Goal: Task Accomplishment & Management: Manage account settings

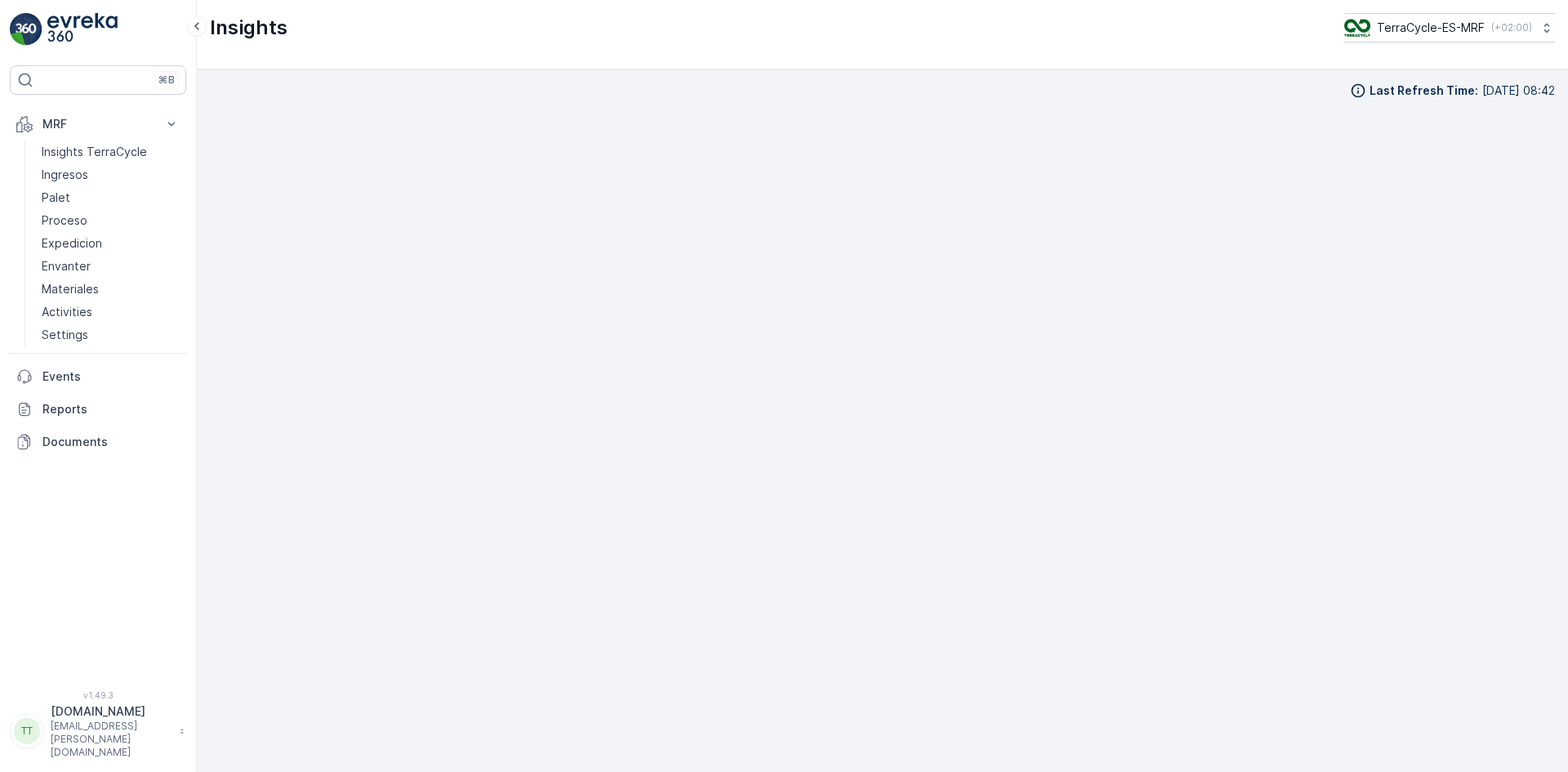
scroll to position [16, 0]
click at [1422, 20] on p "TerraCycle-ES-MRF" at bounding box center [1429, 28] width 108 height 16
type input "ie"
click at [1391, 92] on span "TerraCycle-IE" at bounding box center [1444, 100] width 182 height 16
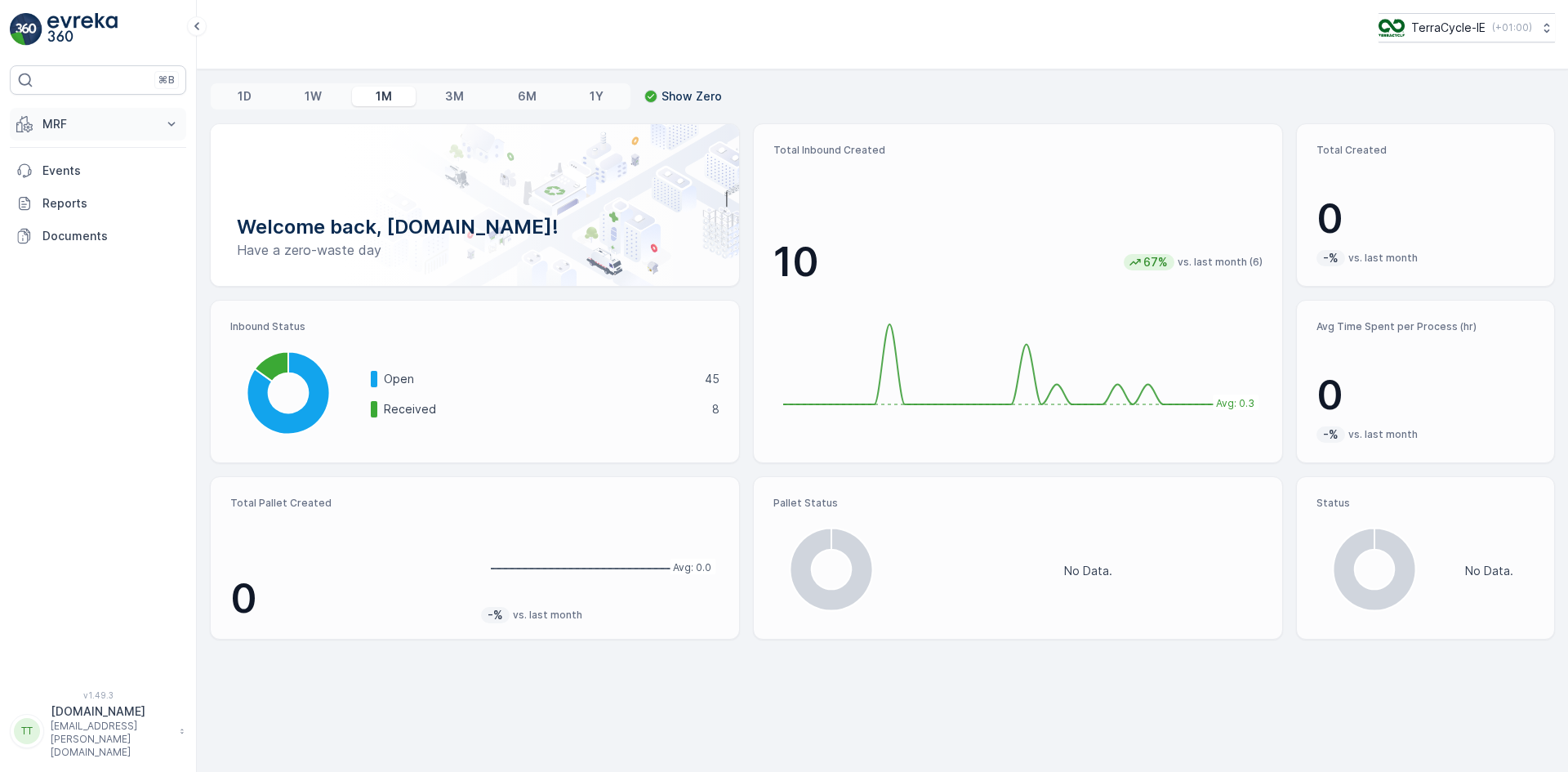
click at [82, 118] on p "MRF" at bounding box center [97, 124] width 111 height 16
click at [77, 145] on p "Insights TerraCycle" at bounding box center [94, 152] width 105 height 16
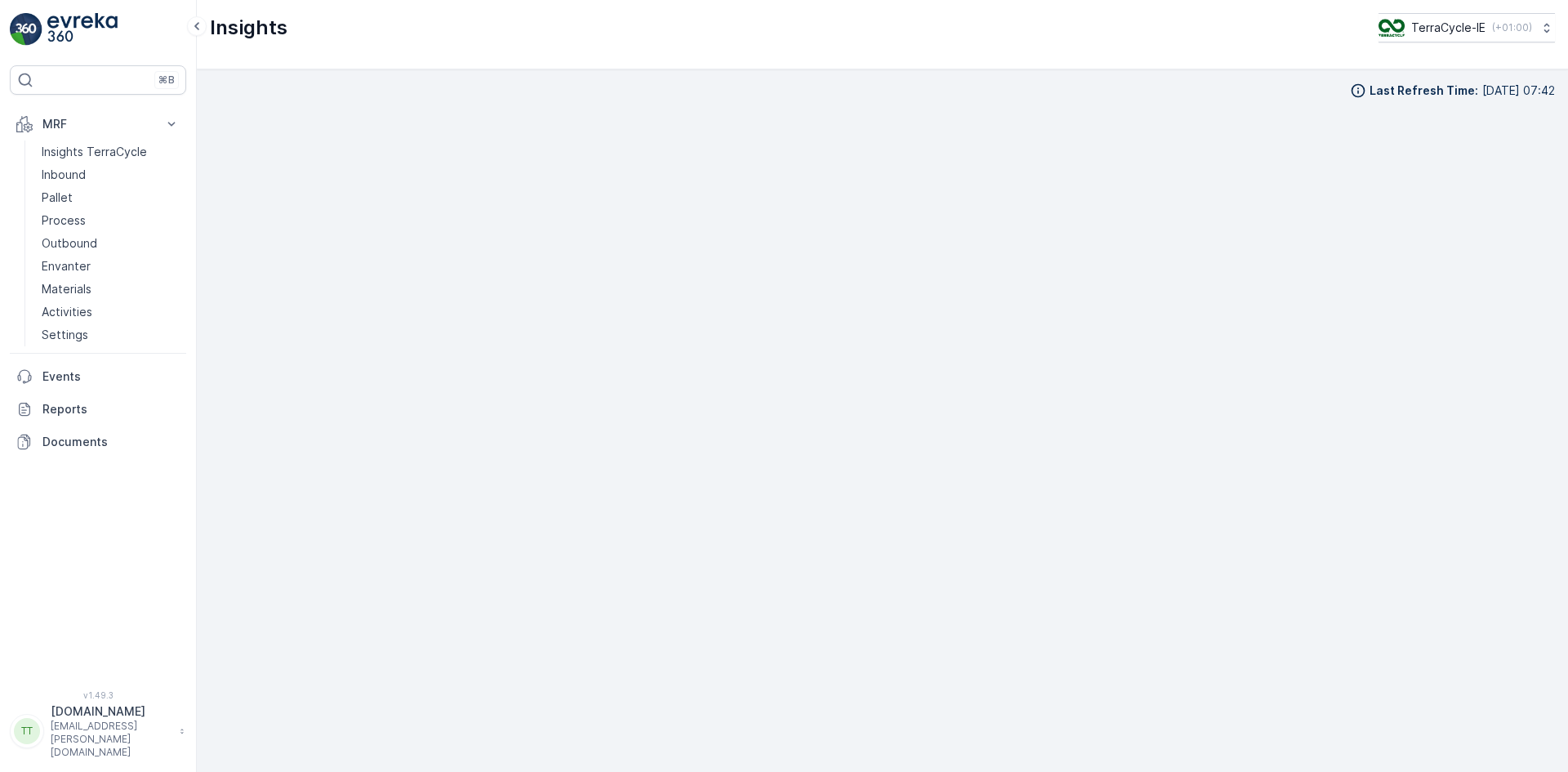
scroll to position [16, 0]
click at [1432, 23] on p "TerraCycle-IE" at bounding box center [1447, 28] width 74 height 16
type input "nl"
click at [1460, 90] on div "TerraCycle-NL-MRF Europe/[GEOGRAPHIC_DATA] (+02:00)" at bounding box center [1472, 113] width 183 height 49
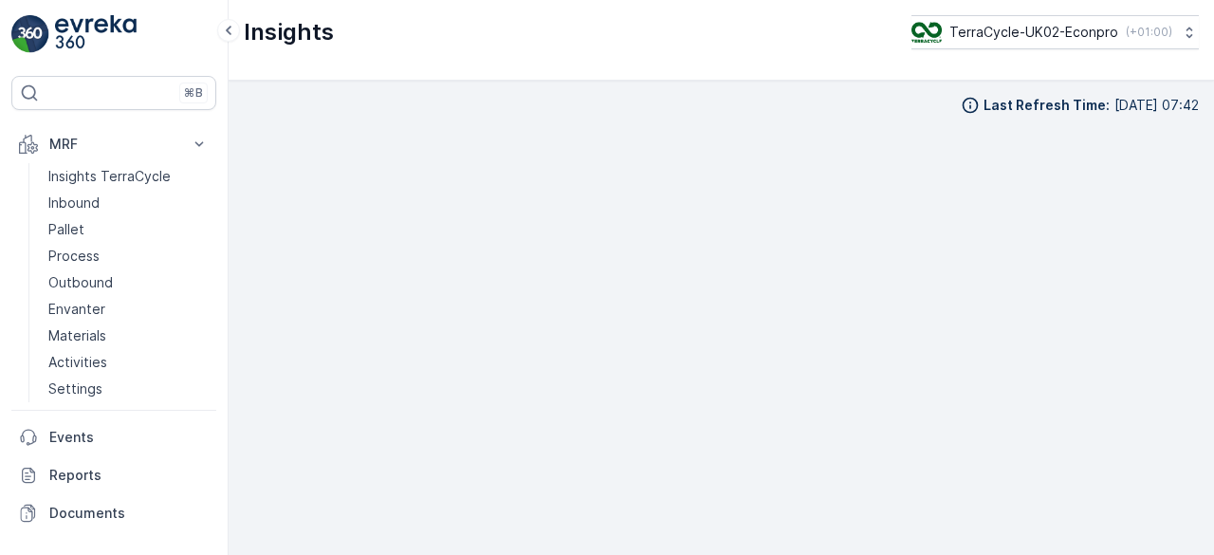
scroll to position [13, 0]
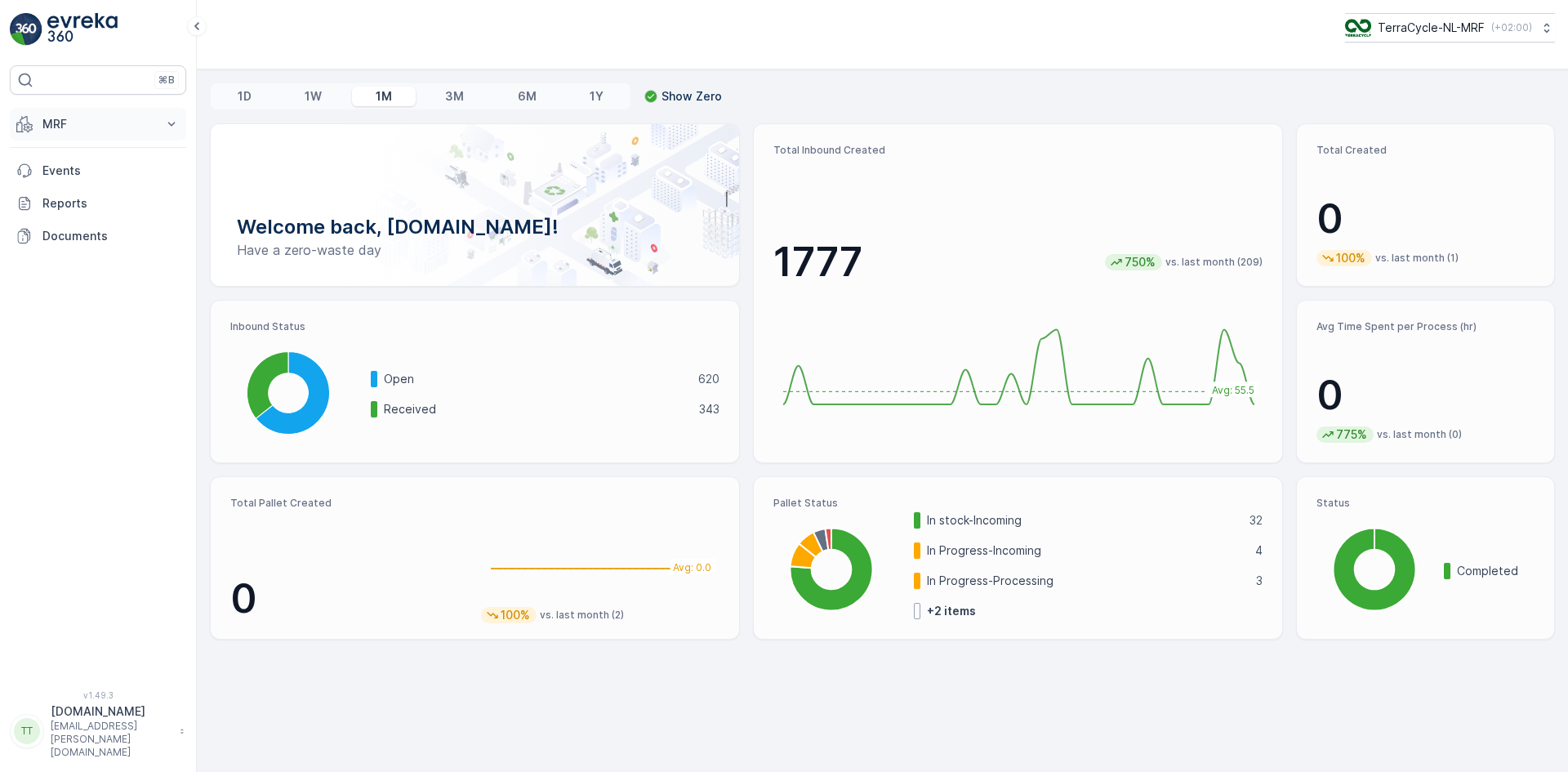
click at [60, 121] on p "MRF" at bounding box center [97, 124] width 111 height 16
click at [63, 141] on link "Insights TerraCycle" at bounding box center [110, 152] width 151 height 23
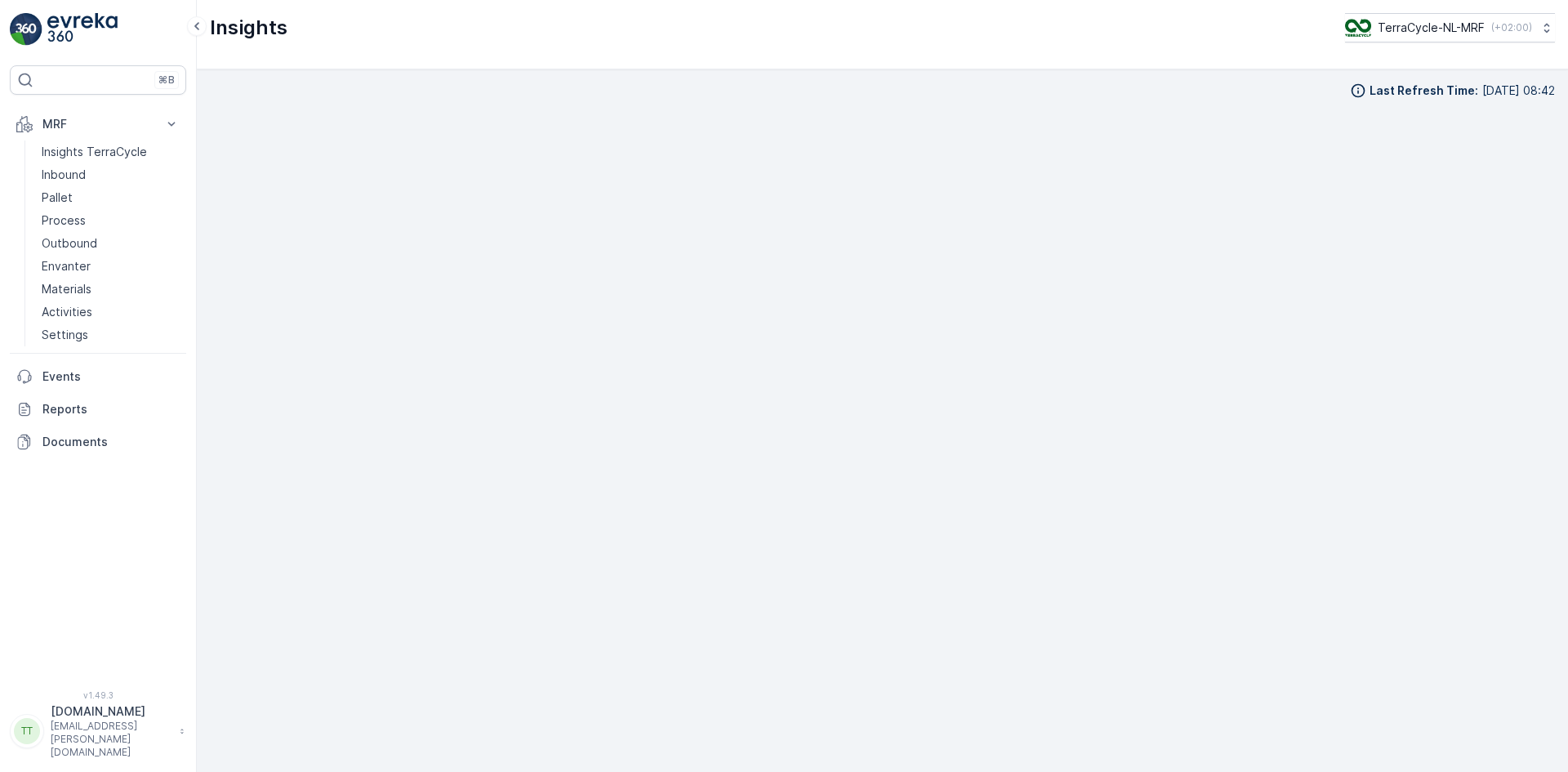
scroll to position [16, 0]
click at [71, 219] on p "Process" at bounding box center [63, 221] width 44 height 16
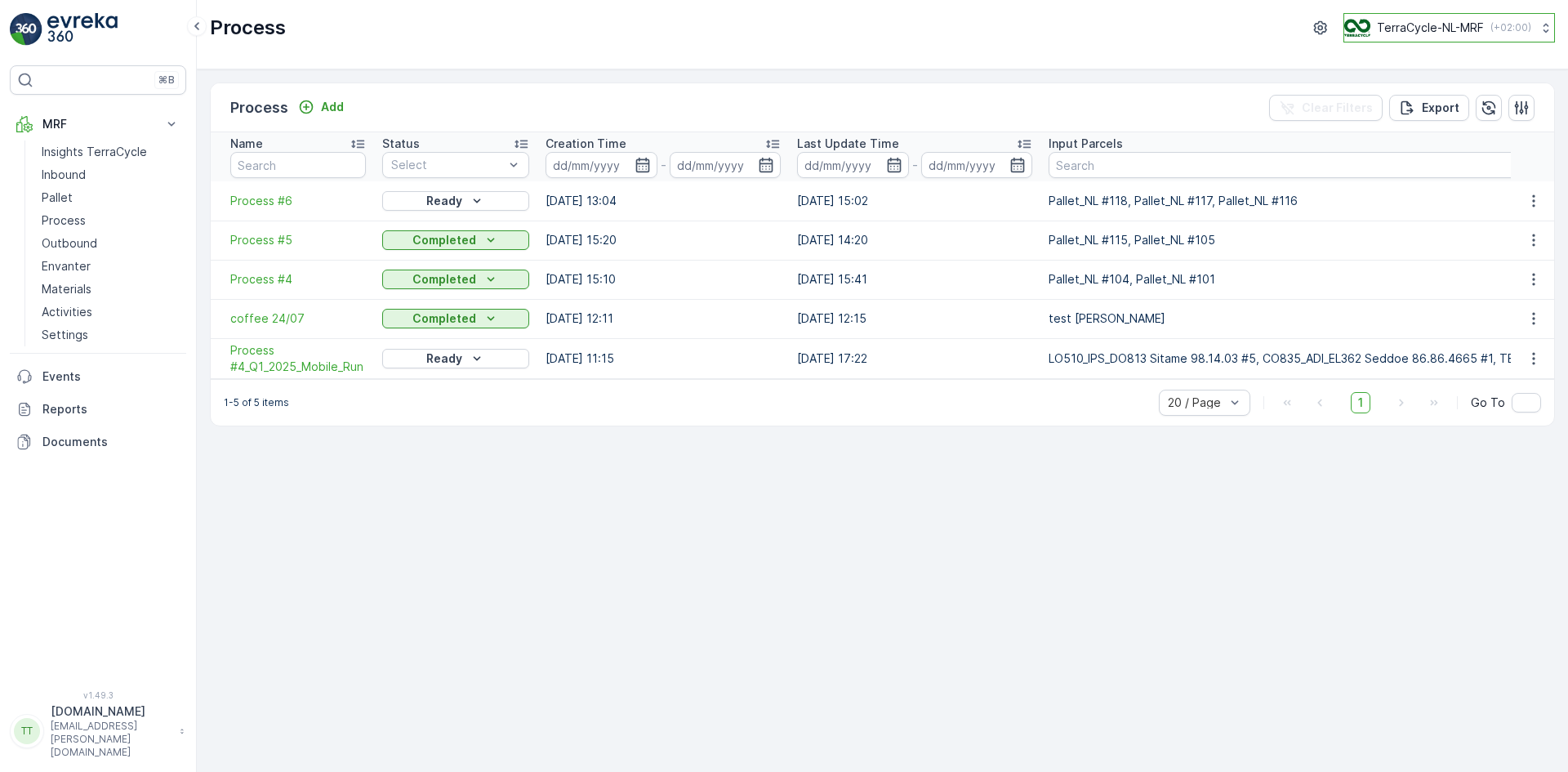
click at [1463, 16] on button "TerraCycle-NL-MRF ( +02:00 )" at bounding box center [1449, 28] width 212 height 29
type input "nz"
click at [1401, 101] on span "TerraCycle-NZ01-TripleP" at bounding box center [1422, 100] width 136 height 16
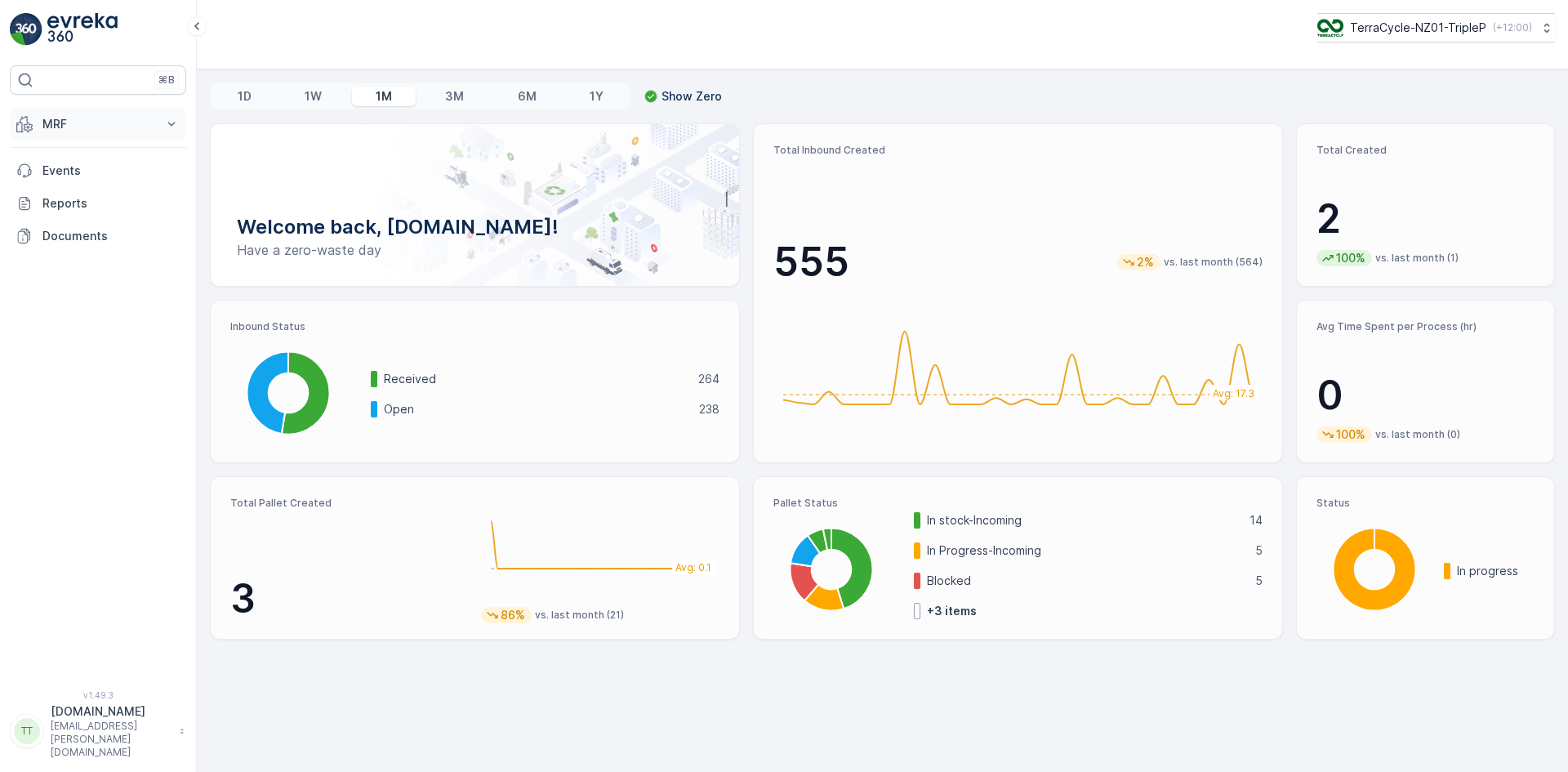
click at [54, 119] on p "MRF" at bounding box center [97, 124] width 111 height 16
click at [61, 144] on p "Insights TerraCycle" at bounding box center [94, 152] width 105 height 16
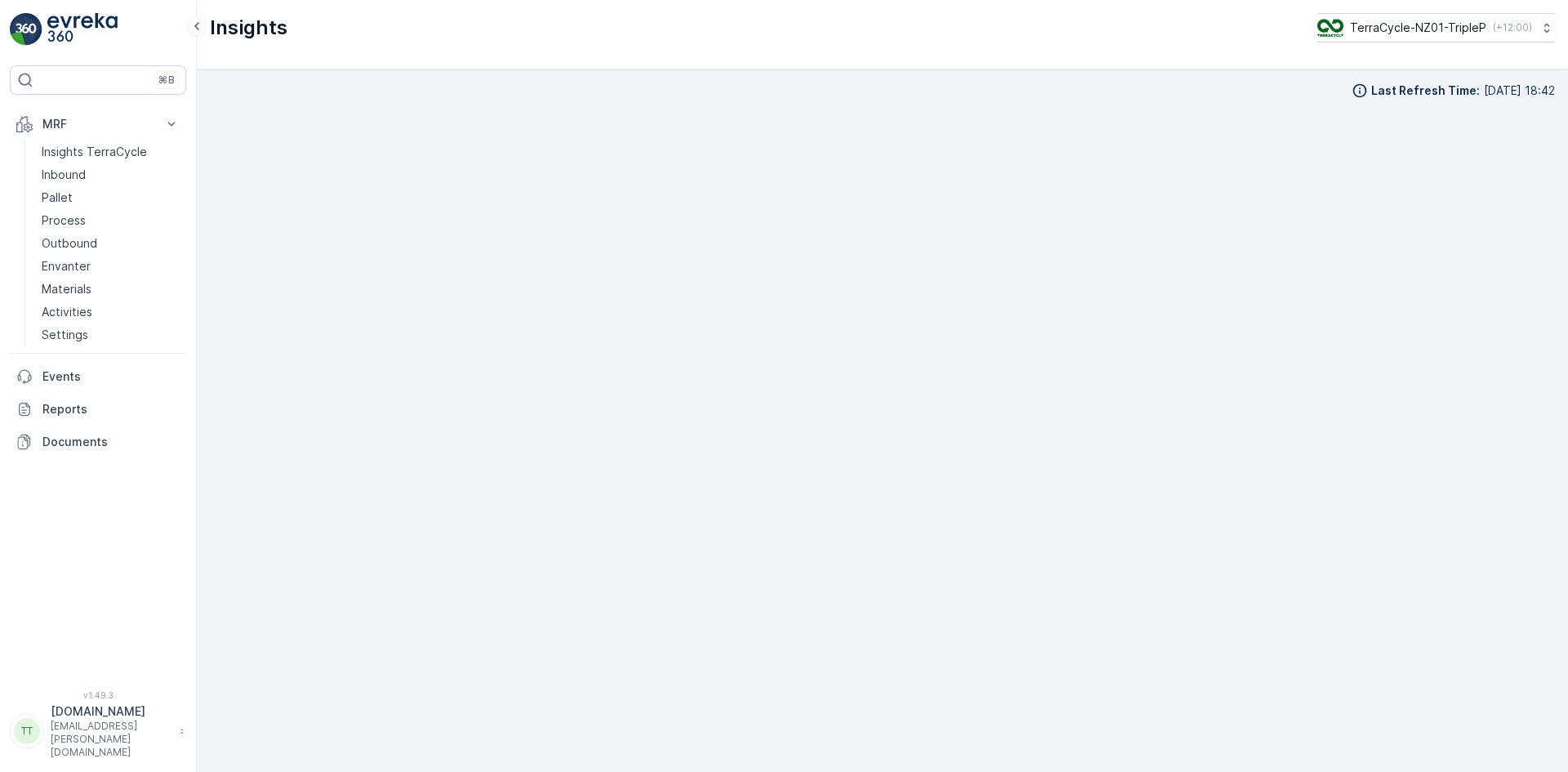
scroll to position [16, 0]
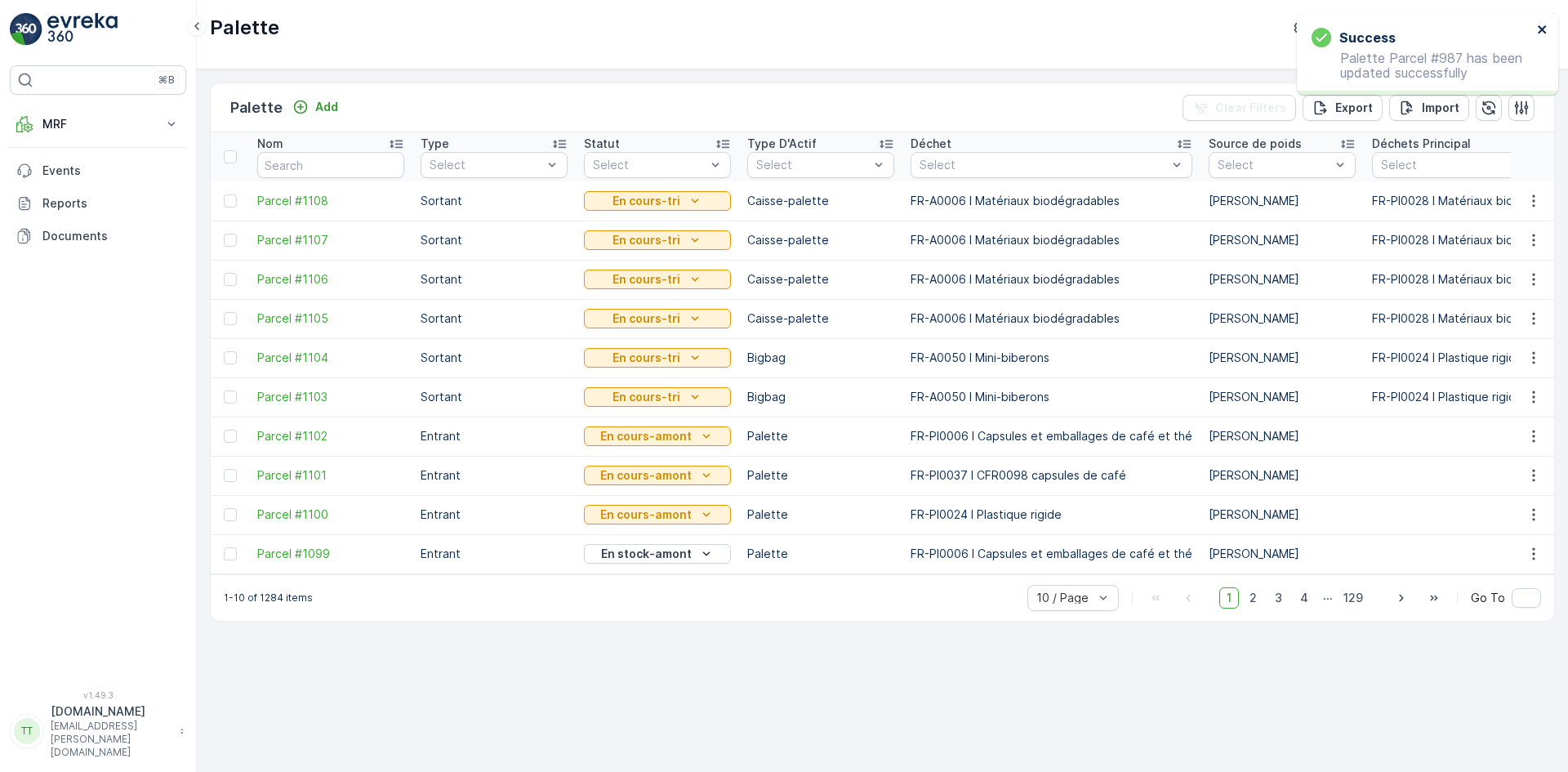
click at [1540, 27] on icon "close" at bounding box center [1542, 29] width 11 height 13
click at [1397, 34] on p "TerraCycle- FR02 -MRF" at bounding box center [1419, 28] width 128 height 16
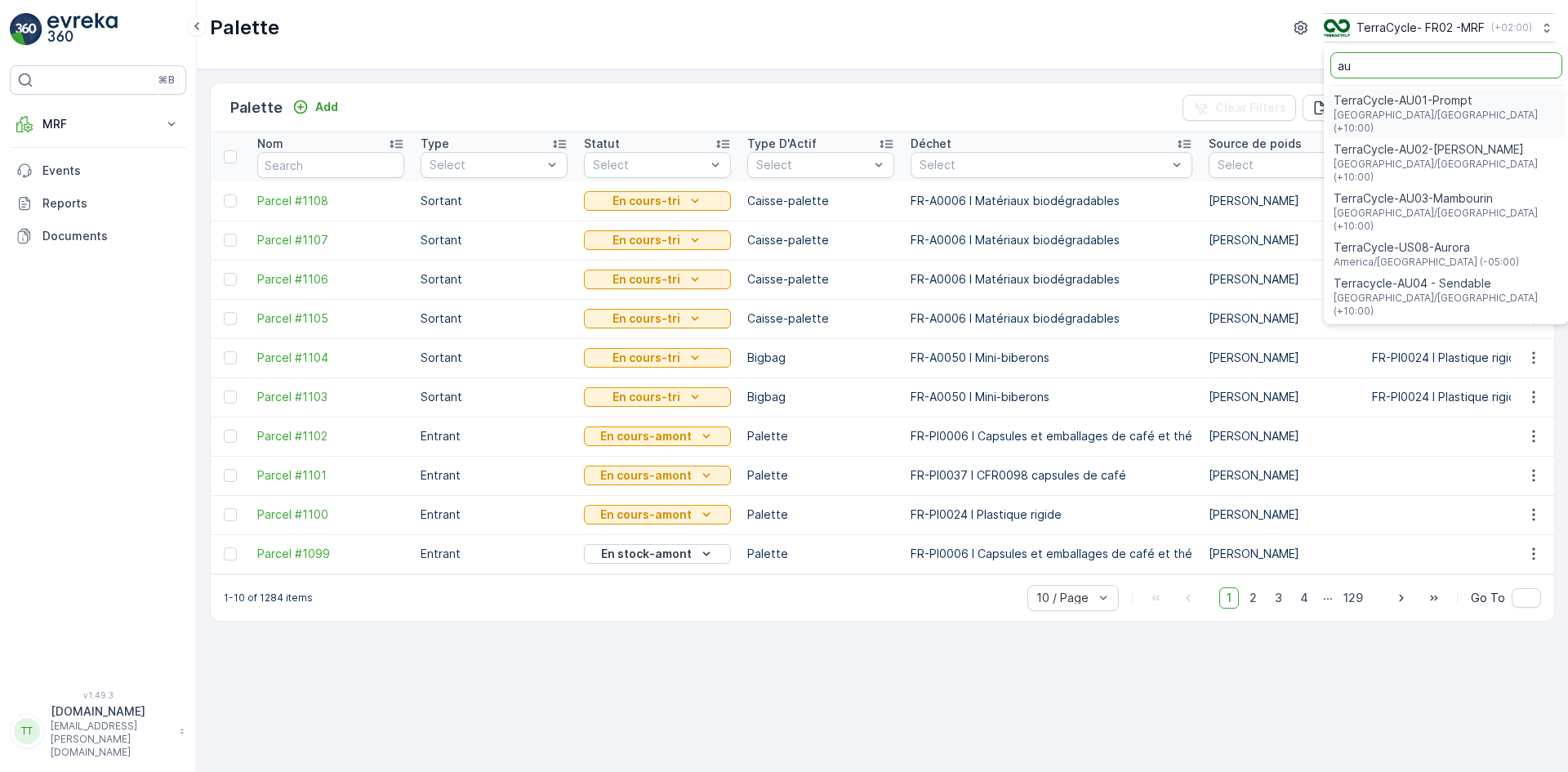
type input "au"
click at [1372, 99] on span "TerraCycle-AU01-Prompt" at bounding box center [1446, 100] width 226 height 16
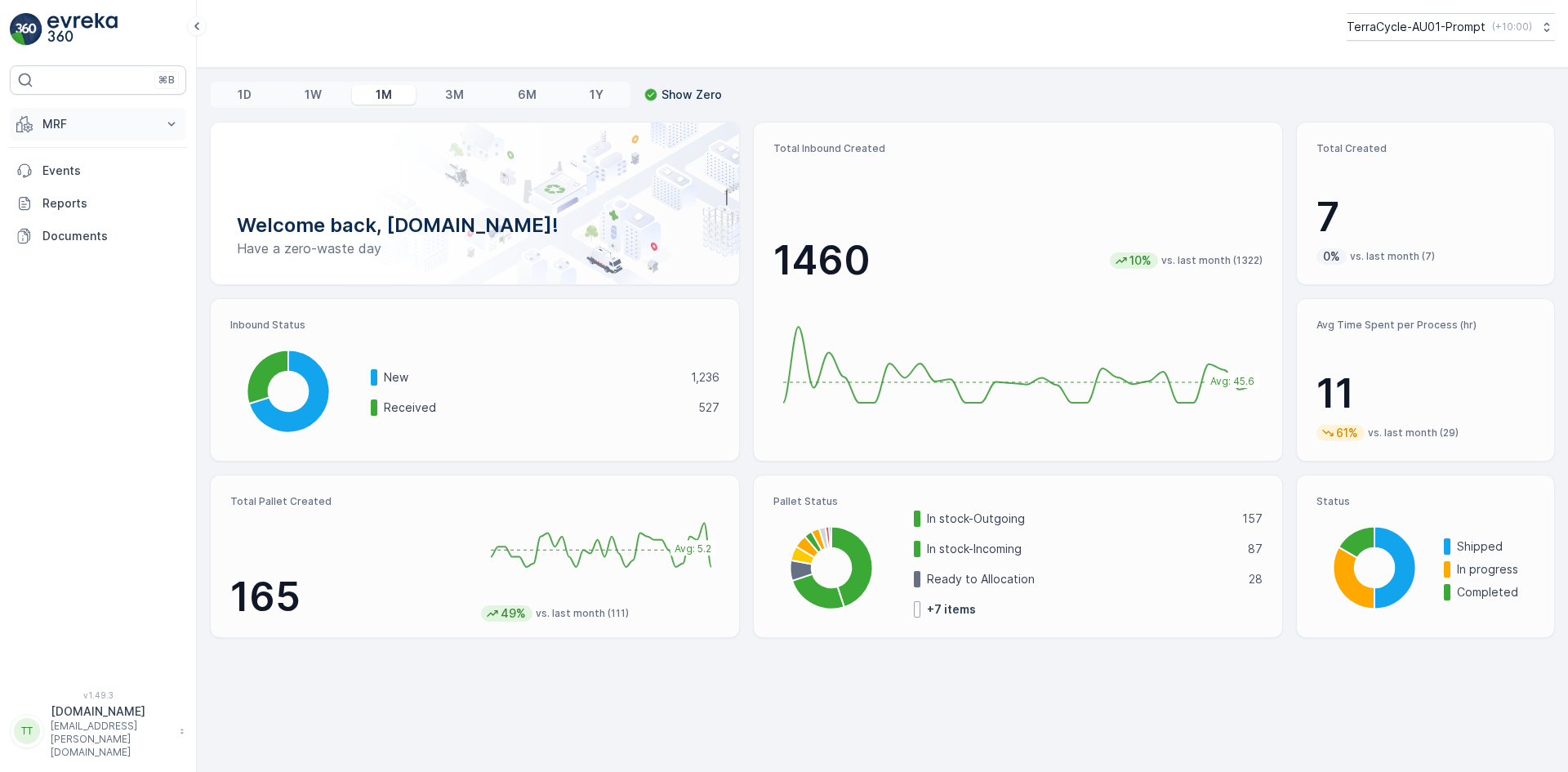
click at [89, 130] on p "MRF" at bounding box center [97, 124] width 111 height 16
click at [85, 149] on p "Insights TerraCycle" at bounding box center [94, 152] width 105 height 16
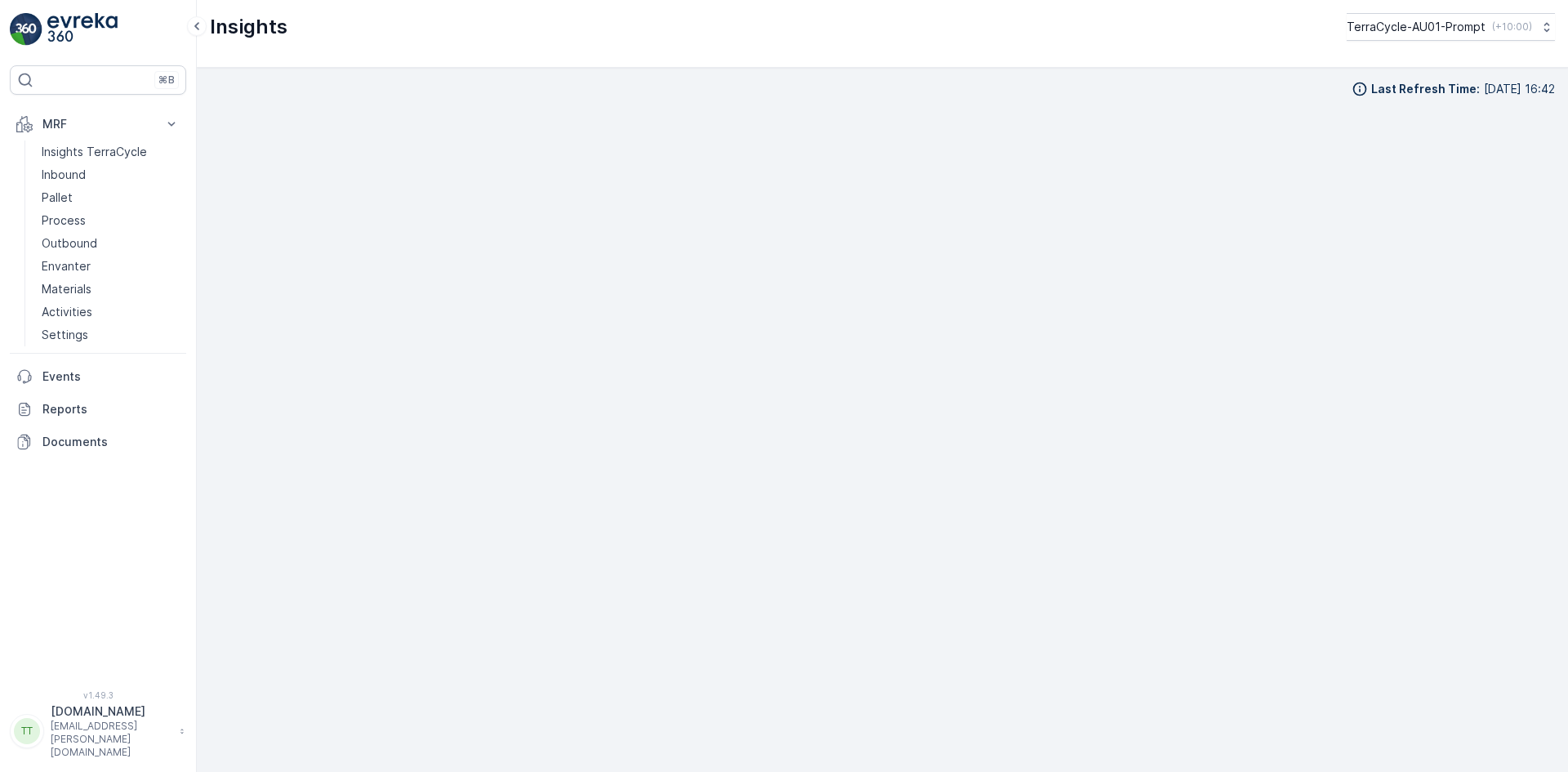
scroll to position [16, 0]
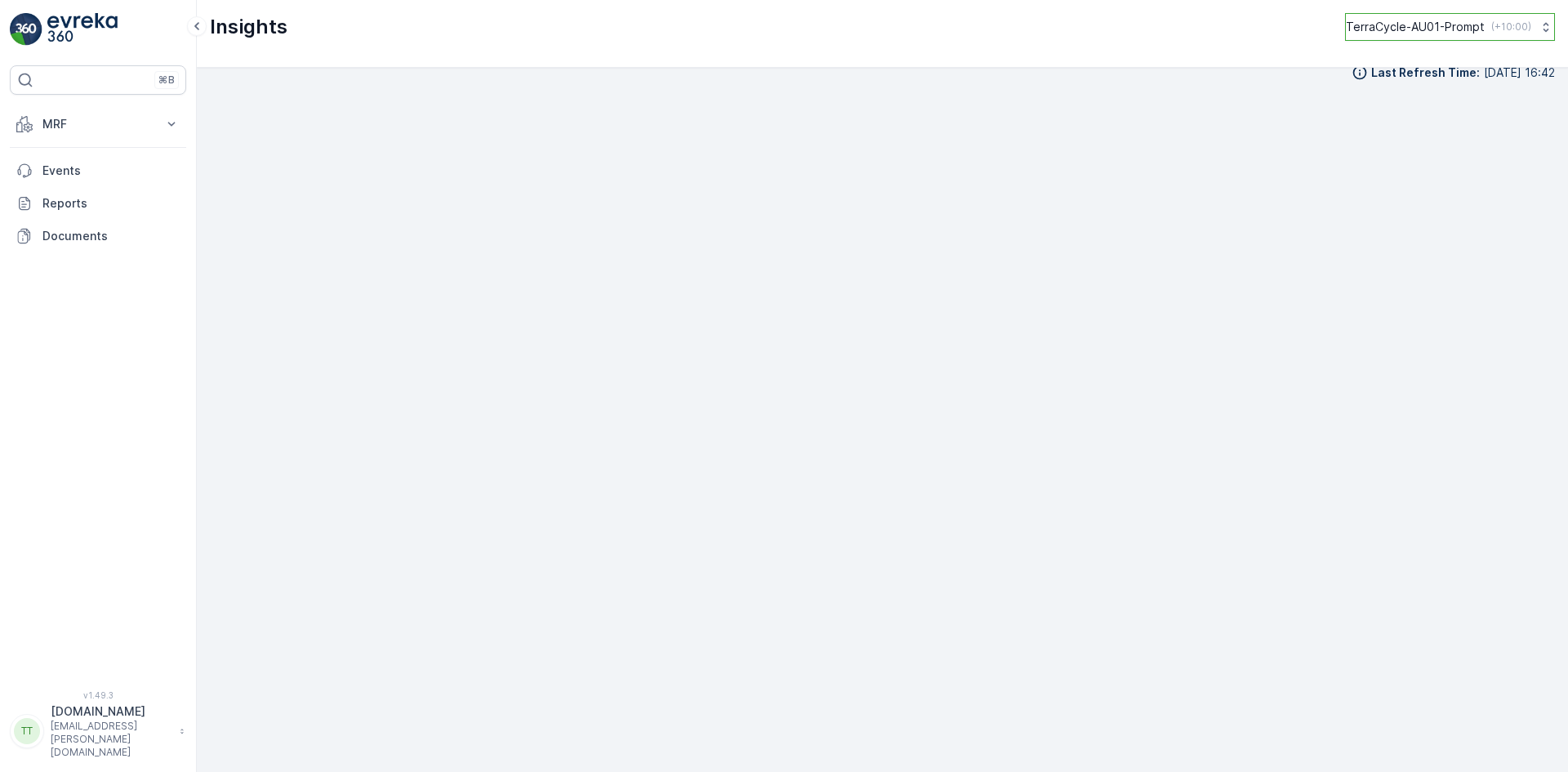
click at [1414, 24] on p "TerraCycle-AU01-Prompt" at bounding box center [1415, 27] width 139 height 16
type input "nz"
click at [1411, 98] on span "TerraCycle-NZ01-TripleP" at bounding box center [1424, 98] width 136 height 16
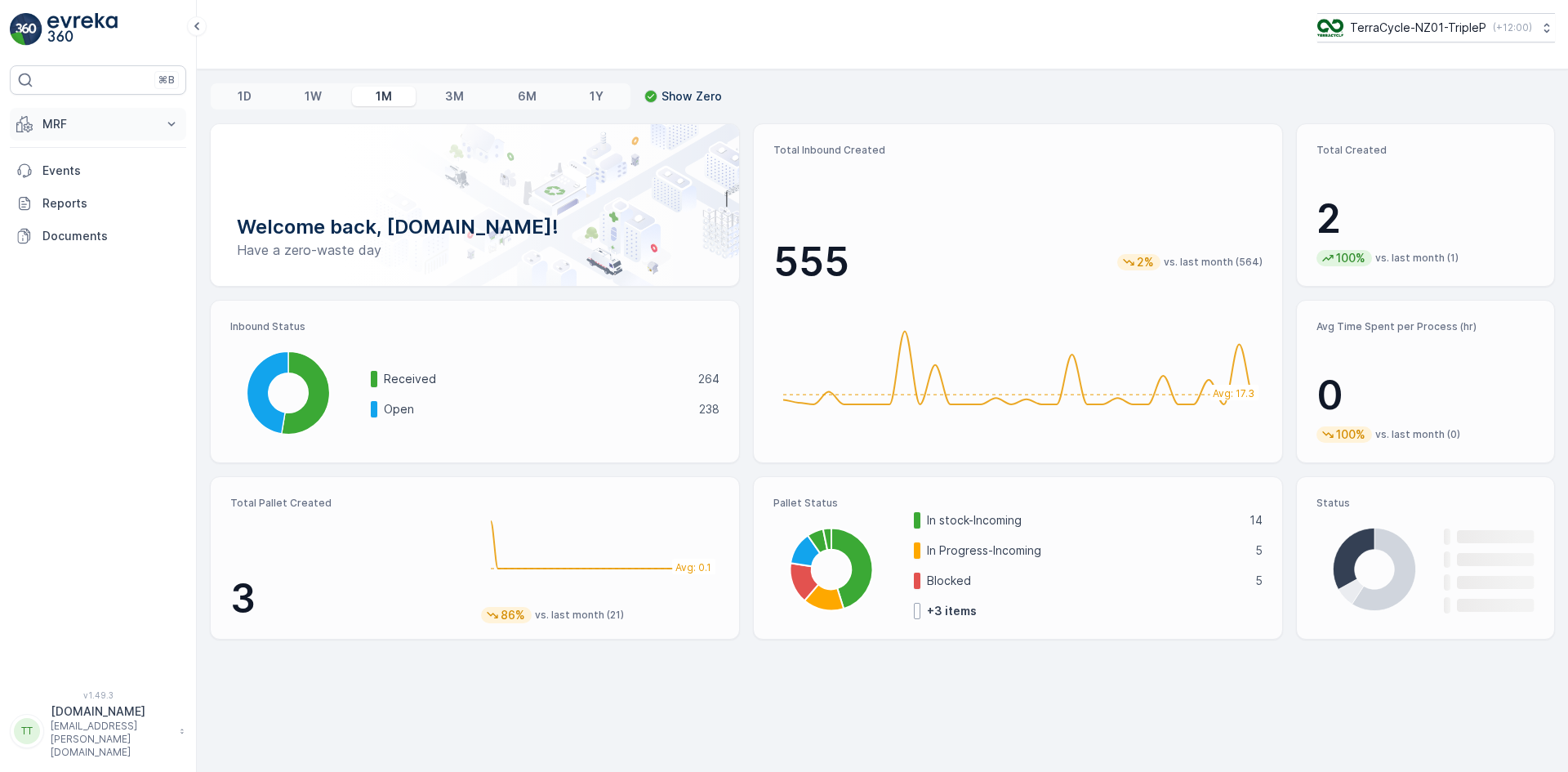
click at [65, 138] on button "MRF" at bounding box center [97, 124] width 177 height 33
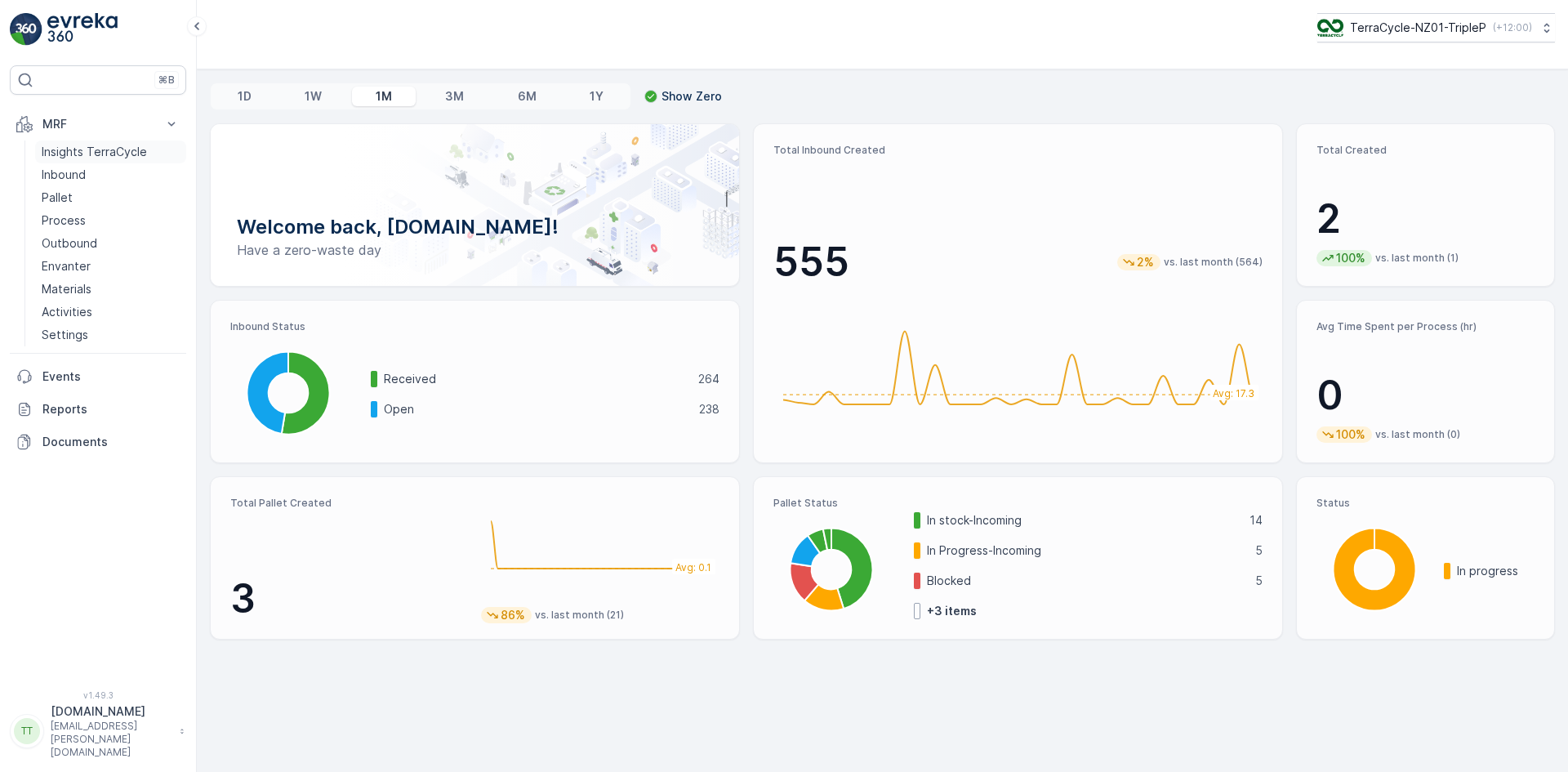
click at [77, 157] on p "Insights TerraCycle" at bounding box center [94, 152] width 105 height 16
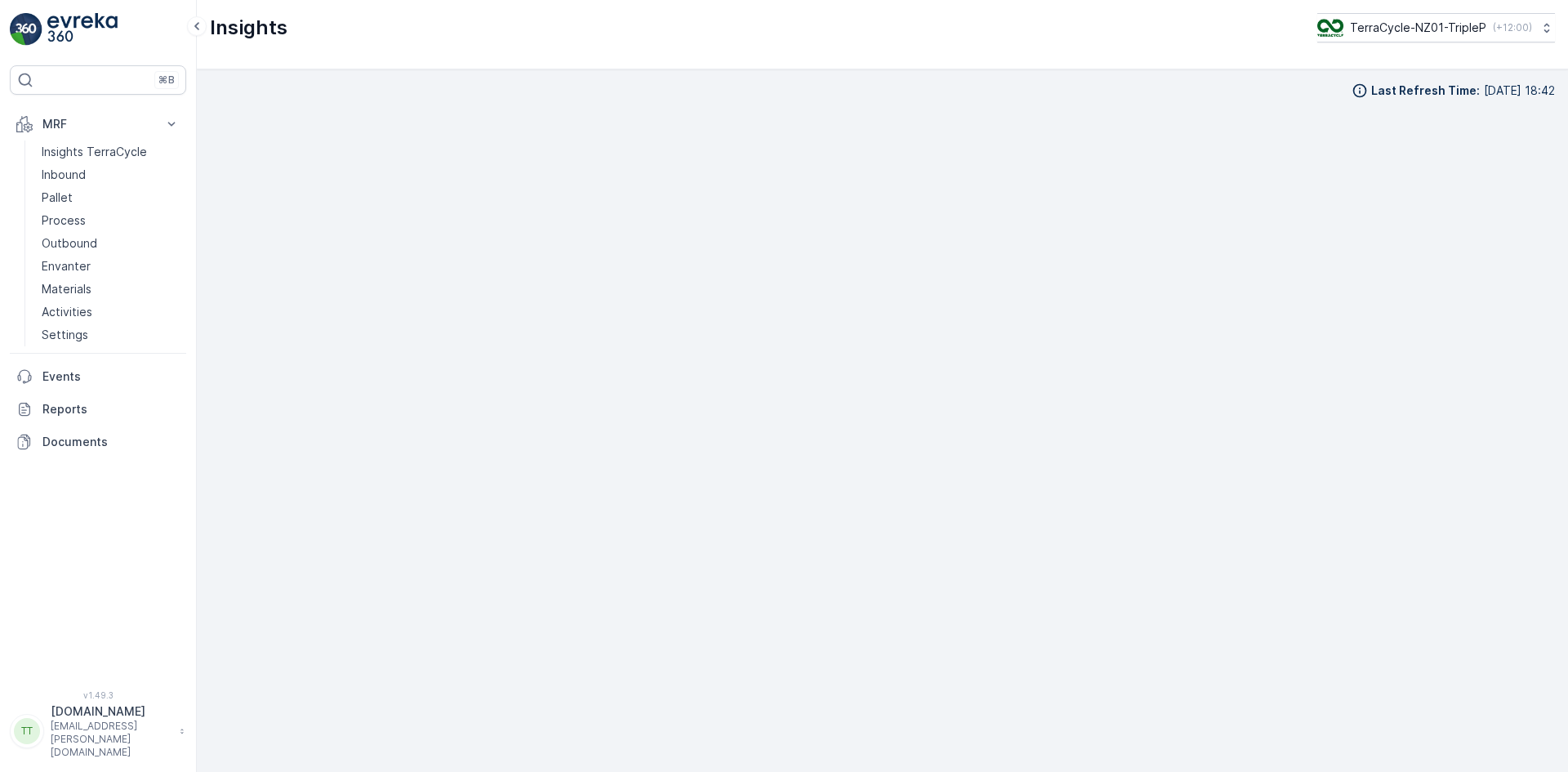
scroll to position [16, 0]
click at [88, 250] on p "Outbound" at bounding box center [69, 243] width 55 height 16
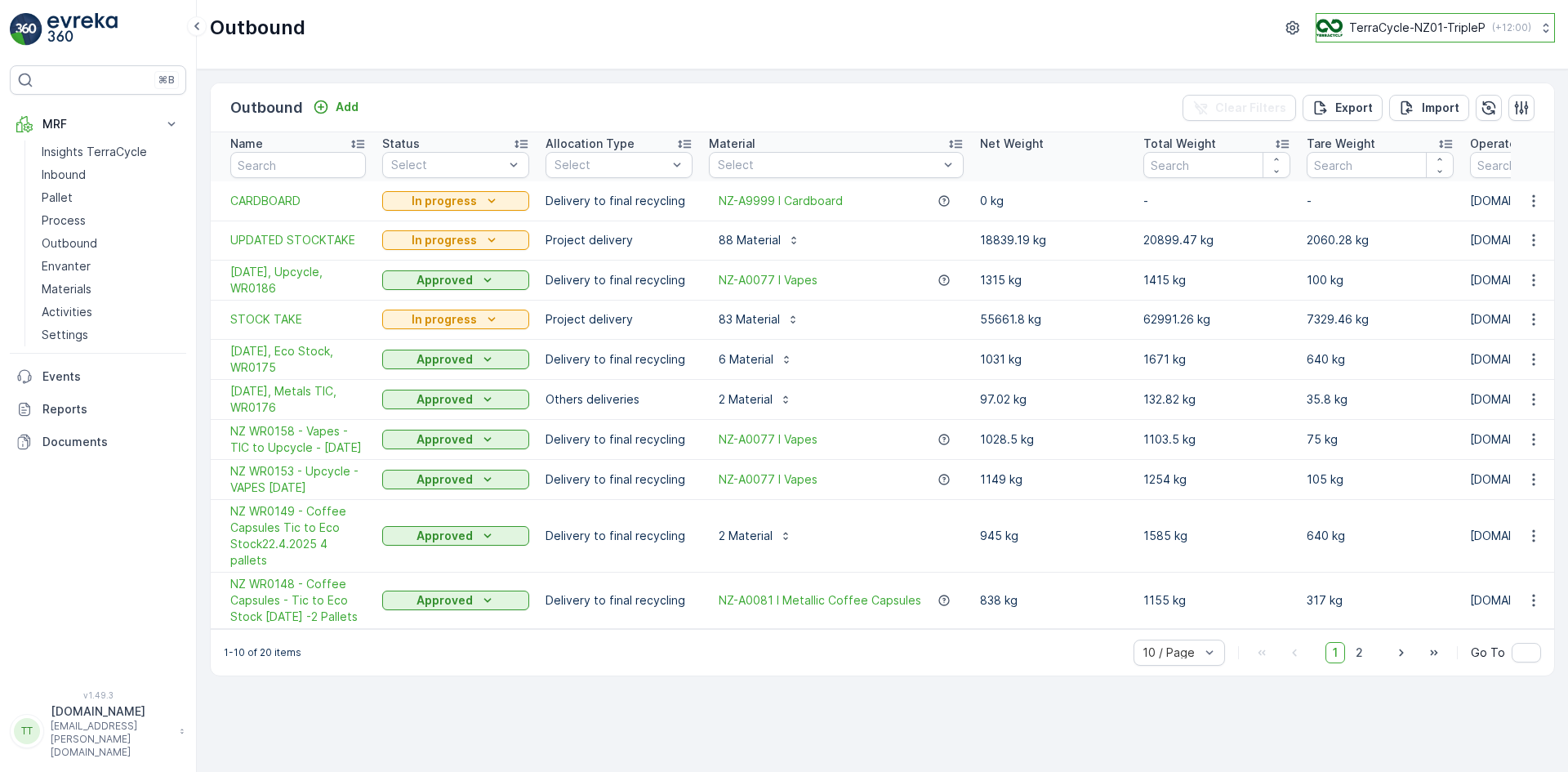
click at [1397, 23] on p "TerraCycle-NZ01-TripleP" at bounding box center [1416, 28] width 136 height 16
type input "uk"
click at [1380, 157] on span "Europe/[GEOGRAPHIC_DATA] (+01:00)" at bounding box center [1417, 151] width 182 height 13
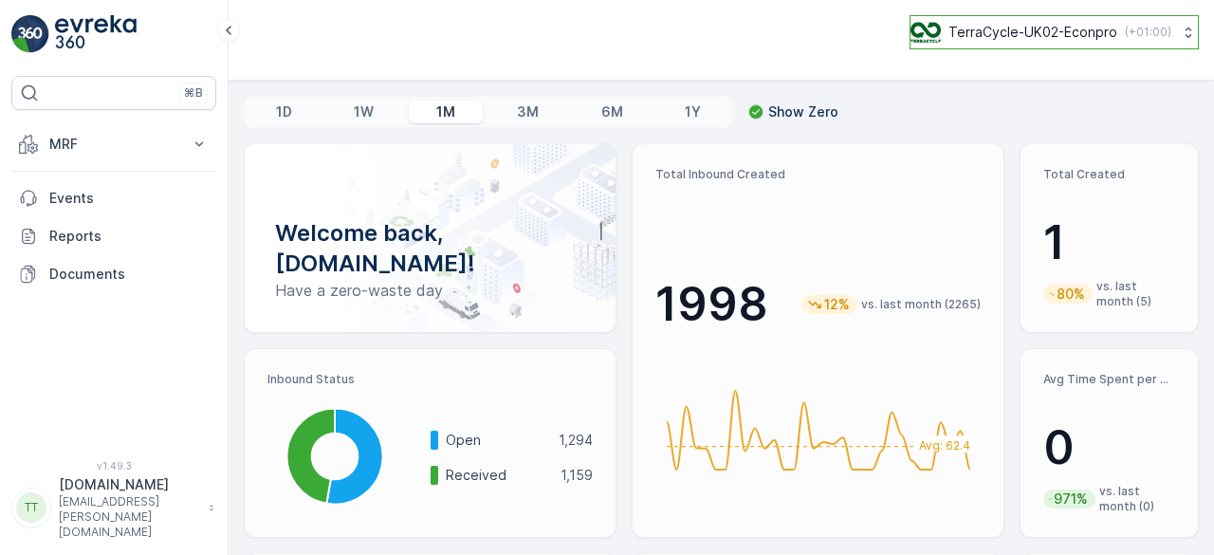
click at [1020, 36] on p "TerraCycle-UK02-Econpro" at bounding box center [1032, 32] width 169 height 19
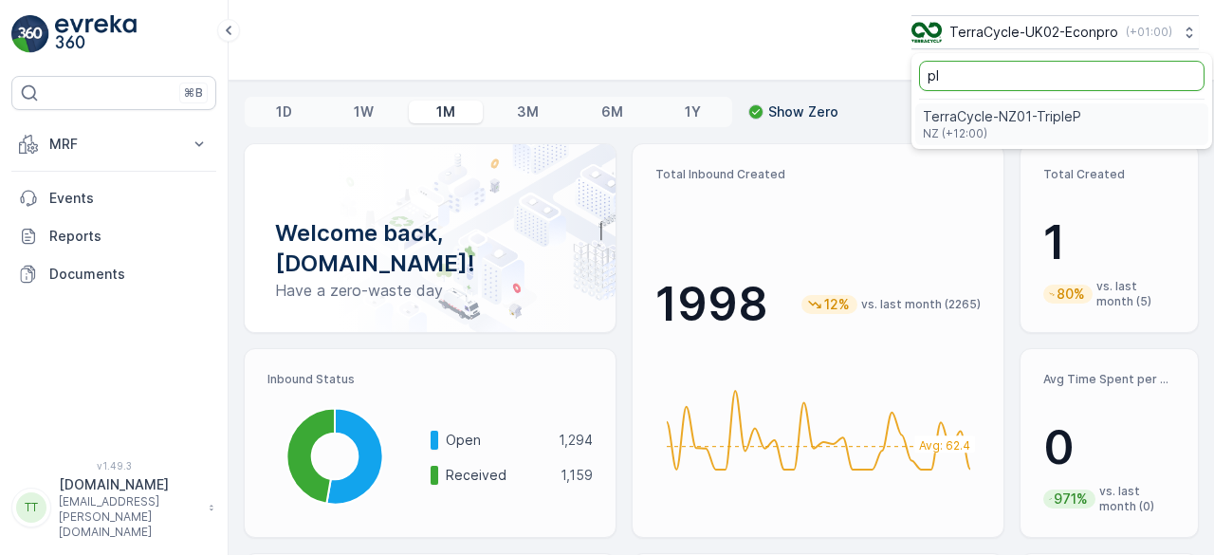
type input "pl"
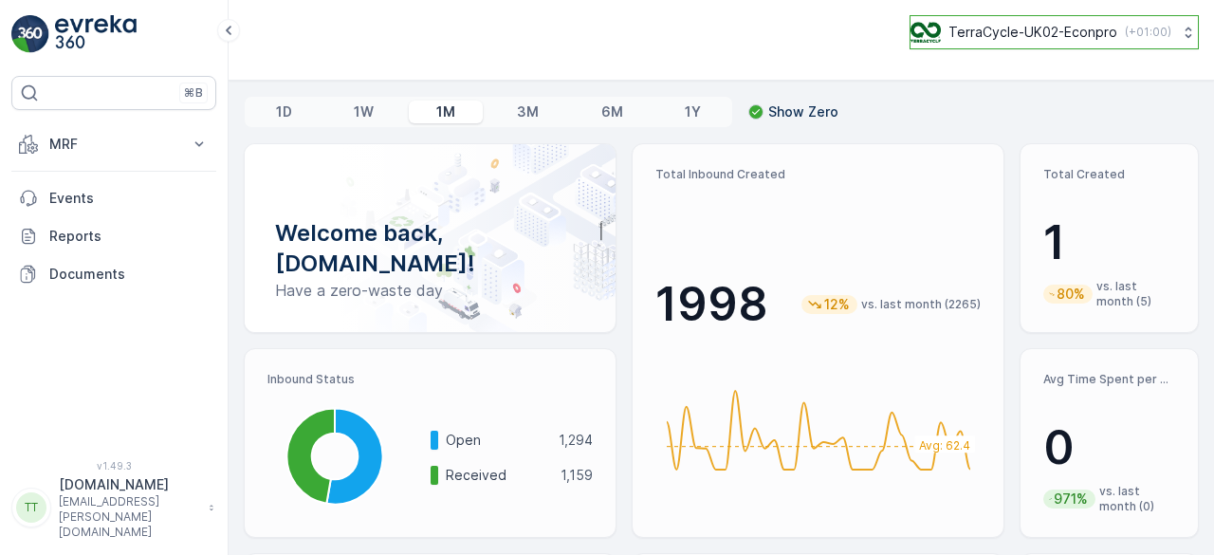
click at [985, 19] on button "TerraCycle-UK02-Econpro ( +01:00 )" at bounding box center [1053, 32] width 289 height 34
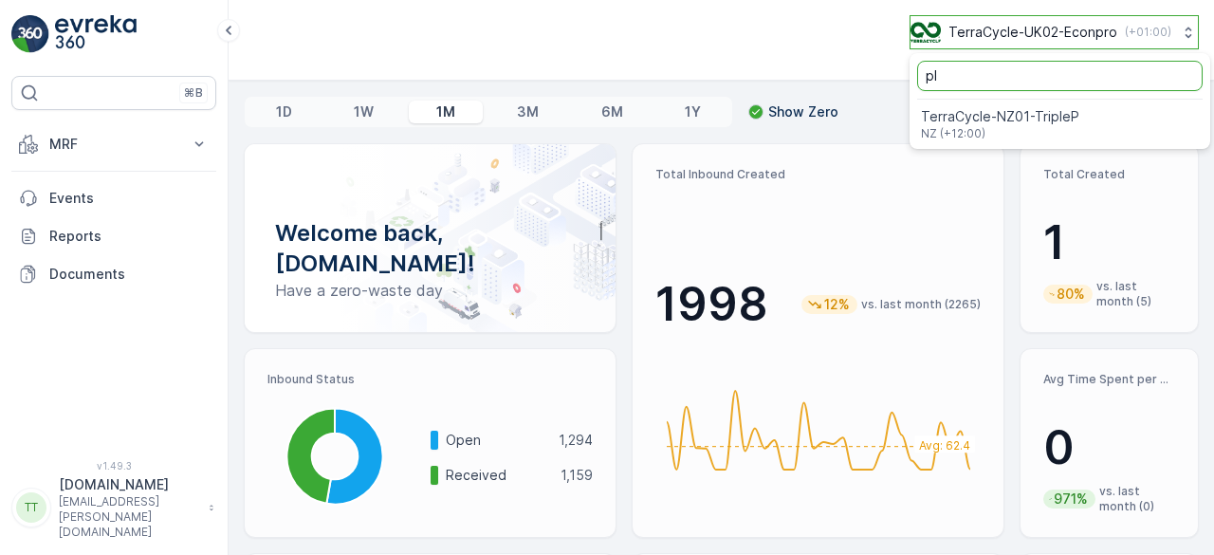
type input "p"
type input "nl"
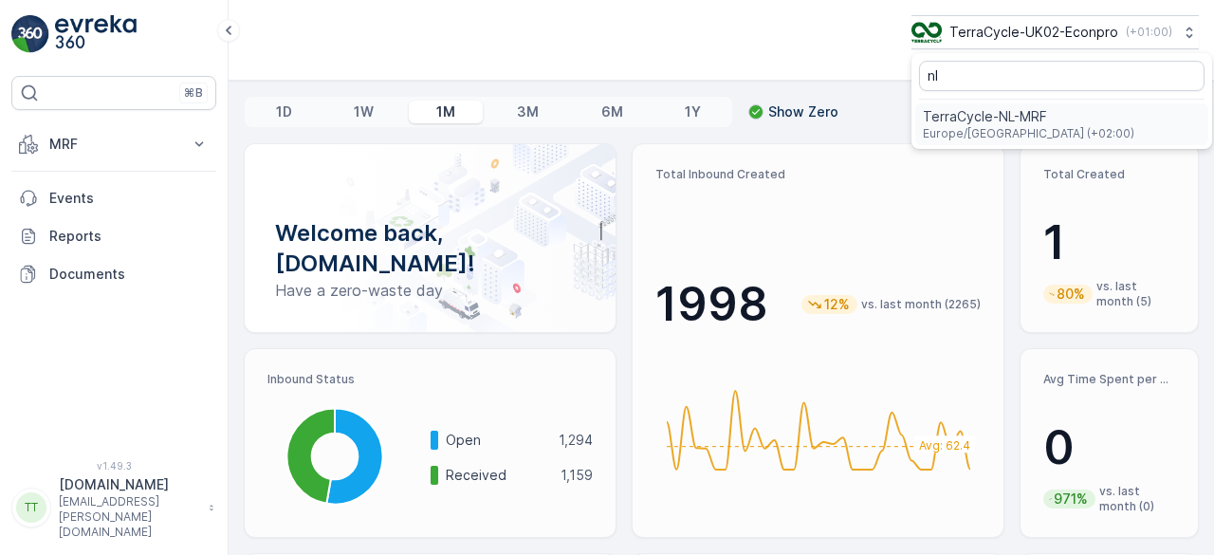
click at [979, 126] on span "Europe/Amsterdam (+02:00)" at bounding box center [1028, 133] width 211 height 15
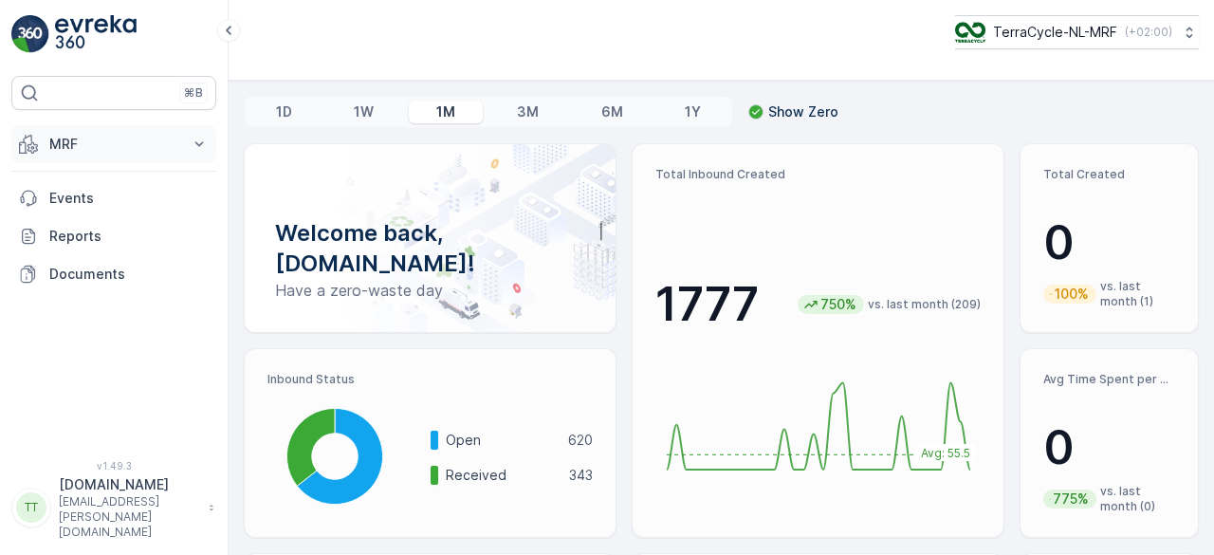
click at [46, 141] on button "MRF" at bounding box center [113, 144] width 205 height 38
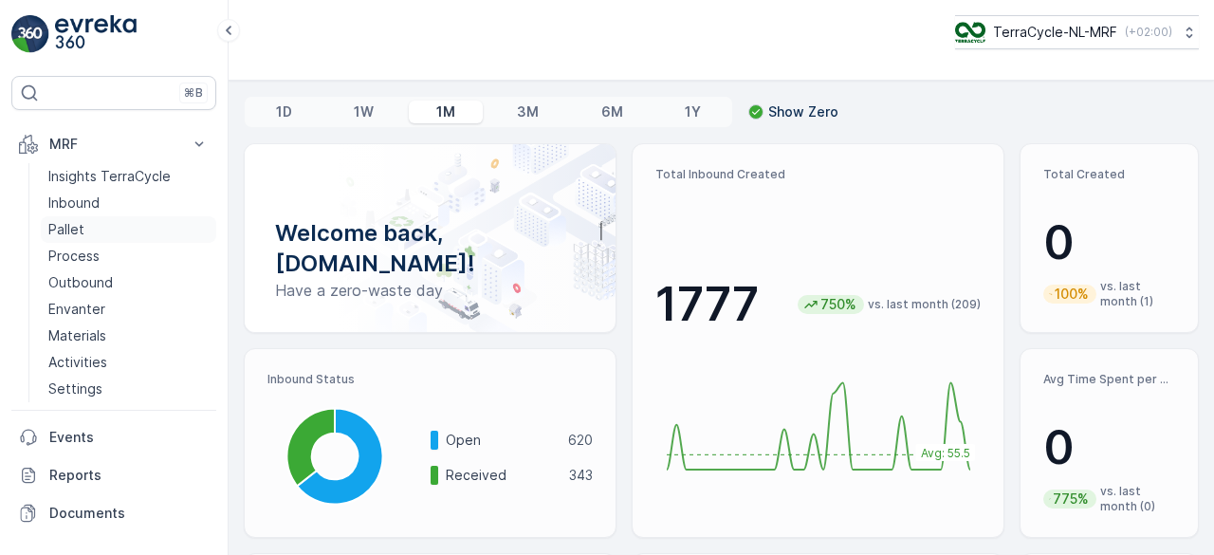
click at [64, 221] on p "Pallet" at bounding box center [66, 229] width 36 height 19
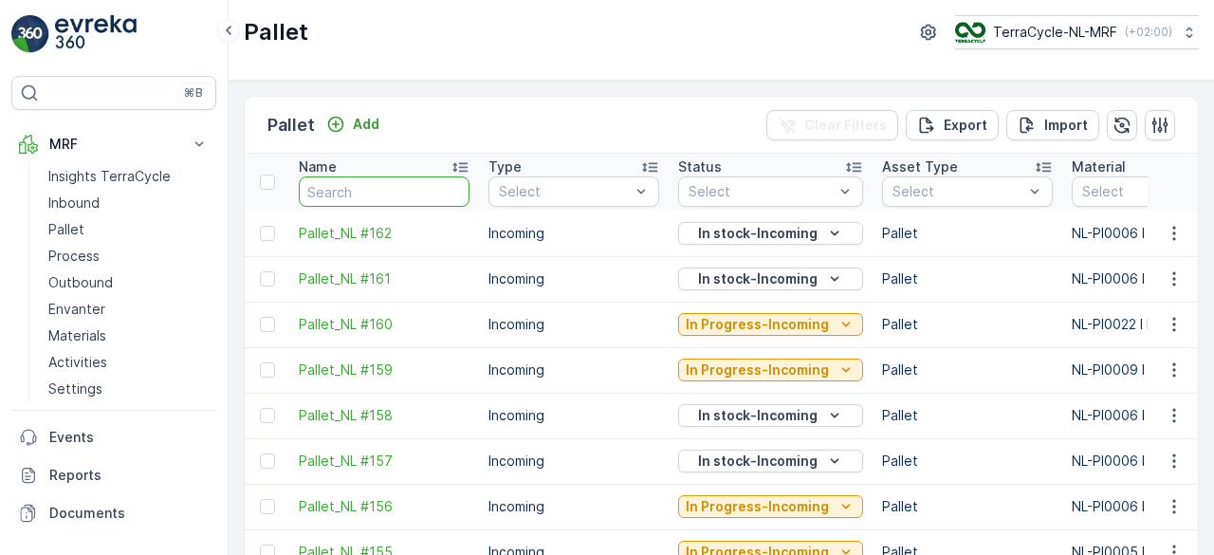
click at [342, 189] on input "text" at bounding box center [384, 191] width 171 height 30
type input "162"
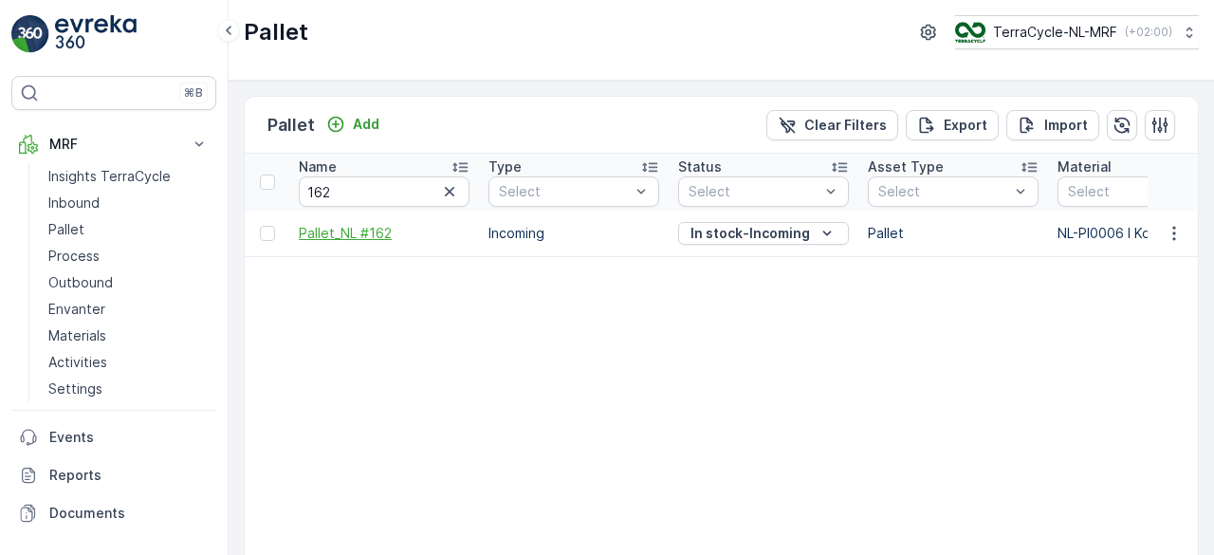
click at [347, 229] on span "Pallet_NL #162" at bounding box center [384, 233] width 171 height 19
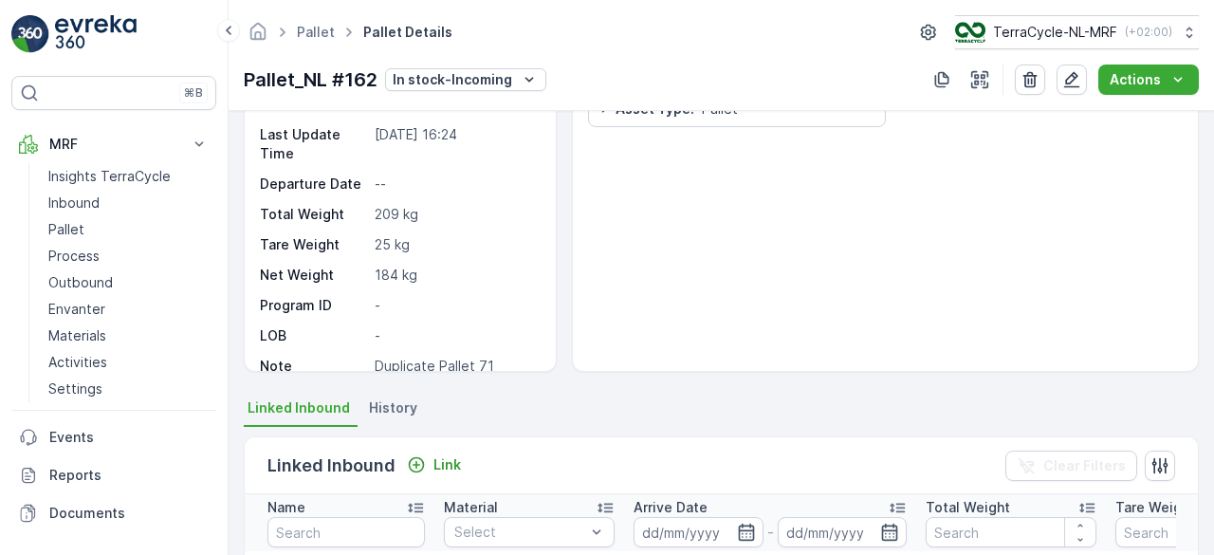
scroll to position [133, 0]
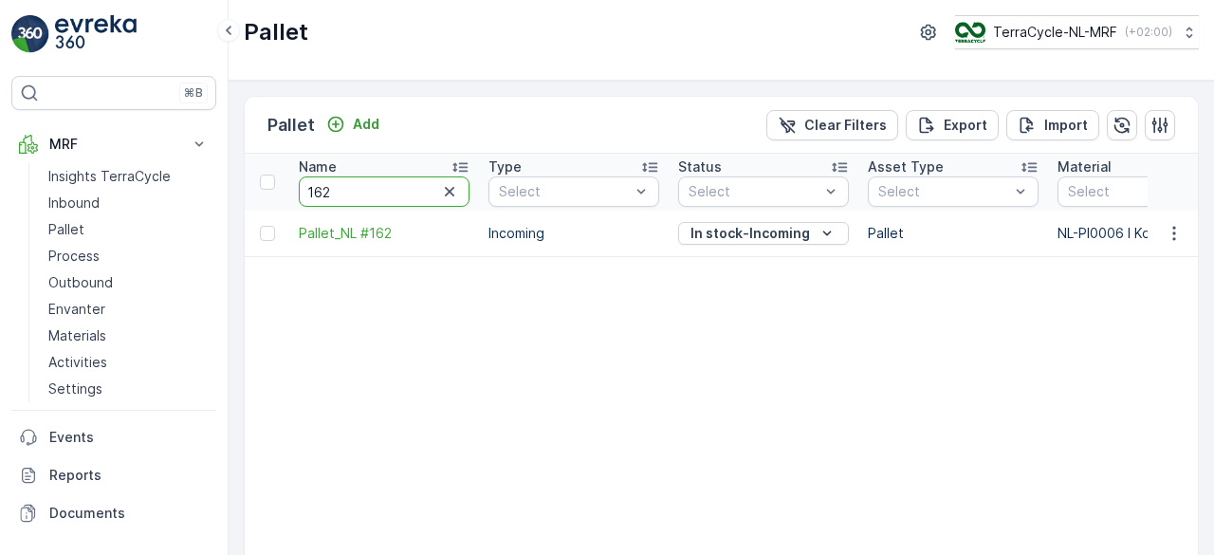
drag, startPoint x: 351, startPoint y: 189, endPoint x: 250, endPoint y: 179, distance: 101.0
type input "71"
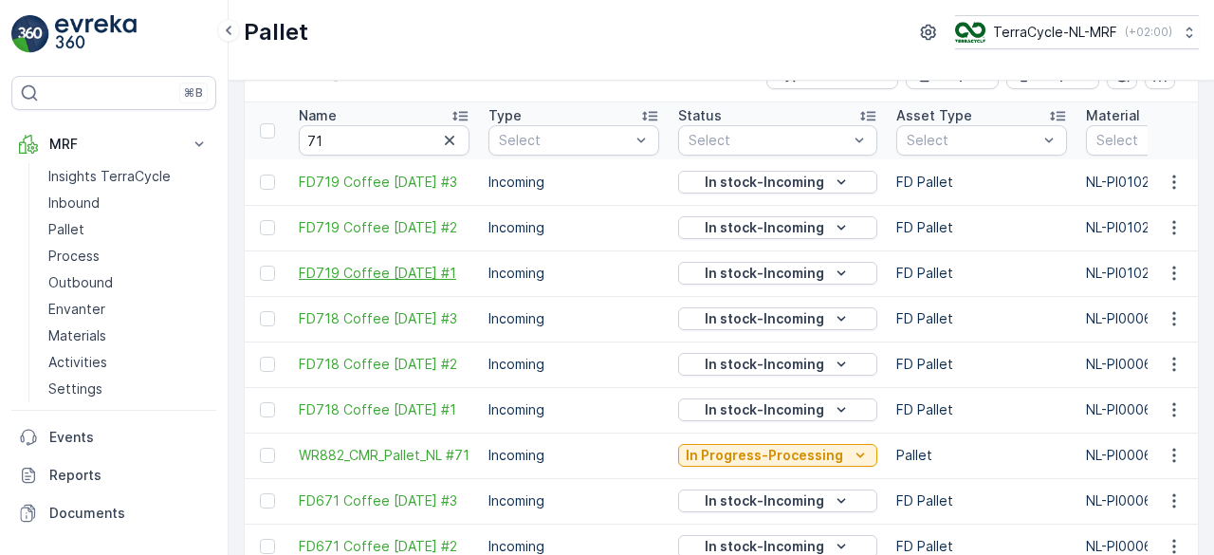
scroll to position [190, 0]
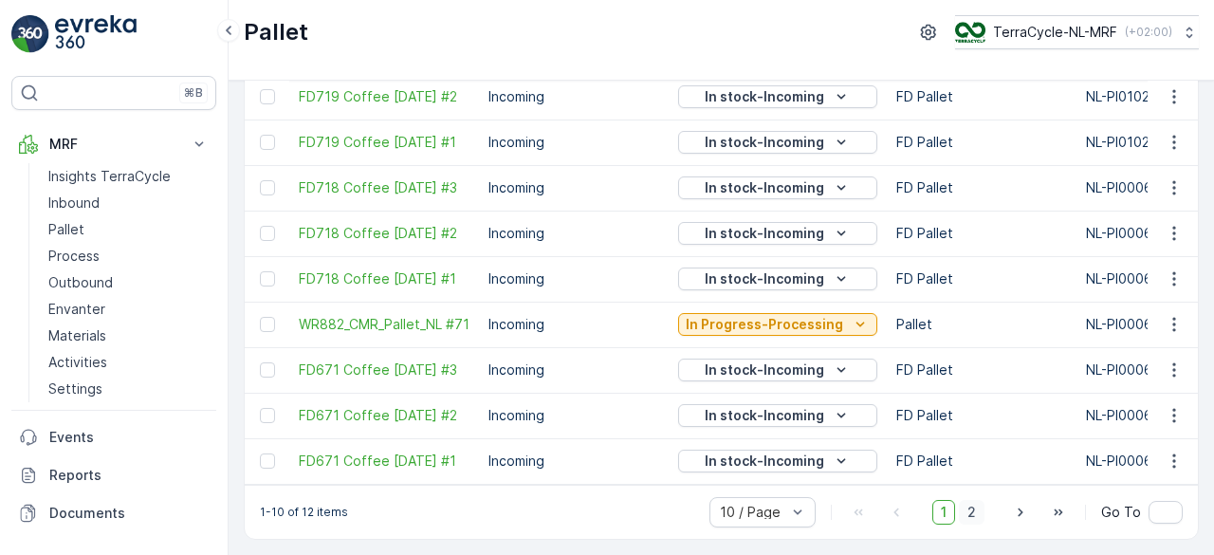
click at [978, 512] on span "2" at bounding box center [972, 512] width 26 height 25
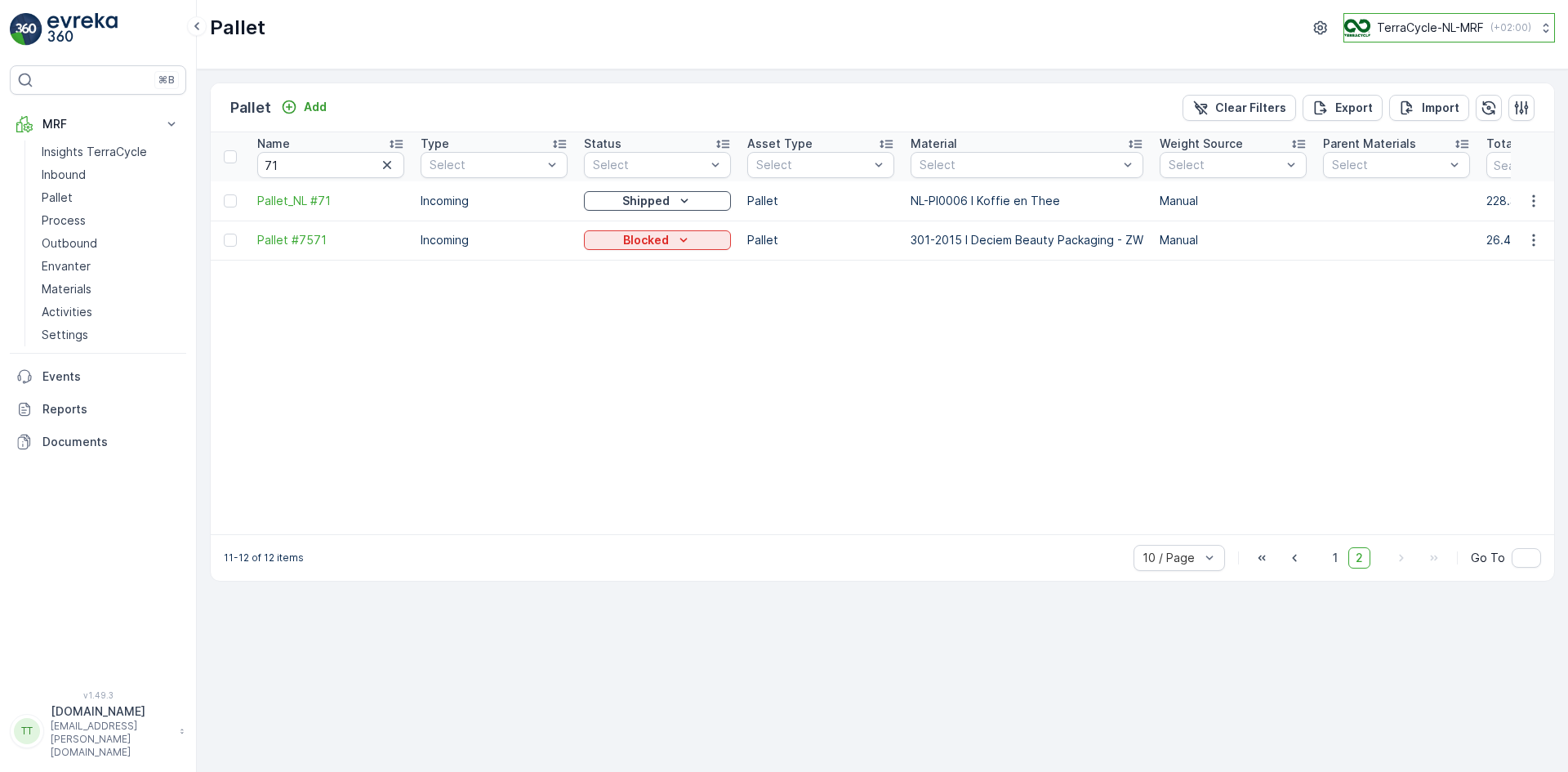
click at [1044, 21] on p "TerraCycle-NL-MRF" at bounding box center [1430, 28] width 107 height 16
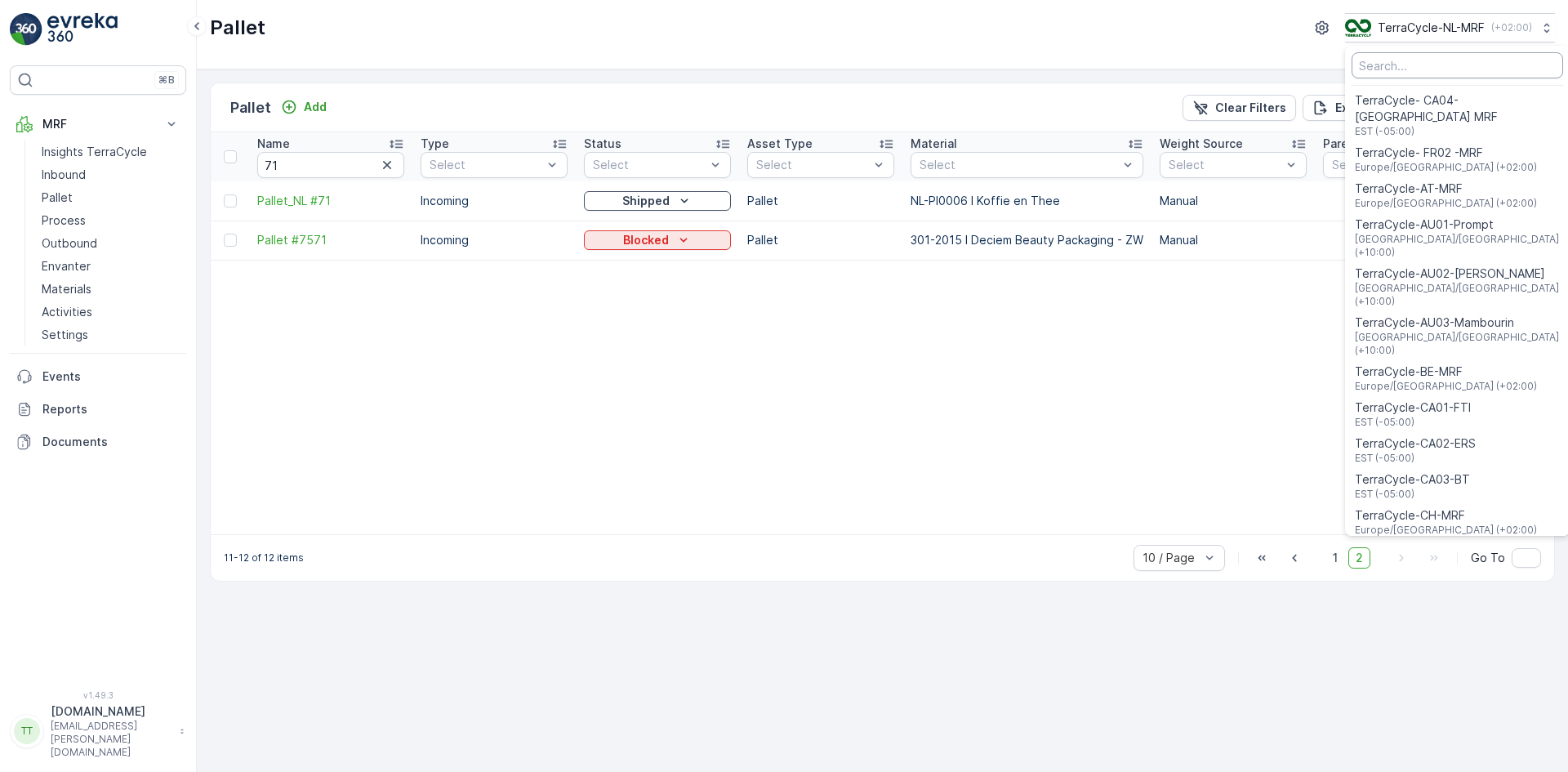
click at [1044, 58] on input "Menu" at bounding box center [1457, 65] width 212 height 26
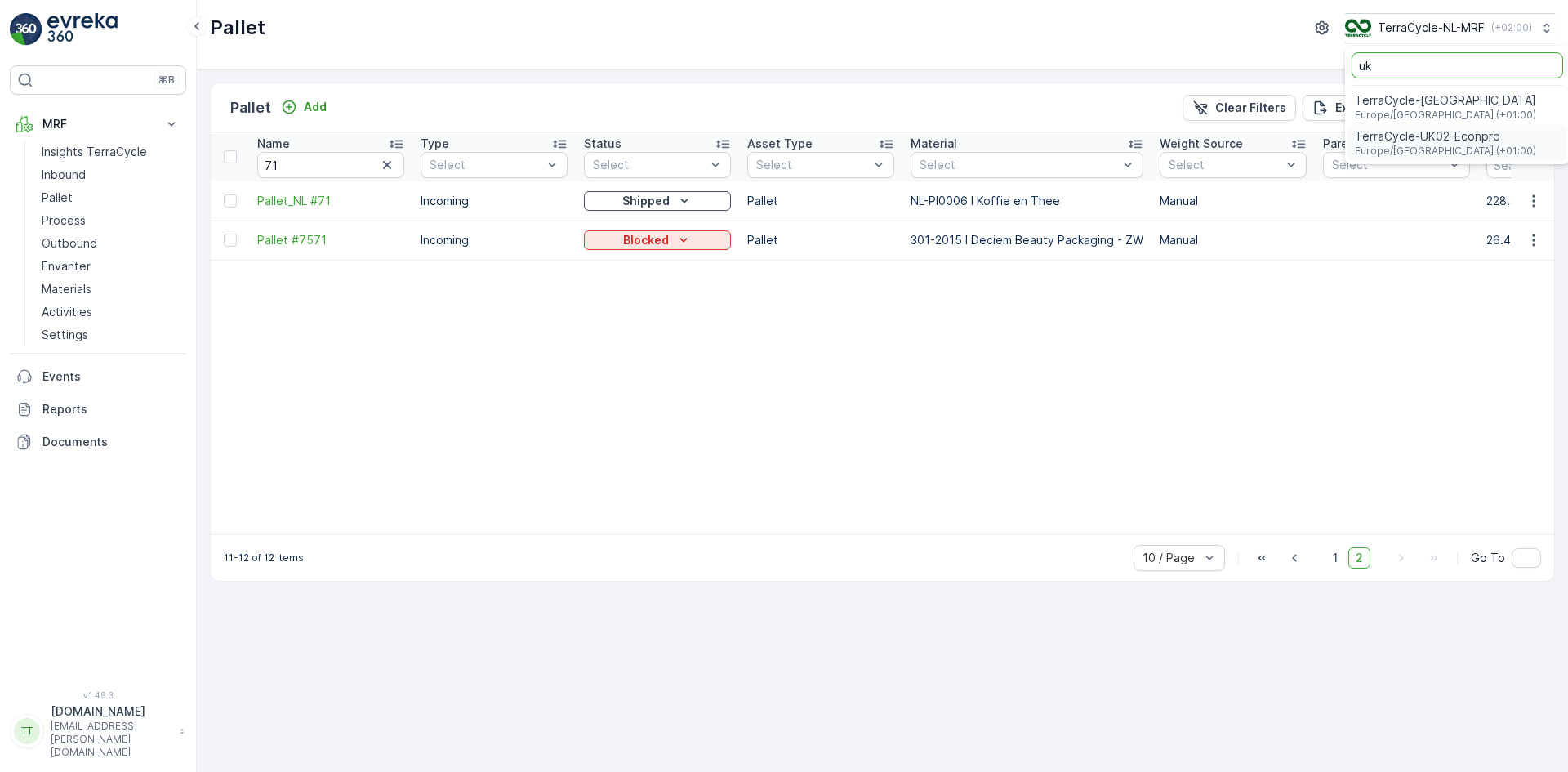
type input "uk"
click at [1044, 139] on span "TerraCycle-UK02-Econpro" at bounding box center [1445, 136] width 182 height 16
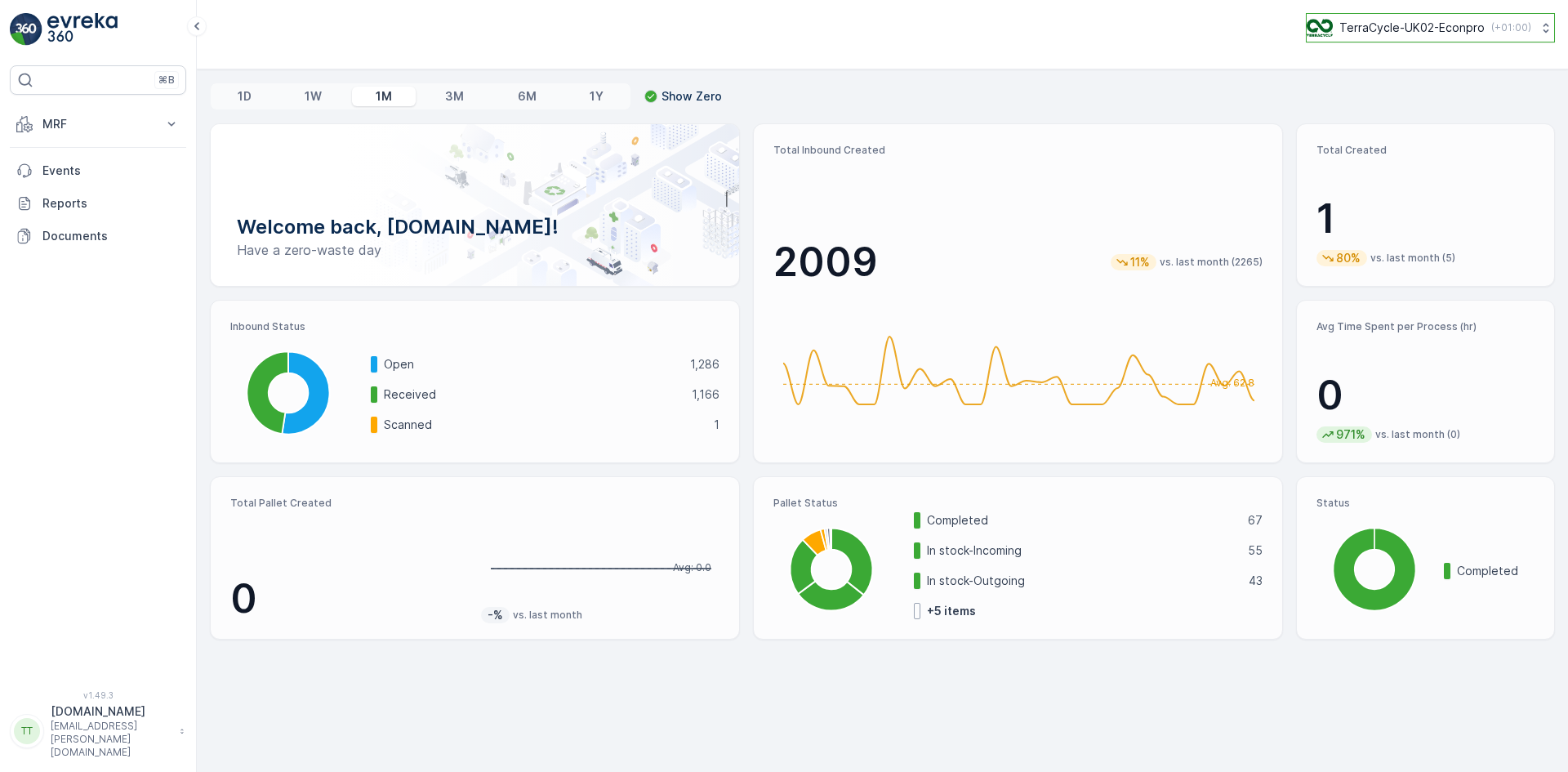
click at [1427, 30] on p "TerraCycle-UK02-Econpro" at bounding box center [1411, 28] width 146 height 16
type input "nl"
click at [1410, 109] on span "Europe/[GEOGRAPHIC_DATA] (+02:00)" at bounding box center [1408, 115] width 182 height 13
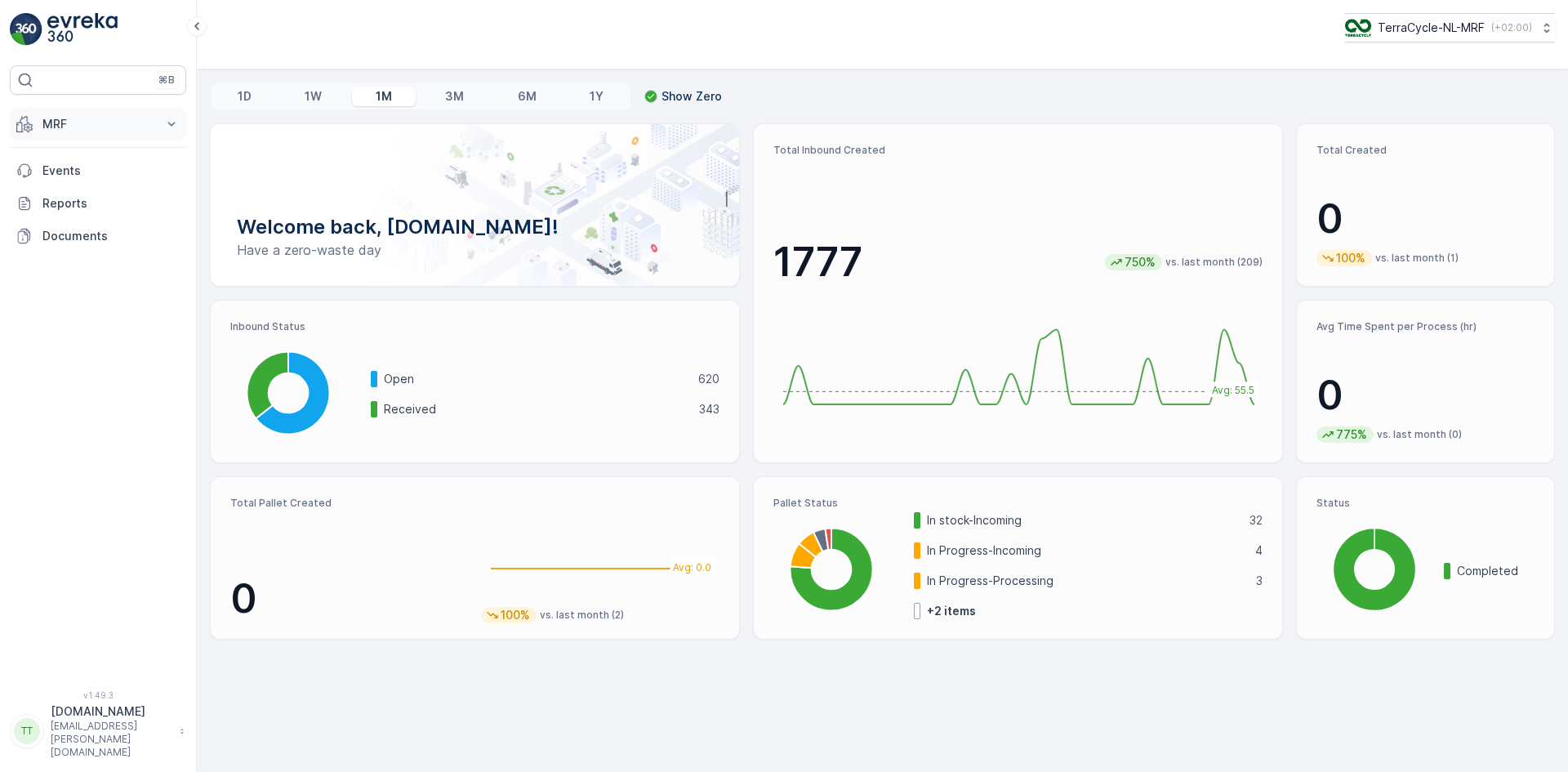
click at [71, 118] on p "MRF" at bounding box center [97, 124] width 111 height 16
click at [79, 192] on link "Pallet" at bounding box center [110, 197] width 151 height 23
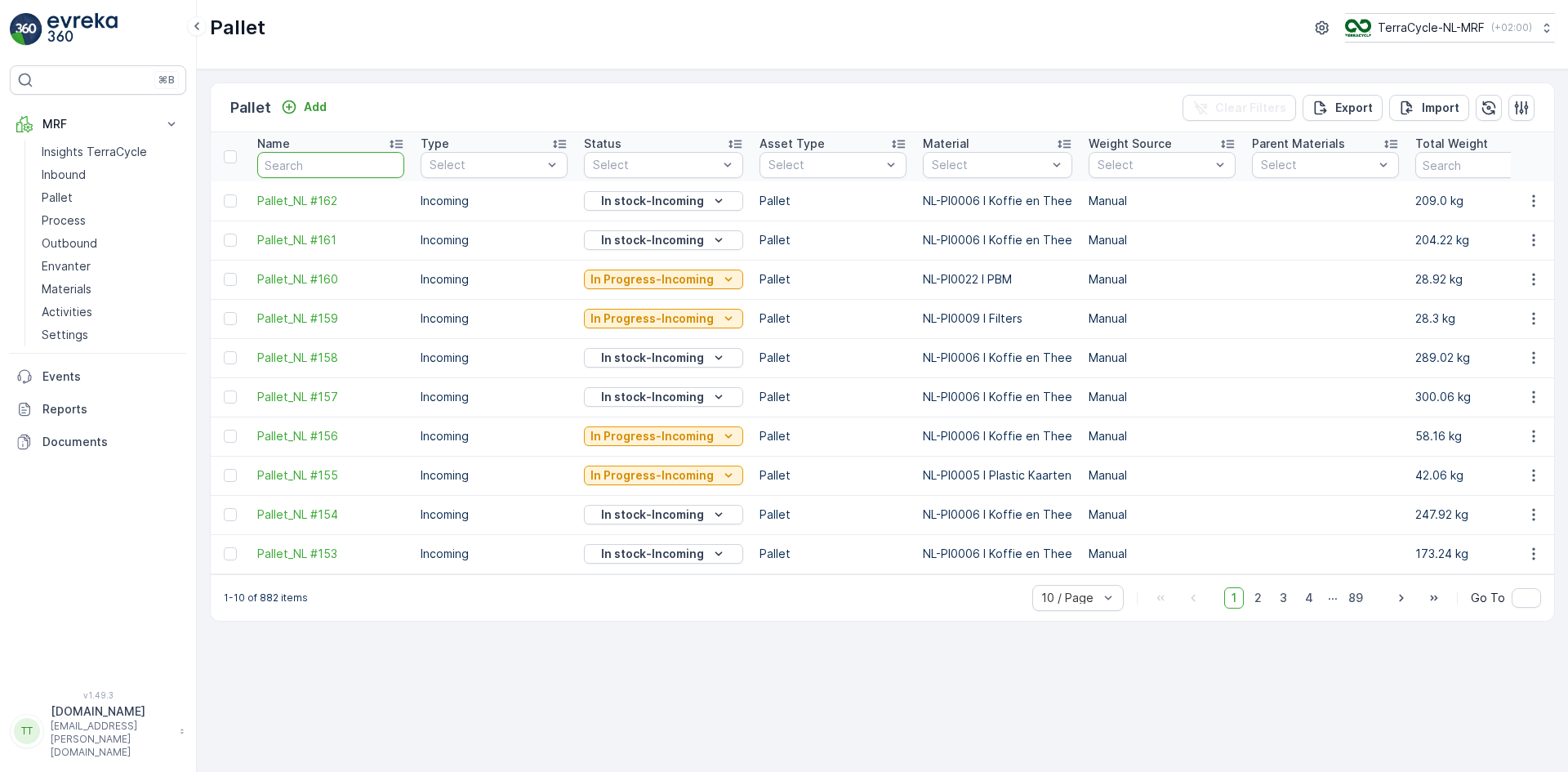
click at [298, 165] on input "text" at bounding box center [331, 165] width 147 height 26
type input "71"
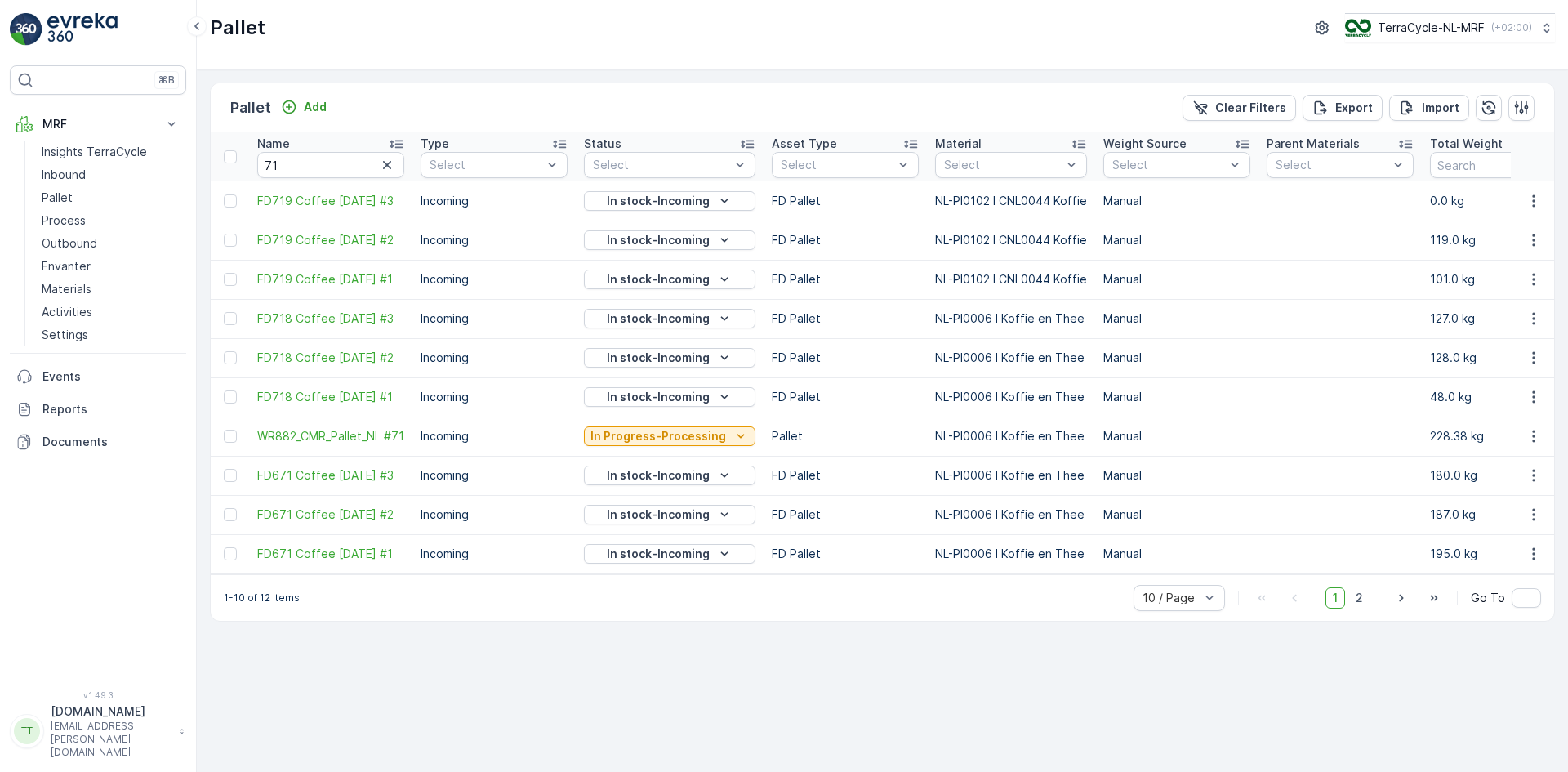
click at [402, 140] on icon at bounding box center [395, 144] width 13 height 8
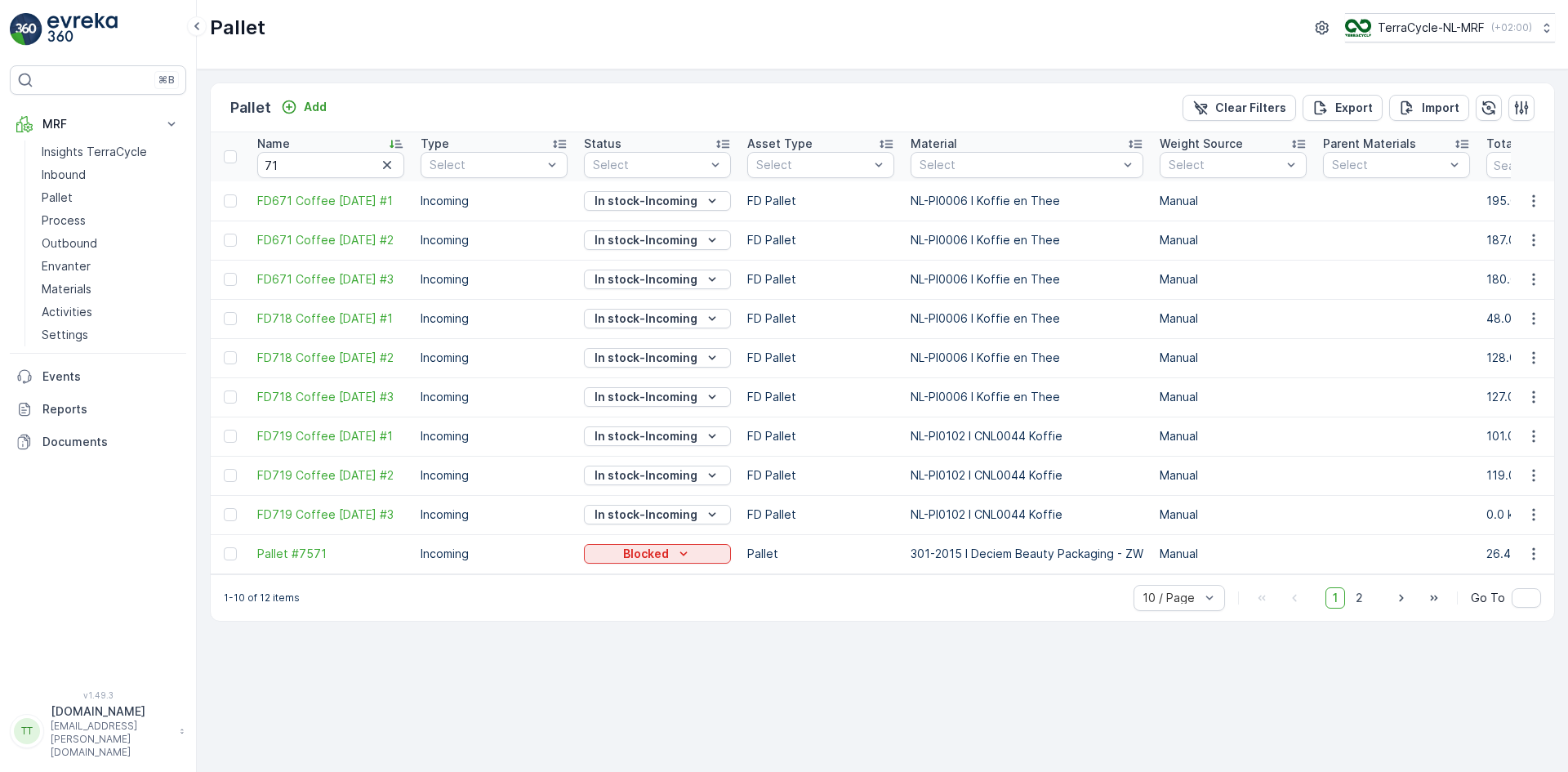
click at [396, 142] on icon at bounding box center [395, 143] width 16 height 16
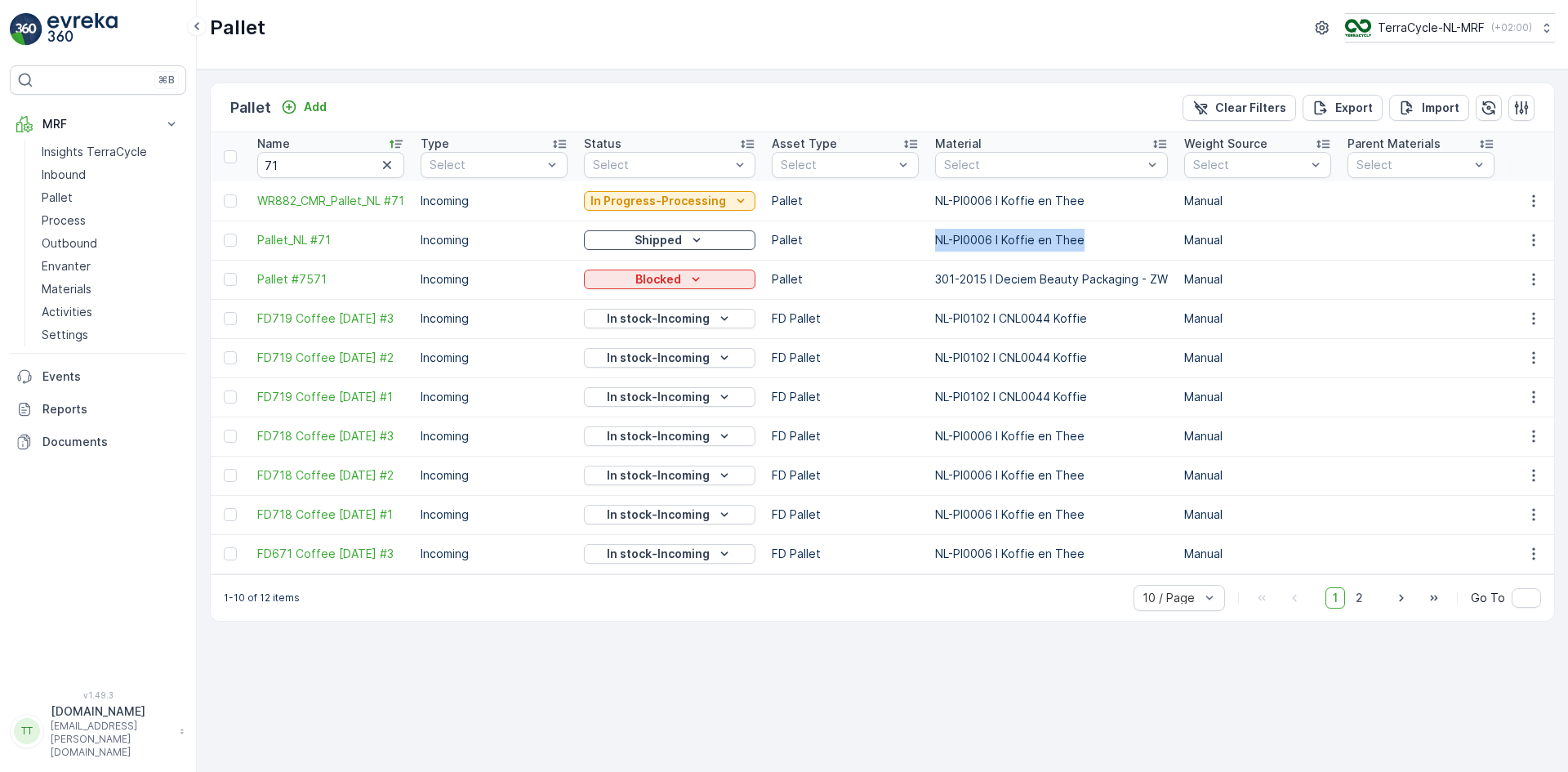
drag, startPoint x: 936, startPoint y: 242, endPoint x: 1077, endPoint y: 241, distance: 141.0
click at [1077, 241] on td "NL-PI0006 I Koffie en Thee" at bounding box center [1050, 240] width 249 height 40
click at [387, 165] on icon "button" at bounding box center [387, 165] width 8 height 8
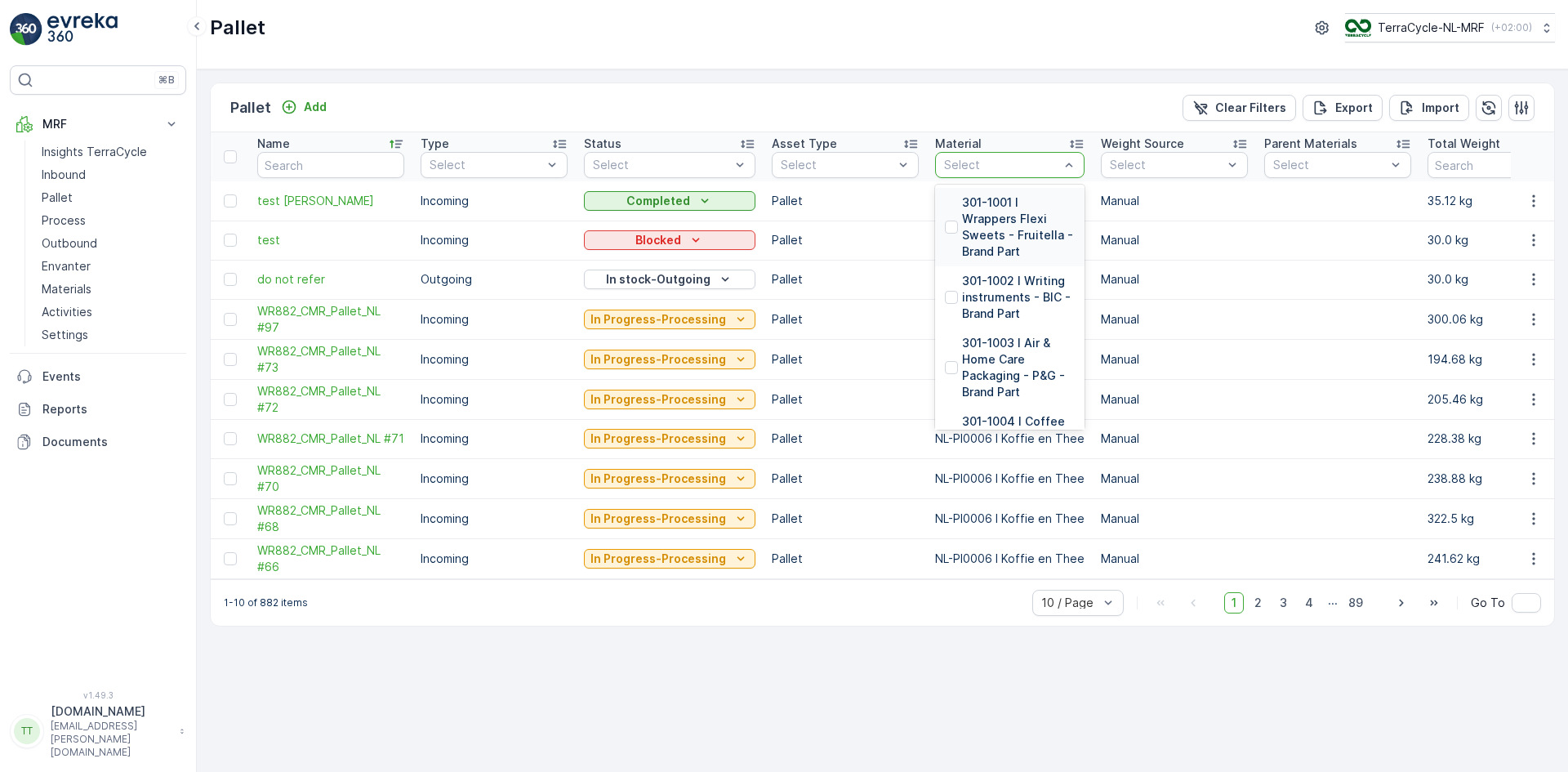
type input "NL-PI0006 I Koffie en Thee"
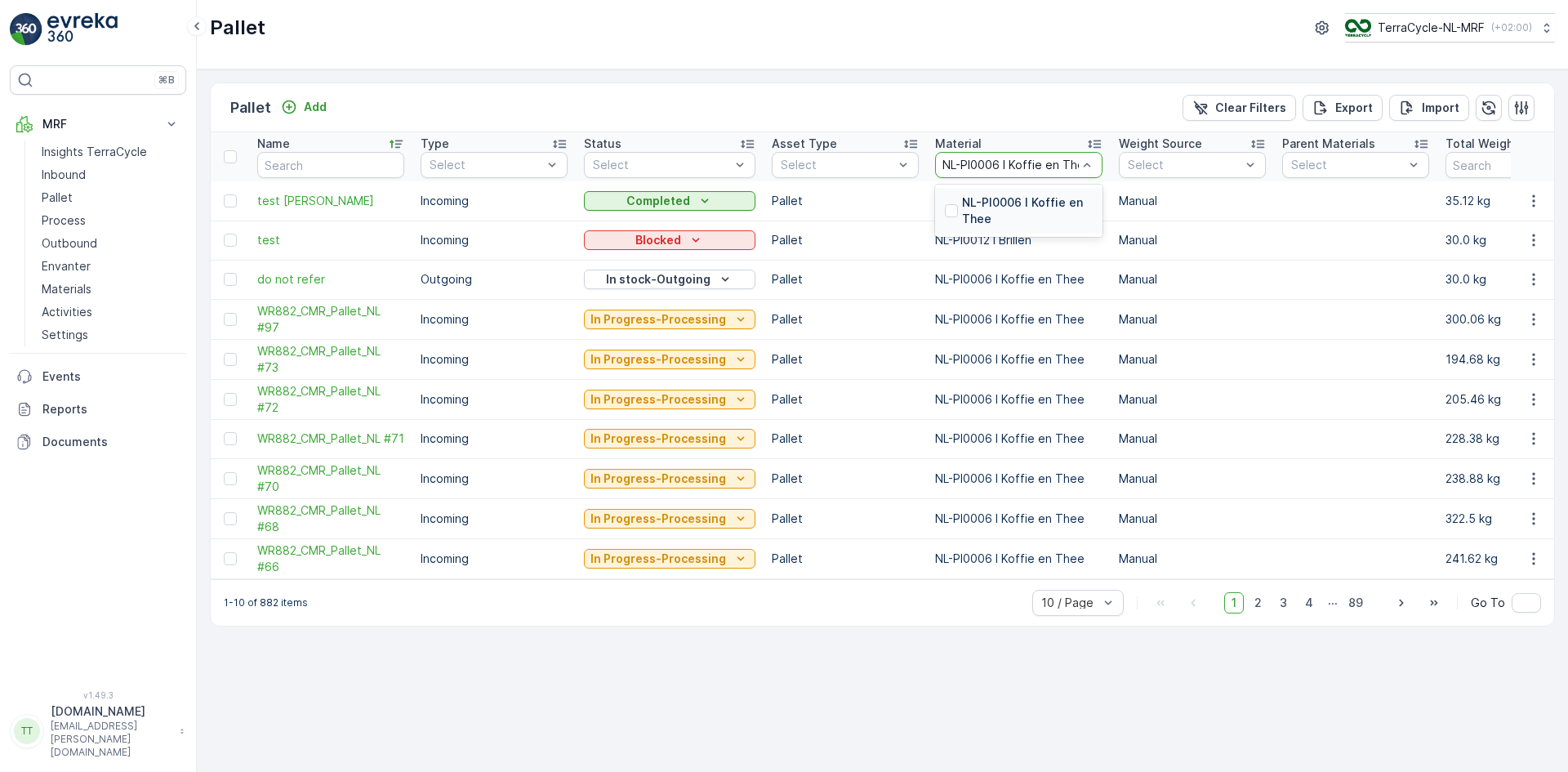
scroll to position [0, 15]
click at [986, 199] on p "NL-PI0006 I Koffie en Thee" at bounding box center [1027, 211] width 131 height 33
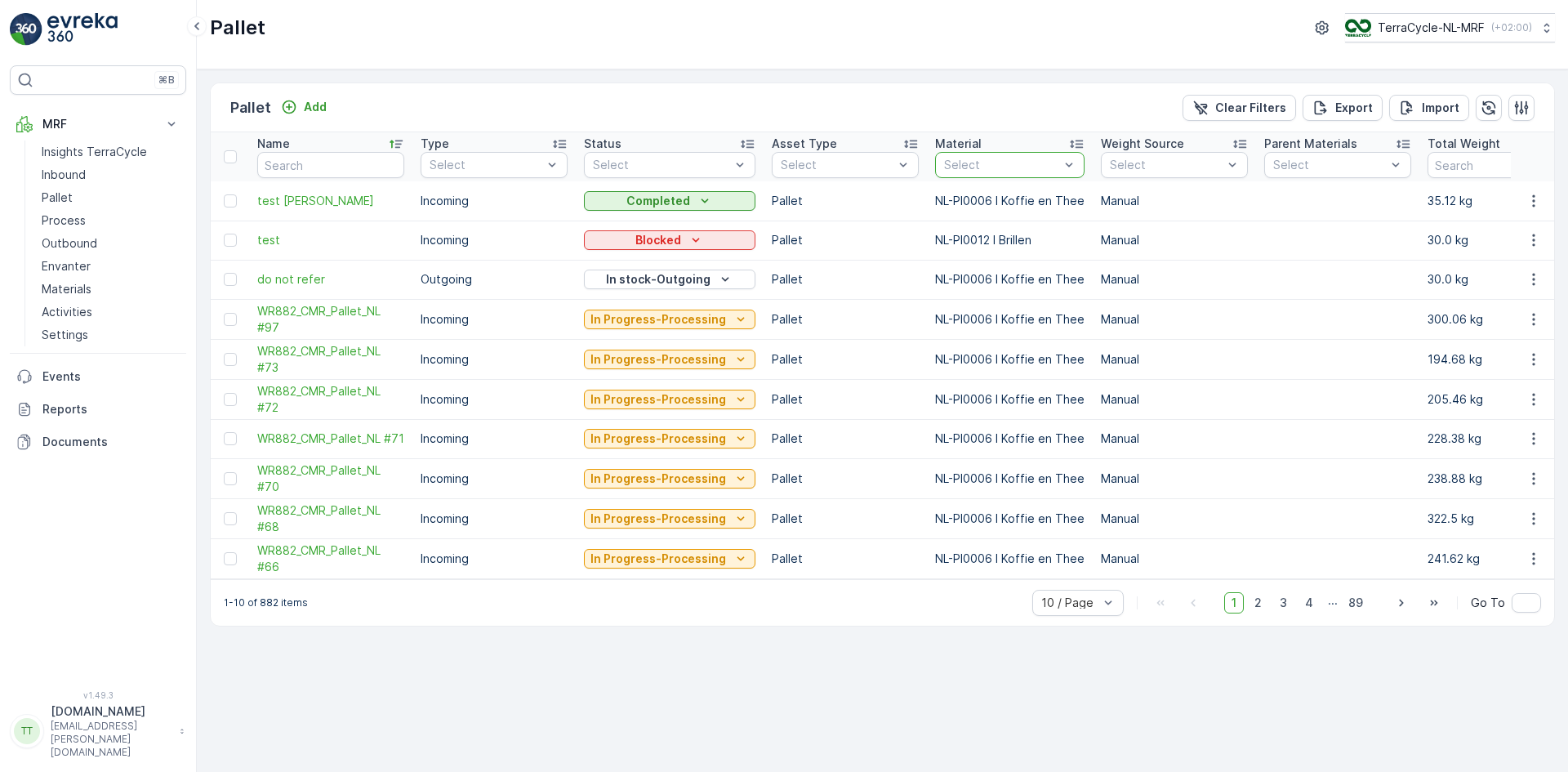
scroll to position [0, 0]
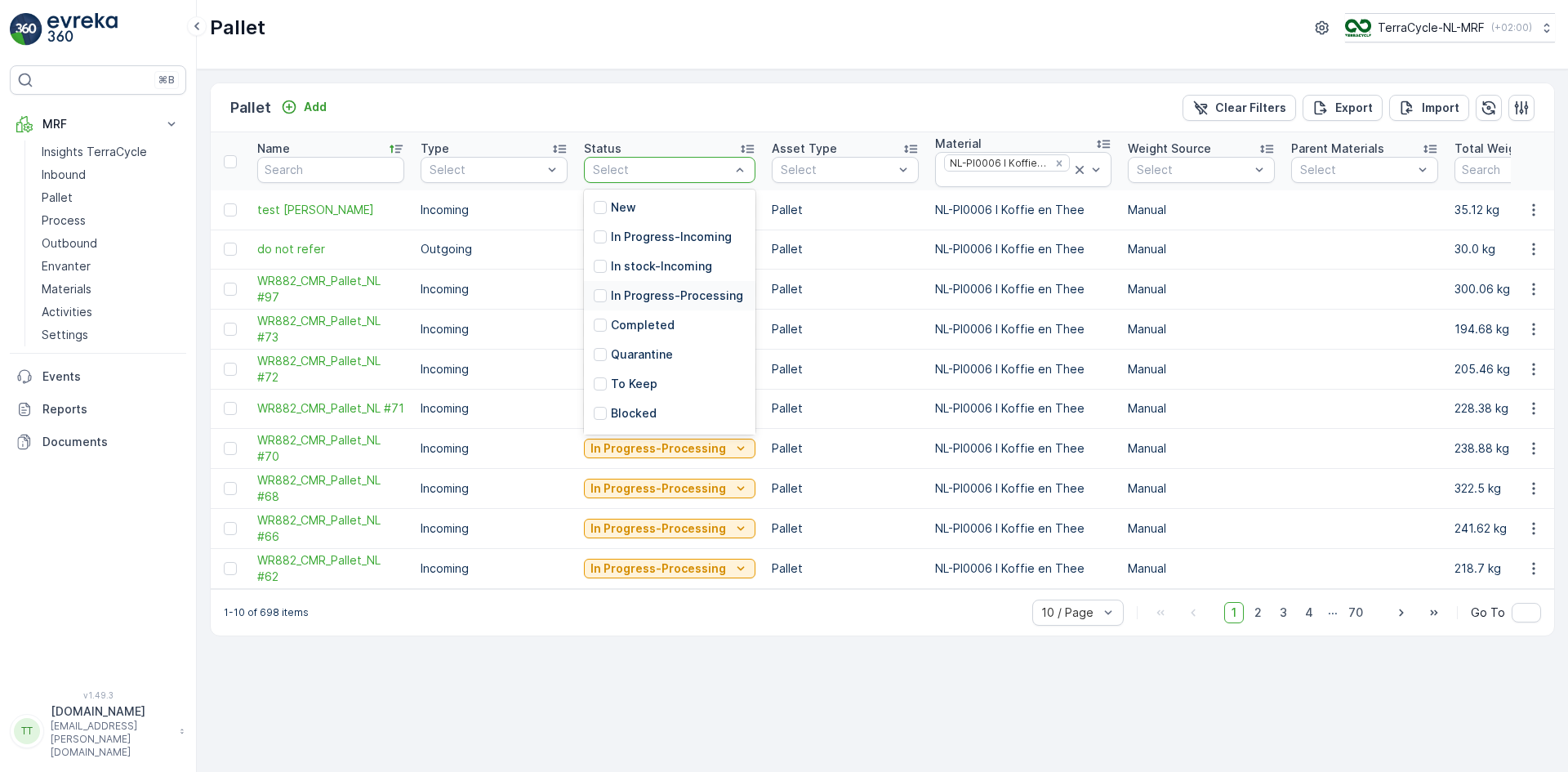
scroll to position [131, 0]
click at [660, 299] on div "Blocked" at bounding box center [669, 299] width 171 height 29
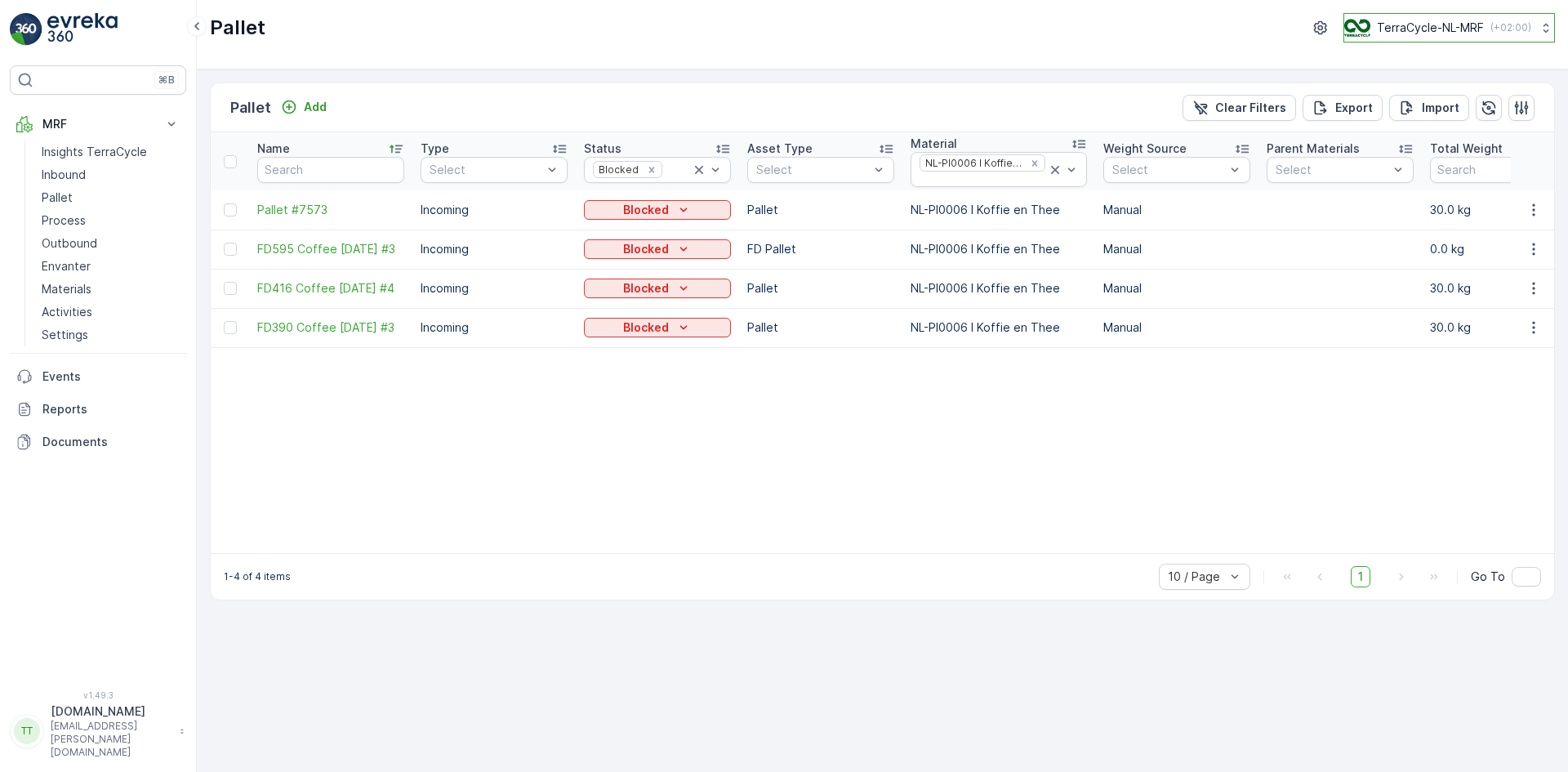
click at [1398, 14] on button "TerraCycle-NL-MRF ( +02:00 )" at bounding box center [1449, 28] width 212 height 29
type input "uk"
click at [1427, 142] on span "TerraCycle-UK02-Econpro" at bounding box center [1445, 136] width 182 height 16
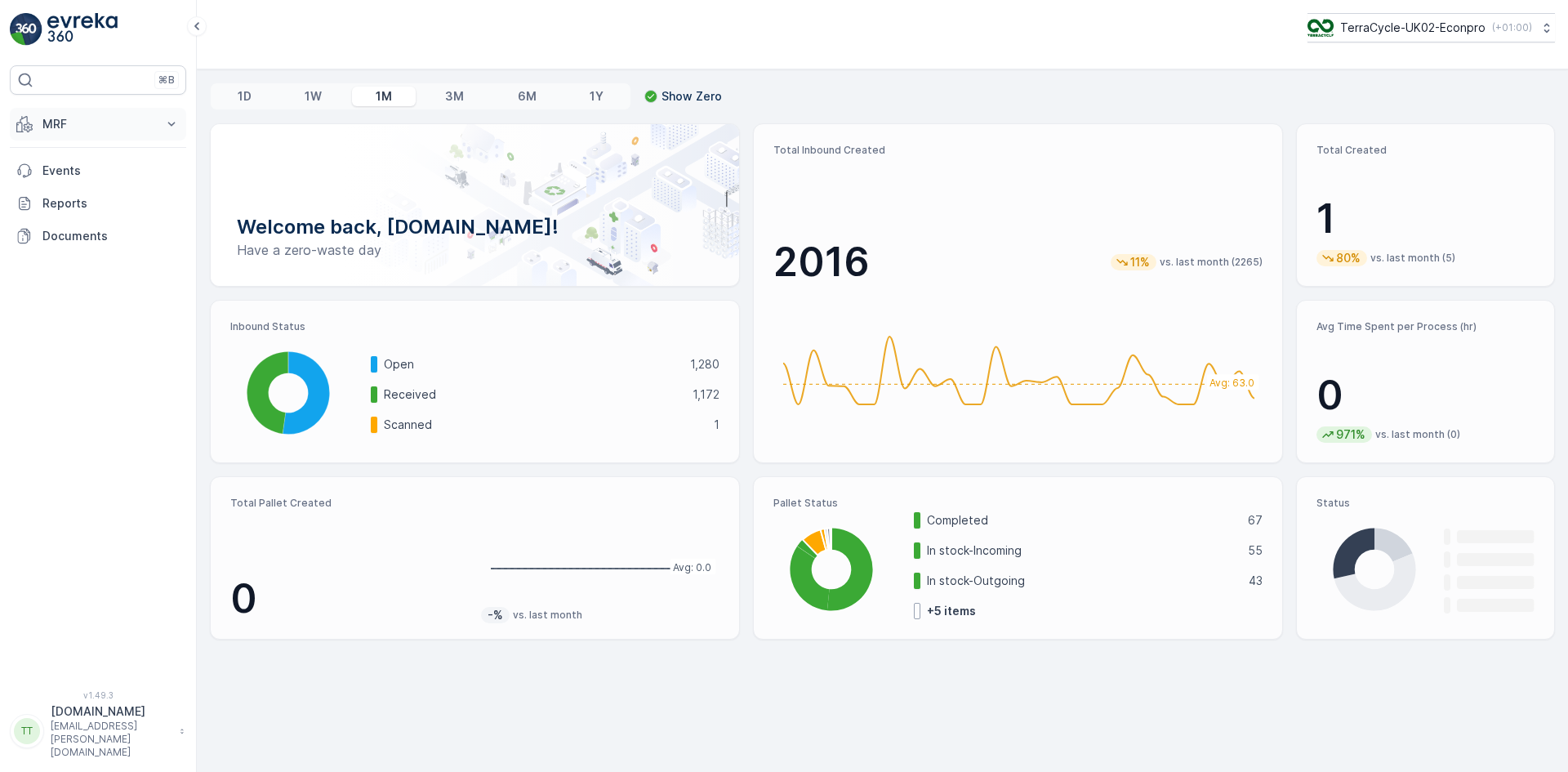
click at [34, 118] on button "MRF" at bounding box center [97, 124] width 177 height 33
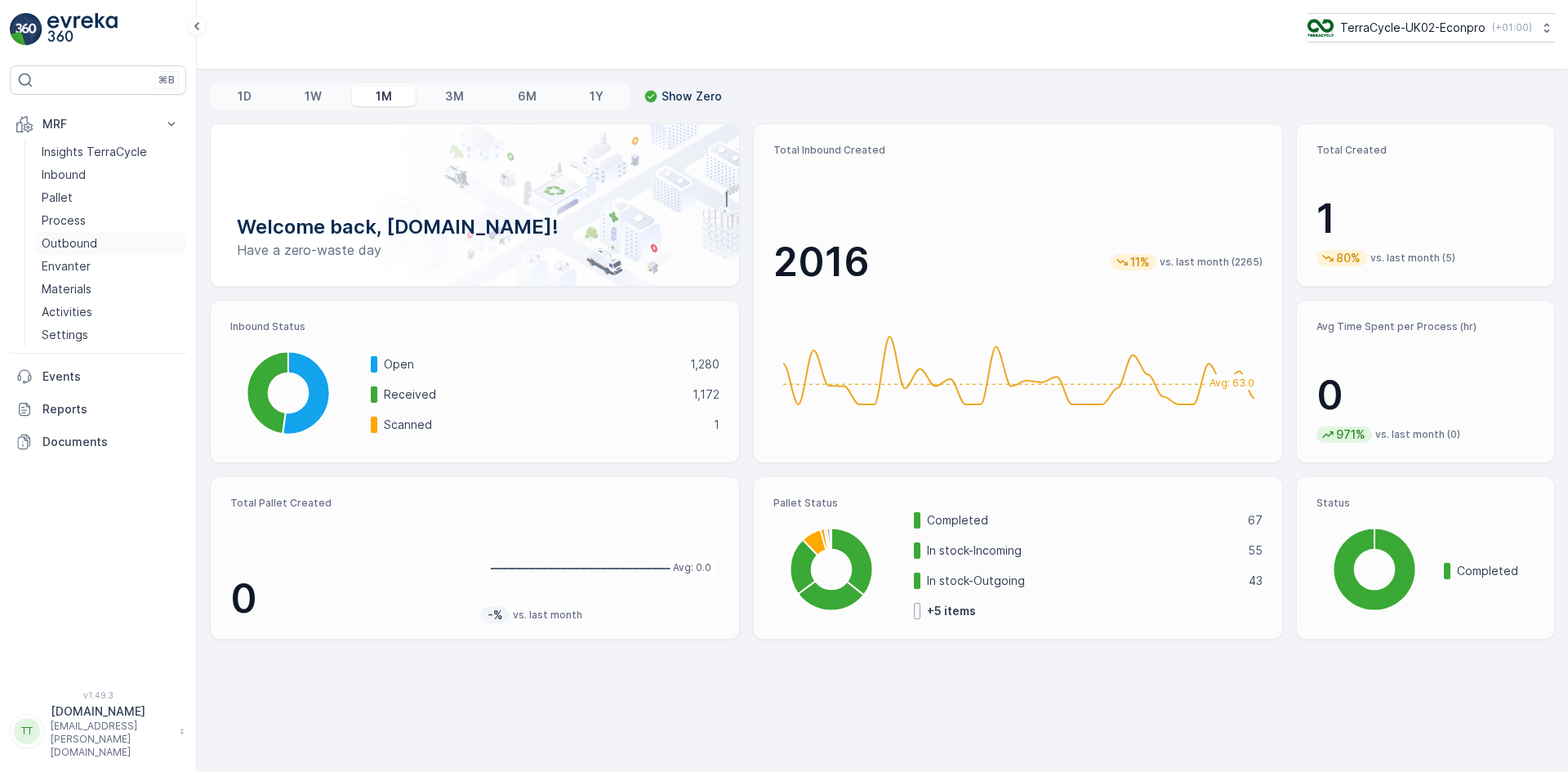
click at [86, 243] on p "Outbound" at bounding box center [69, 243] width 55 height 16
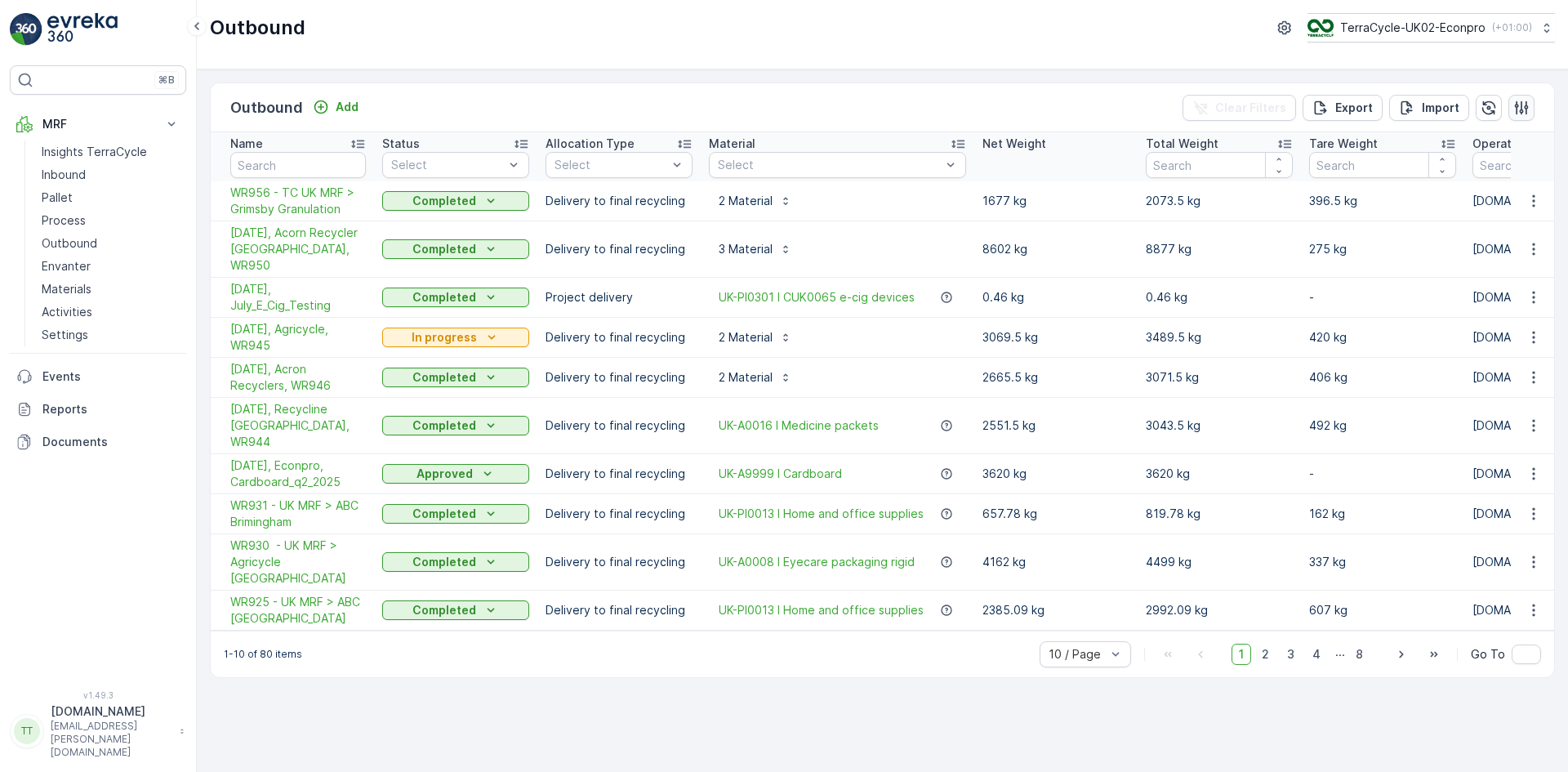
click at [1515, 107] on icon "button" at bounding box center [1521, 108] width 16 height 16
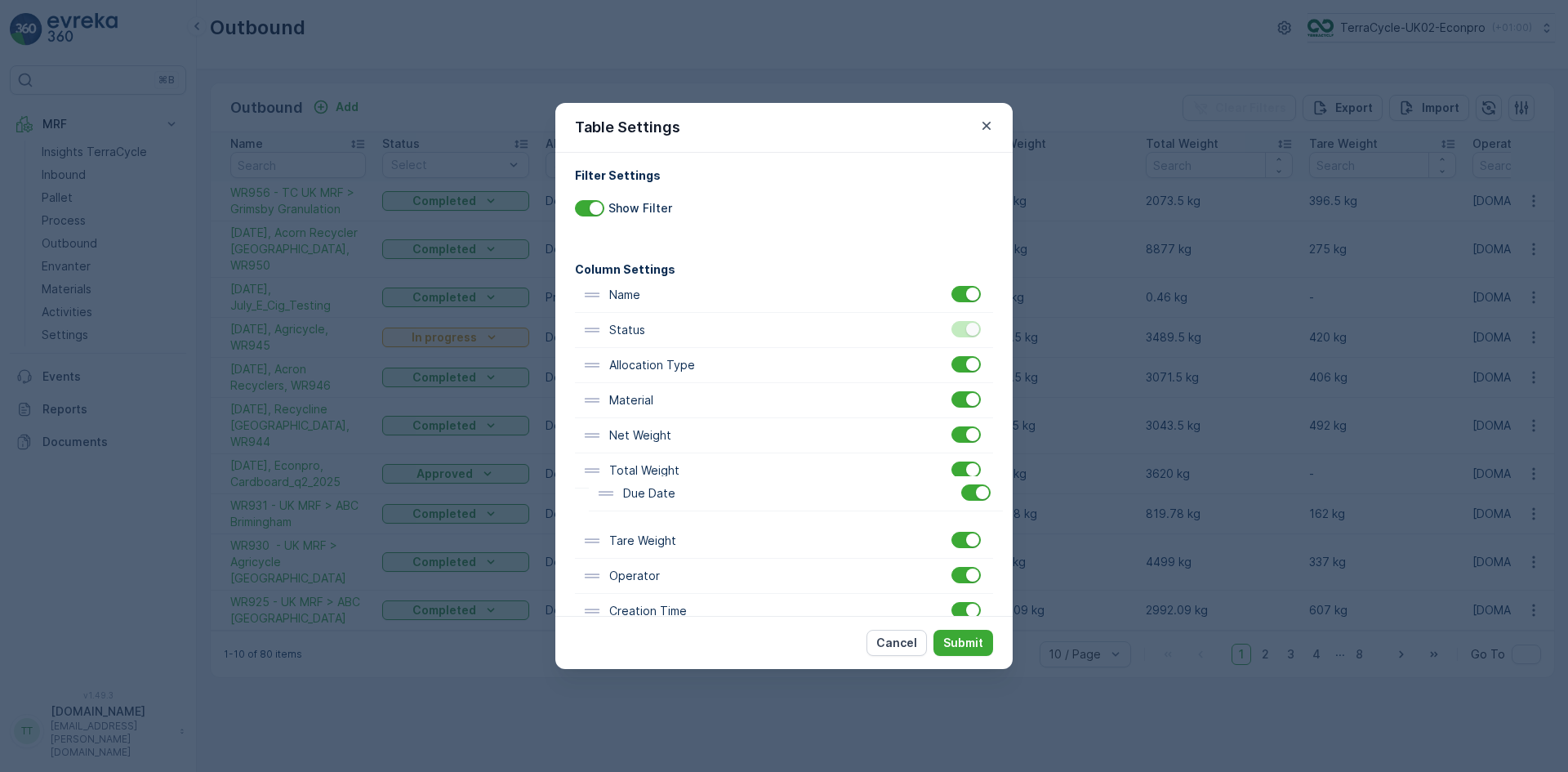
scroll to position [8, 0]
drag, startPoint x: 662, startPoint y: 587, endPoint x: 679, endPoint y: 364, distance: 223.6
click at [679, 364] on div "Name Status Allocation Type Material Net Weight Total Weight Tare Weight Operat…" at bounding box center [784, 487] width 418 height 421
click at [960, 632] on button "Submit" at bounding box center [963, 643] width 59 height 26
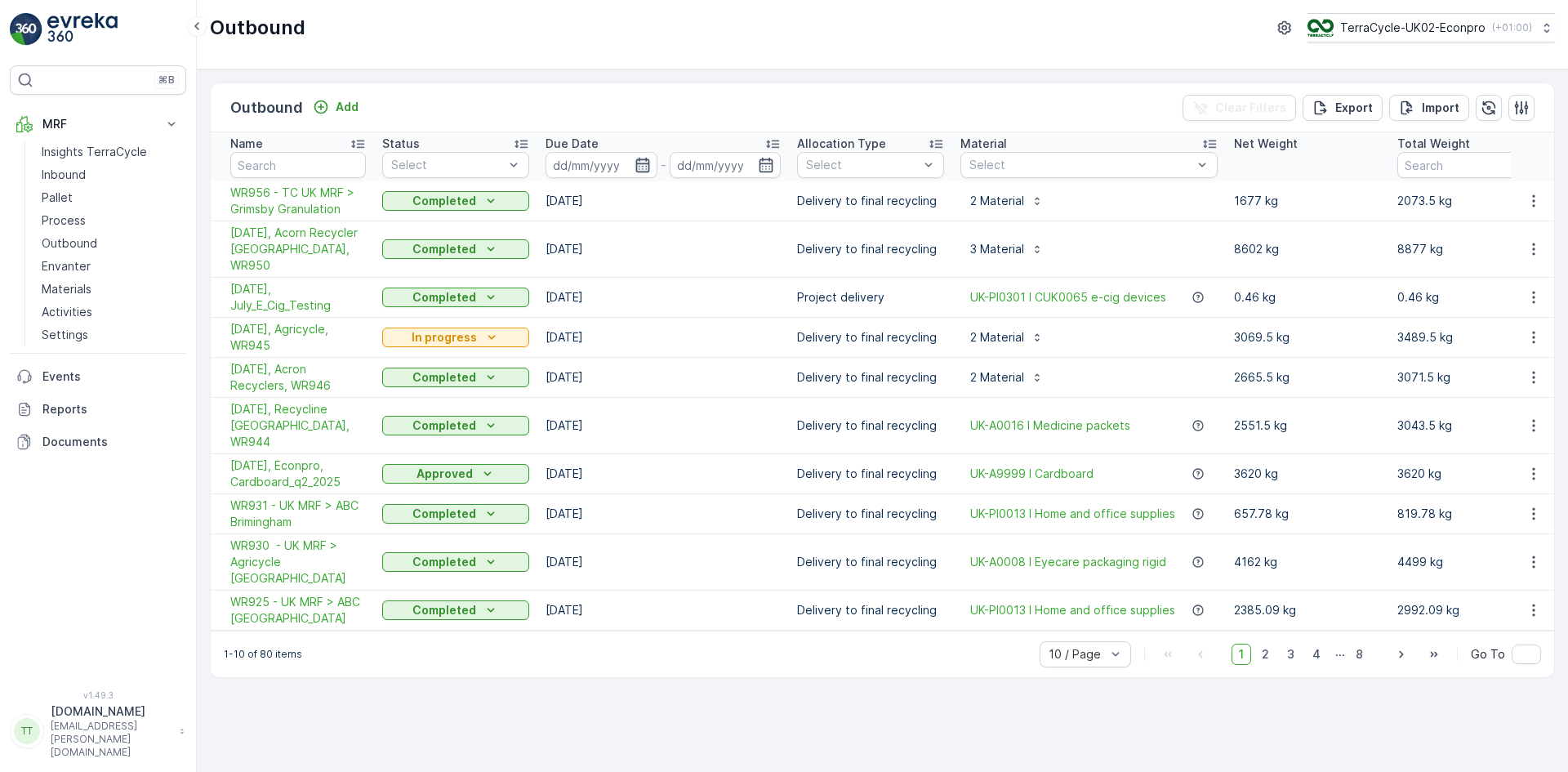
click at [643, 166] on icon "button" at bounding box center [642, 165] width 16 height 16
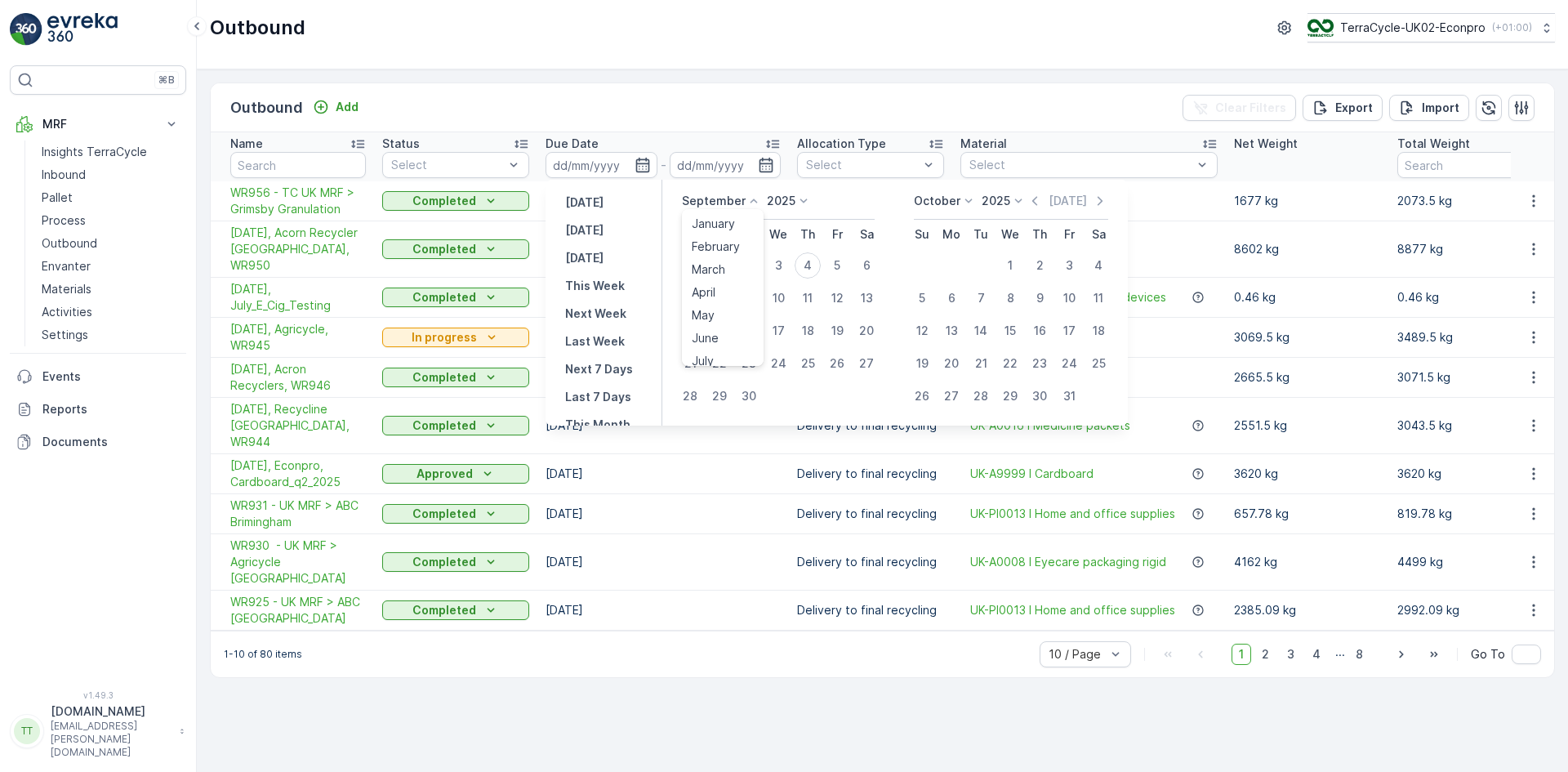
click at [747, 204] on icon at bounding box center [753, 201] width 16 height 16
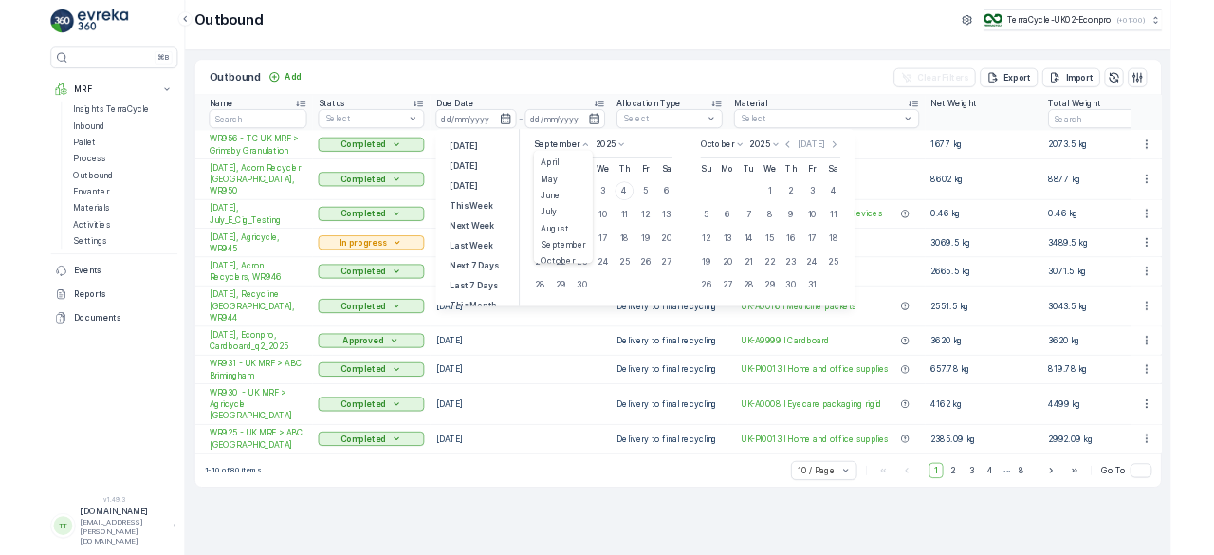
scroll to position [144, 0]
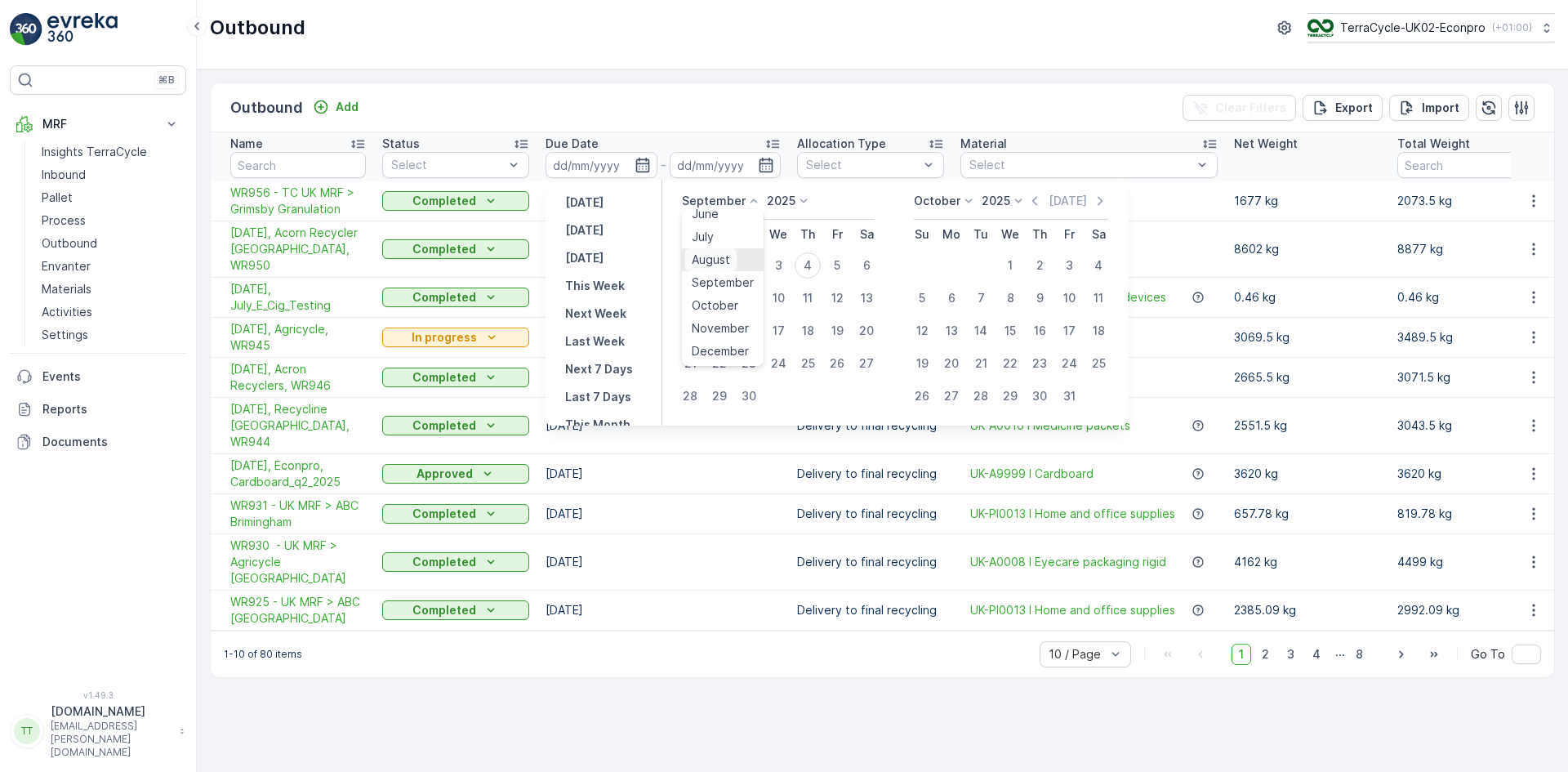
click at [720, 258] on span "August" at bounding box center [710, 259] width 39 height 16
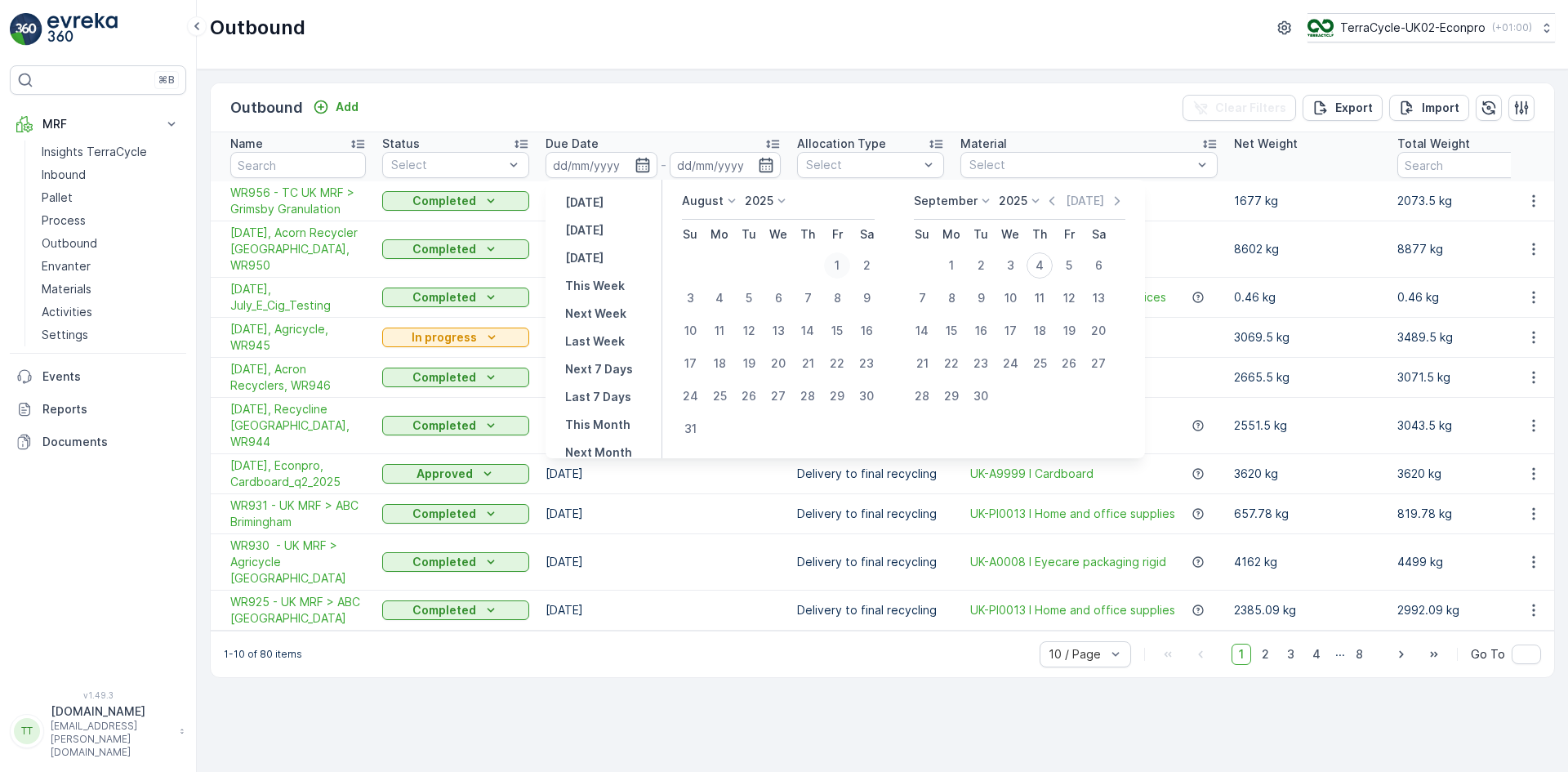
click at [839, 261] on div "1" at bounding box center [837, 265] width 26 height 26
type input "01.08.2025"
click at [691, 426] on div "31" at bounding box center [690, 429] width 26 height 26
type input "31.08.2025"
click at [842, 268] on div "1" at bounding box center [837, 265] width 26 height 26
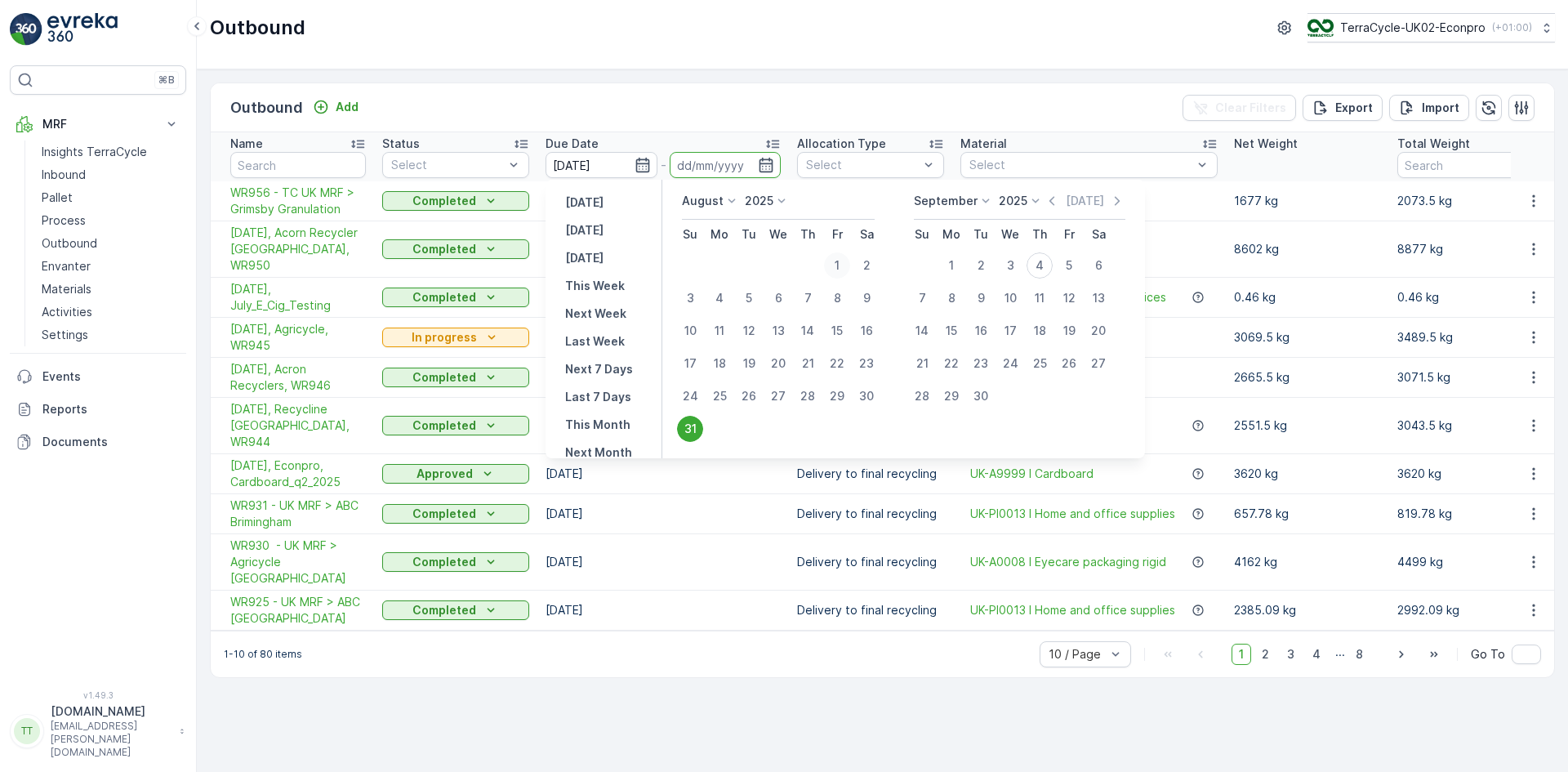
type input "01.08.2025"
click at [694, 426] on div "31" at bounding box center [690, 429] width 26 height 26
type input "31.08.2025"
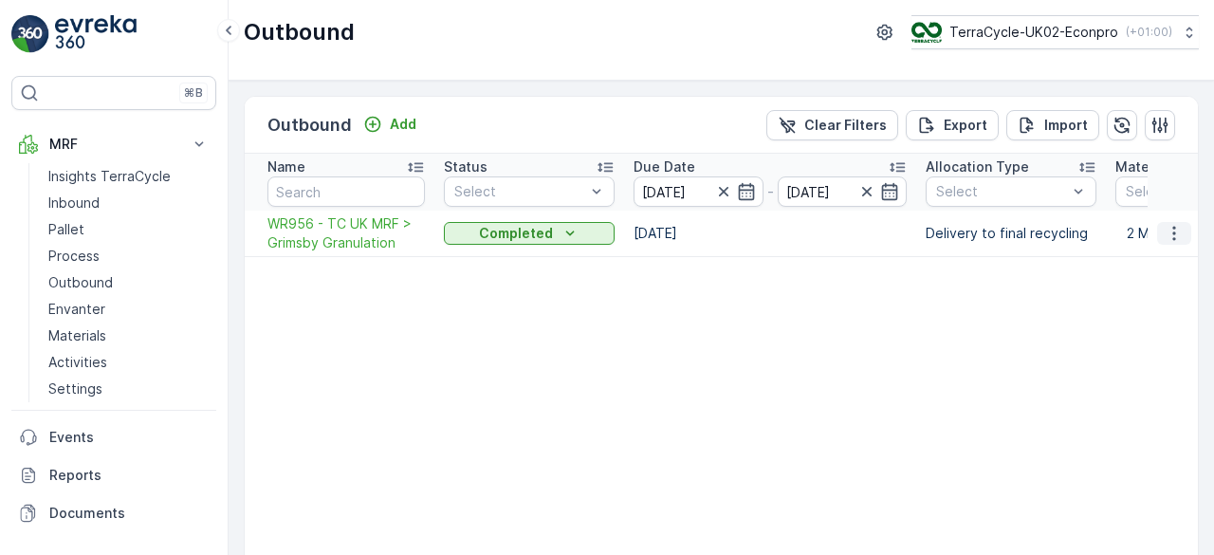
click at [1166, 229] on icon "button" at bounding box center [1173, 233] width 19 height 19
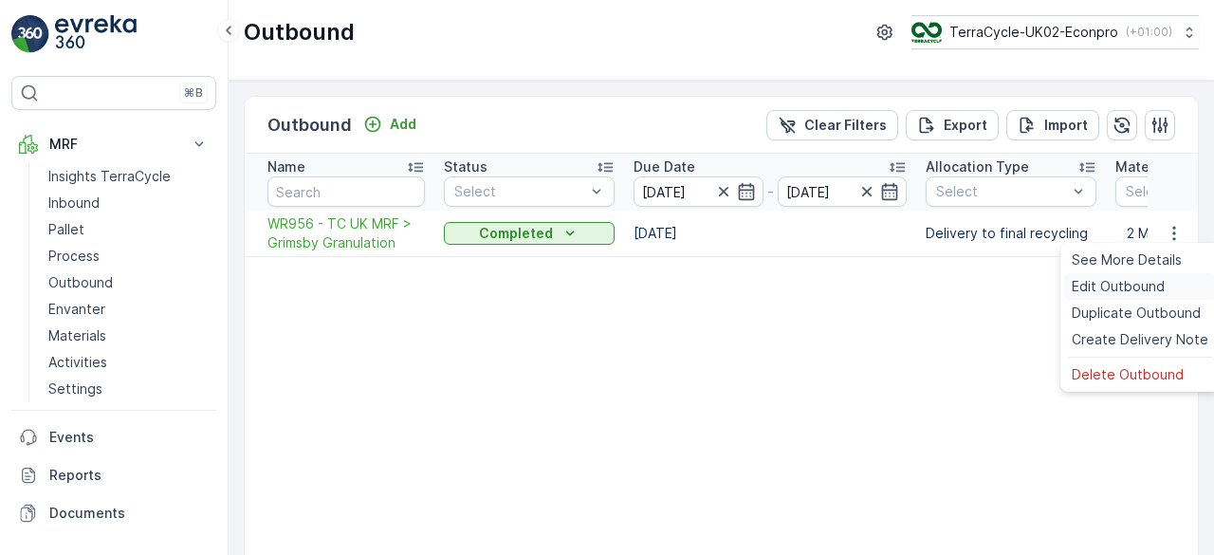
click at [1111, 284] on span "Edit Outbound" at bounding box center [1118, 286] width 93 height 19
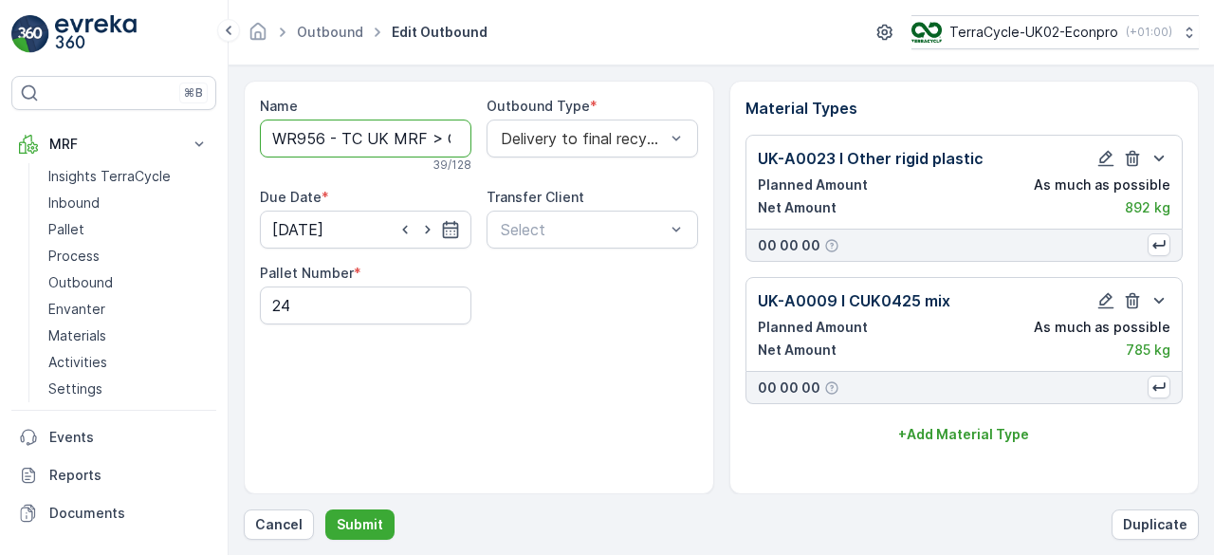
click at [270, 142] on input "WR956 - TC UK MRF > Grimsby Granulation" at bounding box center [365, 138] width 211 height 38
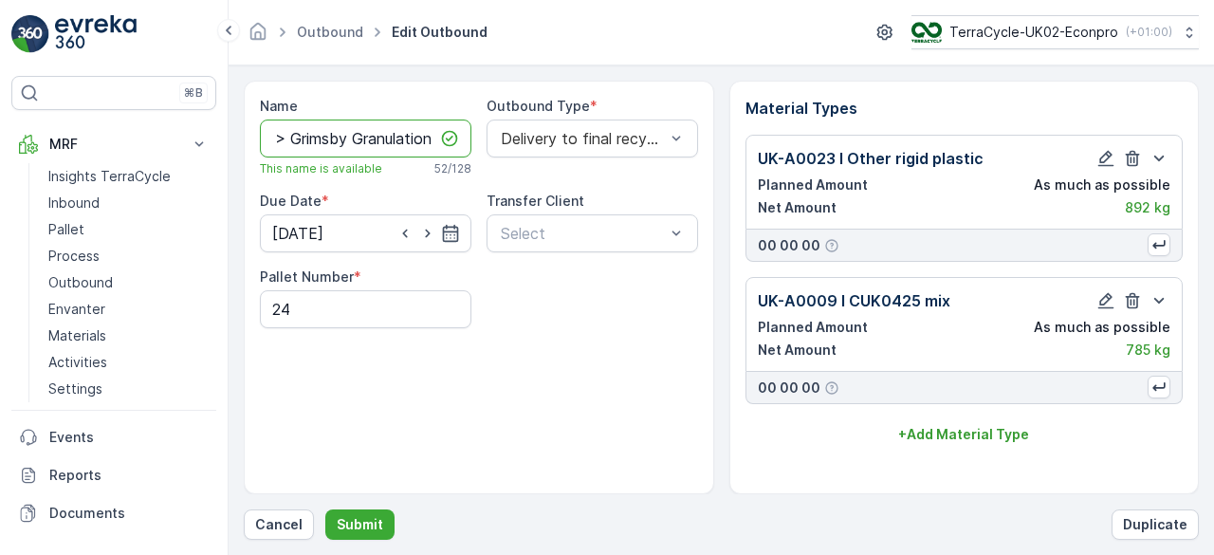
scroll to position [0, 249]
drag, startPoint x: 288, startPoint y: 138, endPoint x: 398, endPoint y: 137, distance: 110.0
click at [436, 139] on input "12.08.2025 - WR956 - TC UK MRF > Grimsby Granulation" at bounding box center [365, 138] width 211 height 38
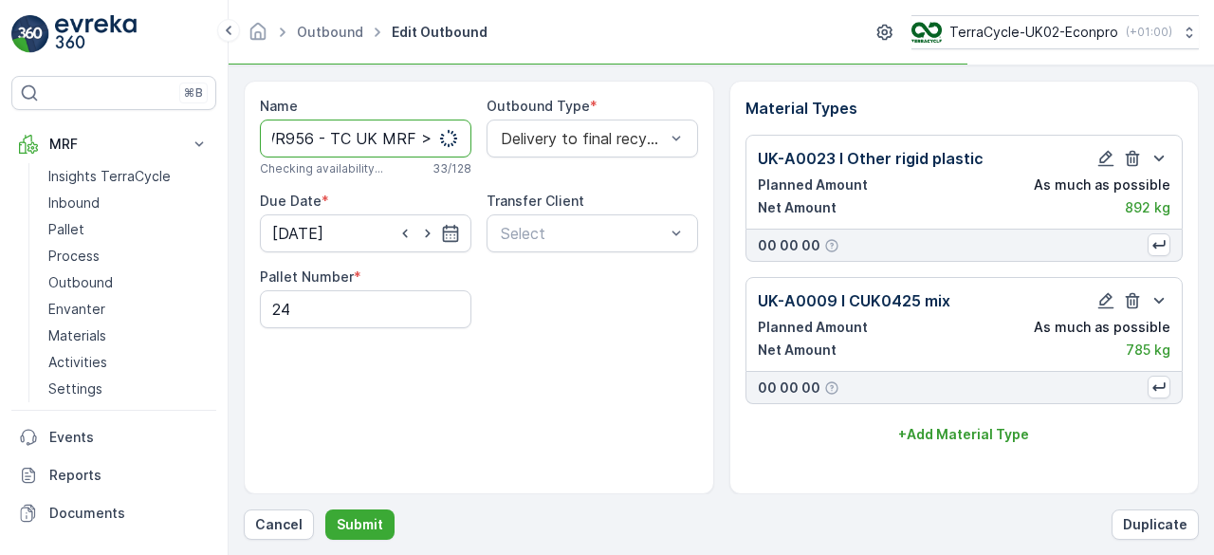
click at [321, 141] on input "12.08.2025 - WR956 - TC UK MRF >" at bounding box center [365, 138] width 211 height 38
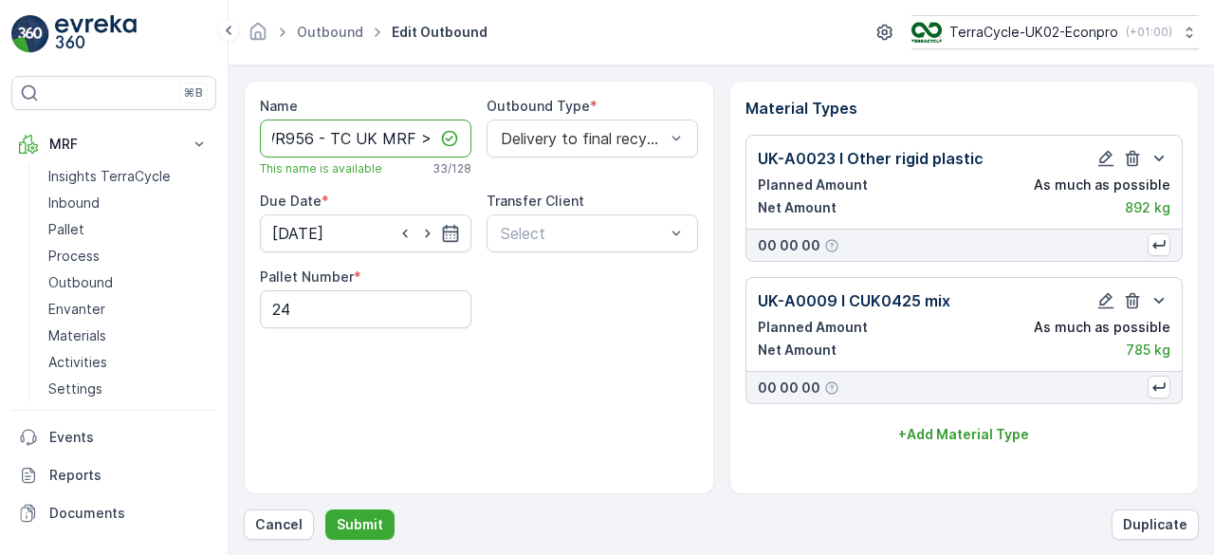
scroll to position [0, 51]
paste input "Grimsby Granulation"
click at [404, 136] on input "12.08.2025 - Grimsby Granulation -WR956 - TC UK MRF >" at bounding box center [365, 138] width 211 height 38
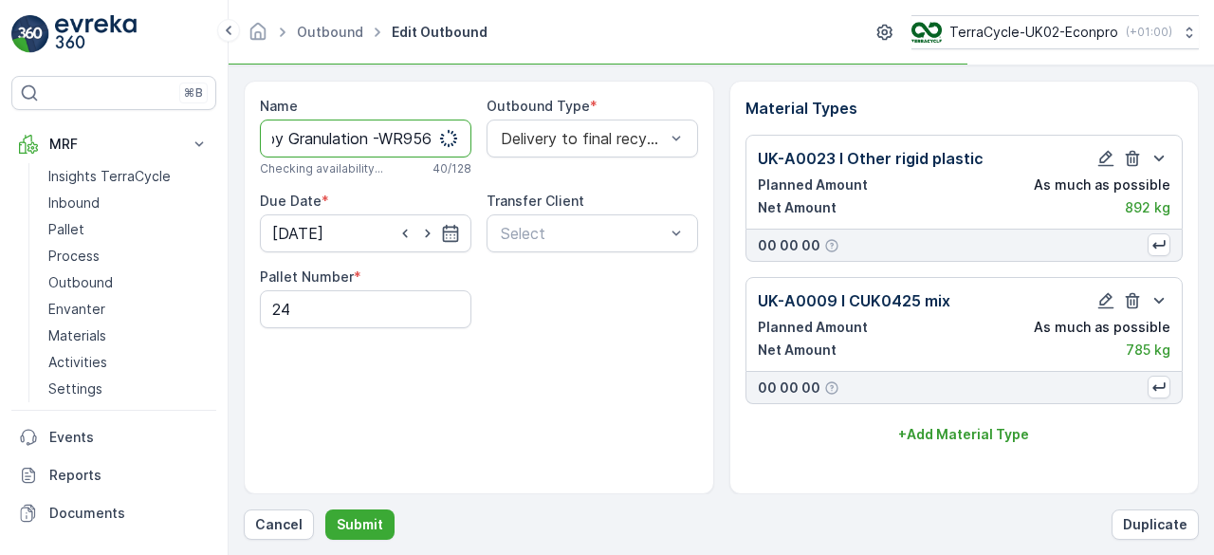
scroll to position [0, 144]
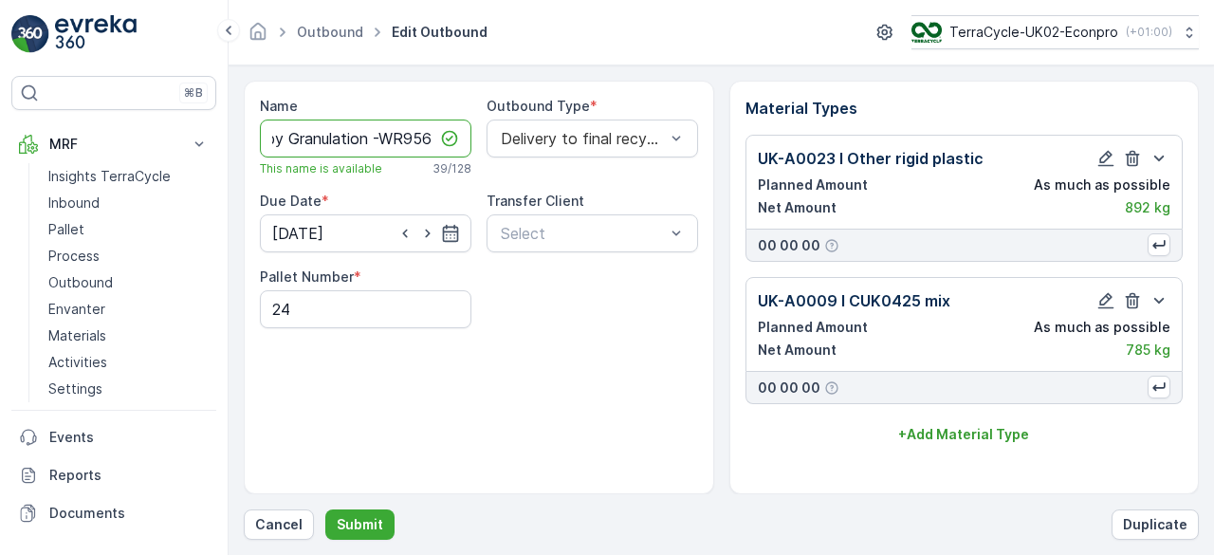
click at [317, 137] on input "12.08.2025 - Grimsby Granulation -WR956" at bounding box center [365, 138] width 211 height 38
type input "12.08.2025 - Grimsby Granulation -WR956"
click at [354, 515] on p "Submit" at bounding box center [360, 524] width 46 height 19
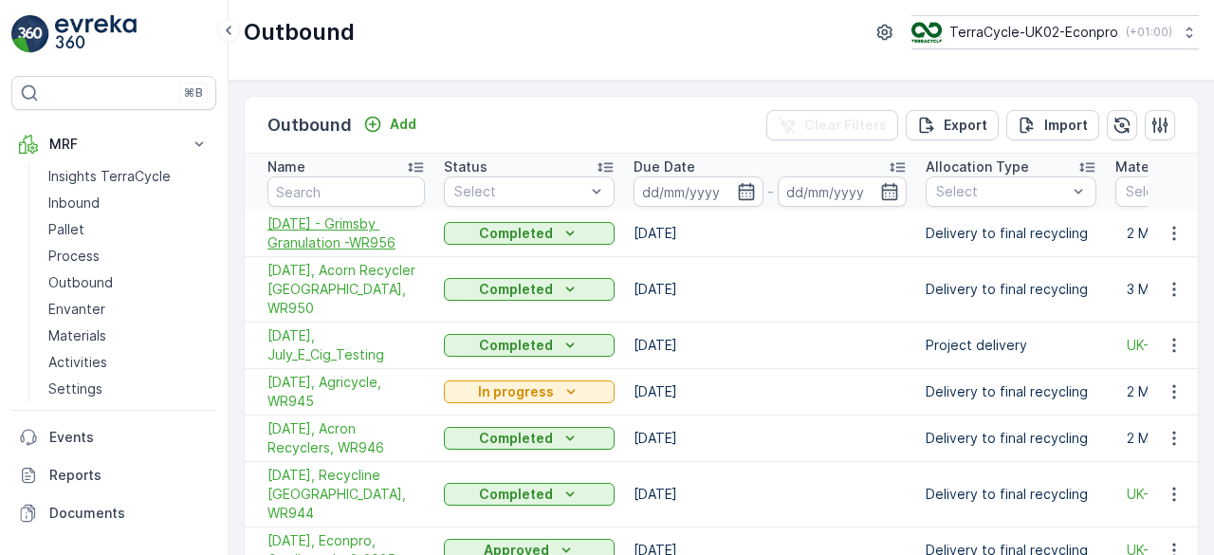
click at [336, 223] on span "12.08.2025 - Grimsby Granulation -WR956" at bounding box center [345, 233] width 157 height 38
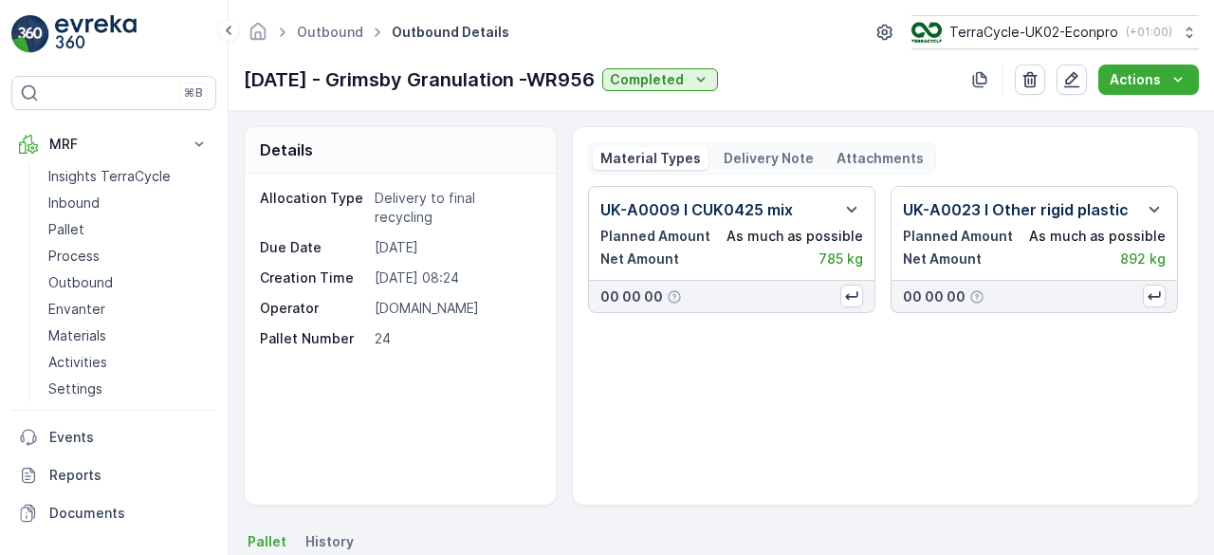
click at [779, 156] on p "Delivery Note" at bounding box center [769, 158] width 90 height 19
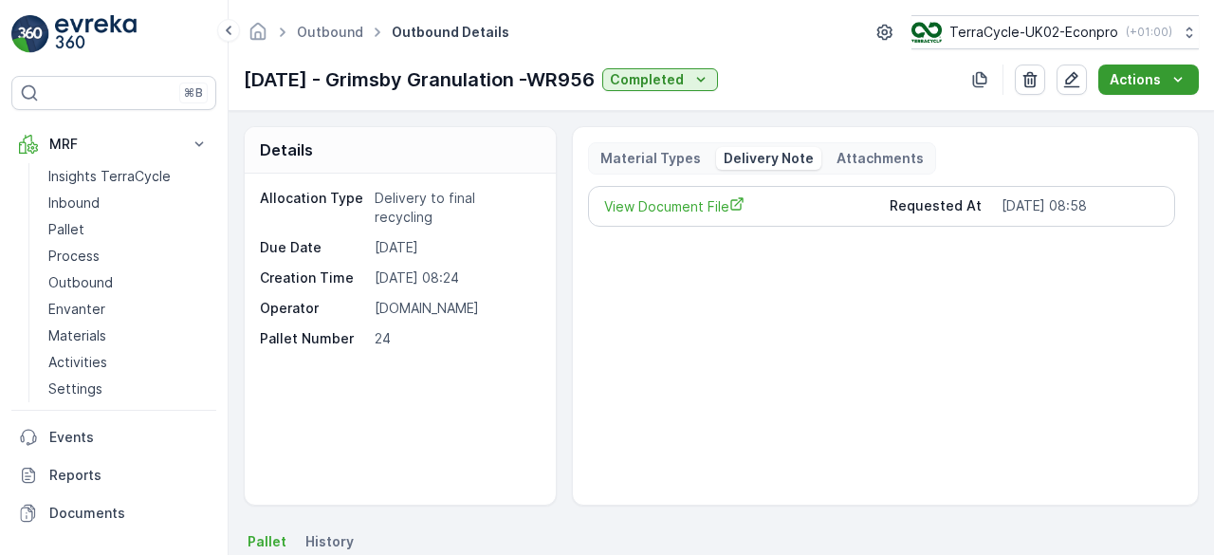
click at [1153, 82] on p "Actions" at bounding box center [1134, 79] width 51 height 19
click at [1132, 111] on span "Create Delivery Note" at bounding box center [1140, 114] width 137 height 19
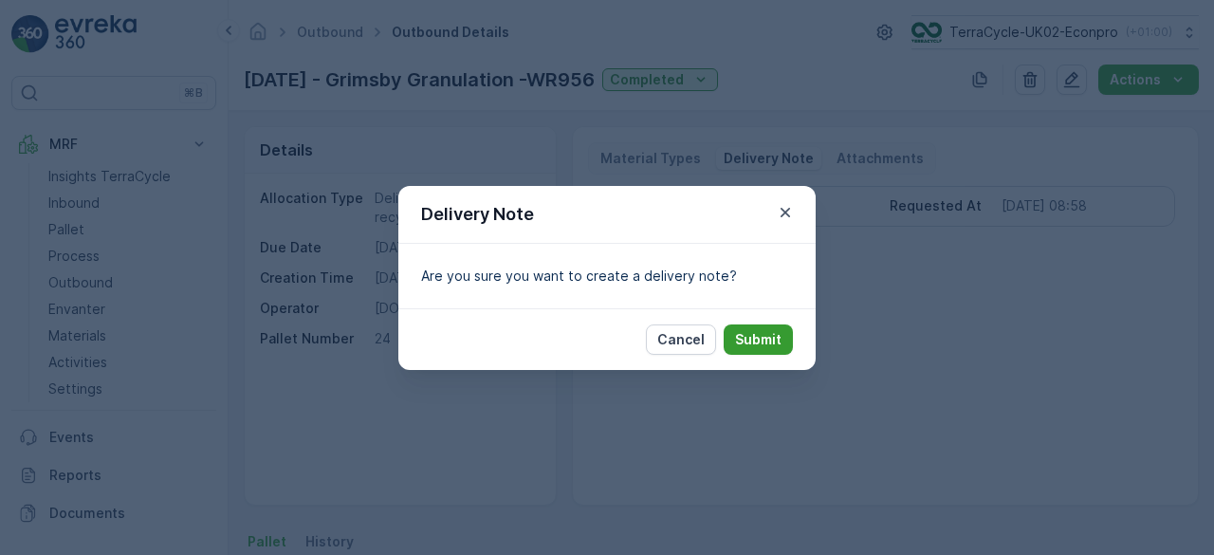
click at [761, 340] on p "Submit" at bounding box center [758, 339] width 46 height 19
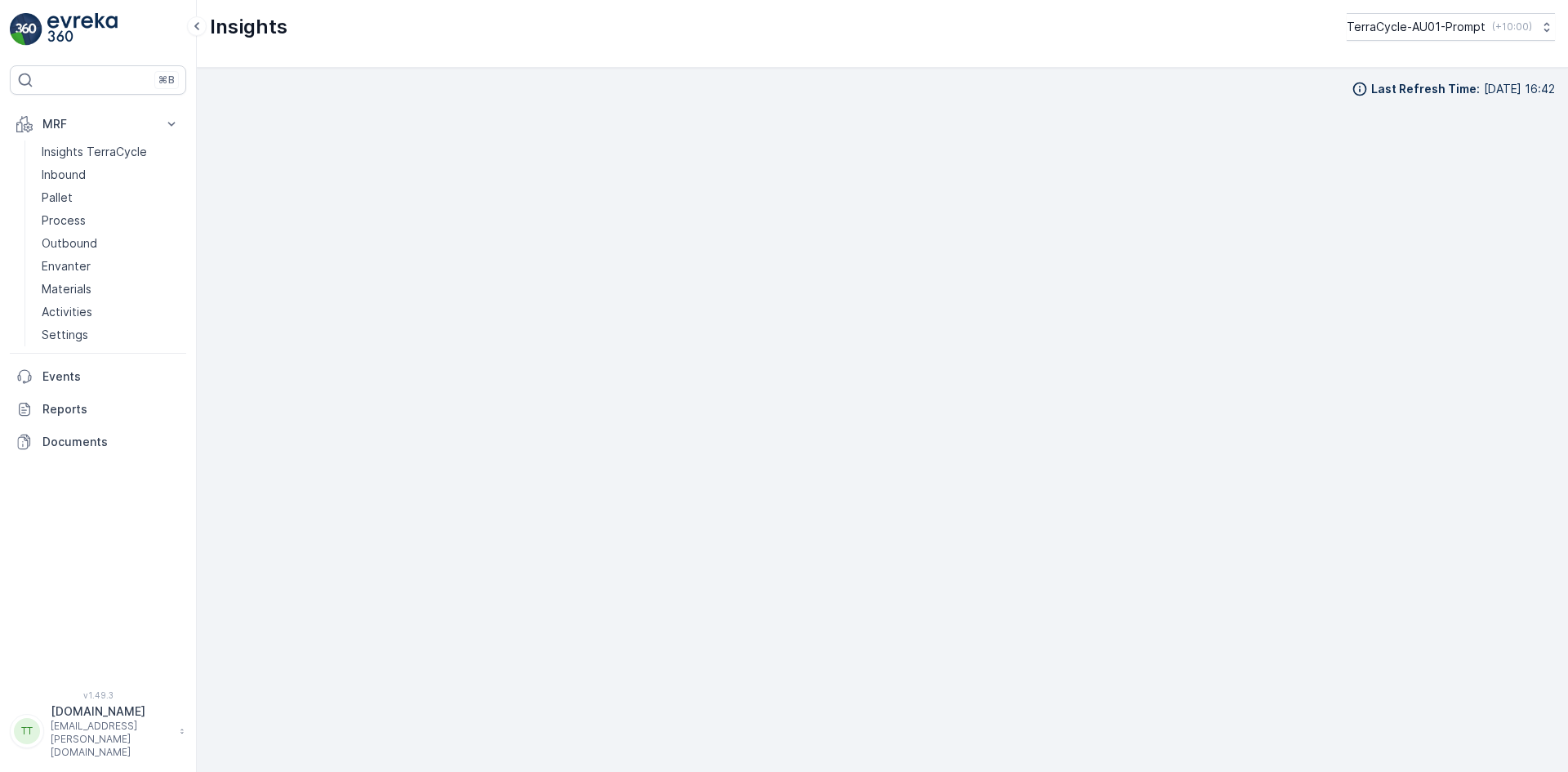
scroll to position [16, 0]
drag, startPoint x: 1403, startPoint y: 23, endPoint x: 1404, endPoint y: 16, distance: 7.1
click at [1404, 23] on p "TerraCycle-AU01-Prompt" at bounding box center [1415, 27] width 139 height 16
type input "nl"
click at [1390, 103] on span "TerraCycle-NL-MRF" at bounding box center [1447, 98] width 182 height 16
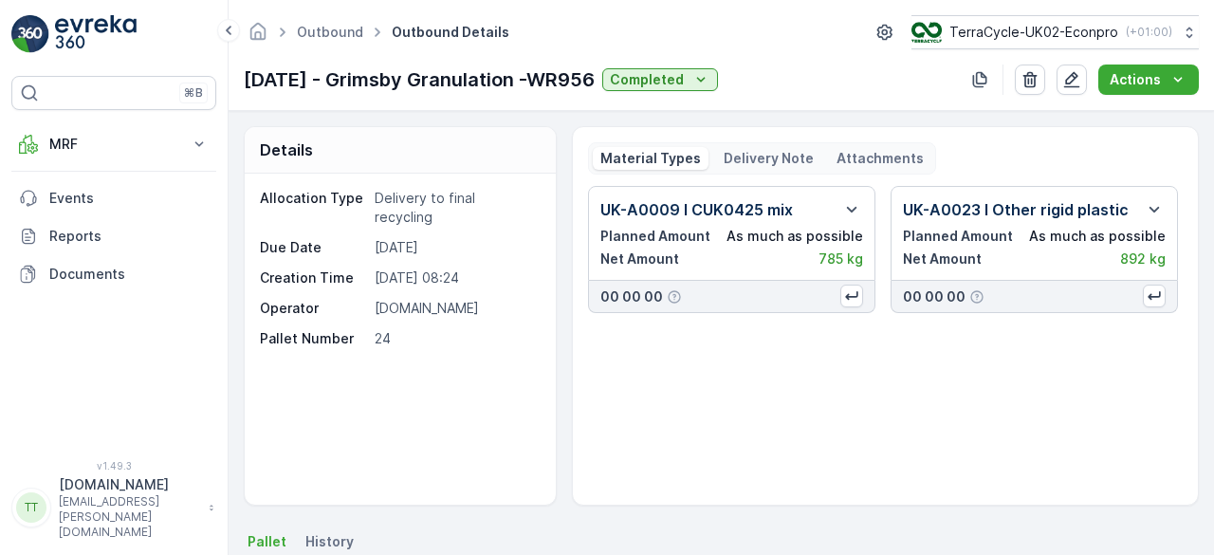
click at [783, 156] on p "Delivery Note" at bounding box center [769, 158] width 90 height 19
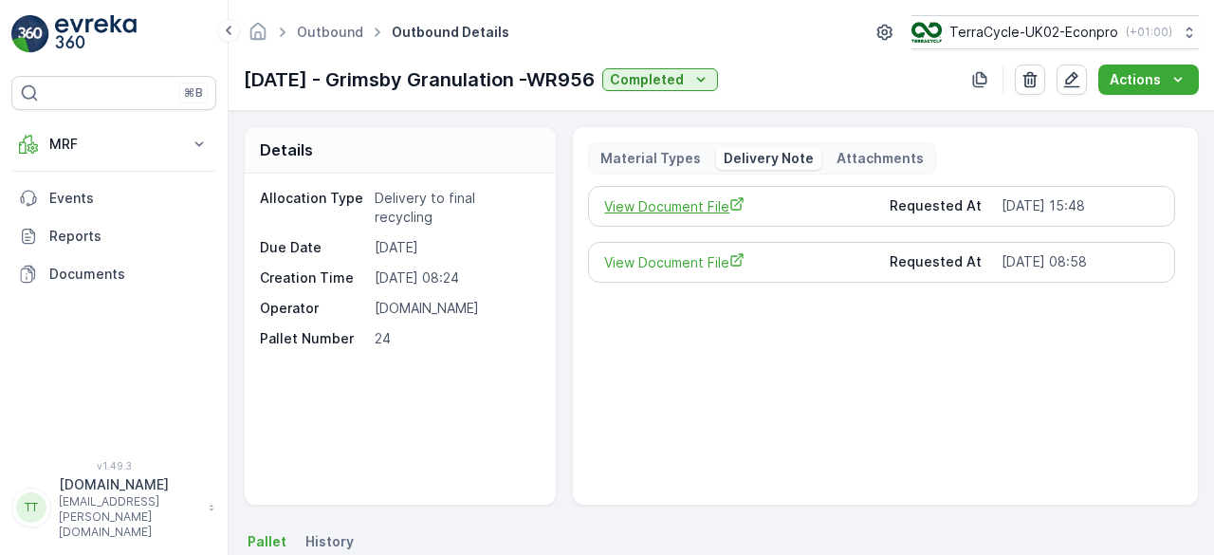
click at [695, 198] on span "View Document File" at bounding box center [738, 206] width 269 height 20
click at [1012, 34] on p "TerraCycle-UK02-Econpro" at bounding box center [1032, 32] width 169 height 19
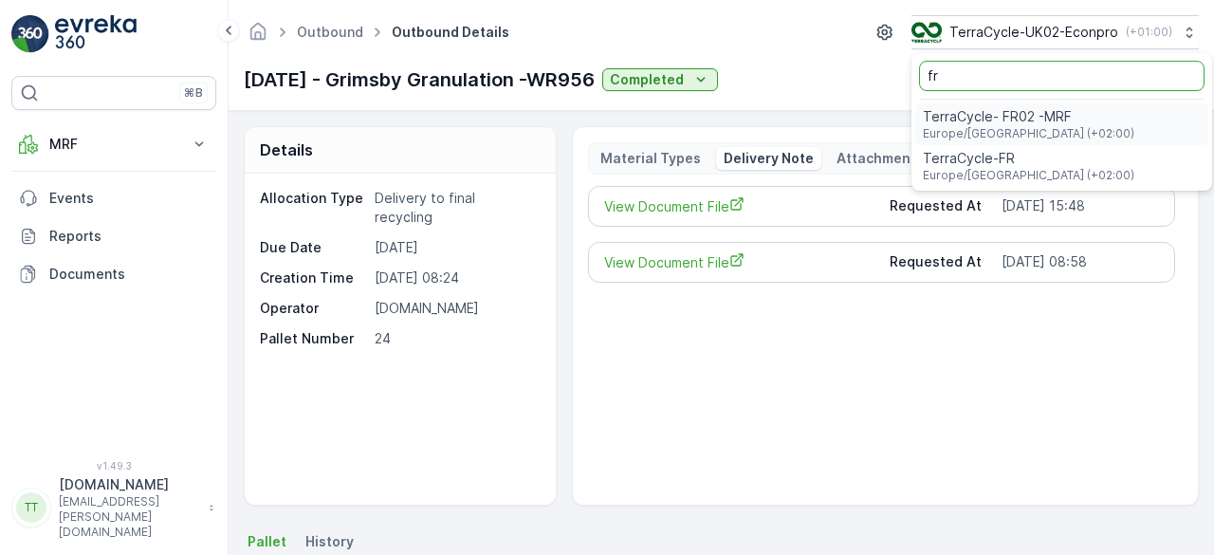
type input "fr"
click at [1014, 113] on span "TerraCycle- FR02 -MRF" at bounding box center [1028, 116] width 211 height 19
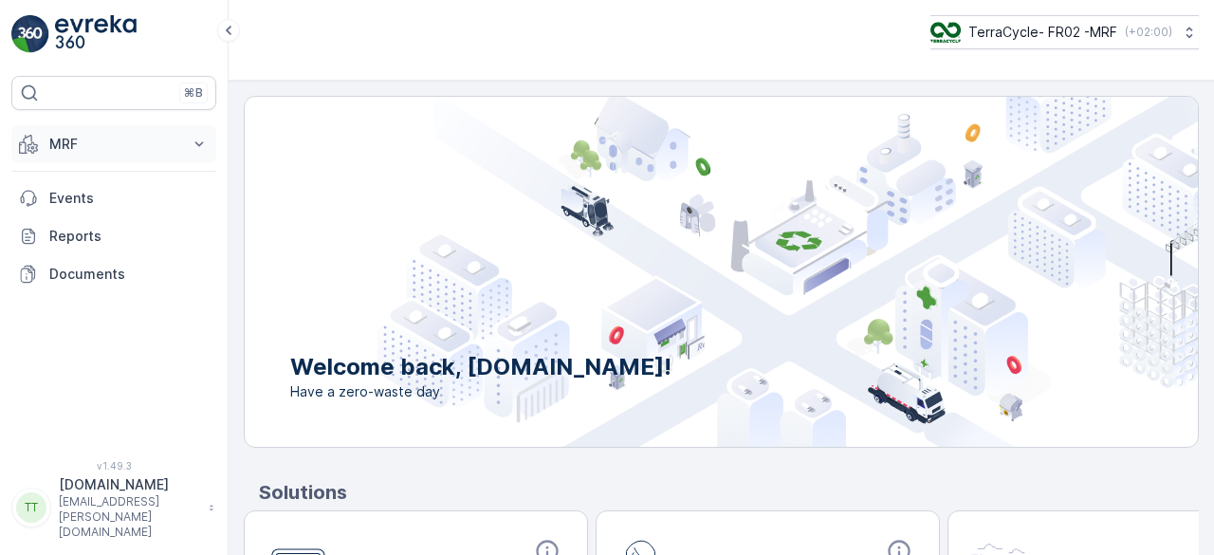
click at [82, 151] on p "MRF" at bounding box center [113, 144] width 129 height 19
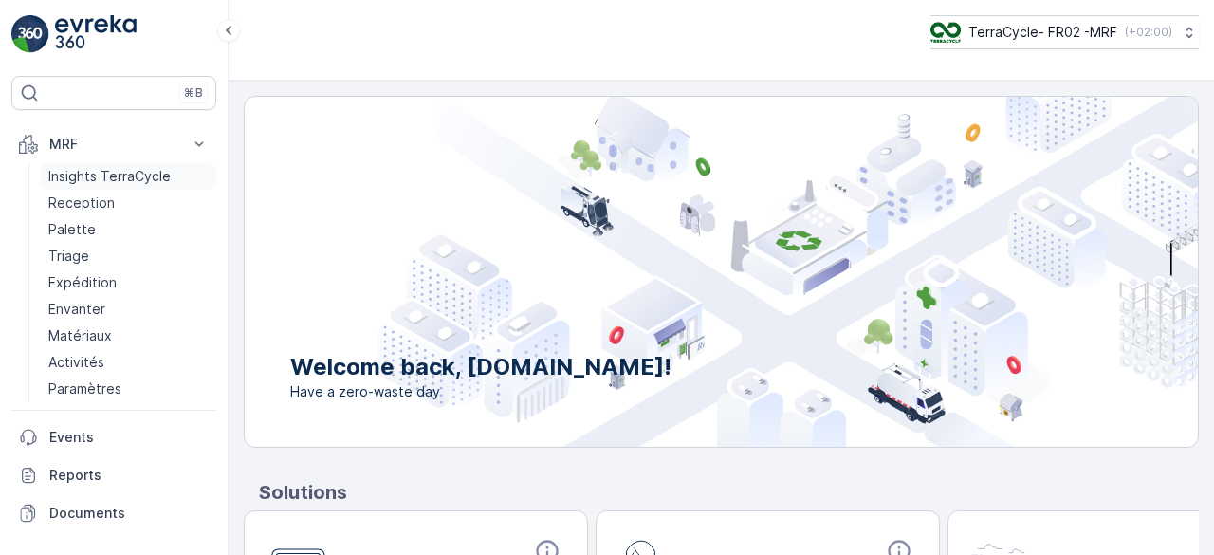
click at [91, 177] on p "Insights TerraCycle" at bounding box center [109, 176] width 122 height 19
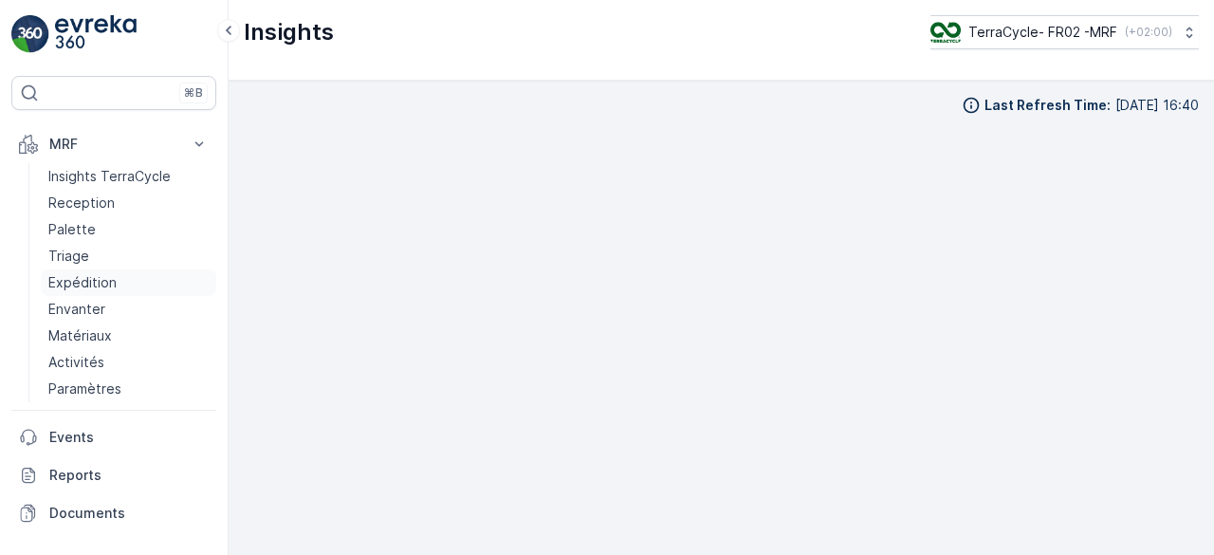
click at [100, 285] on p "Expédition" at bounding box center [82, 282] width 68 height 19
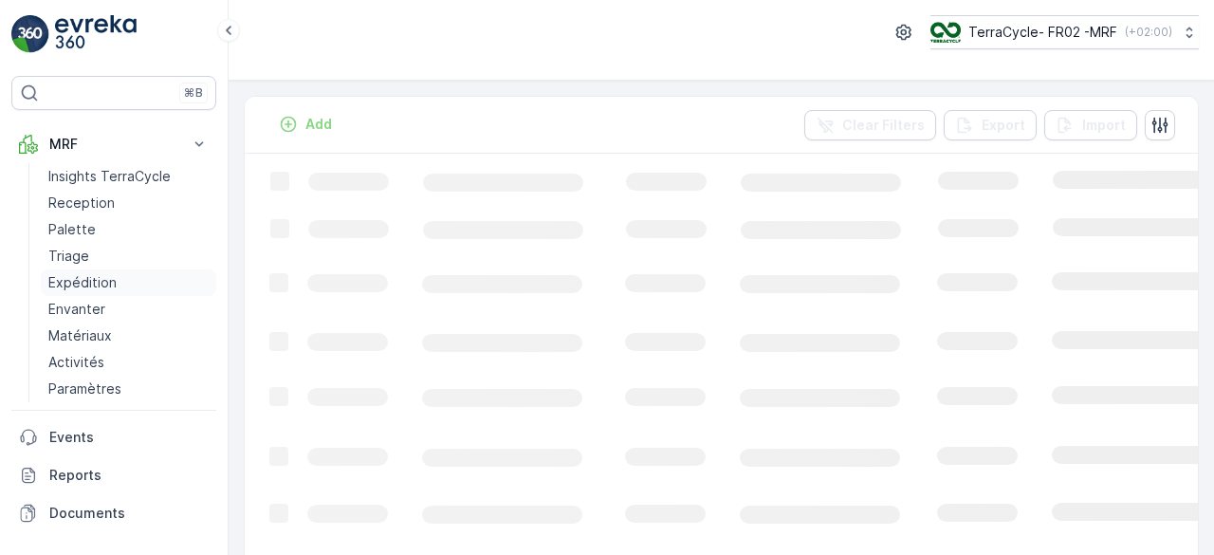
click at [91, 278] on p "Expédition" at bounding box center [82, 282] width 68 height 19
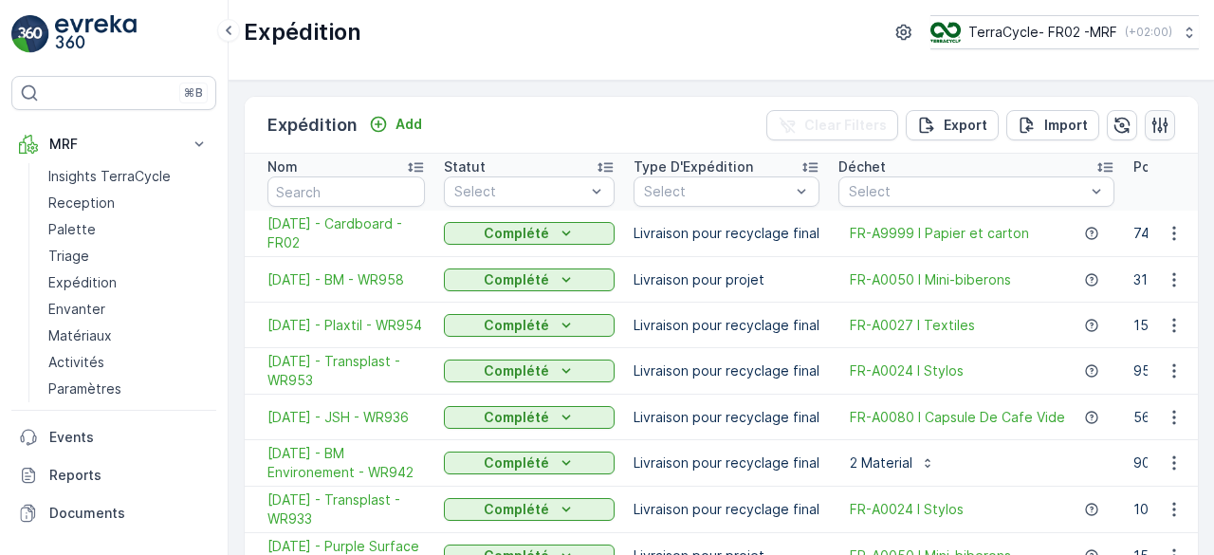
click at [1154, 111] on button "button" at bounding box center [1160, 125] width 30 height 30
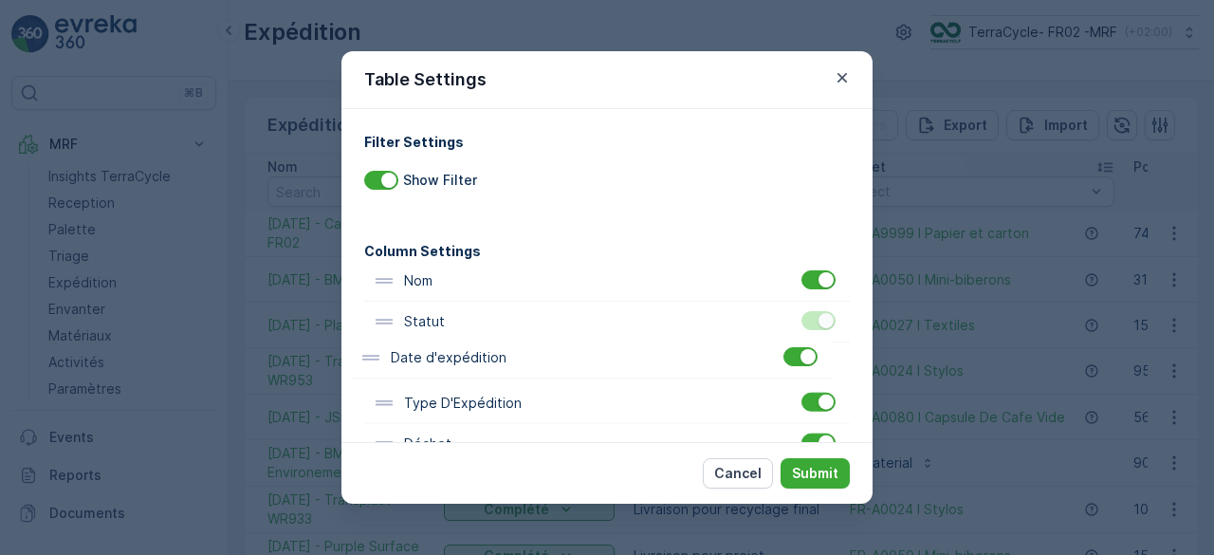
drag, startPoint x: 485, startPoint y: 327, endPoint x: 472, endPoint y: 359, distance: 34.9
click at [472, 359] on div "Nom Statut Type D'Expédition Déchet Poids Net Poids Total Poids Tare Opérateur …" at bounding box center [606, 505] width 485 height 489
click at [819, 470] on p "Submit" at bounding box center [815, 473] width 46 height 19
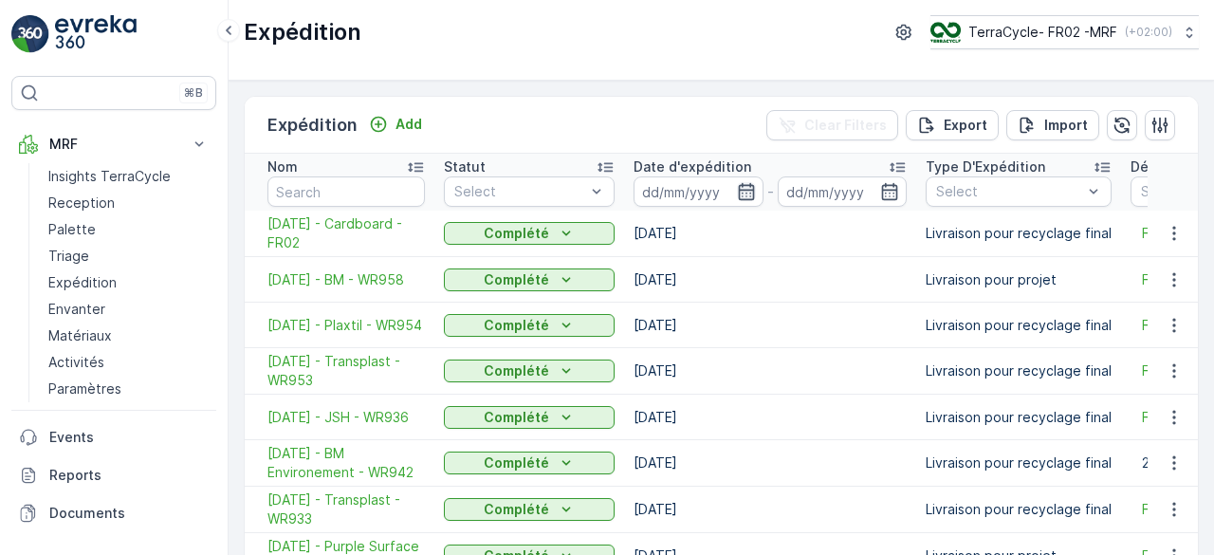
click at [743, 182] on icon "button" at bounding box center [746, 191] width 19 height 19
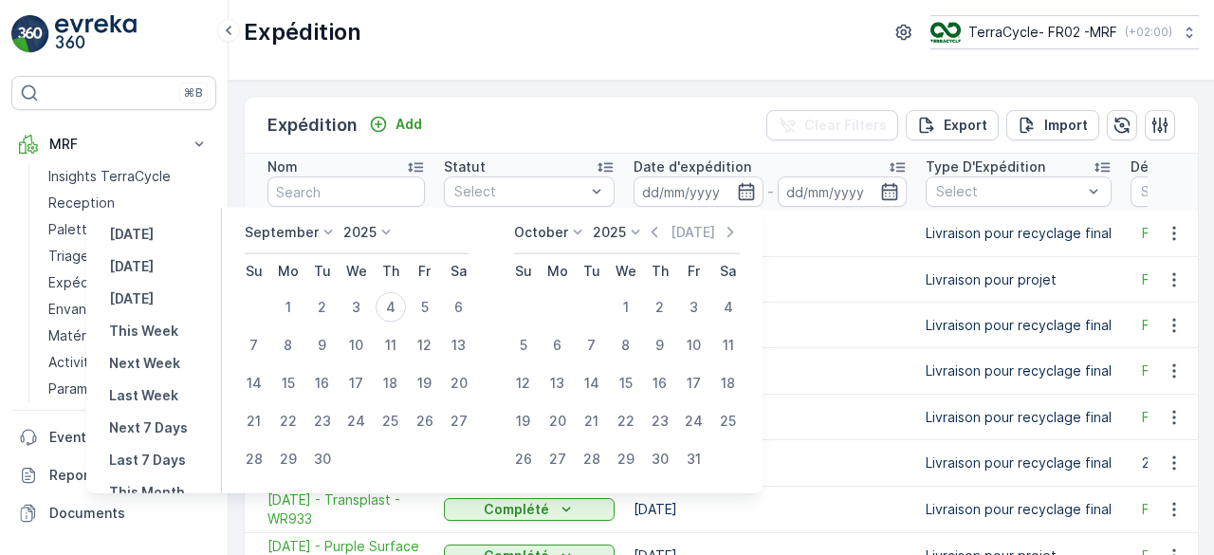
click at [326, 228] on icon at bounding box center [328, 232] width 19 height 19
click at [292, 348] on span "August" at bounding box center [278, 349] width 45 height 19
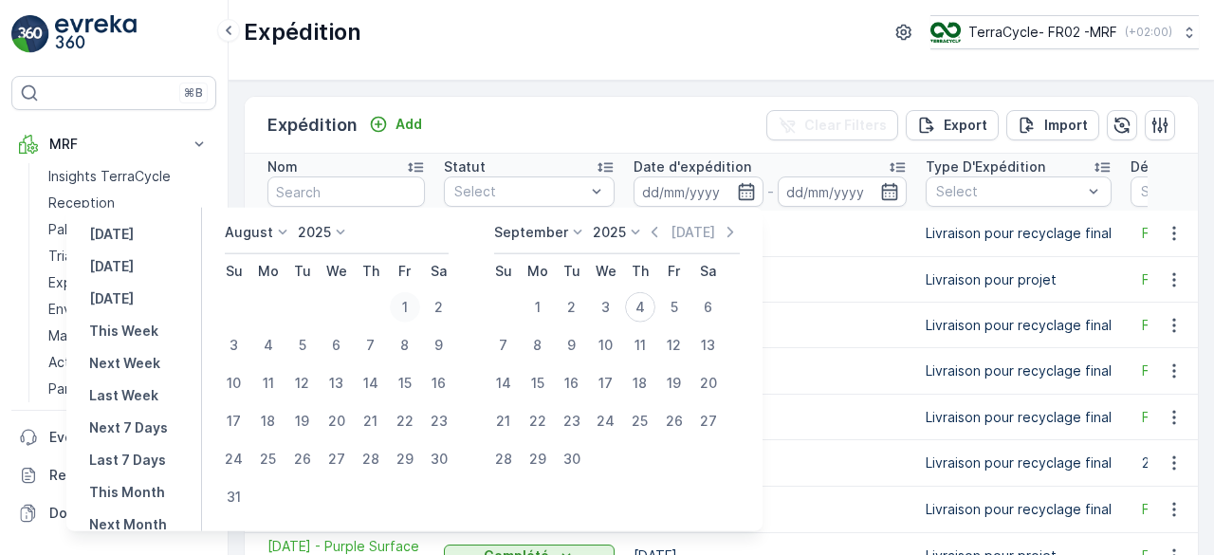
click at [412, 301] on div "1" at bounding box center [405, 307] width 30 height 30
type input "01.08.2025"
click at [247, 483] on div "31" at bounding box center [234, 497] width 30 height 30
type input "31.08.2025"
click at [416, 307] on div "1" at bounding box center [405, 307] width 30 height 30
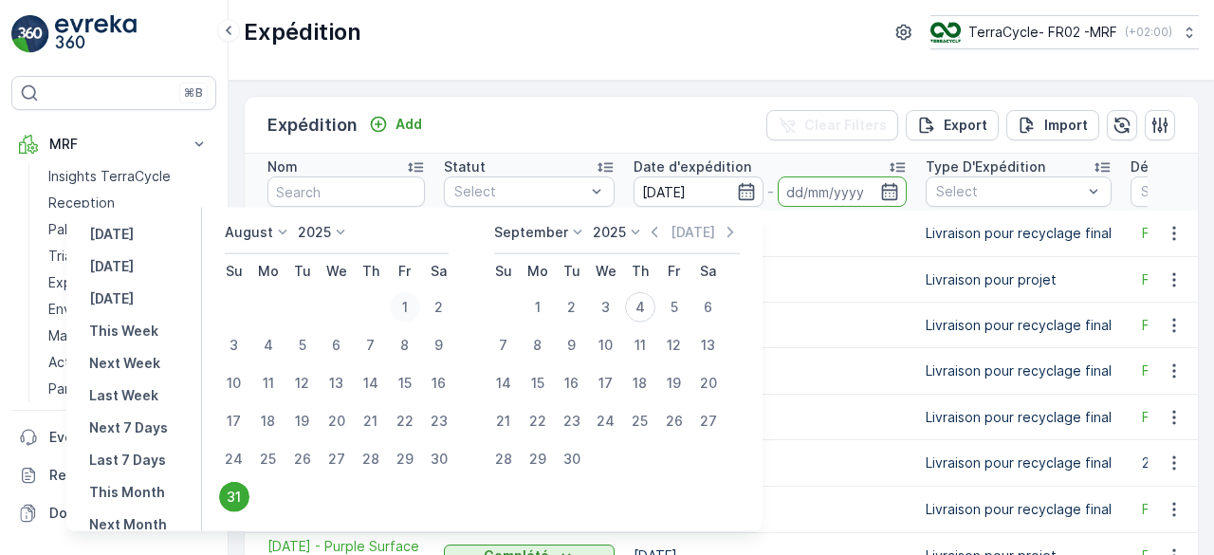
type input "01.08.2025"
click at [247, 494] on div "31" at bounding box center [234, 497] width 30 height 30
type input "31.08.2025"
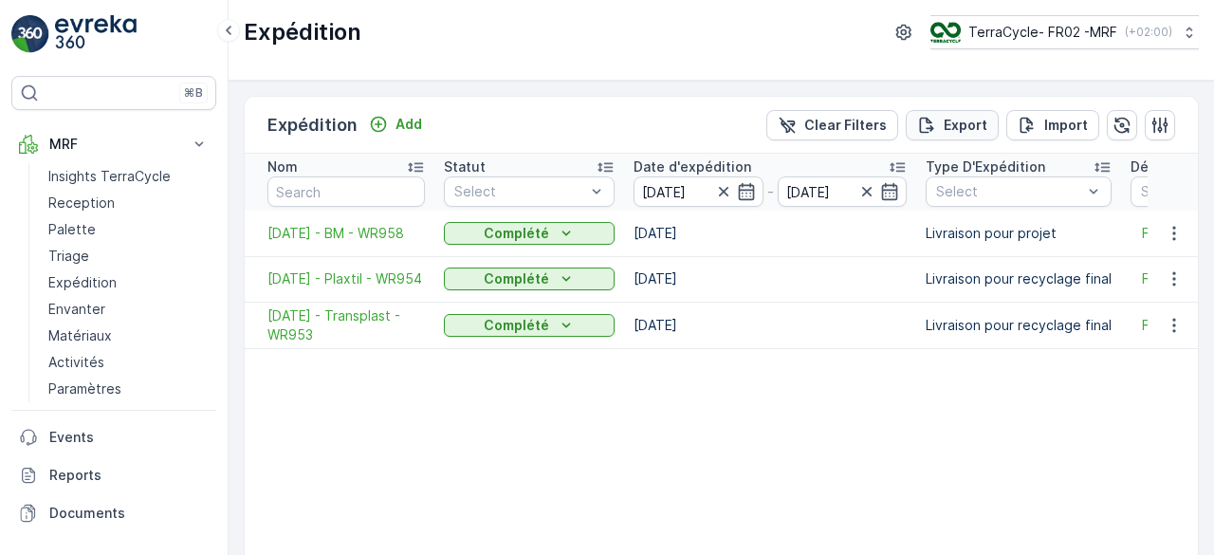
click at [962, 124] on p "Export" at bounding box center [965, 125] width 44 height 19
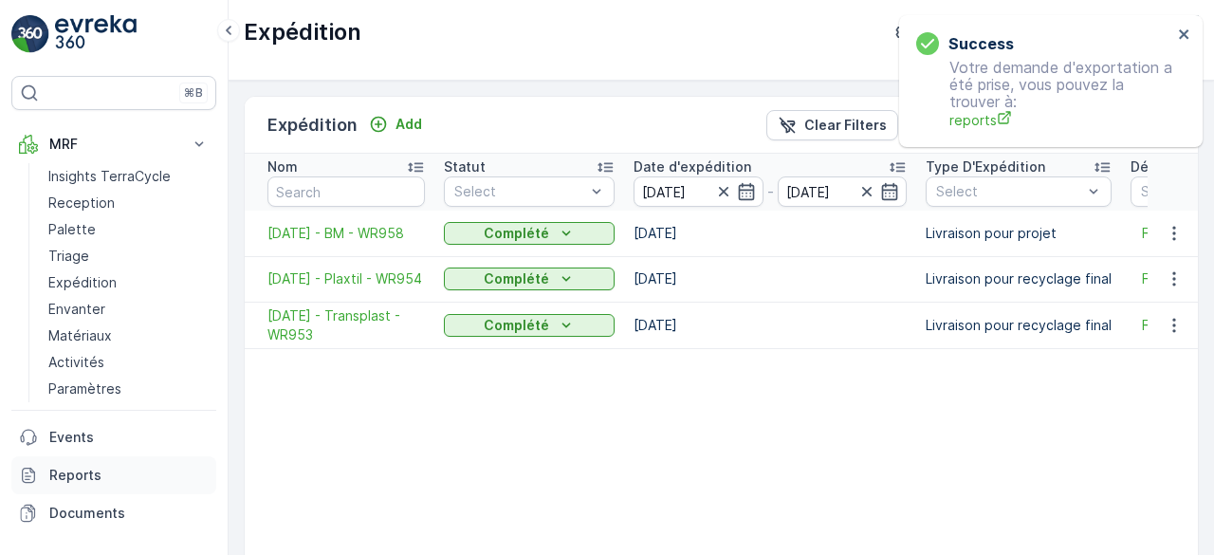
click at [114, 466] on p "Reports" at bounding box center [128, 475] width 159 height 19
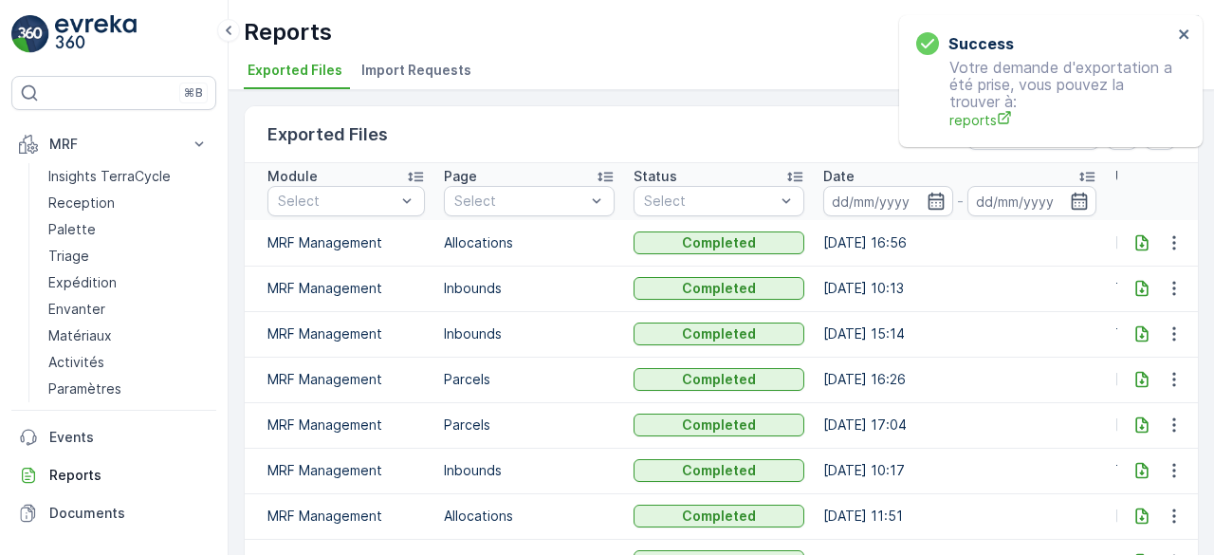
click at [439, 64] on span "Import Requests" at bounding box center [416, 70] width 110 height 19
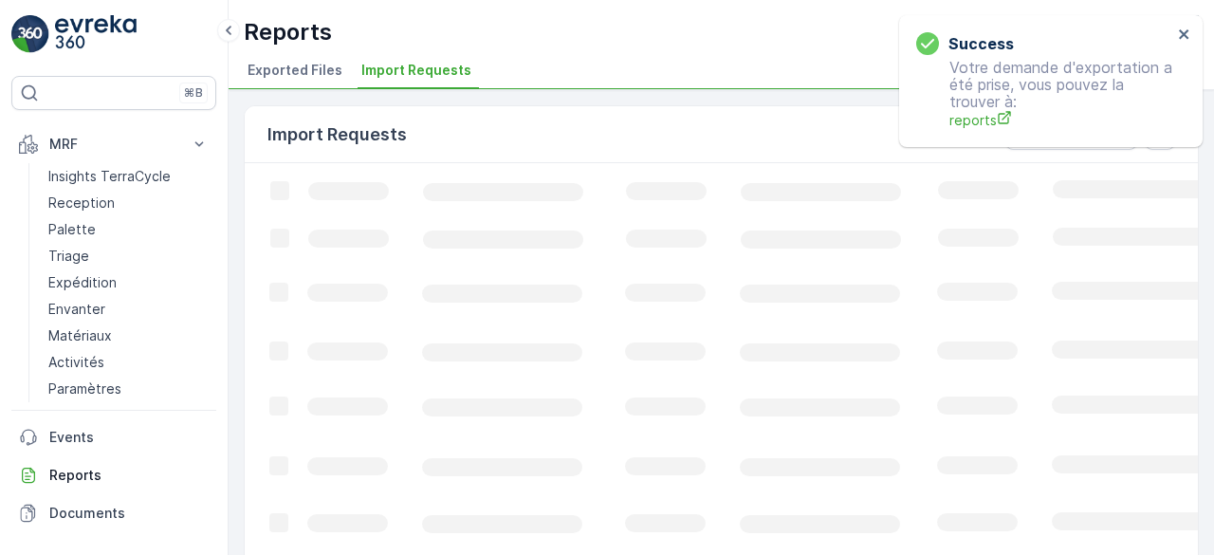
click at [298, 81] on li "Exported Files" at bounding box center [297, 73] width 106 height 32
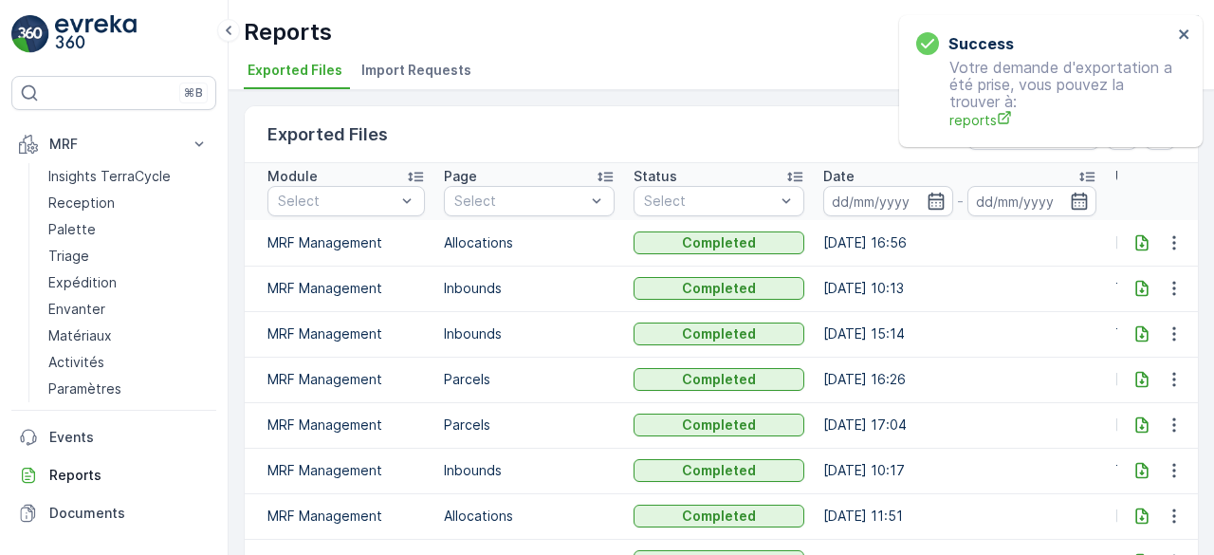
click at [1141, 240] on icon at bounding box center [1141, 242] width 19 height 19
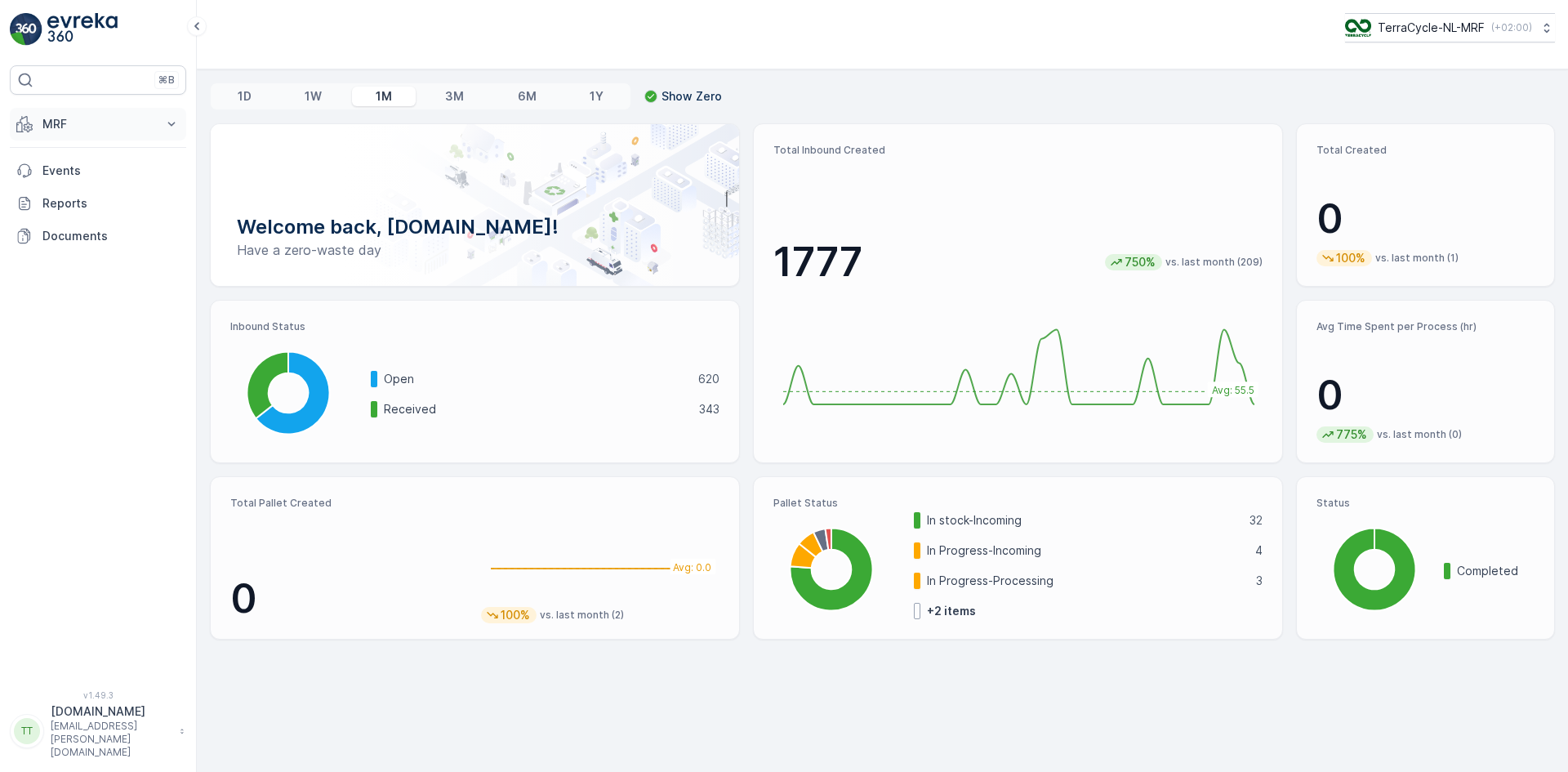
click at [65, 117] on p "MRF" at bounding box center [97, 124] width 111 height 16
click at [71, 197] on link "Pallet" at bounding box center [110, 197] width 151 height 23
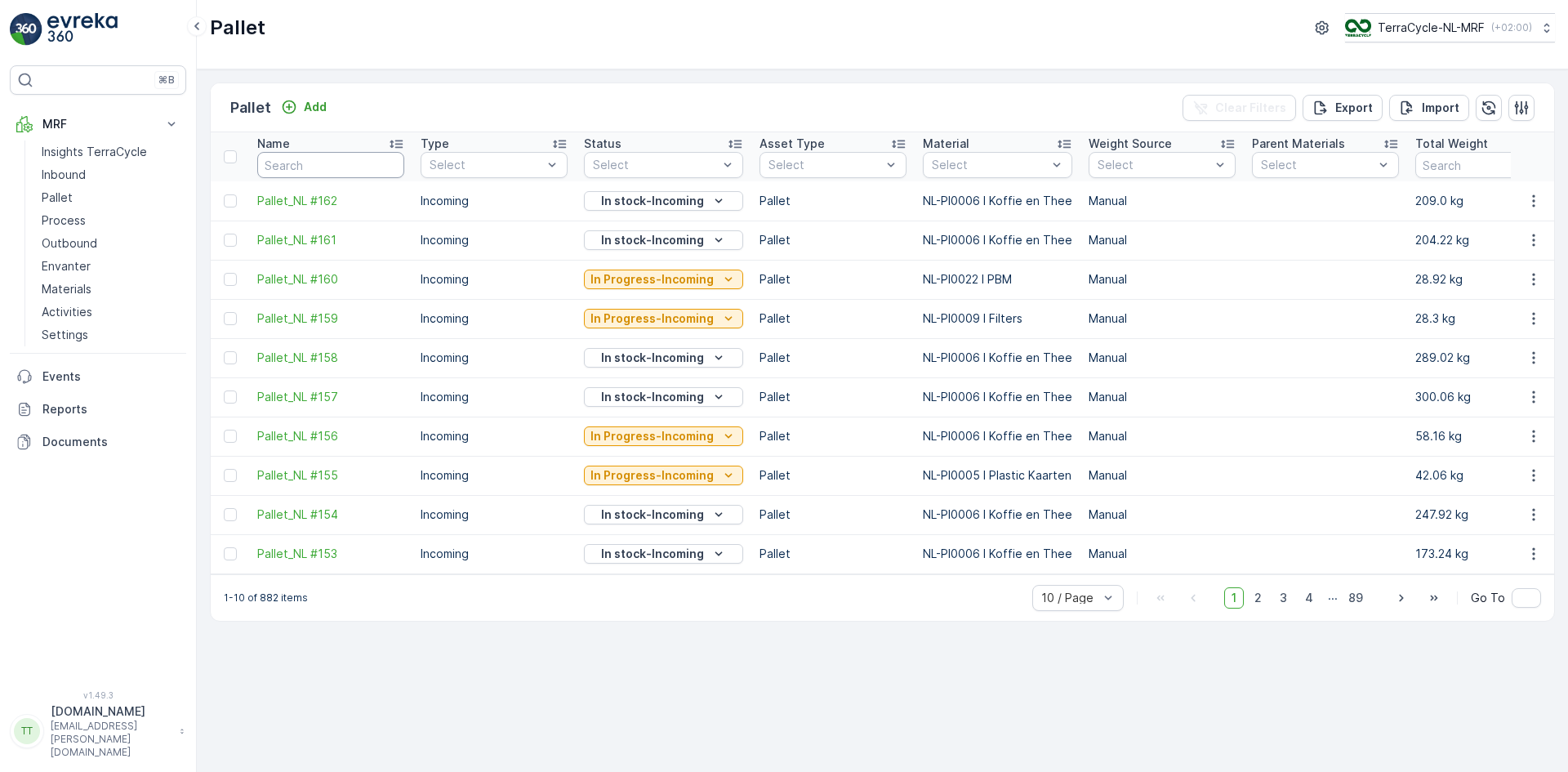
click at [291, 165] on input "text" at bounding box center [331, 165] width 147 height 26
type input "71"
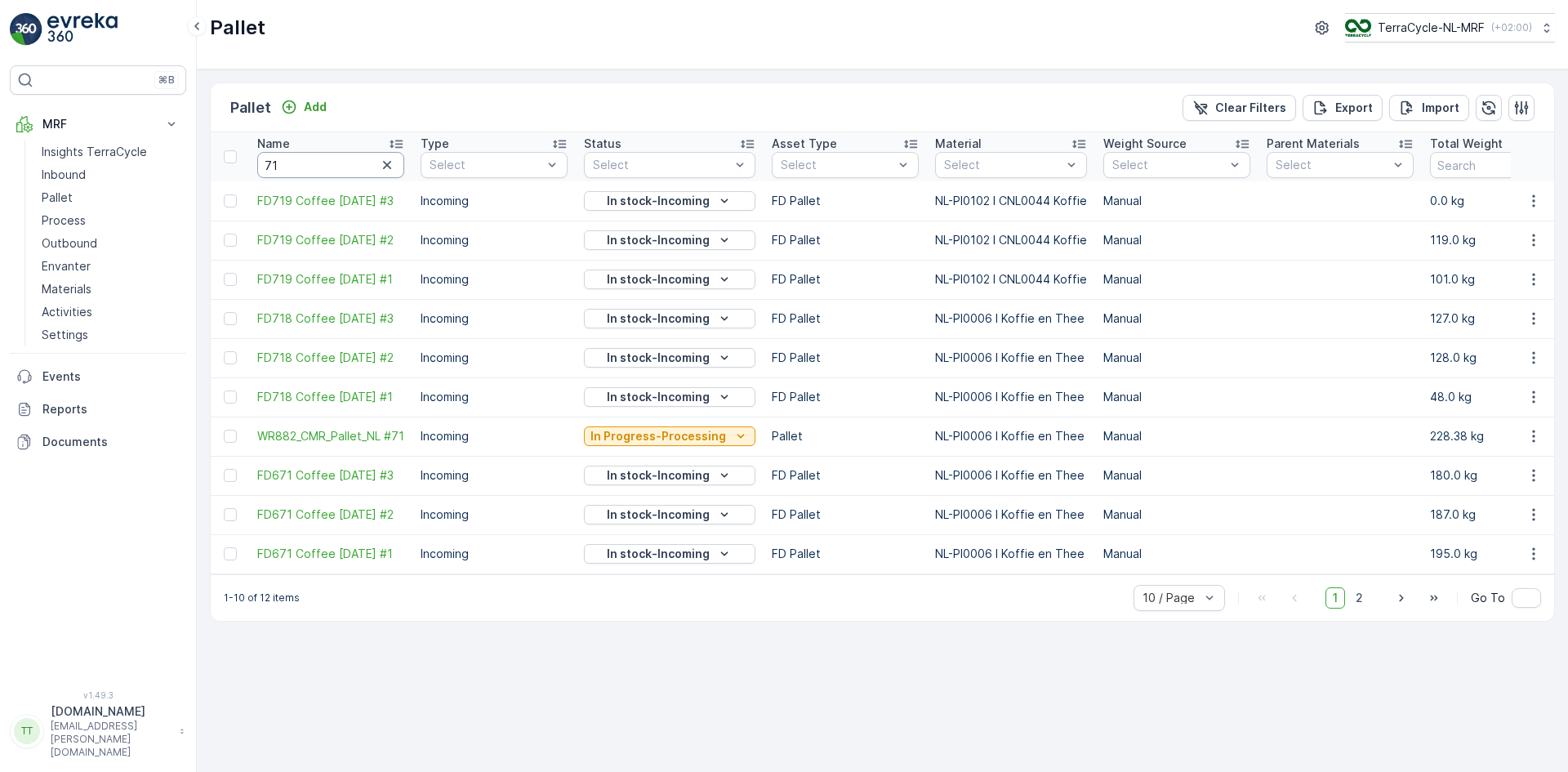
click at [267, 169] on input "71" at bounding box center [331, 165] width 147 height 26
type input "_71"
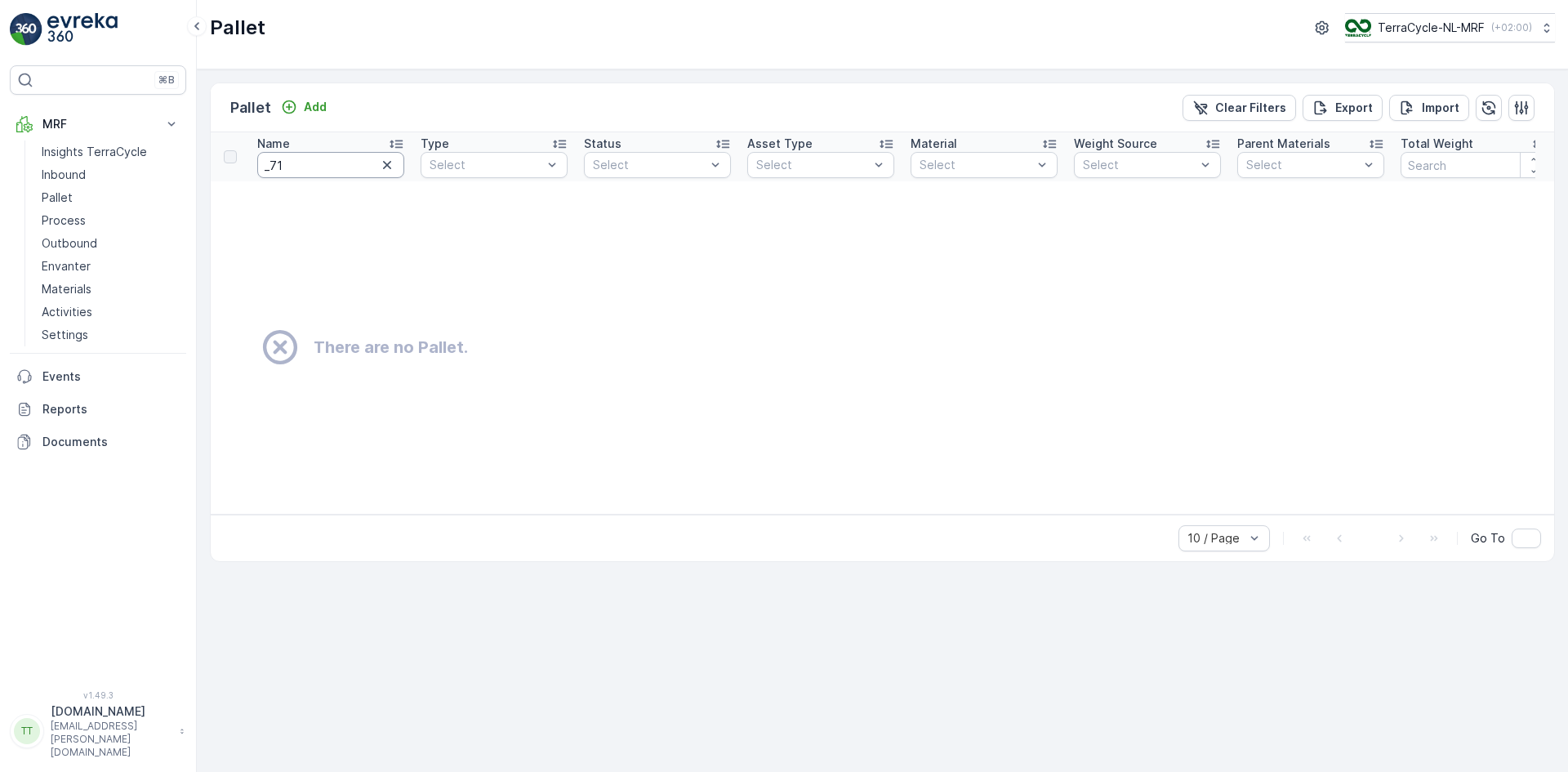
click at [273, 168] on input "_71" at bounding box center [331, 165] width 147 height 26
type input "71"
click at [272, 165] on input "71" at bounding box center [331, 165] width 147 height 26
click at [270, 166] on input "71" at bounding box center [331, 165] width 147 height 26
type input "71"
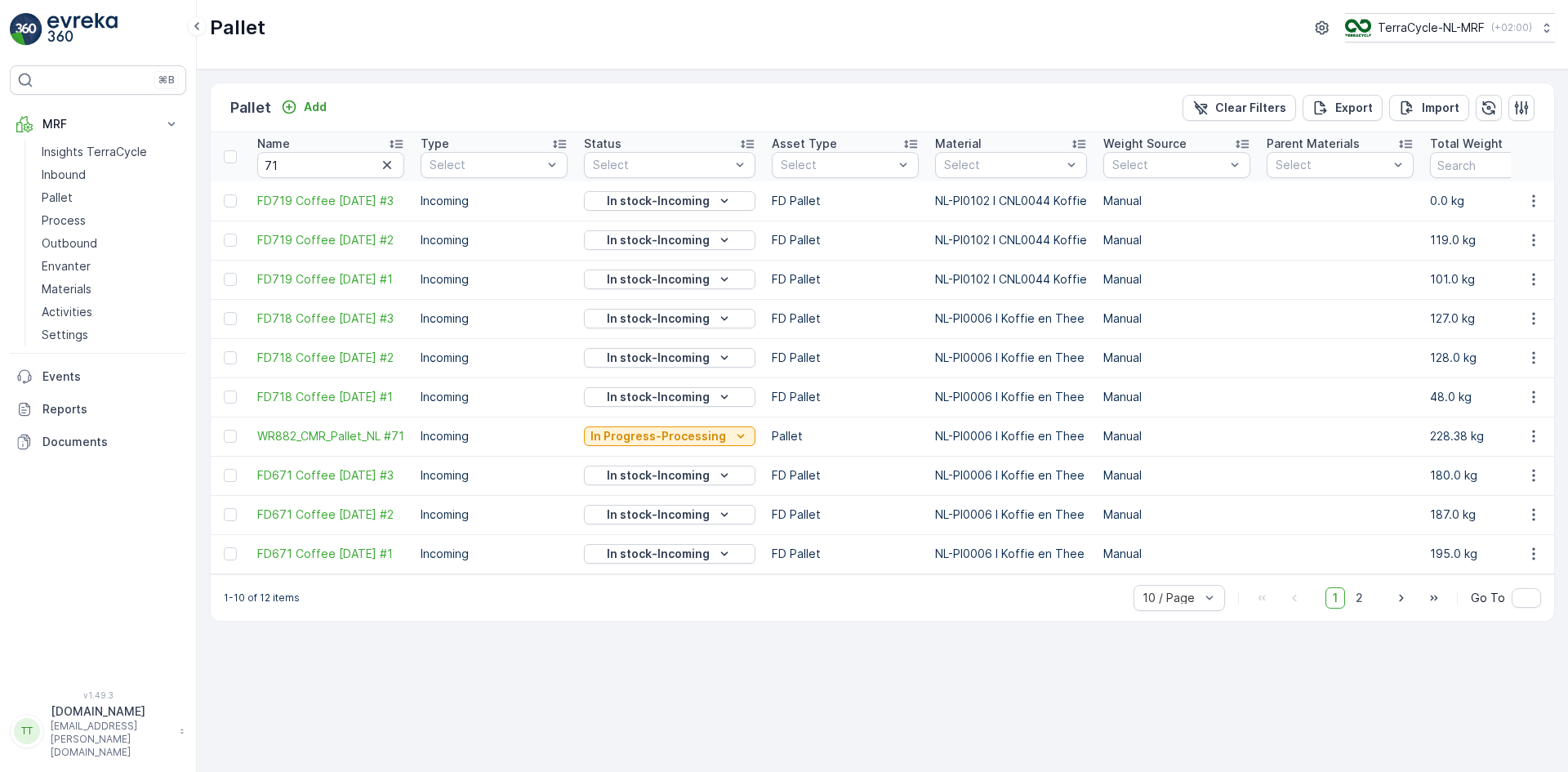
click at [398, 141] on icon at bounding box center [395, 144] width 13 height 8
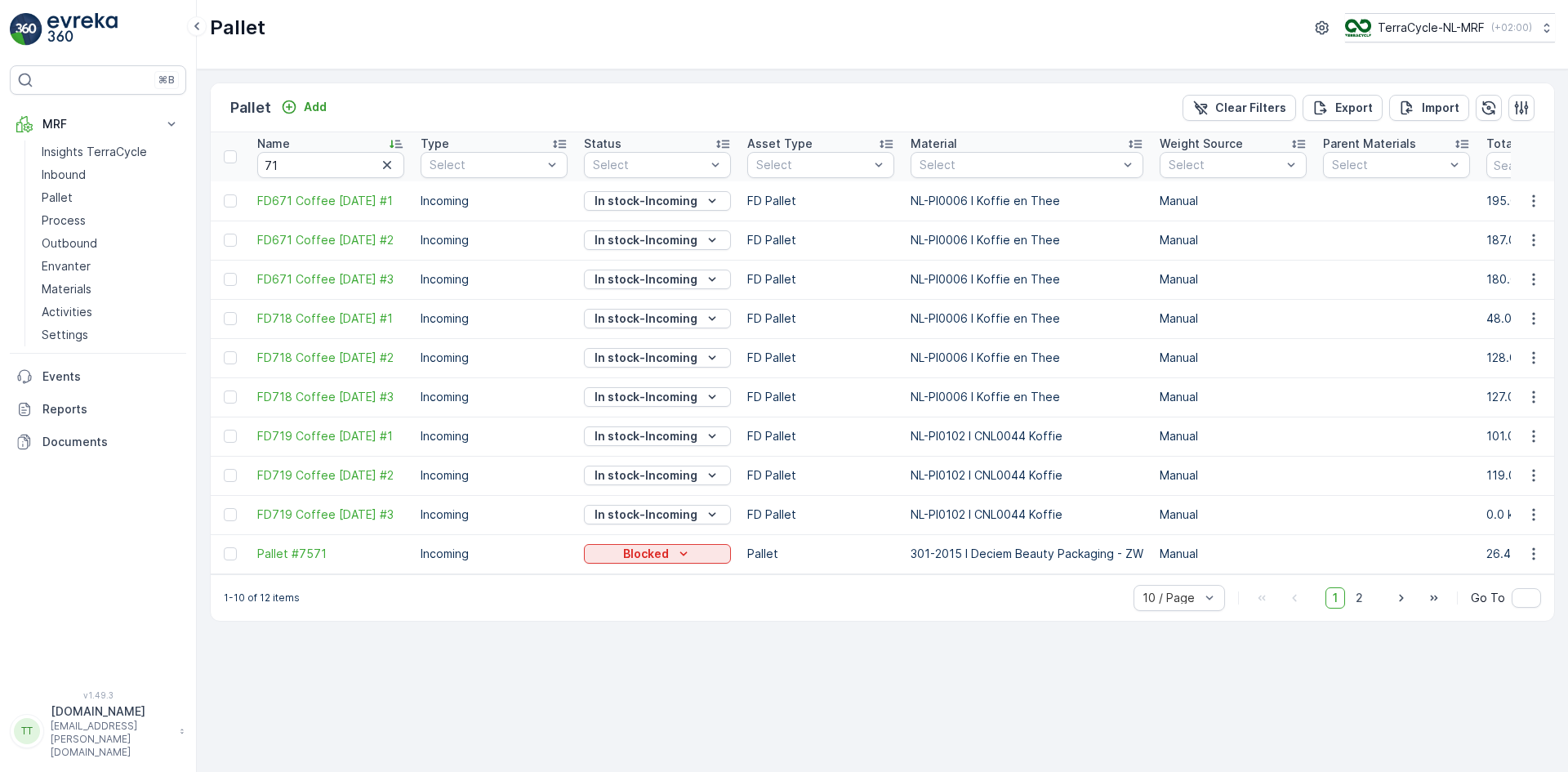
click at [398, 140] on icon at bounding box center [395, 144] width 13 height 8
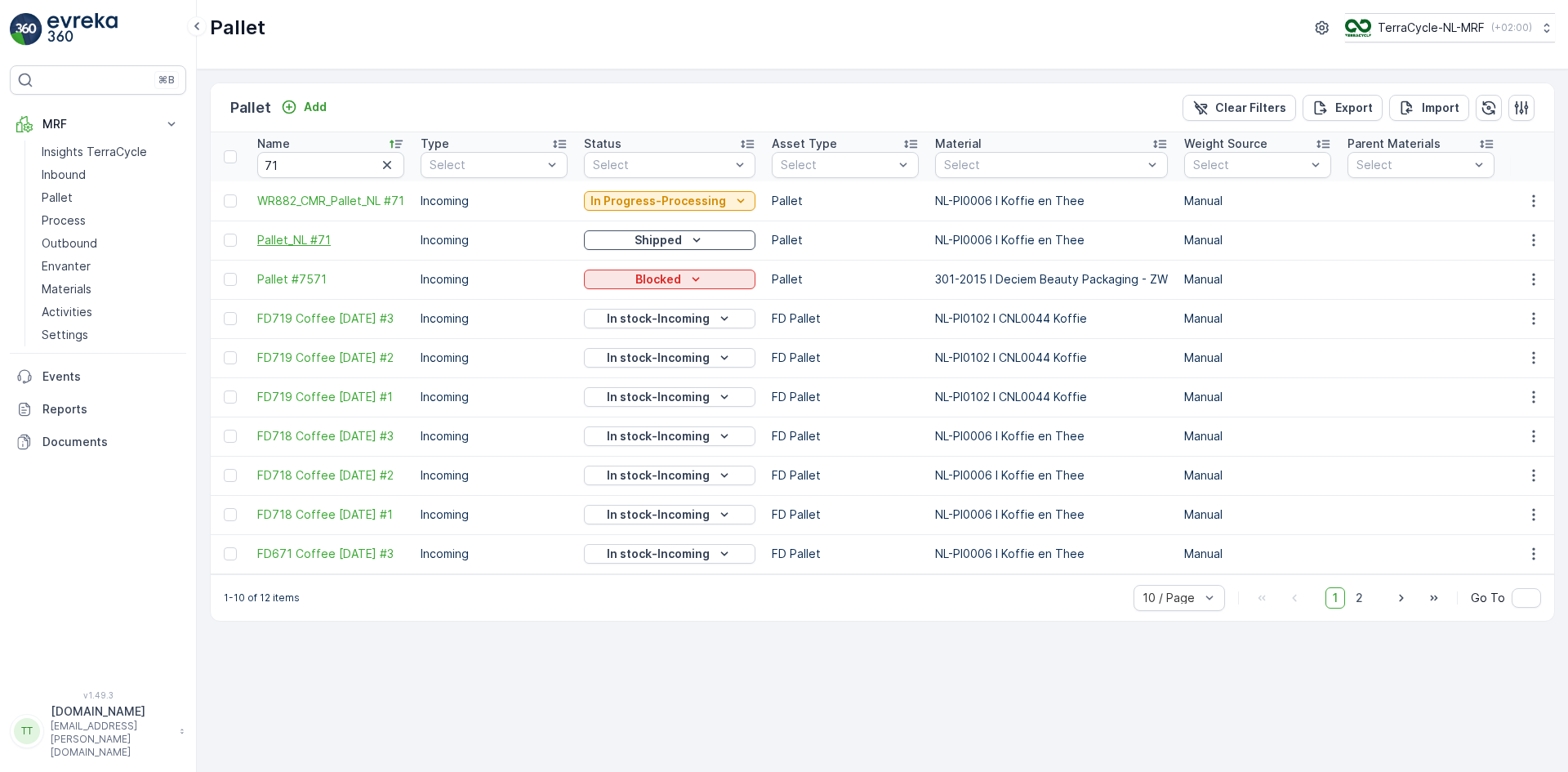
click at [310, 239] on span "Pallet_NL #71" at bounding box center [331, 240] width 147 height 16
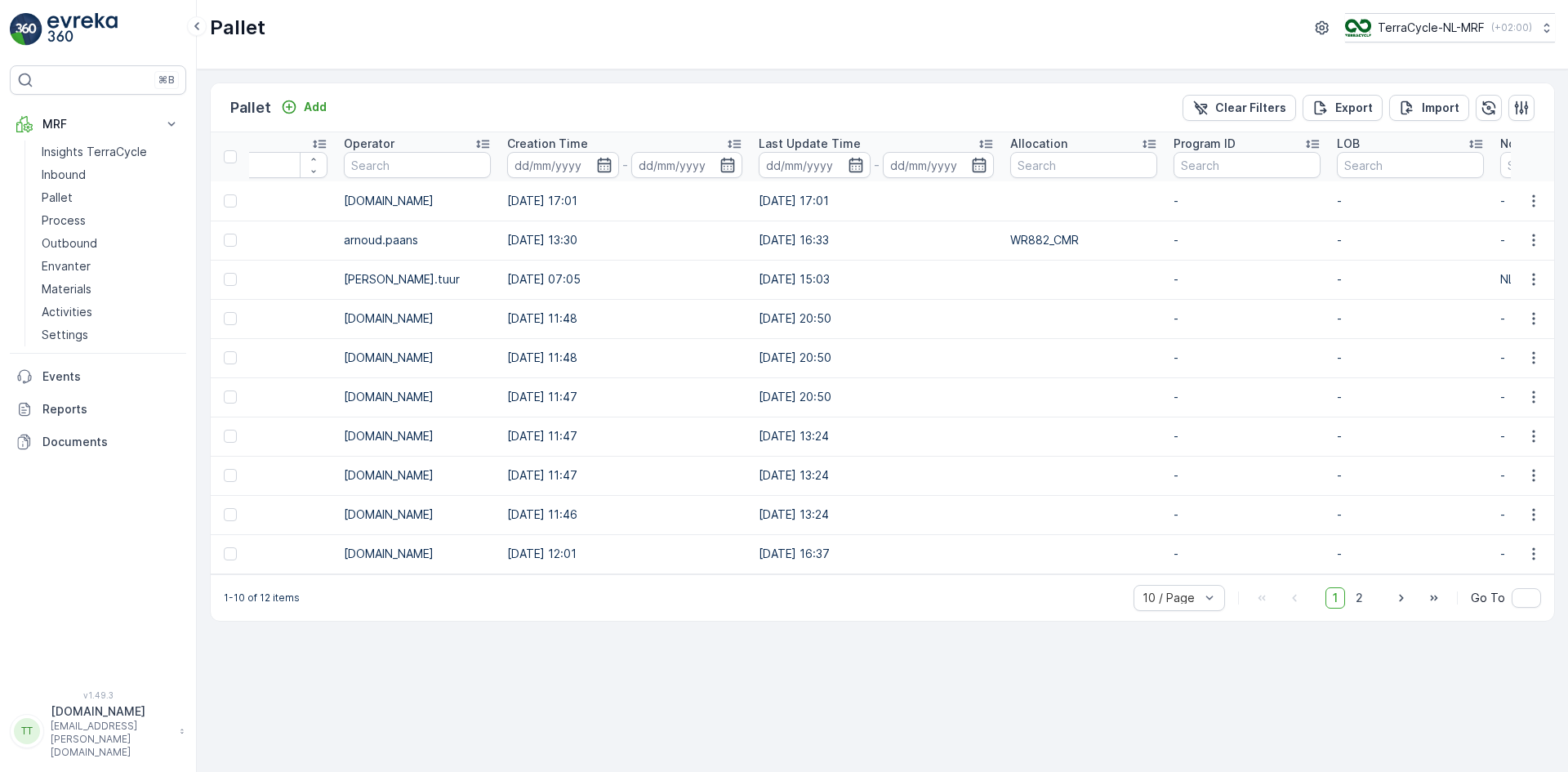
scroll to position [0, 1644]
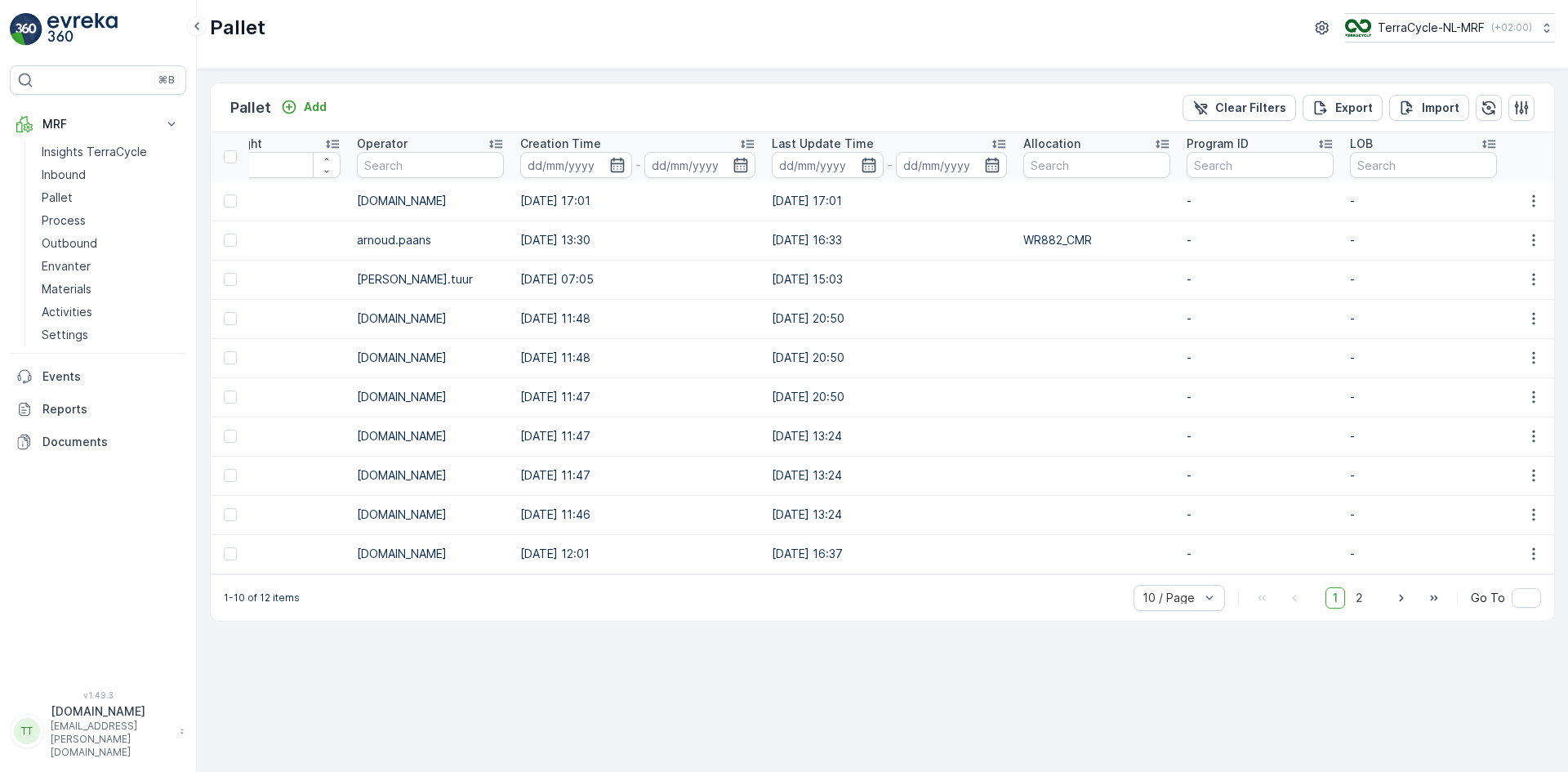
click at [1039, 239] on td "WR882_CMR" at bounding box center [1097, 240] width 164 height 40
copy td "WR882_CMR"
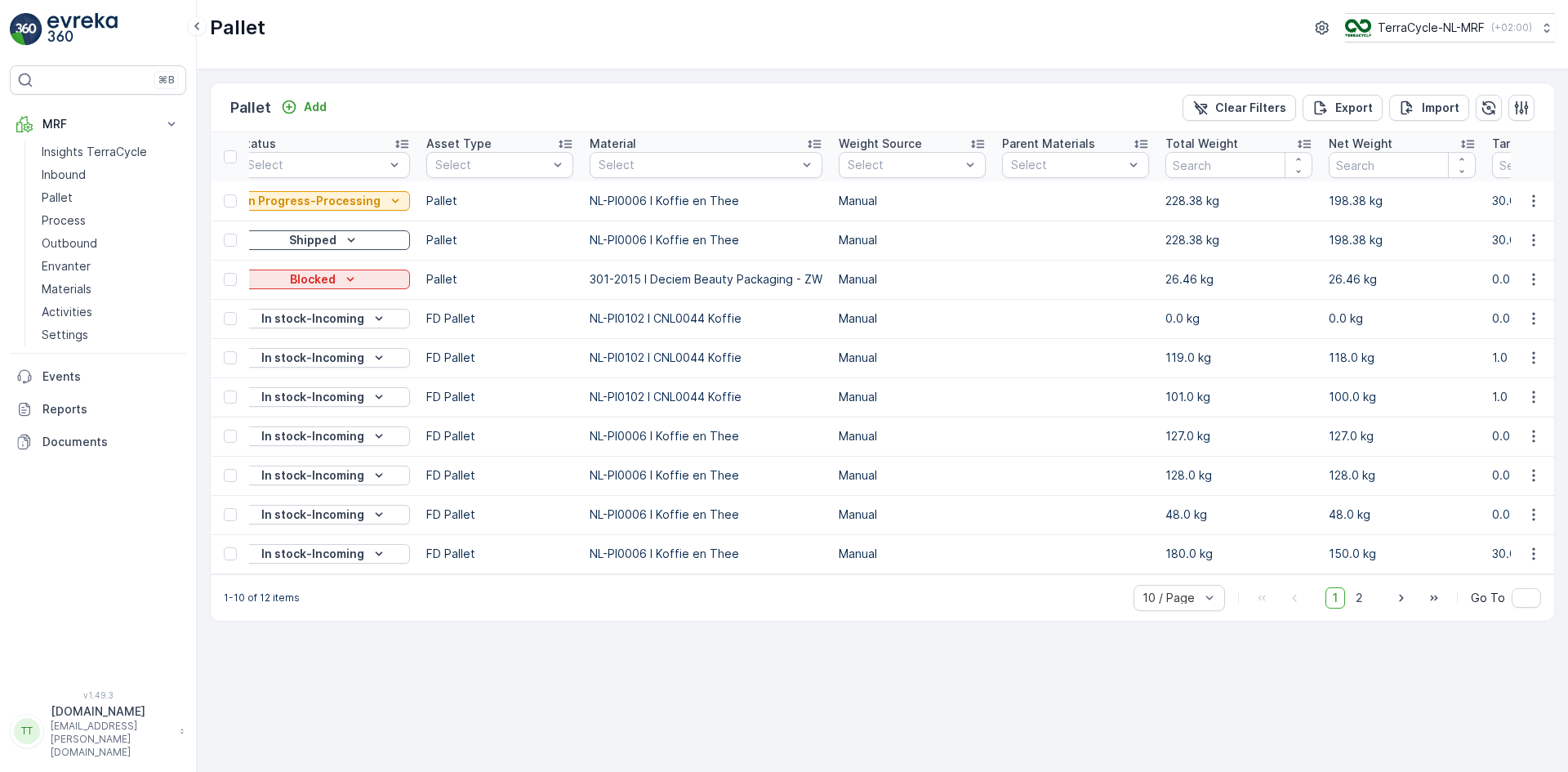
scroll to position [0, 0]
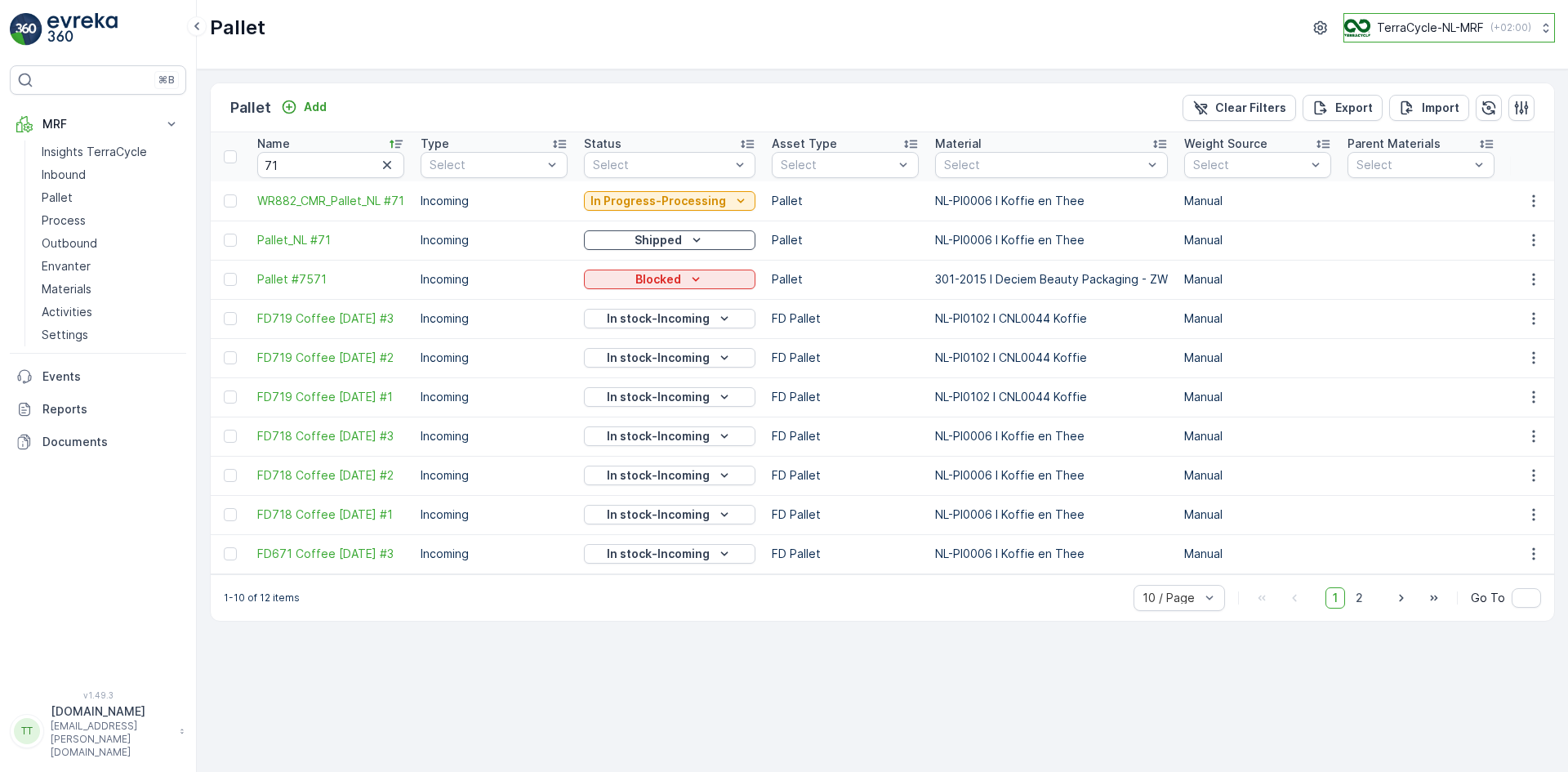
click at [1409, 23] on p "TerraCycle-NL-MRF" at bounding box center [1430, 28] width 107 height 16
type input "fr"
click at [1395, 99] on span "TerraCycle- FR02 -MRF" at bounding box center [1445, 100] width 182 height 16
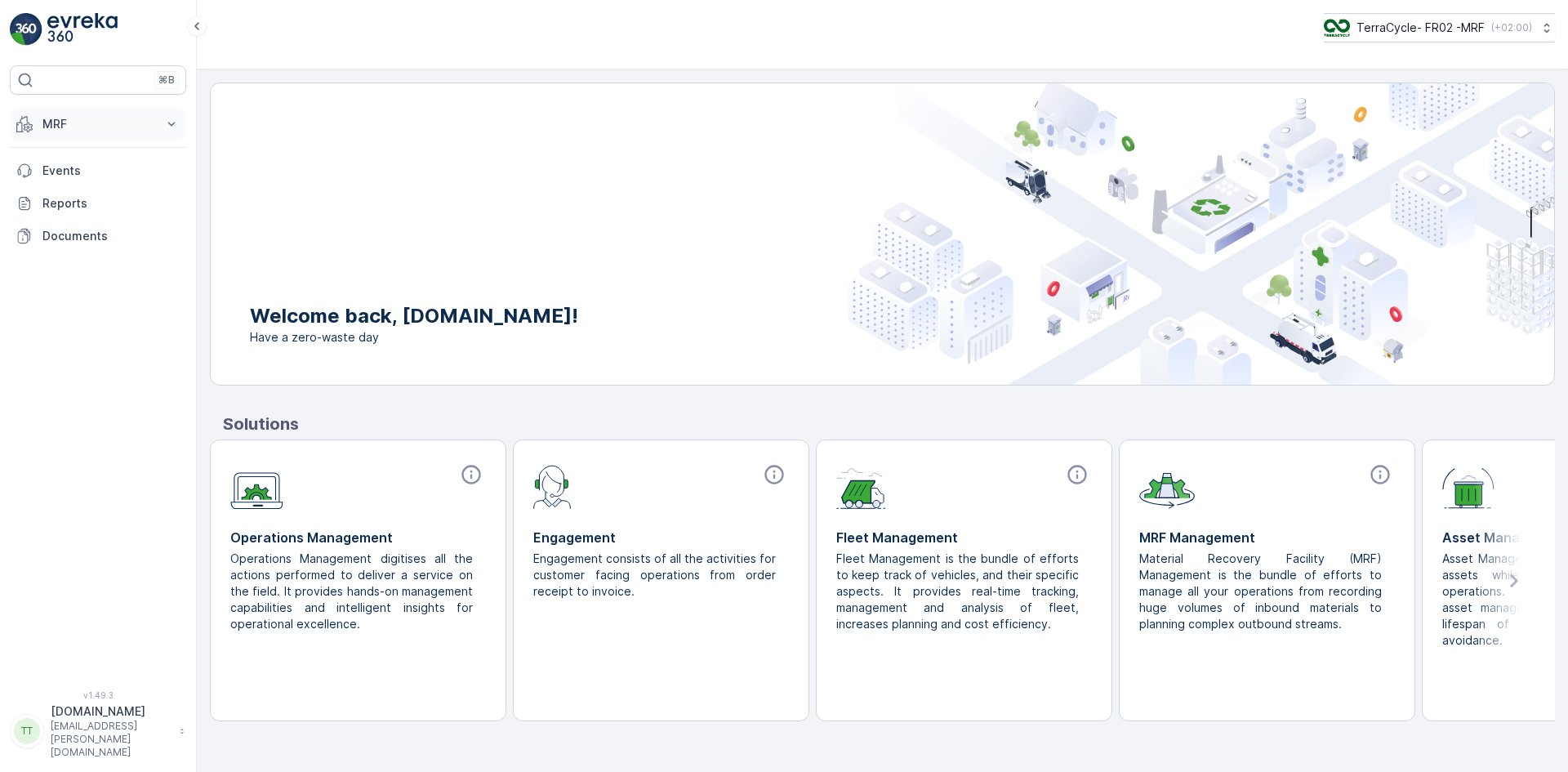
click at [75, 121] on p "MRF" at bounding box center [97, 124] width 111 height 16
click at [78, 245] on p "Expédition" at bounding box center [71, 243] width 59 height 16
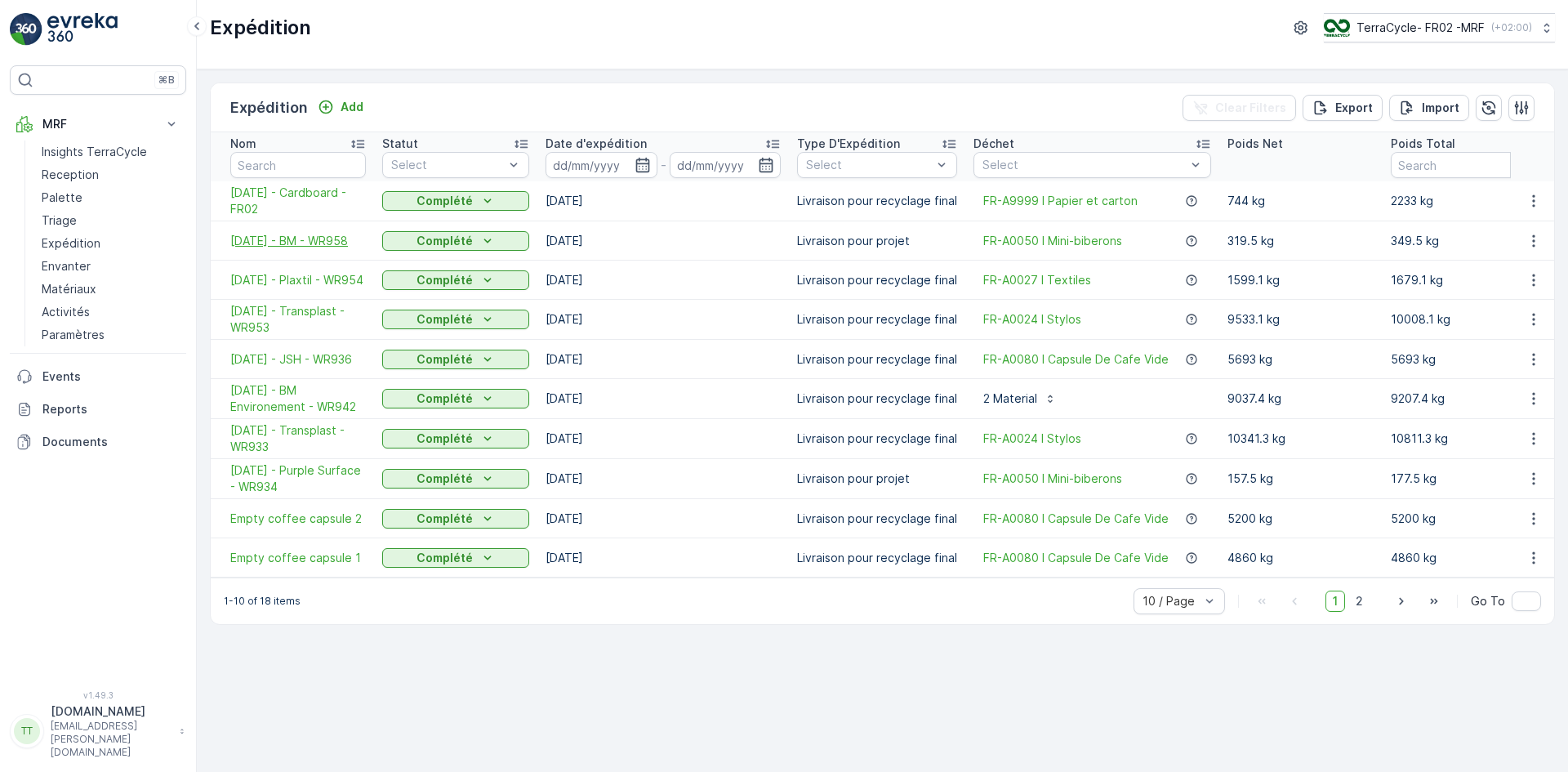
click at [280, 233] on span "[DATE] - BM - WR958" at bounding box center [297, 240] width 135 height 16
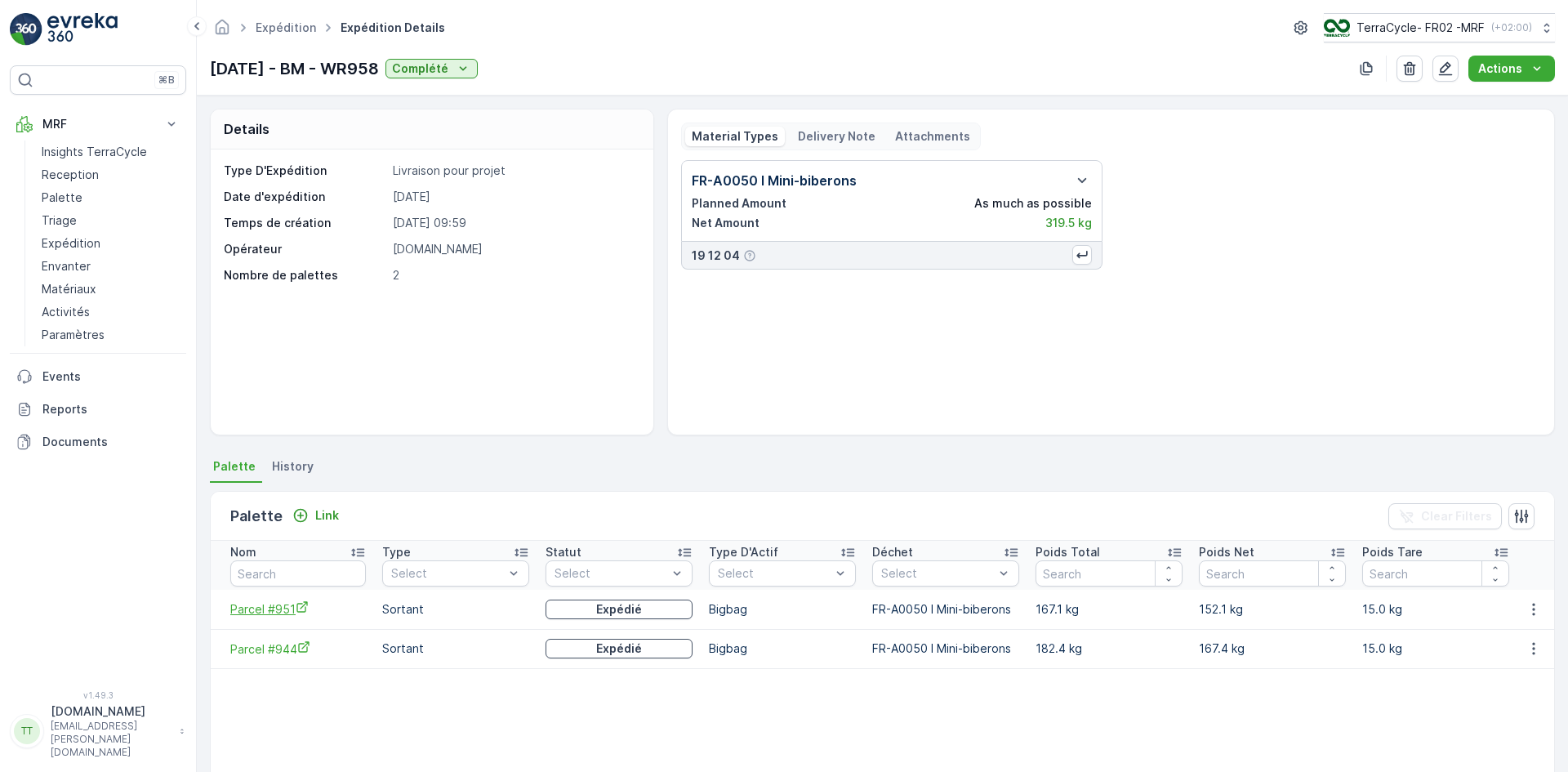
click at [268, 609] on span "Parcel #951" at bounding box center [297, 609] width 135 height 17
click at [288, 647] on span "Parcel #944" at bounding box center [297, 649] width 135 height 17
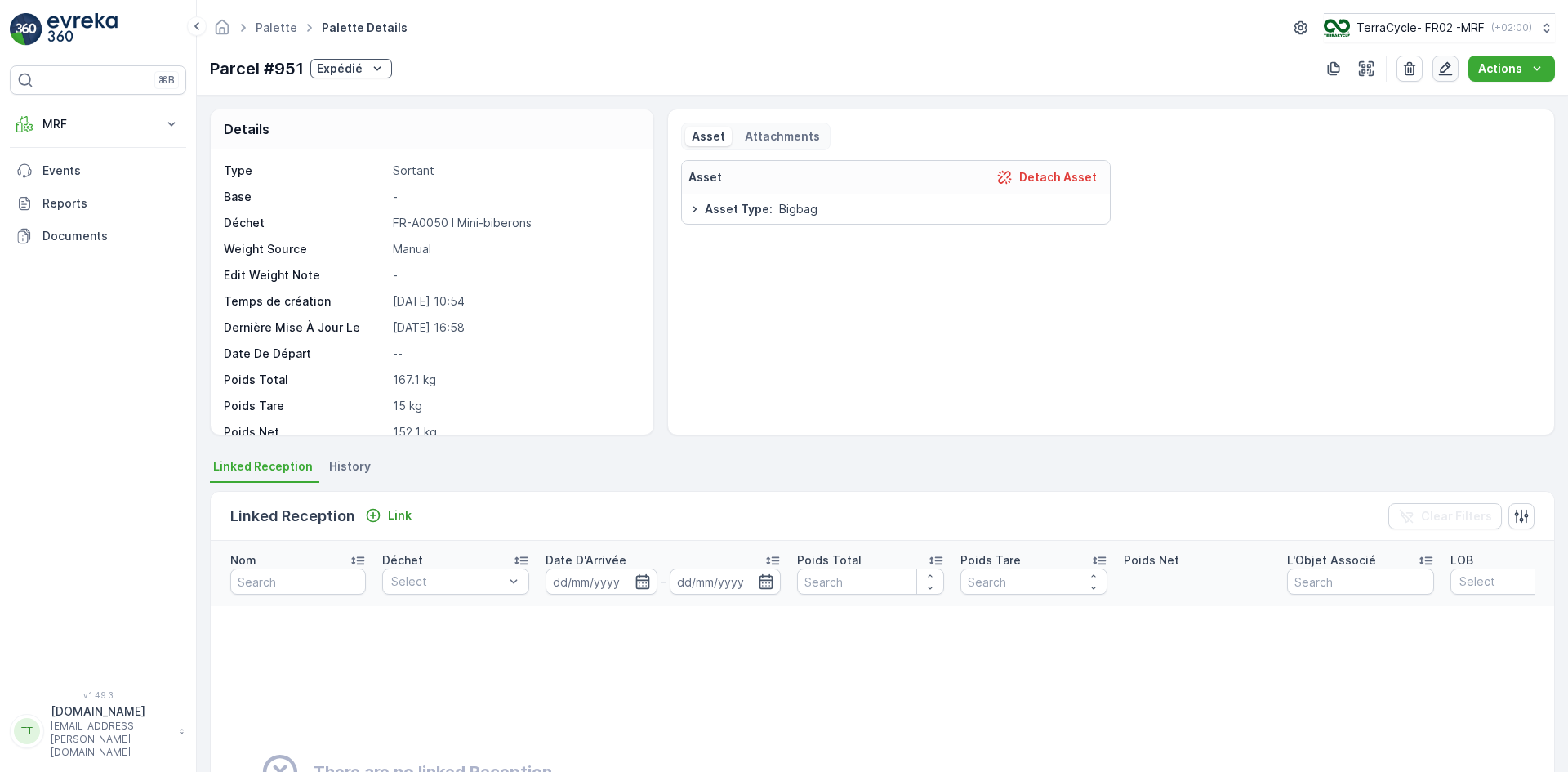
click at [1443, 71] on icon "button" at bounding box center [1446, 69] width 14 height 14
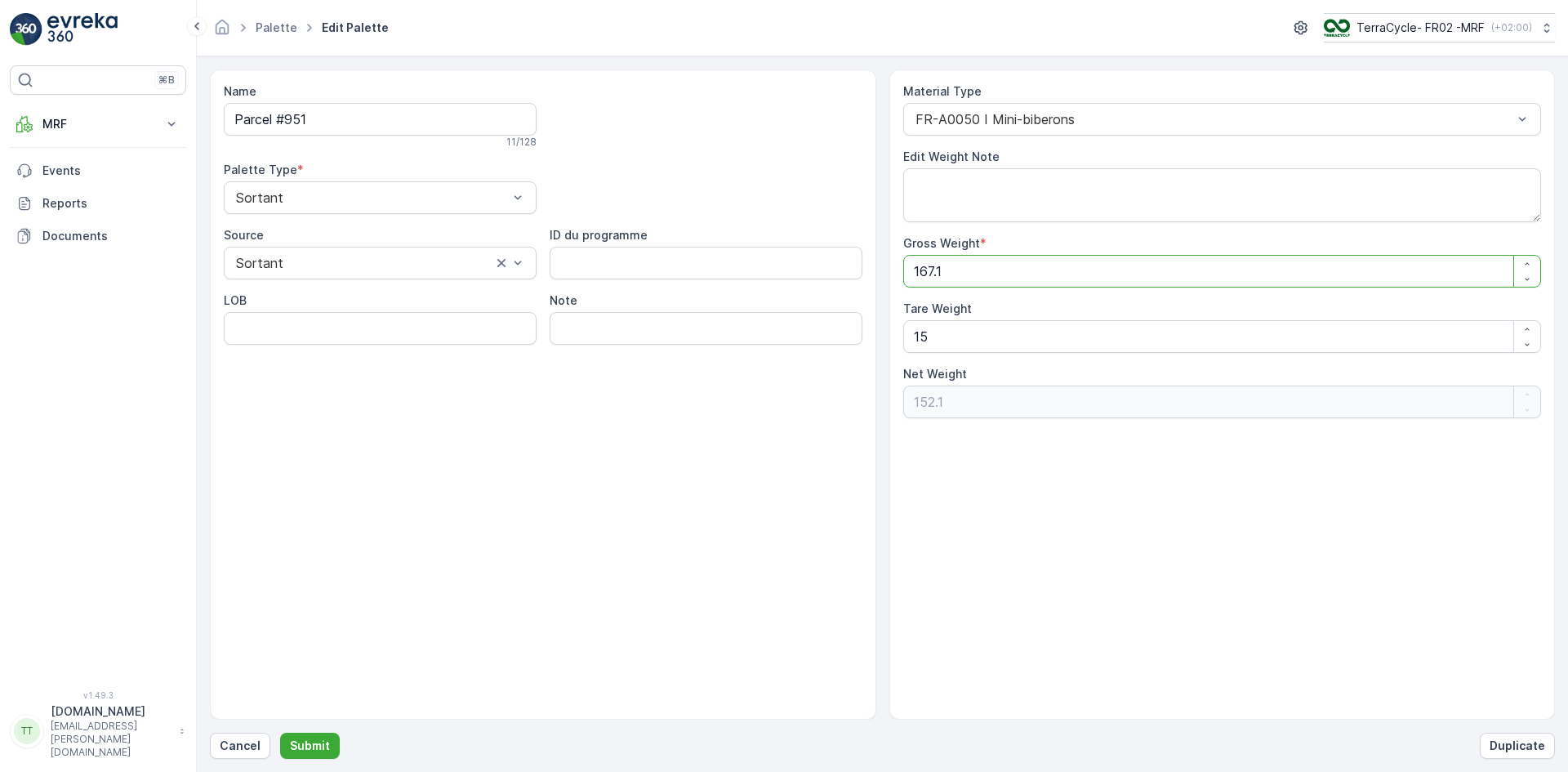
drag, startPoint x: 936, startPoint y: 269, endPoint x: 926, endPoint y: 277, distance: 12.8
click at [923, 277] on Weight "167.1" at bounding box center [1223, 271] width 639 height 33
type Weight "151"
type Weight "136"
type Weight "1521"
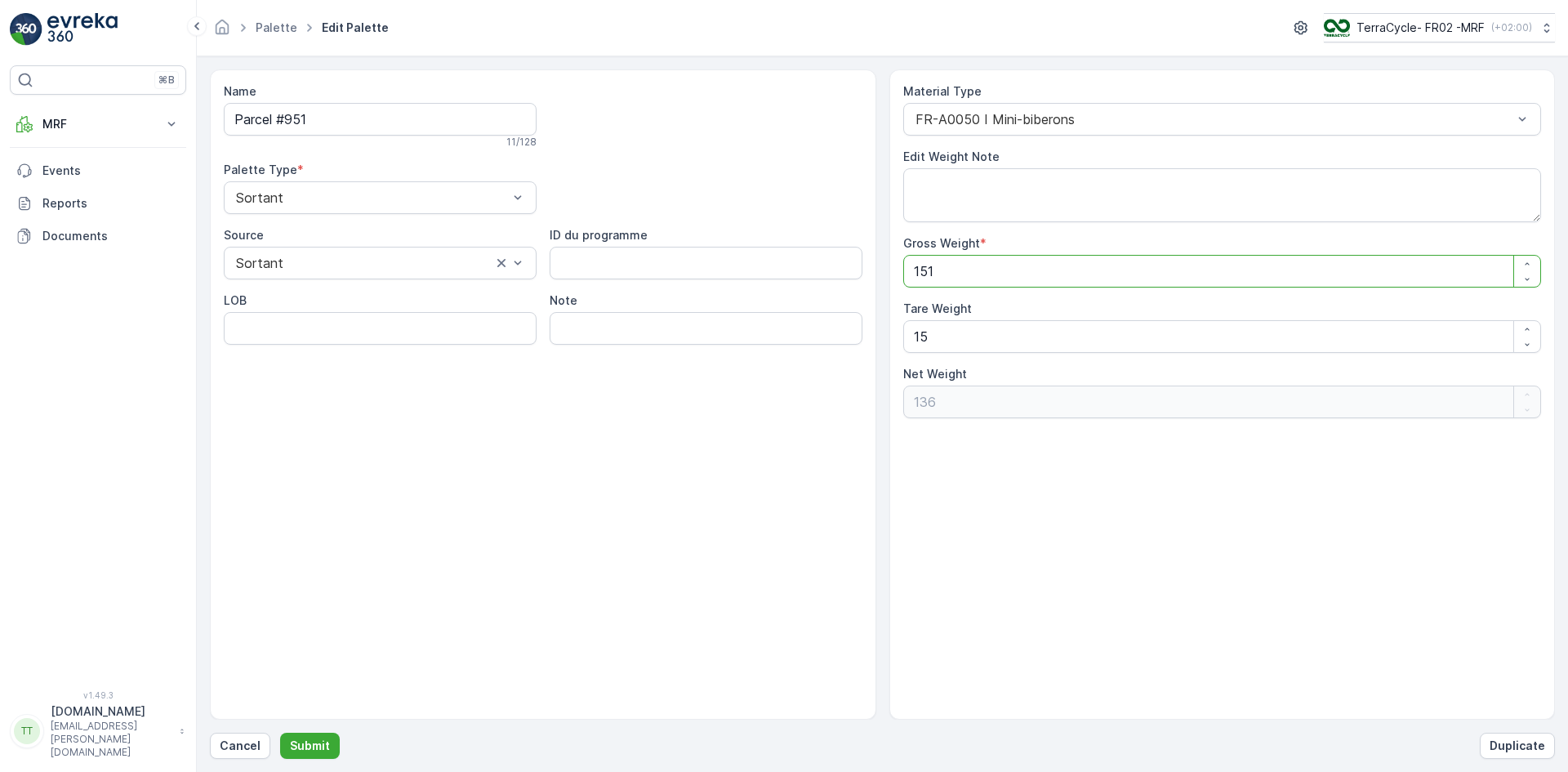
type Weight "1506"
type Weight "152.1"
type Weight "137.1"
type Weight "152.1"
drag, startPoint x: 935, startPoint y: 341, endPoint x: 871, endPoint y: 339, distance: 64.0
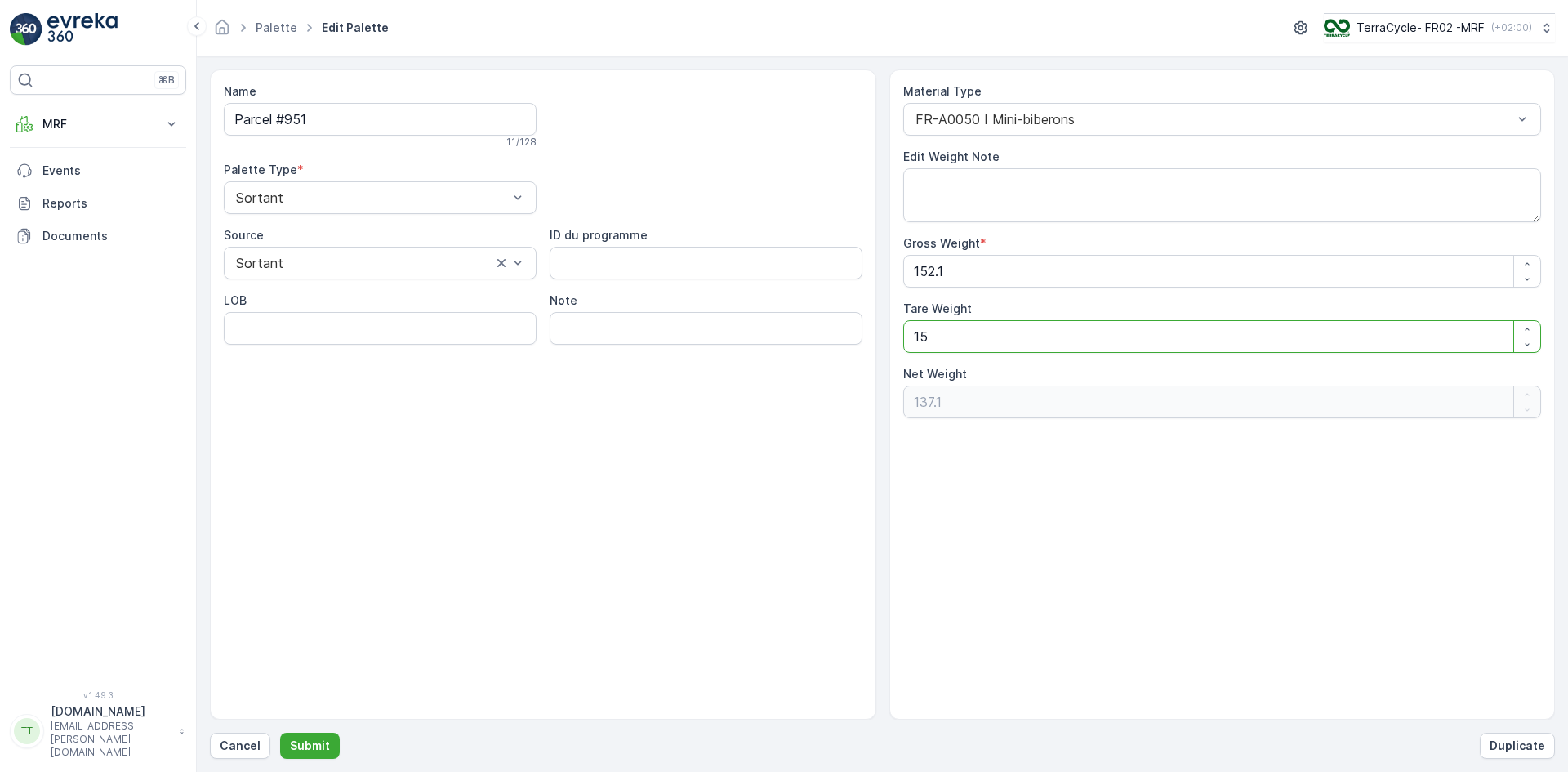
click at [850, 355] on div "Name Parcel #951 11 / 128 Palette Type * Sortant Source Sortant ID du programme…" at bounding box center [883, 395] width 1345 height 651
type Weight "0"
type Weight "152.1"
type Weight "0"
click at [313, 741] on p "Submit" at bounding box center [310, 745] width 40 height 16
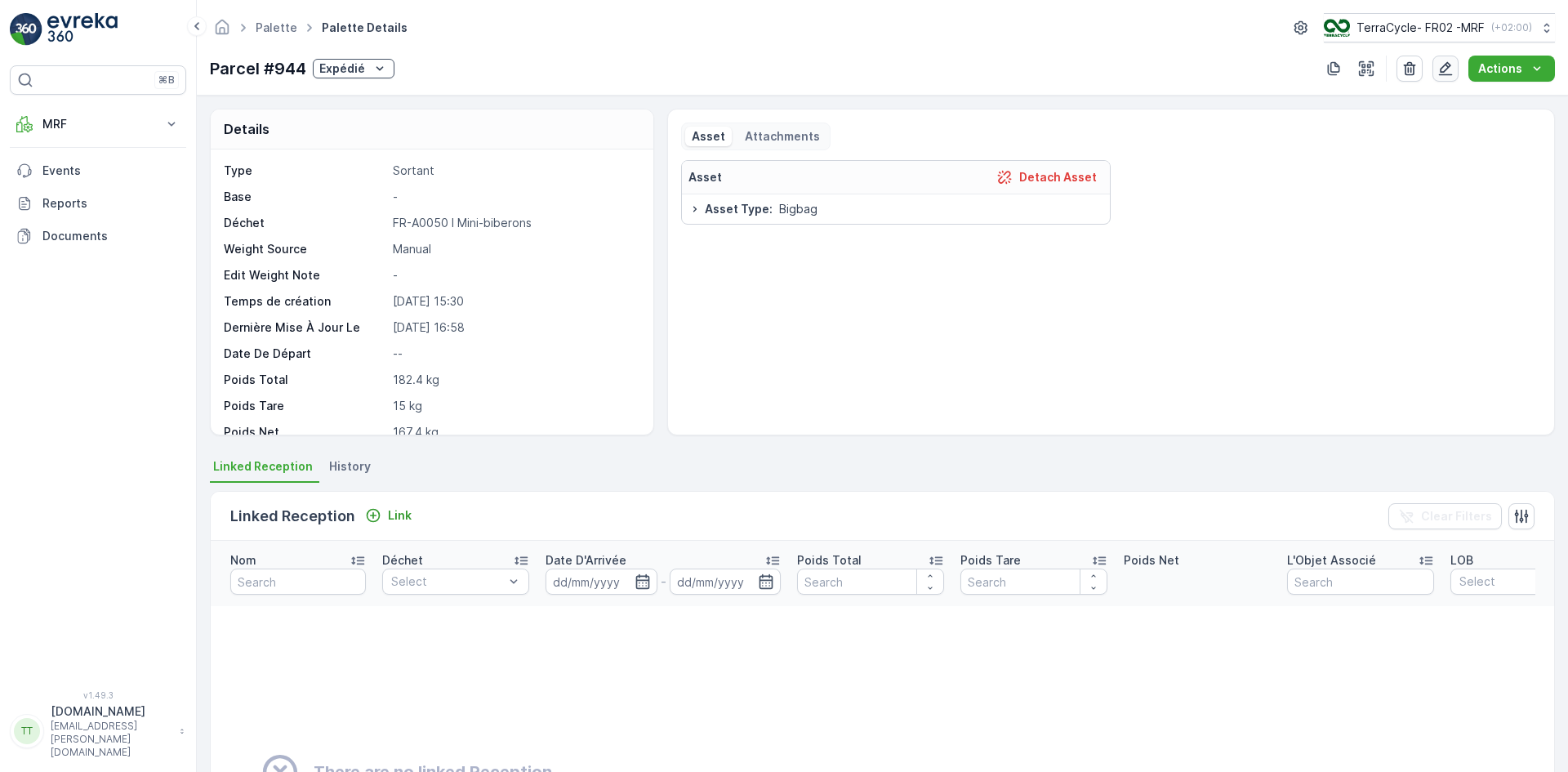
click at [1449, 65] on icon "button" at bounding box center [1445, 68] width 16 height 16
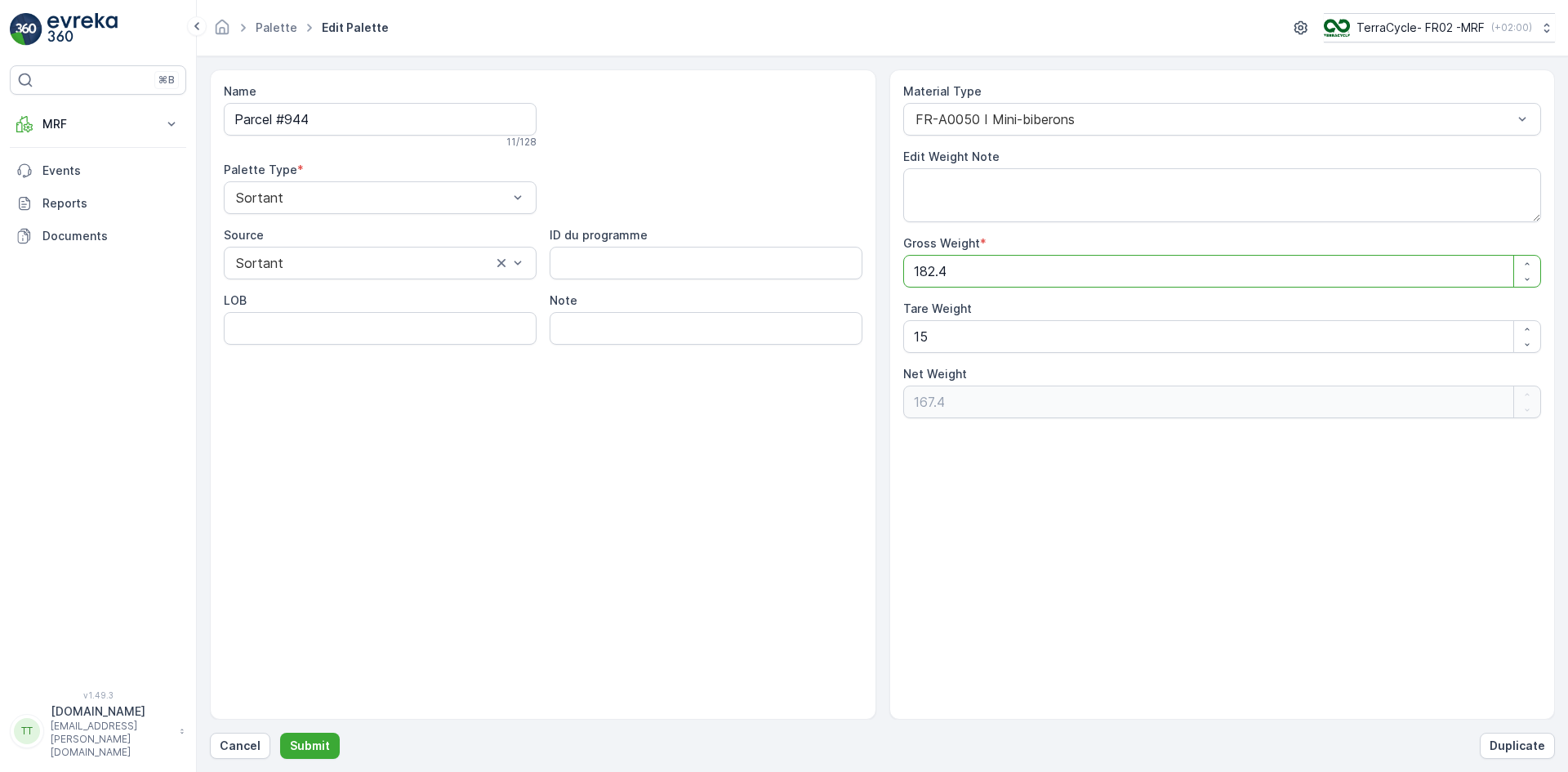
drag, startPoint x: 935, startPoint y: 269, endPoint x: 920, endPoint y: 271, distance: 15.1
click at [920, 271] on Weight "182.4" at bounding box center [1223, 271] width 639 height 33
type Weight "16.4"
type Weight "1.4"
type Weight "167.4"
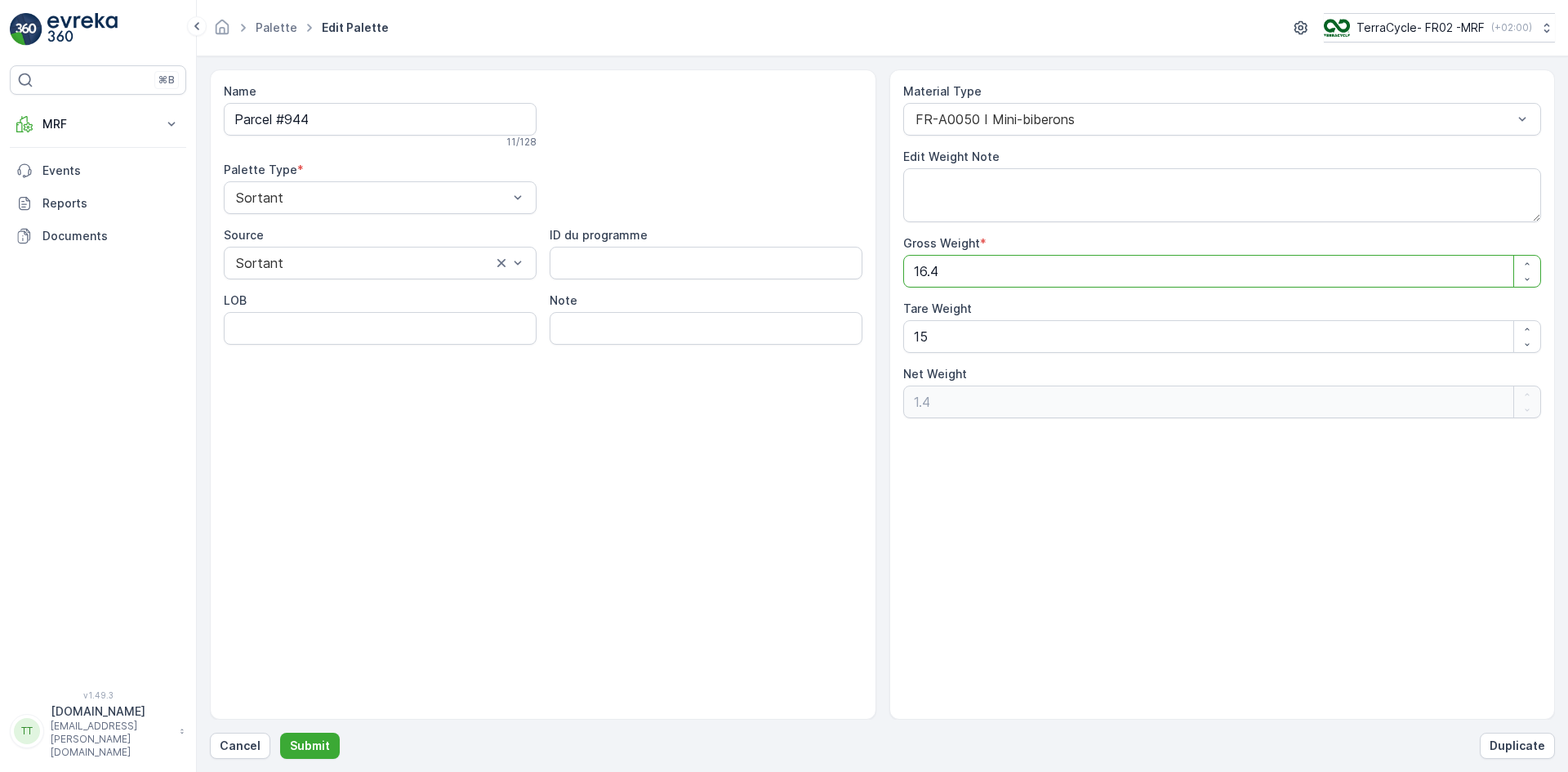
type Weight "152.4"
type Weight "167.4"
drag, startPoint x: 935, startPoint y: 336, endPoint x: 799, endPoint y: 347, distance: 136.4
click at [799, 347] on div "Name Parcel #944 11 / 128 Palette Type * Sortant Source Sortant ID du programme…" at bounding box center [883, 395] width 1345 height 651
type Weight "0"
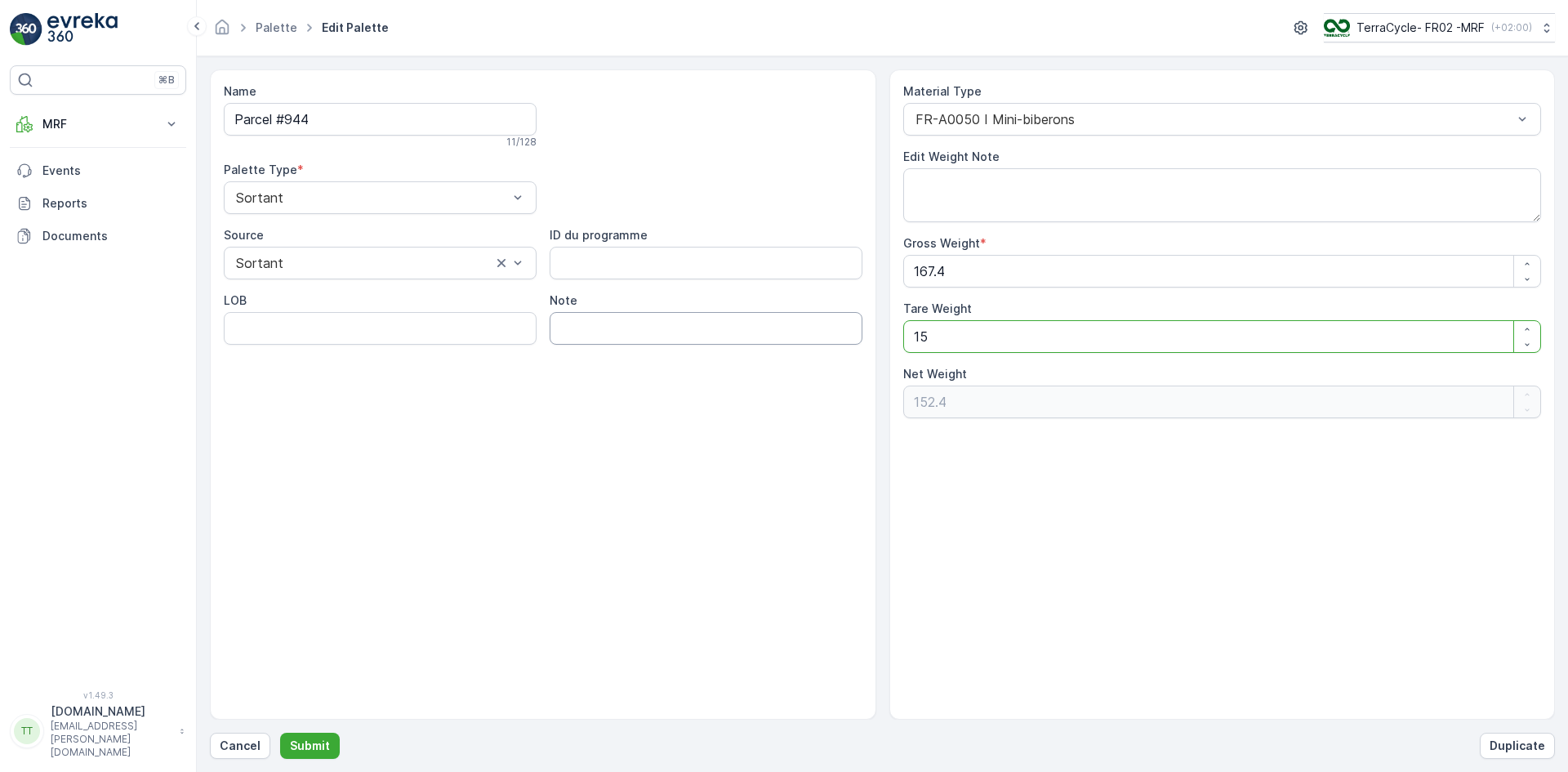
type Weight "167.4"
type Weight "0"
click at [322, 744] on p "Submit" at bounding box center [310, 745] width 40 height 16
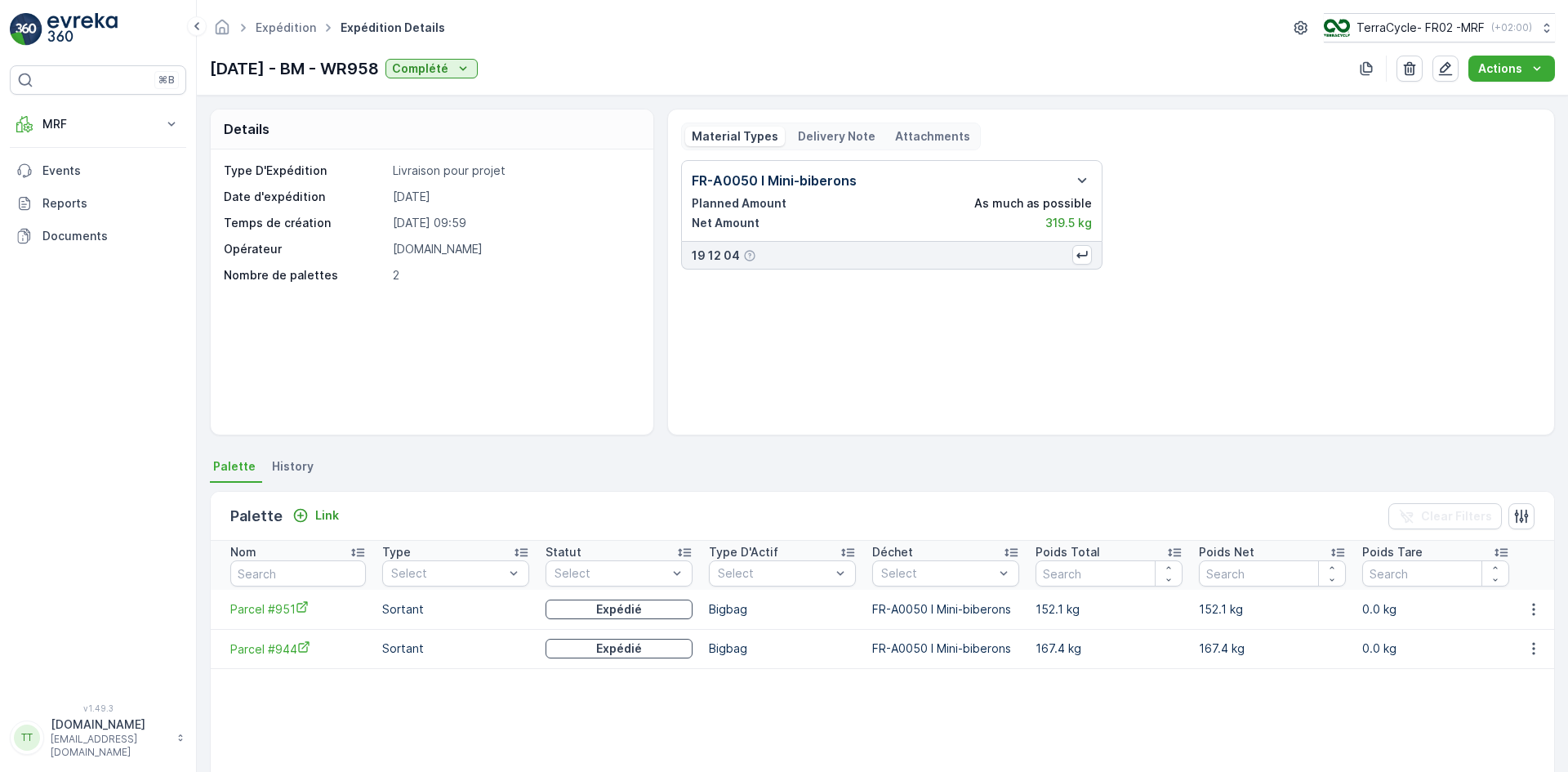
click at [830, 136] on p "Delivery Note" at bounding box center [836, 136] width 77 height 16
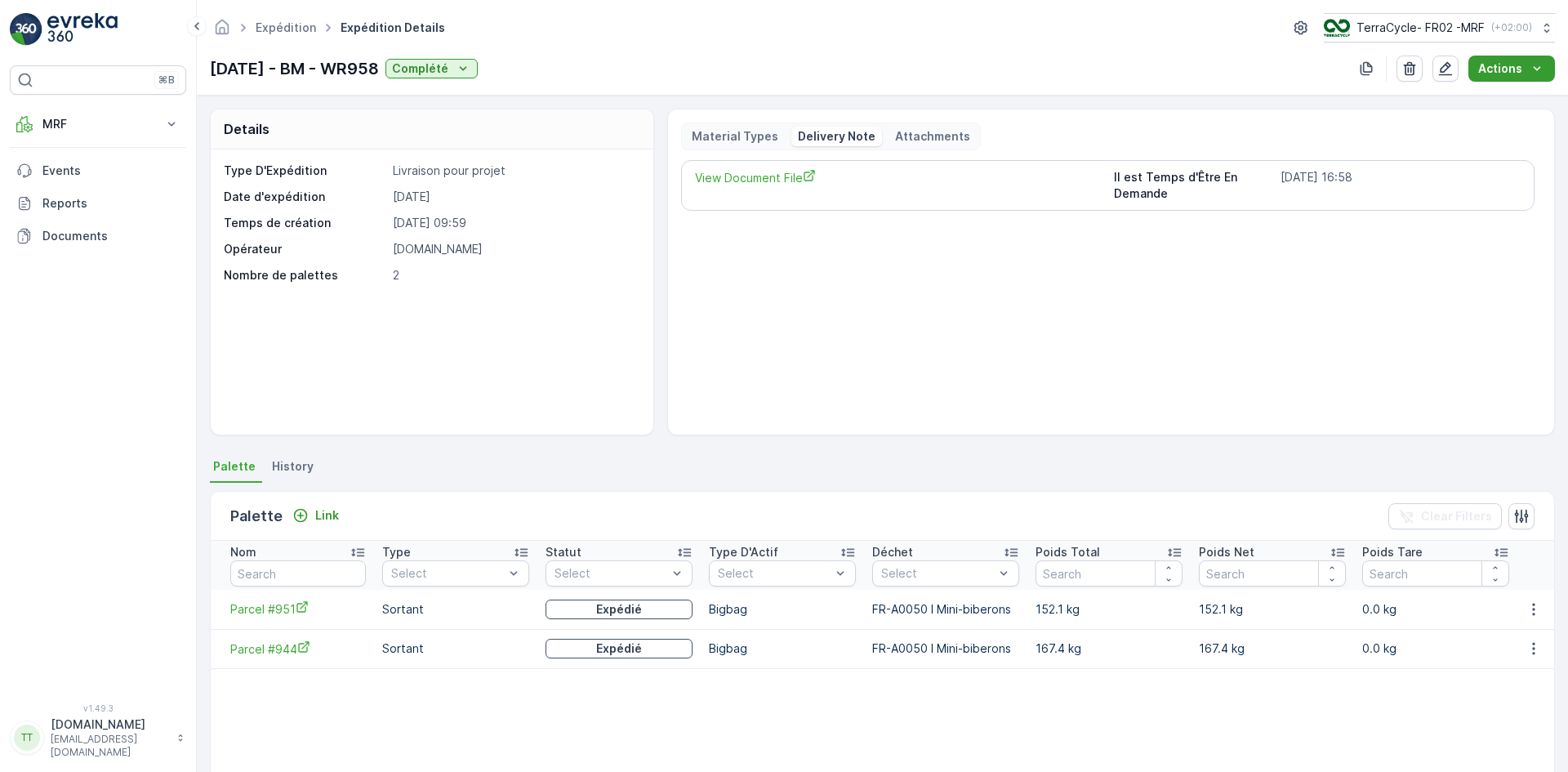
click at [1526, 65] on div "Actions" at bounding box center [1511, 68] width 67 height 16
click at [1504, 97] on span "Create Delivery Note" at bounding box center [1503, 99] width 118 height 16
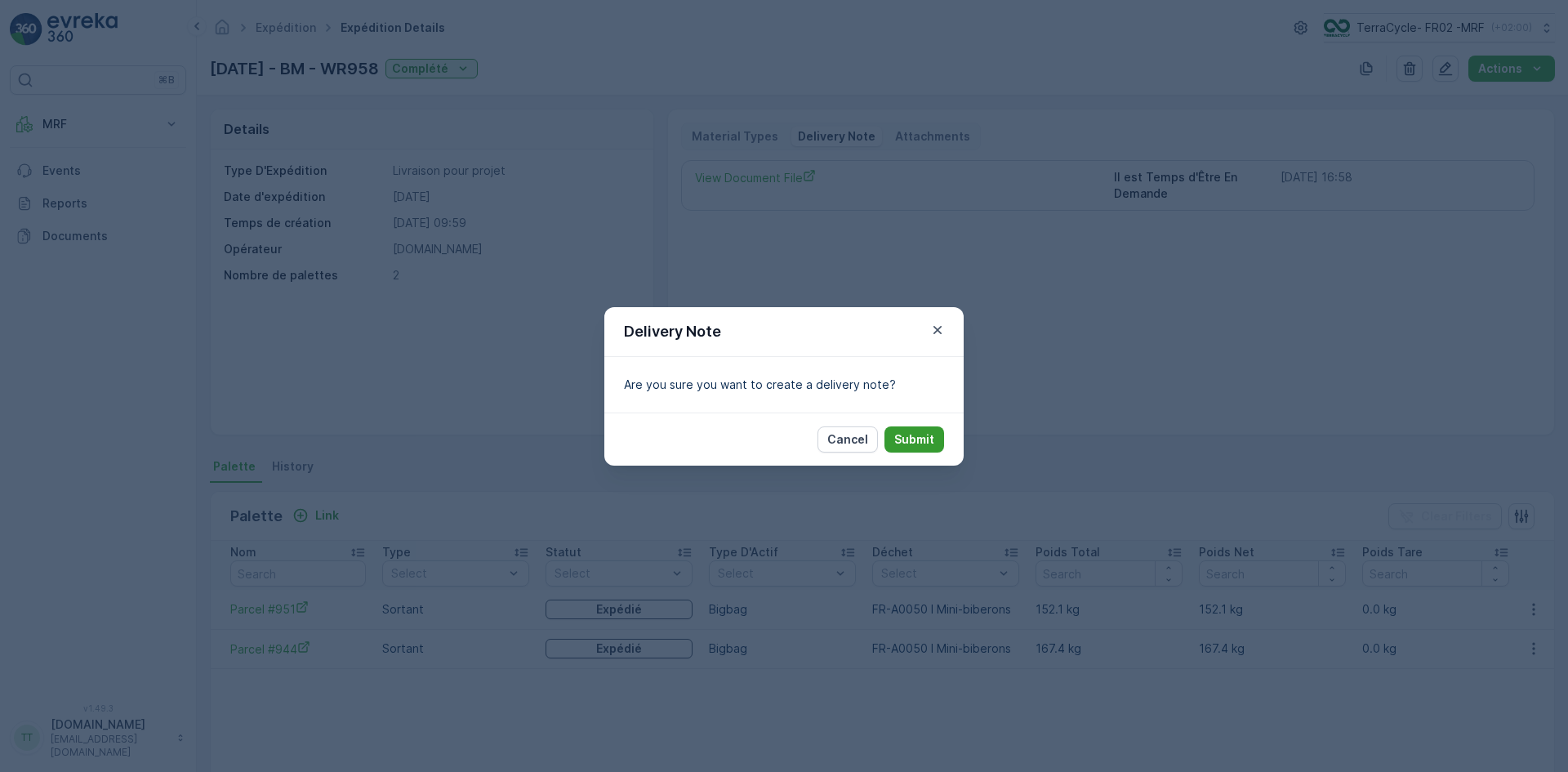
click at [908, 434] on p "Submit" at bounding box center [914, 439] width 40 height 16
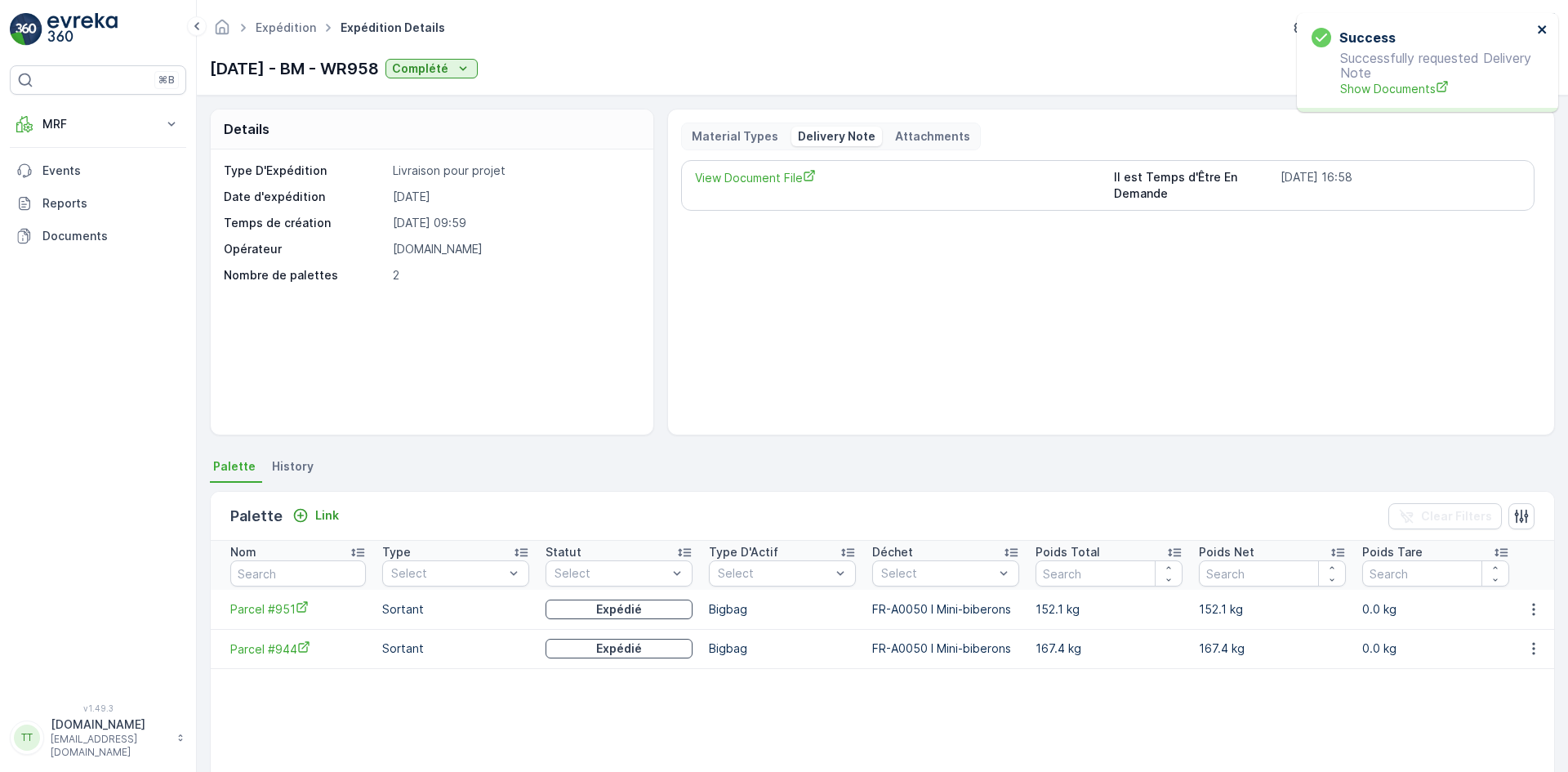
click at [1545, 30] on icon "close" at bounding box center [1542, 29] width 11 height 13
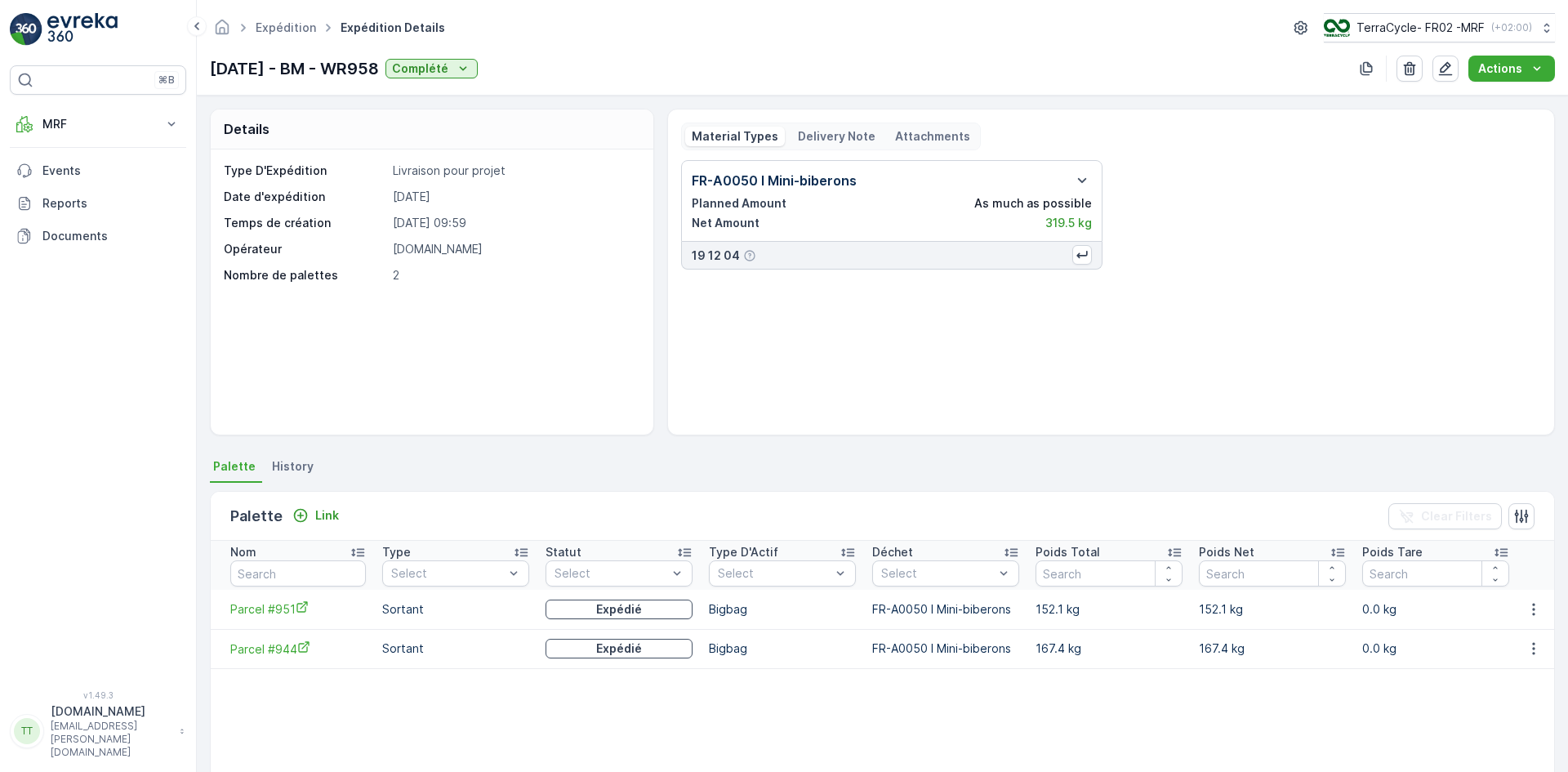
click at [821, 135] on p "Delivery Note" at bounding box center [836, 136] width 77 height 16
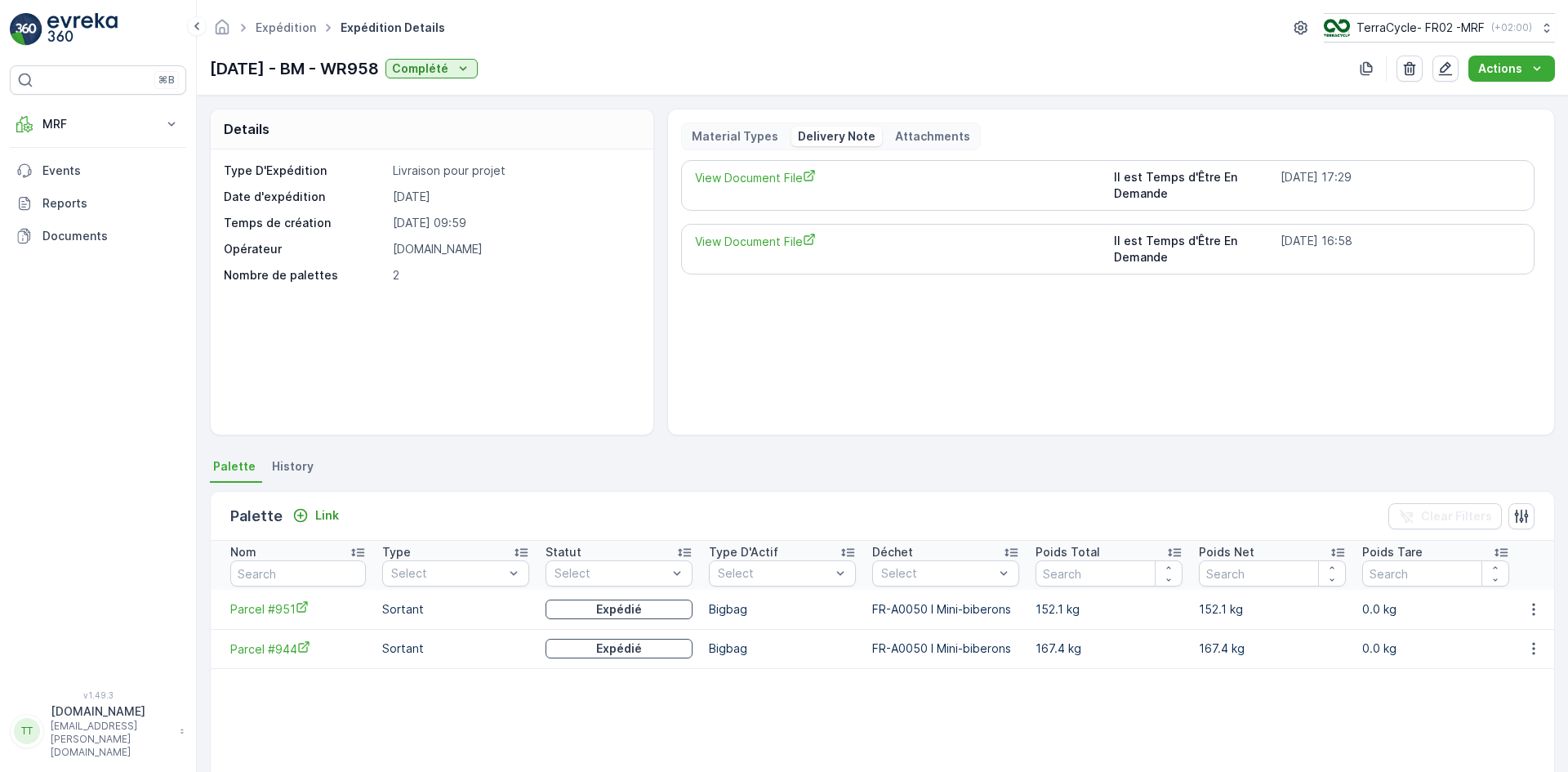
click at [783, 167] on div "View Document File Il est Temps d'Être En Demande 04.09.2025 17:29" at bounding box center [1107, 185] width 853 height 51
click at [781, 177] on span "View Document File" at bounding box center [898, 177] width 406 height 17
click at [1374, 28] on p "TerraCycle- FR02 -MRF" at bounding box center [1419, 28] width 128 height 16
type input "ie"
click at [1422, 99] on span "TerraCycle-IE" at bounding box center [1423, 100] width 182 height 16
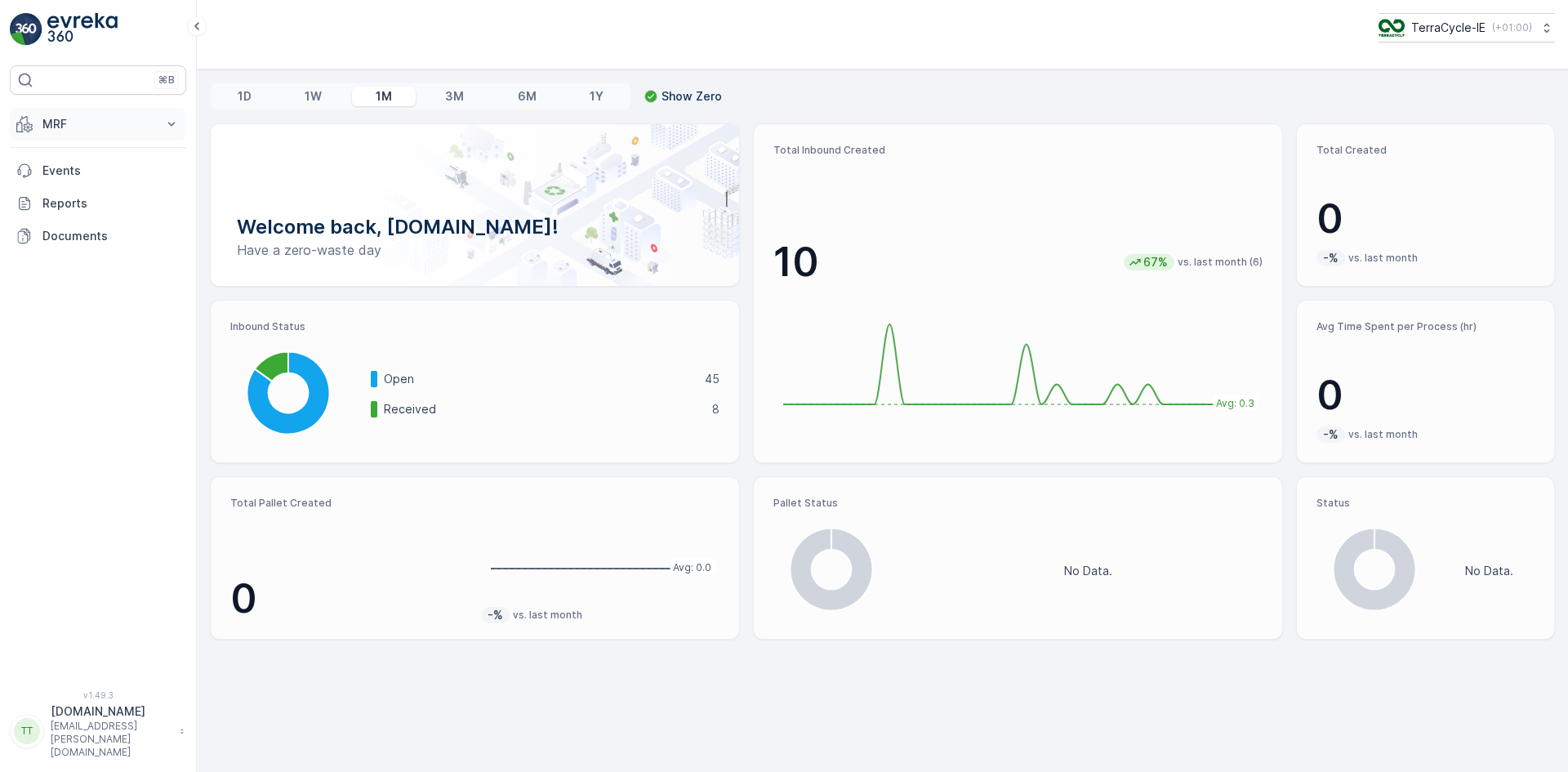
click at [81, 118] on p "MRF" at bounding box center [97, 124] width 111 height 16
click at [83, 240] on p "Outbound" at bounding box center [69, 243] width 55 height 16
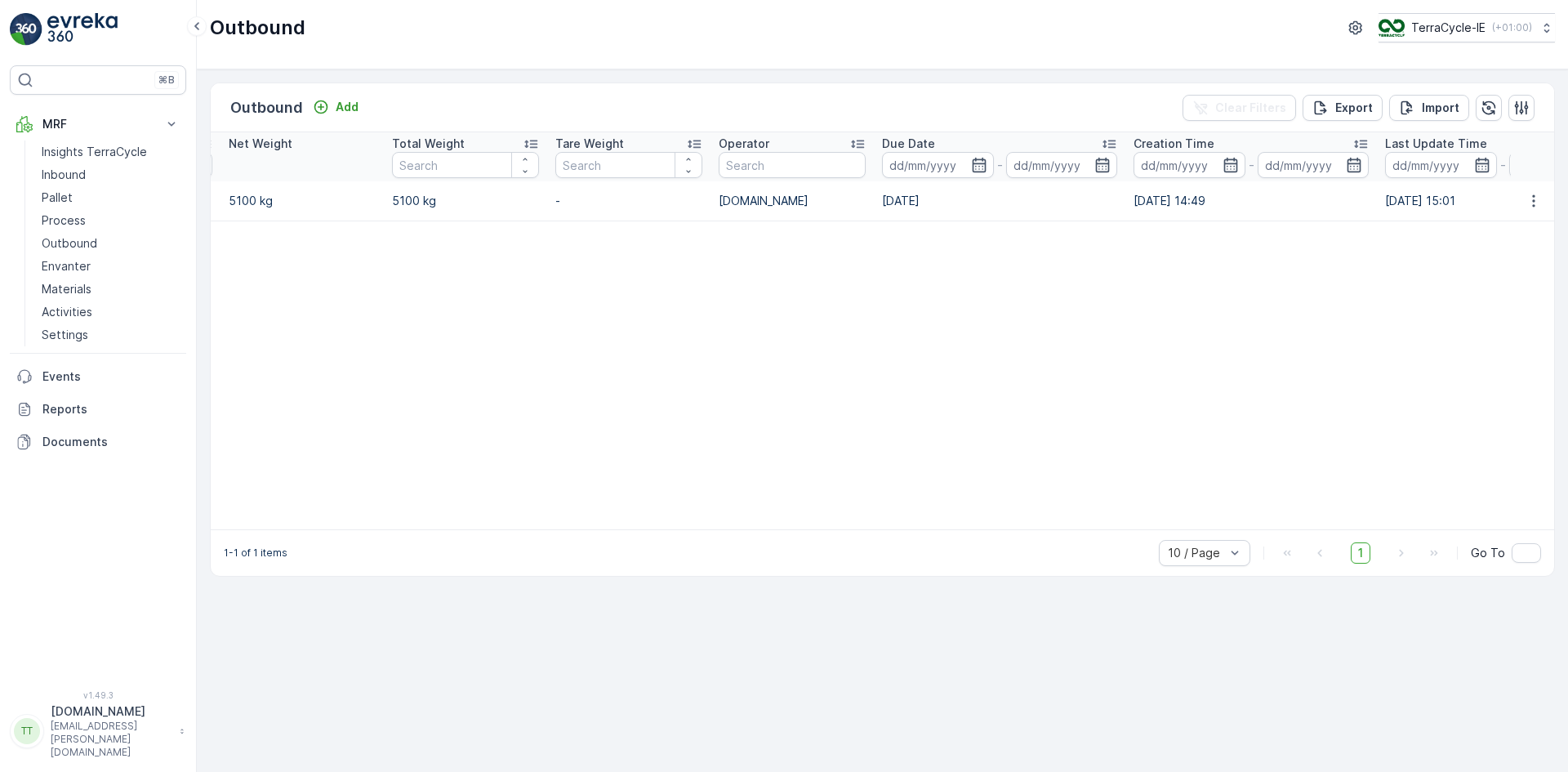
scroll to position [0, 715]
click at [1420, 27] on p "TerraCycle-IE" at bounding box center [1447, 28] width 74 height 16
type input "es"
click at [1406, 106] on span "TerraCycle-ES-MRF" at bounding box center [1472, 100] width 170 height 16
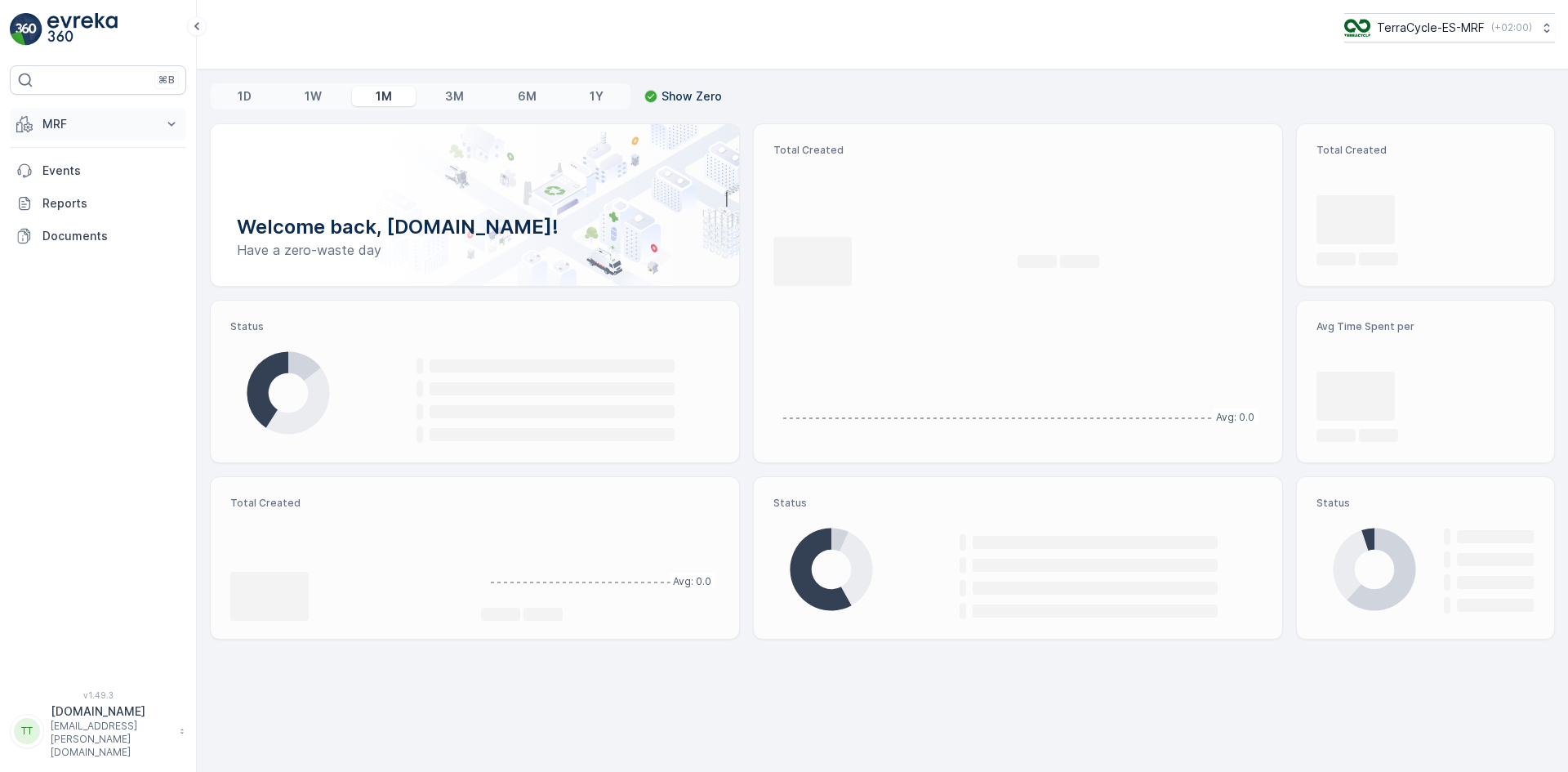
click at [63, 126] on p "MRF" at bounding box center [97, 124] width 111 height 16
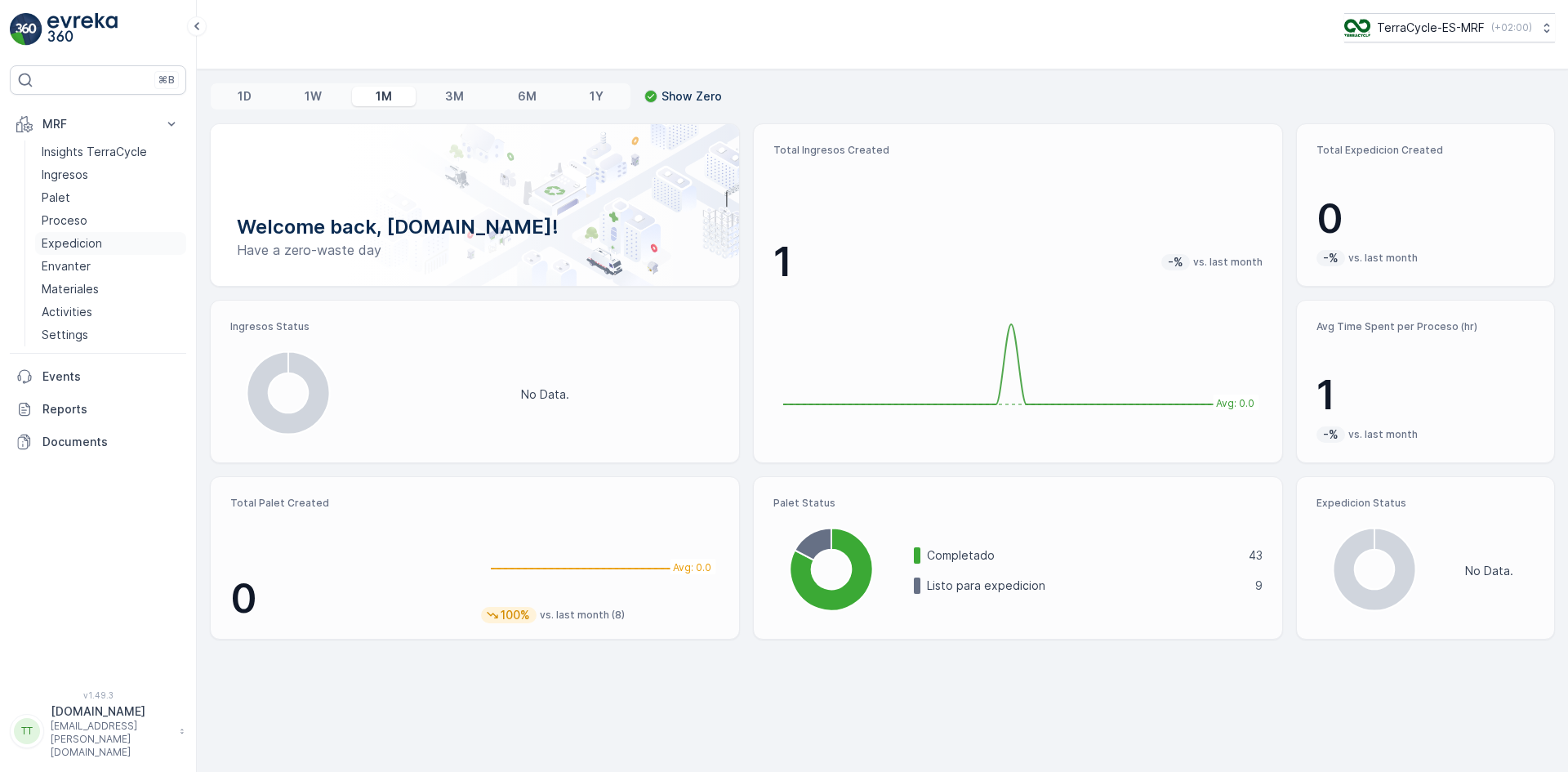
click at [70, 238] on p "Expedicion" at bounding box center [71, 243] width 60 height 16
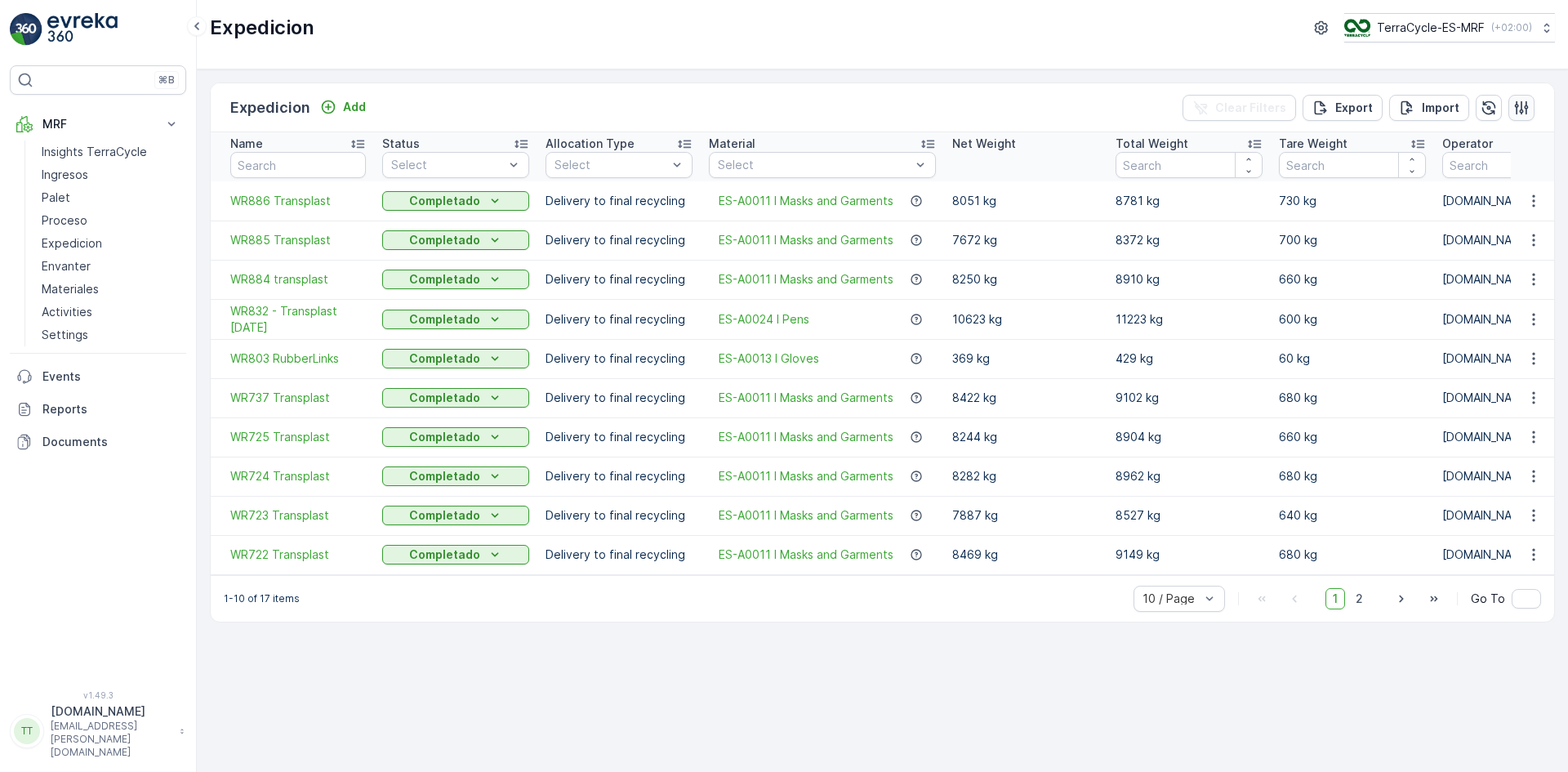
click at [1534, 101] on button "button" at bounding box center [1521, 108] width 26 height 26
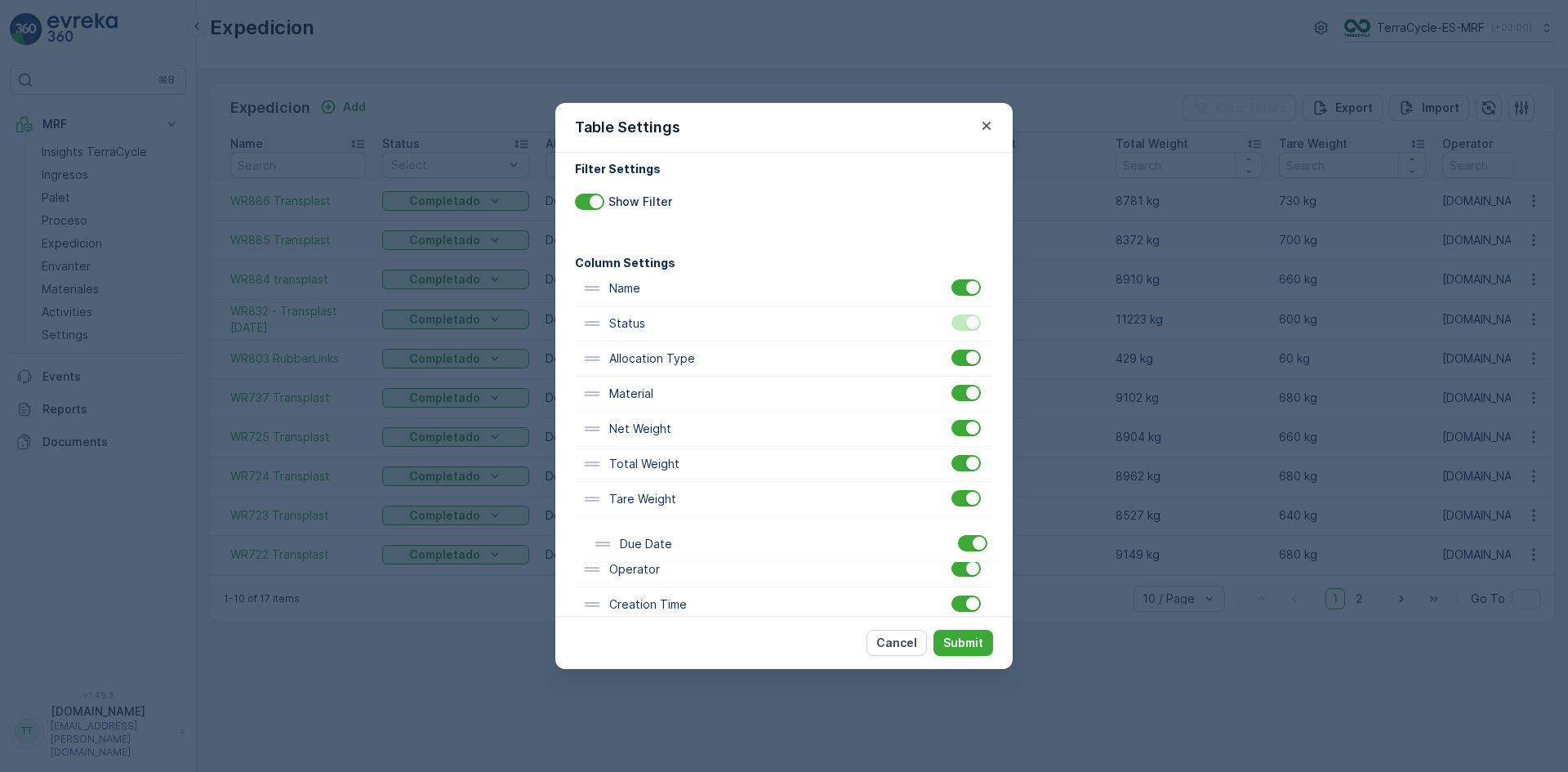
scroll to position [13, 0]
drag, startPoint x: 641, startPoint y: 590, endPoint x: 653, endPoint y: 370, distance: 220.3
click at [653, 370] on div "Name Status Allocation Type Material Net Weight Total Weight Tare Weight Operat…" at bounding box center [784, 481] width 418 height 421
click at [958, 644] on p "Submit" at bounding box center [963, 643] width 40 height 16
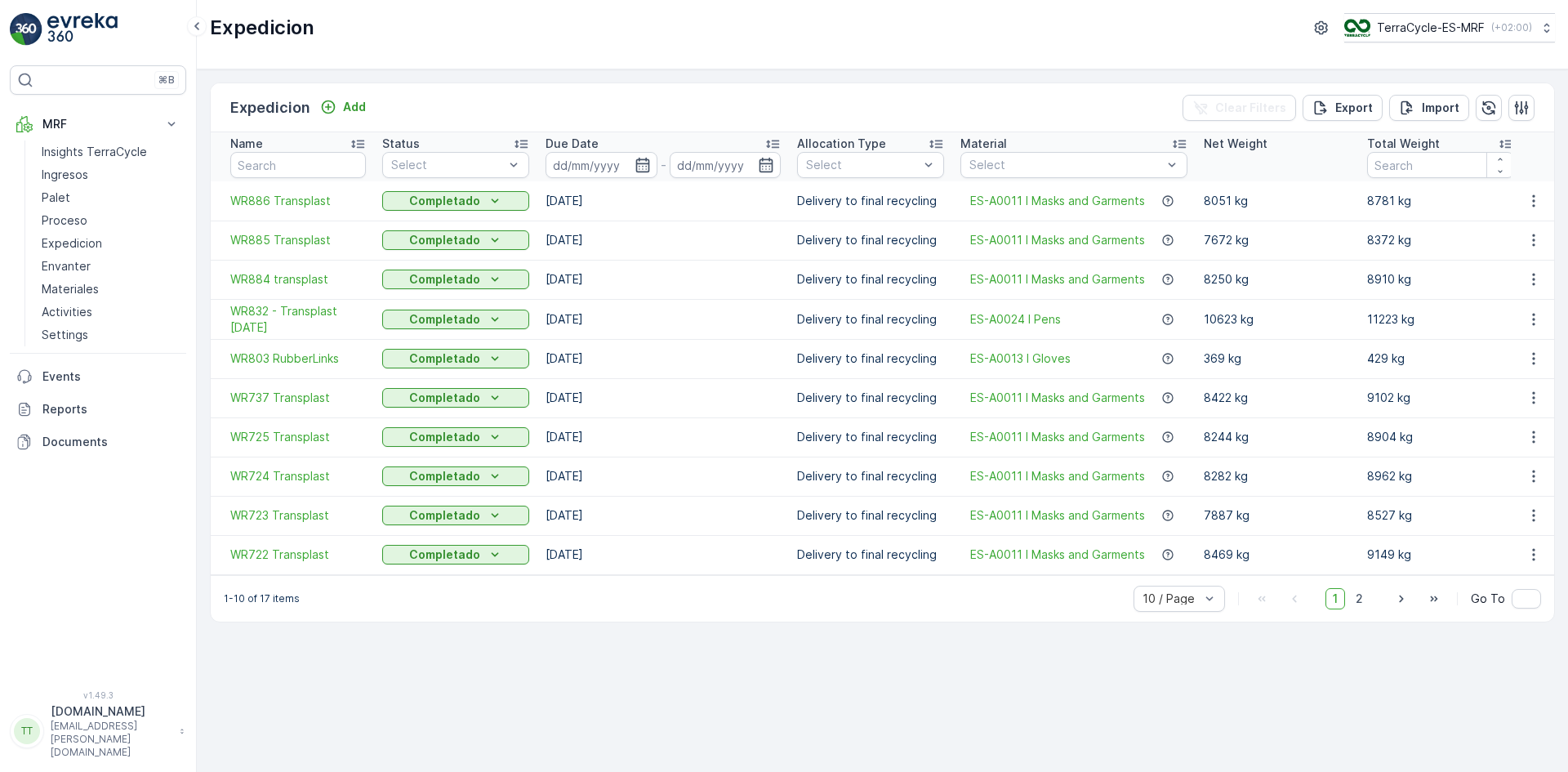
click at [772, 140] on icon at bounding box center [772, 143] width 16 height 16
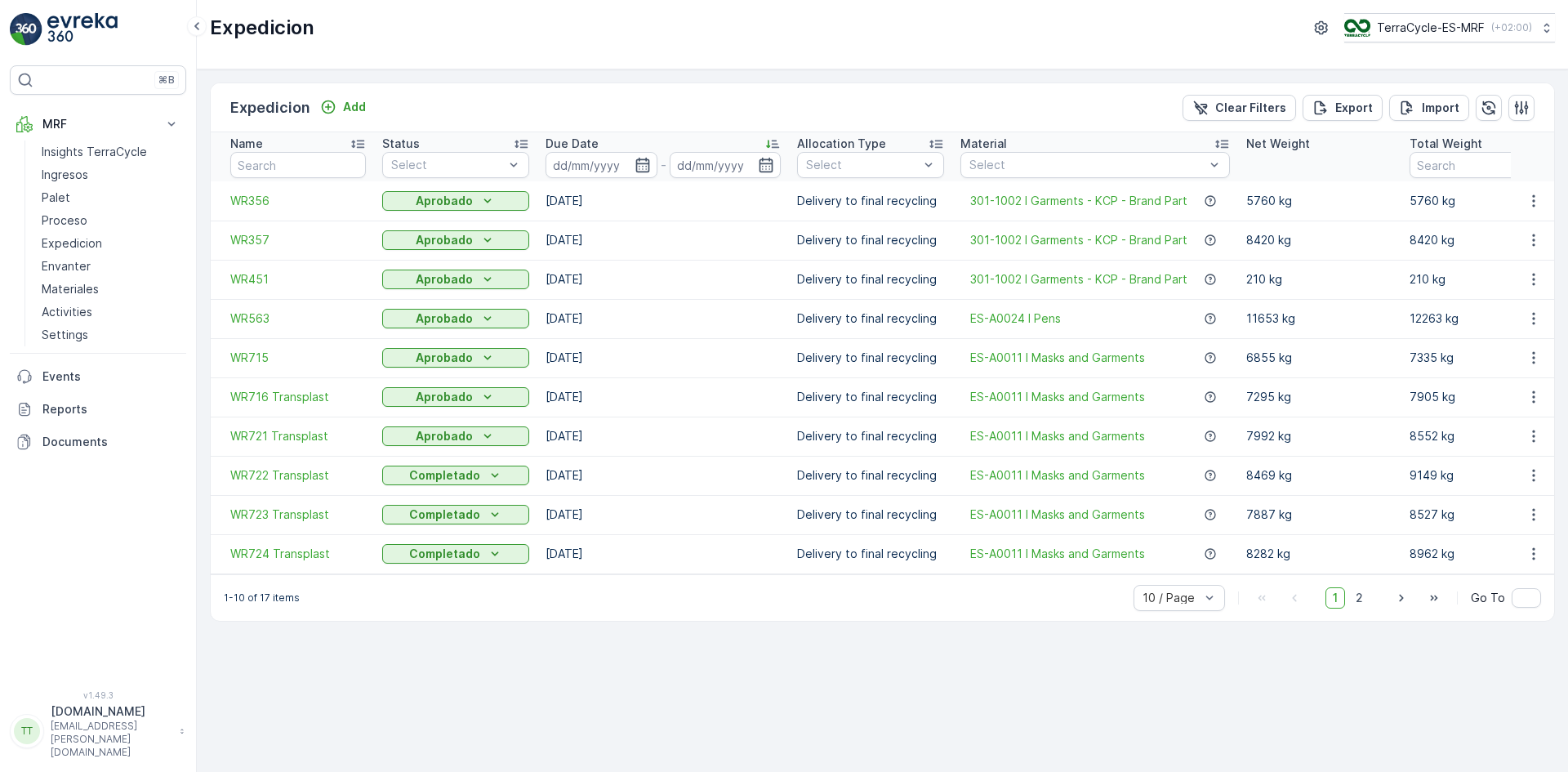
click at [772, 138] on icon at bounding box center [772, 143] width 16 height 16
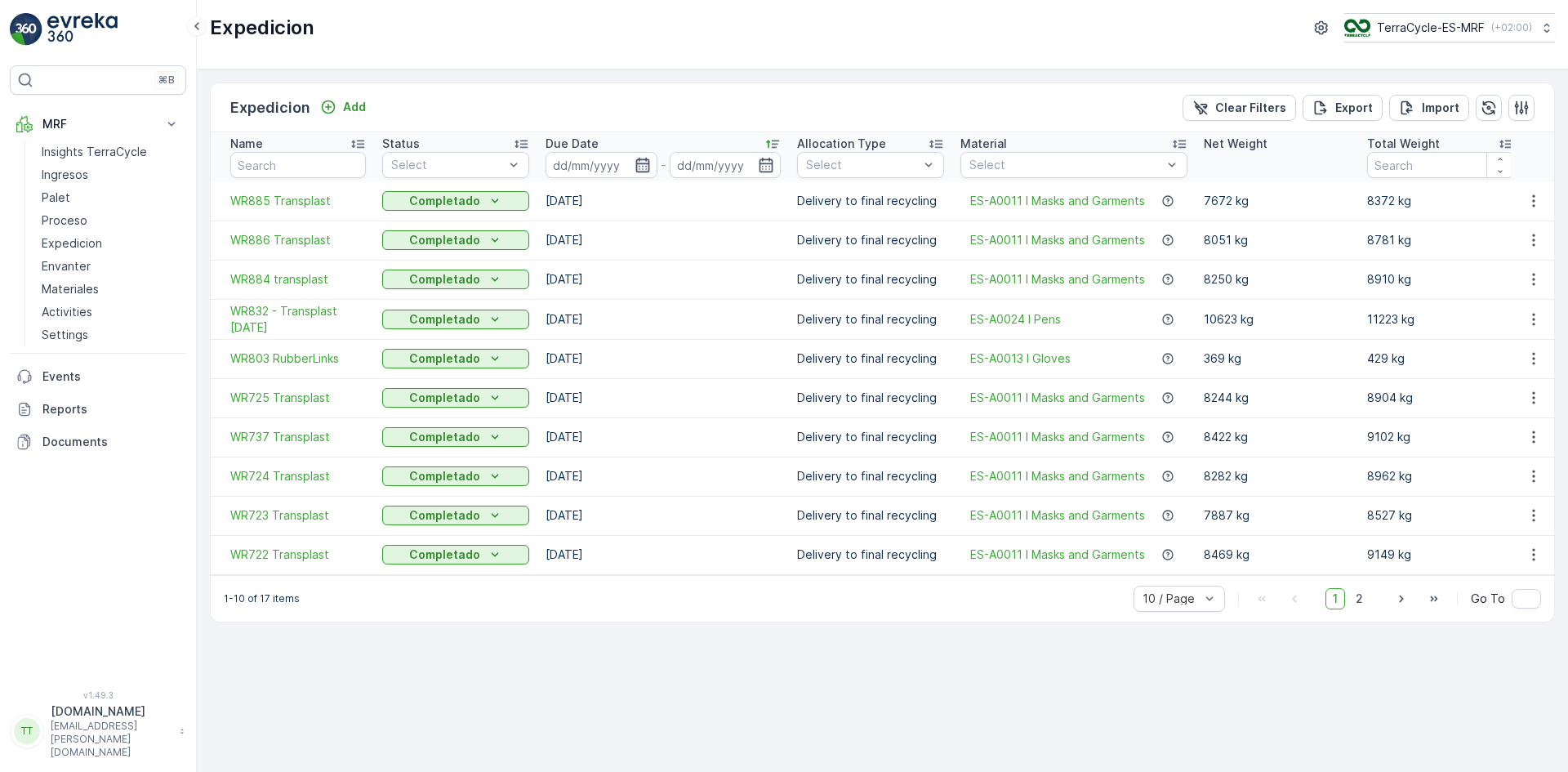
click at [635, 165] on icon "button" at bounding box center [642, 165] width 16 height 16
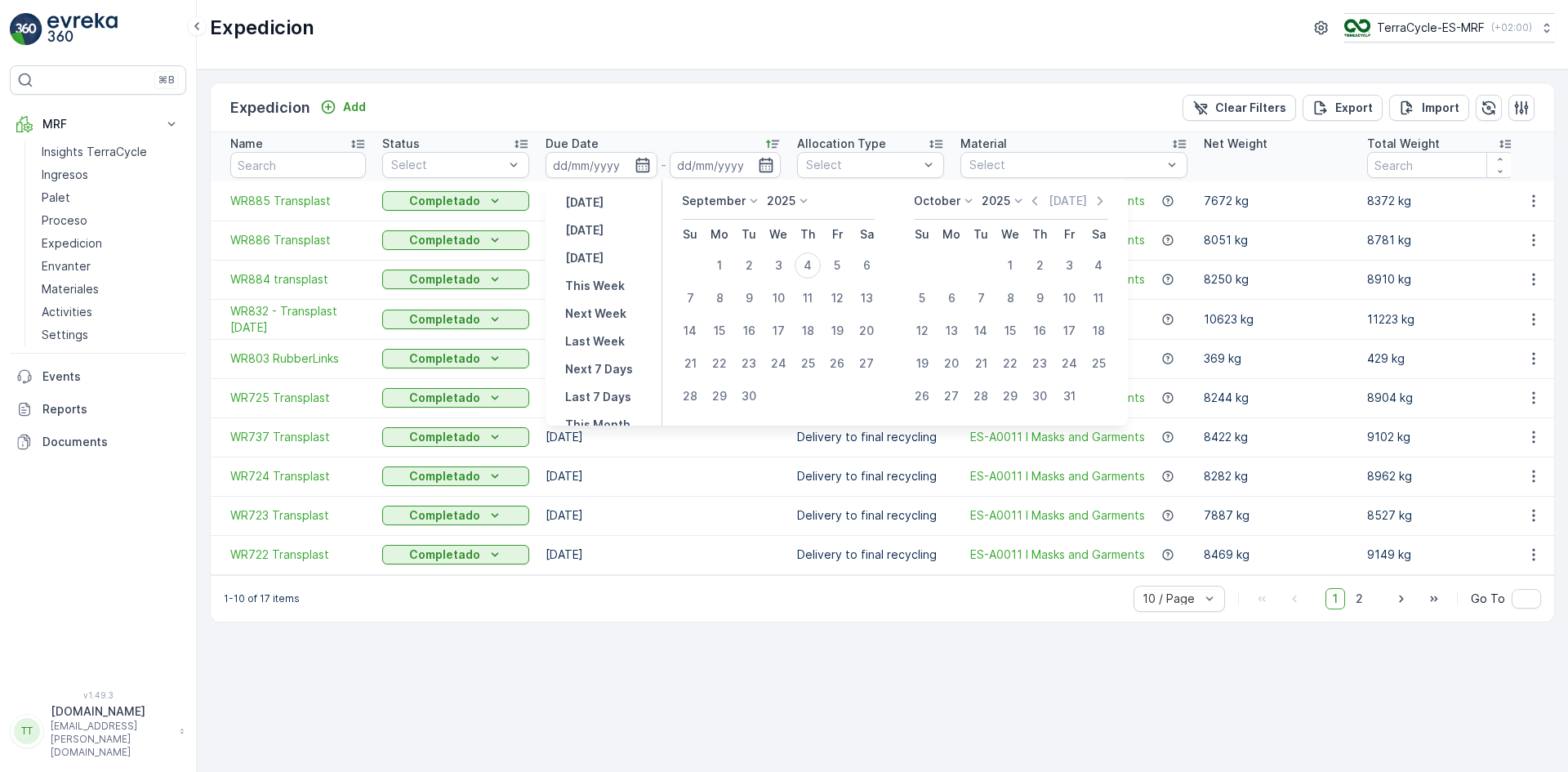
click at [731, 205] on p "September" at bounding box center [714, 201] width 64 height 16
click at [718, 304] on span "August" at bounding box center [710, 302] width 39 height 16
click at [839, 259] on div "1" at bounding box center [837, 265] width 26 height 26
type input "01.08.2025"
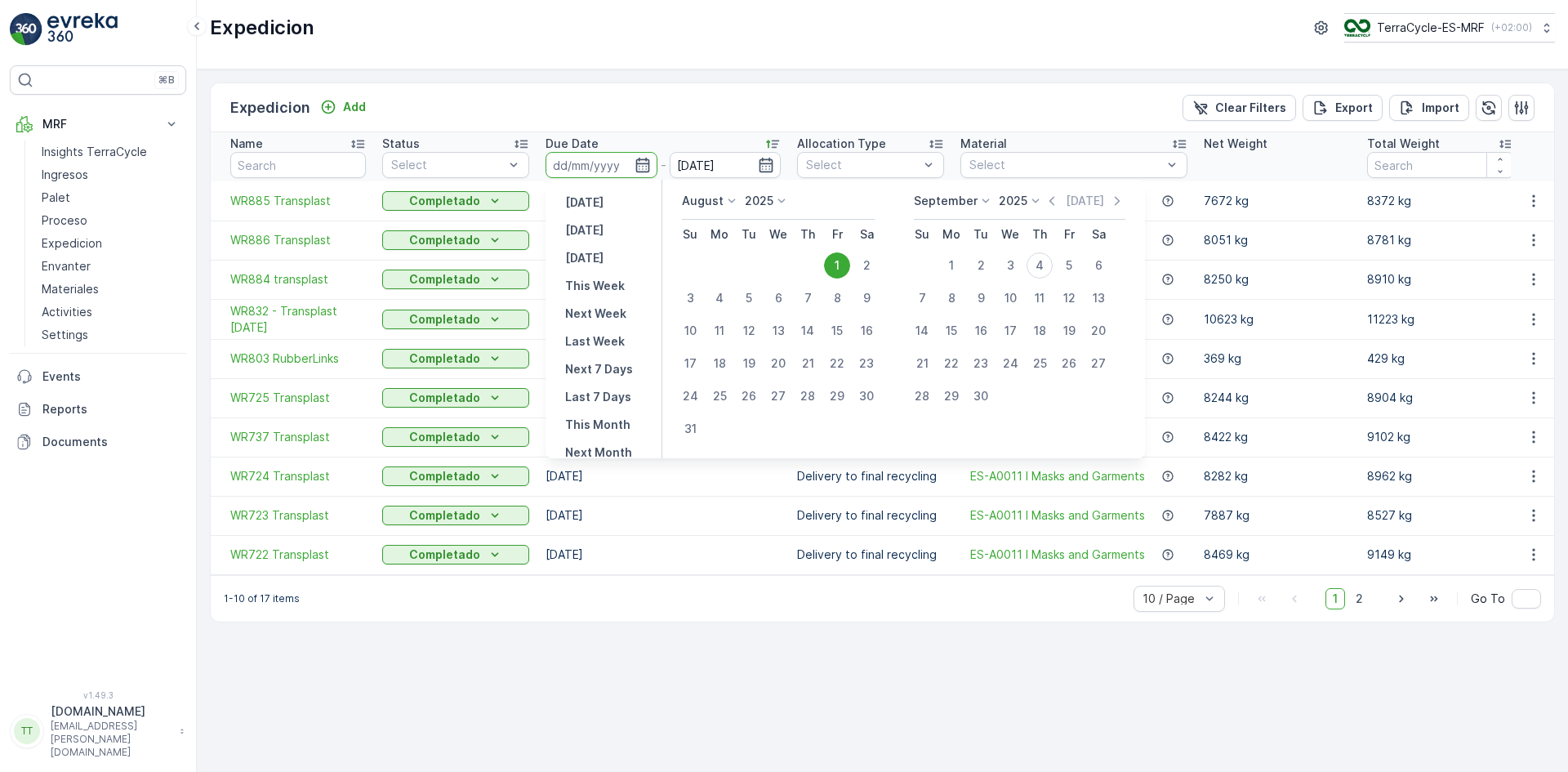
drag, startPoint x: 686, startPoint y: 430, endPoint x: 741, endPoint y: 377, distance: 76.4
click at [689, 428] on div "31" at bounding box center [690, 429] width 26 height 26
type input "31.08.2025"
click at [838, 265] on div "1" at bounding box center [837, 265] width 26 height 26
type input "[DATE]"
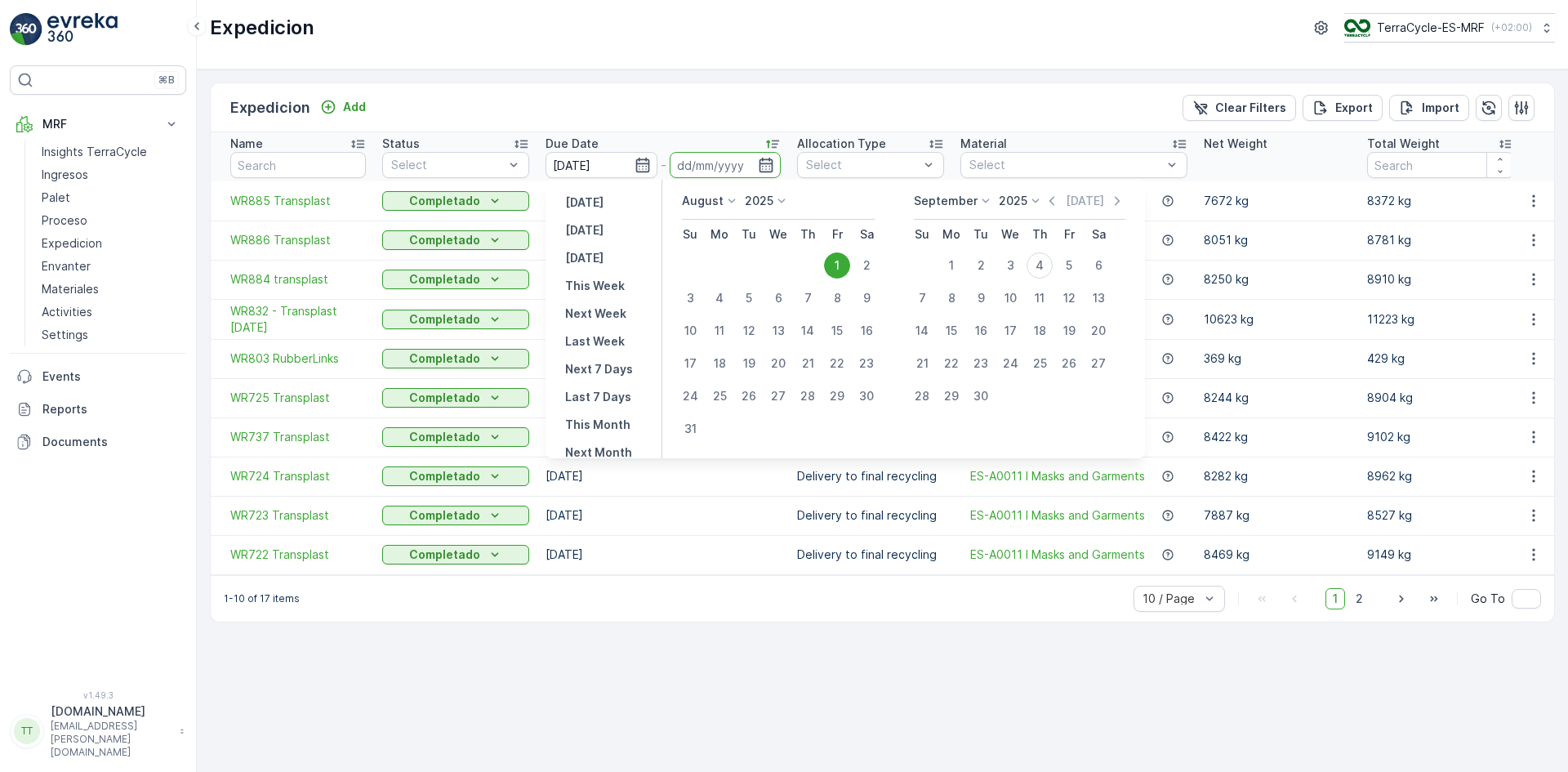
click at [691, 427] on div "31" at bounding box center [690, 429] width 26 height 26
type input "[DATE]"
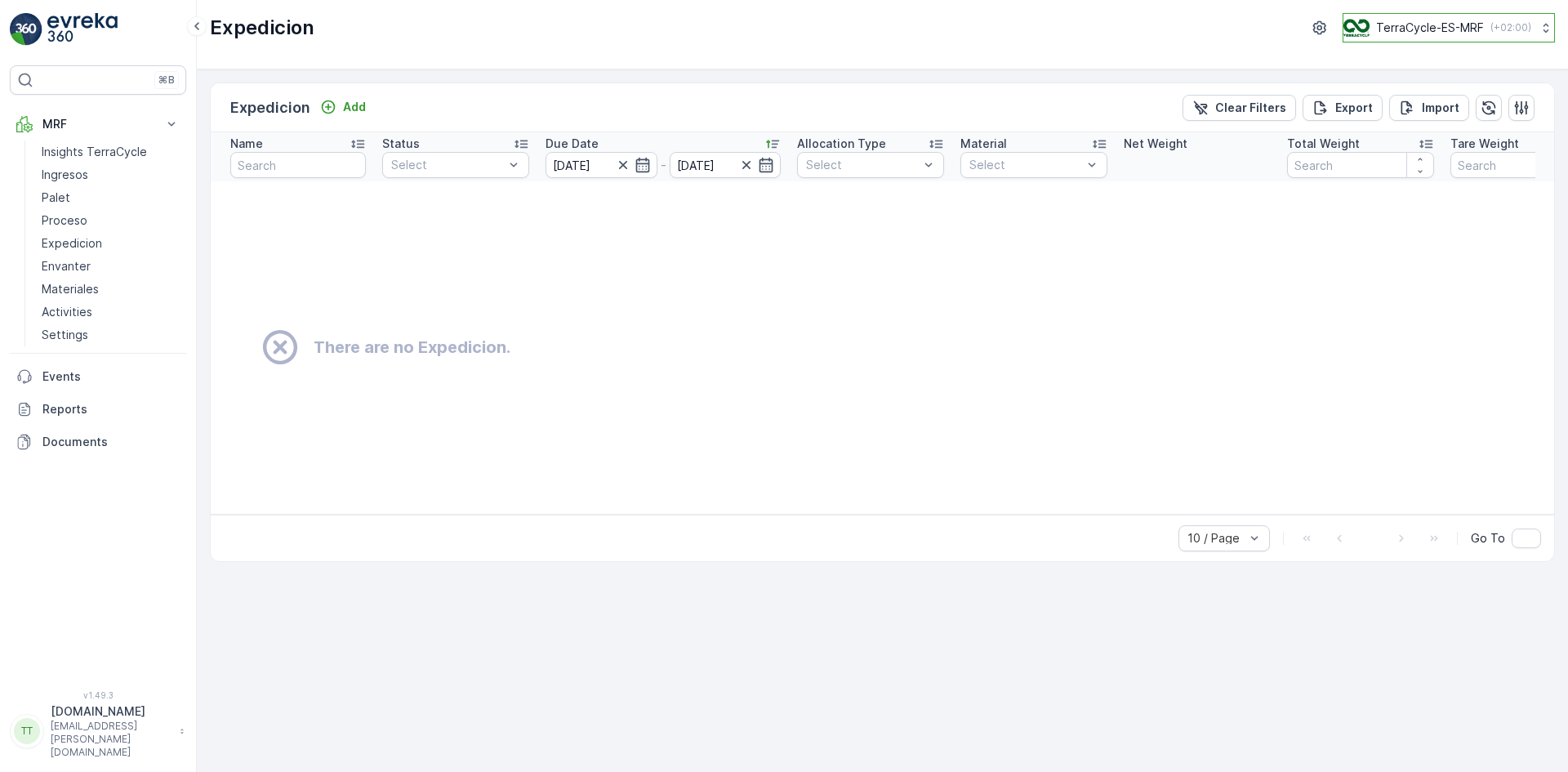
click at [1396, 21] on p "TerraCycle-ES-MRF" at bounding box center [1429, 28] width 108 height 16
type input "nl"
click at [1372, 101] on span "TerraCycle-NL-MRF" at bounding box center [1444, 100] width 182 height 16
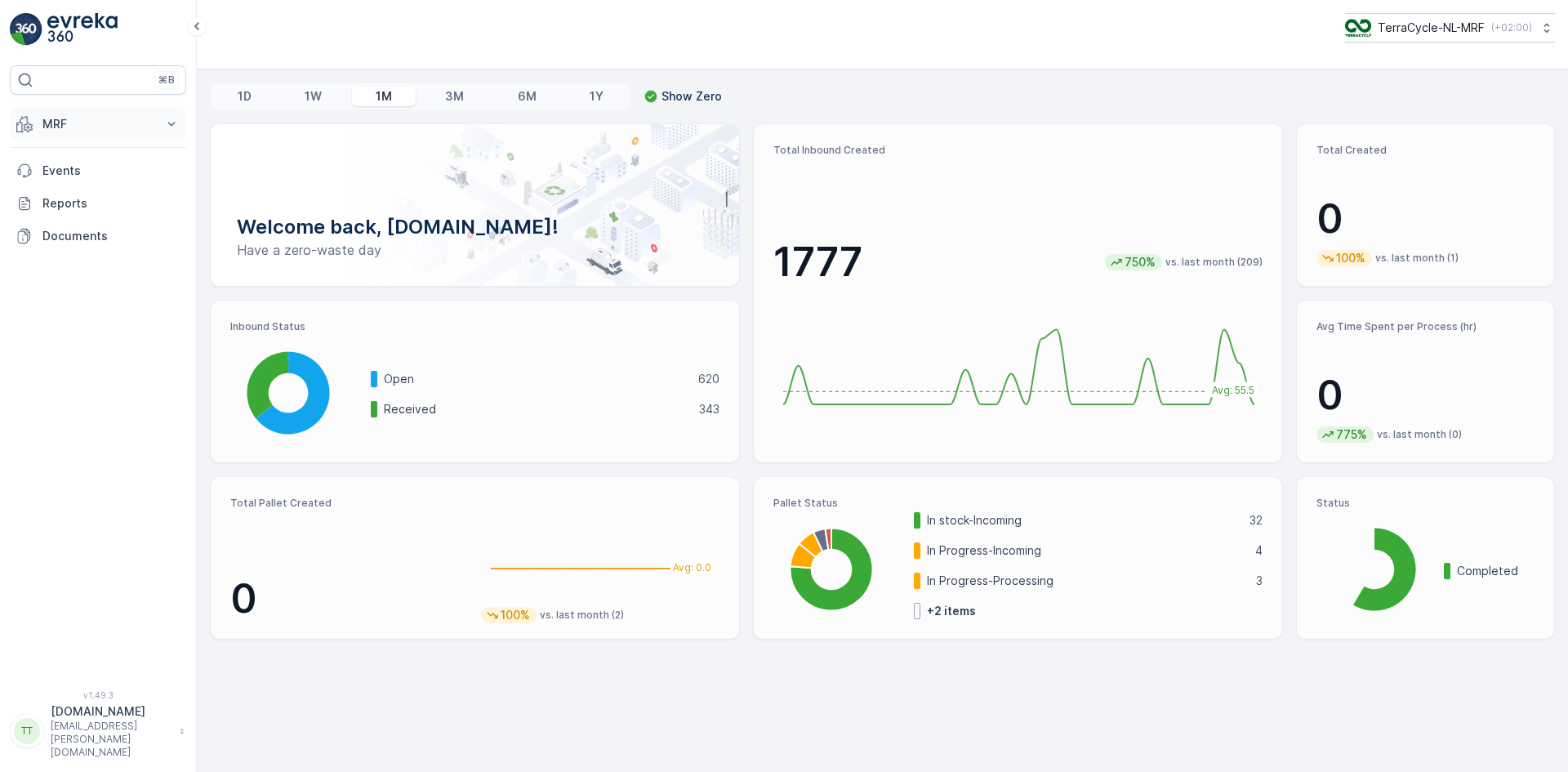
click at [92, 128] on p "MRF" at bounding box center [97, 124] width 111 height 16
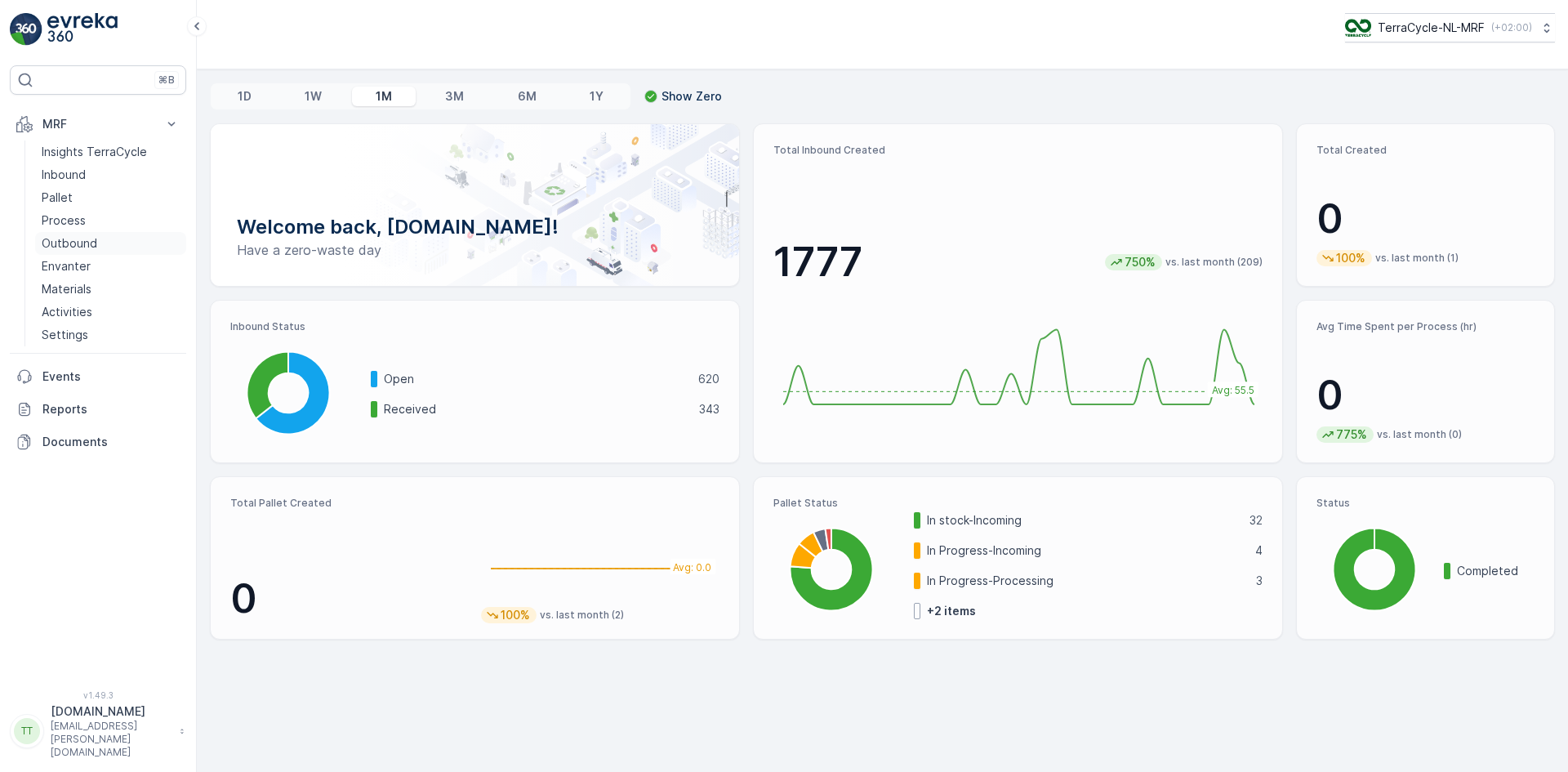
click at [93, 240] on p "Outbound" at bounding box center [69, 243] width 55 height 16
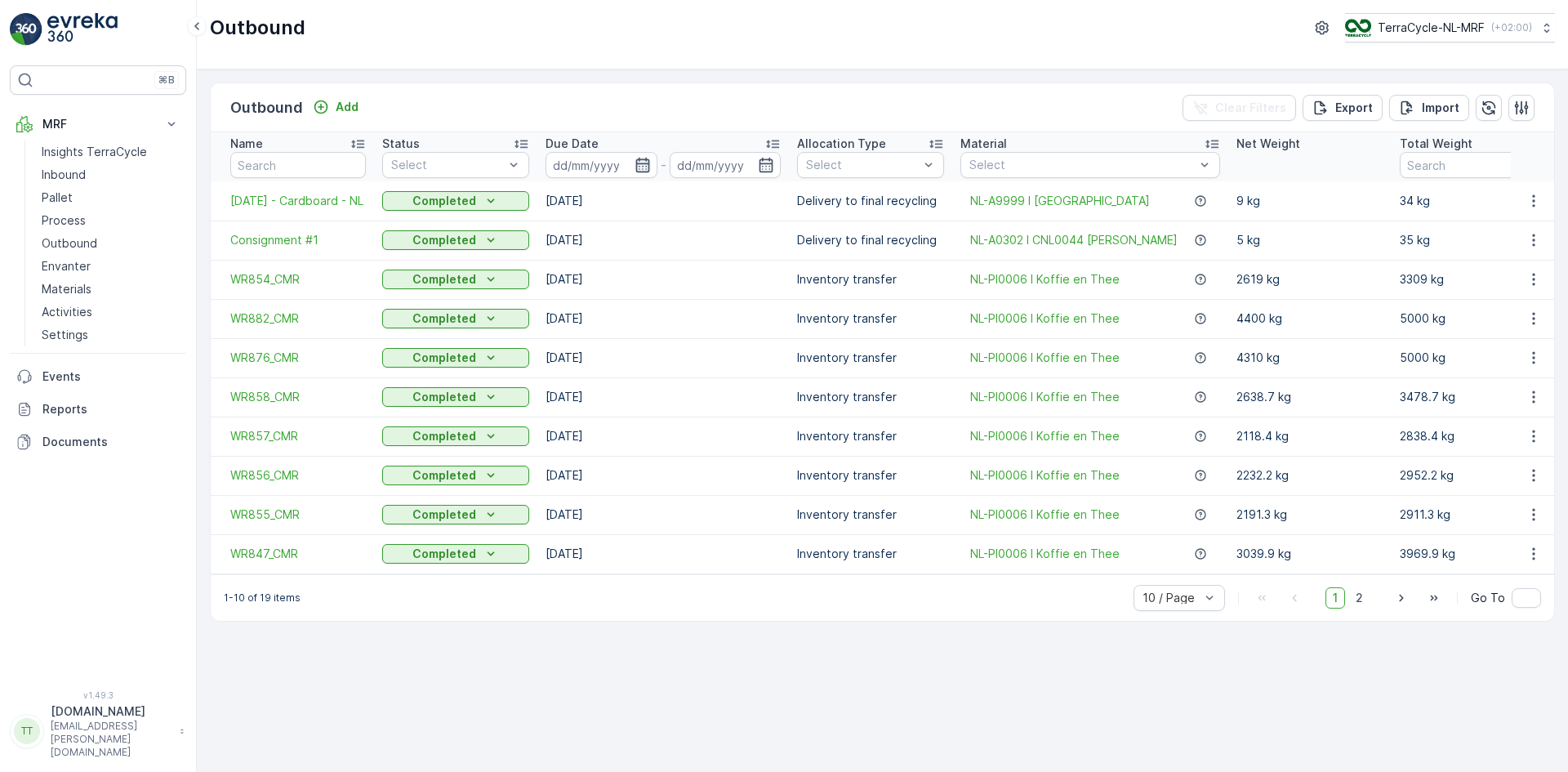
click at [643, 159] on icon "button" at bounding box center [642, 165] width 16 height 16
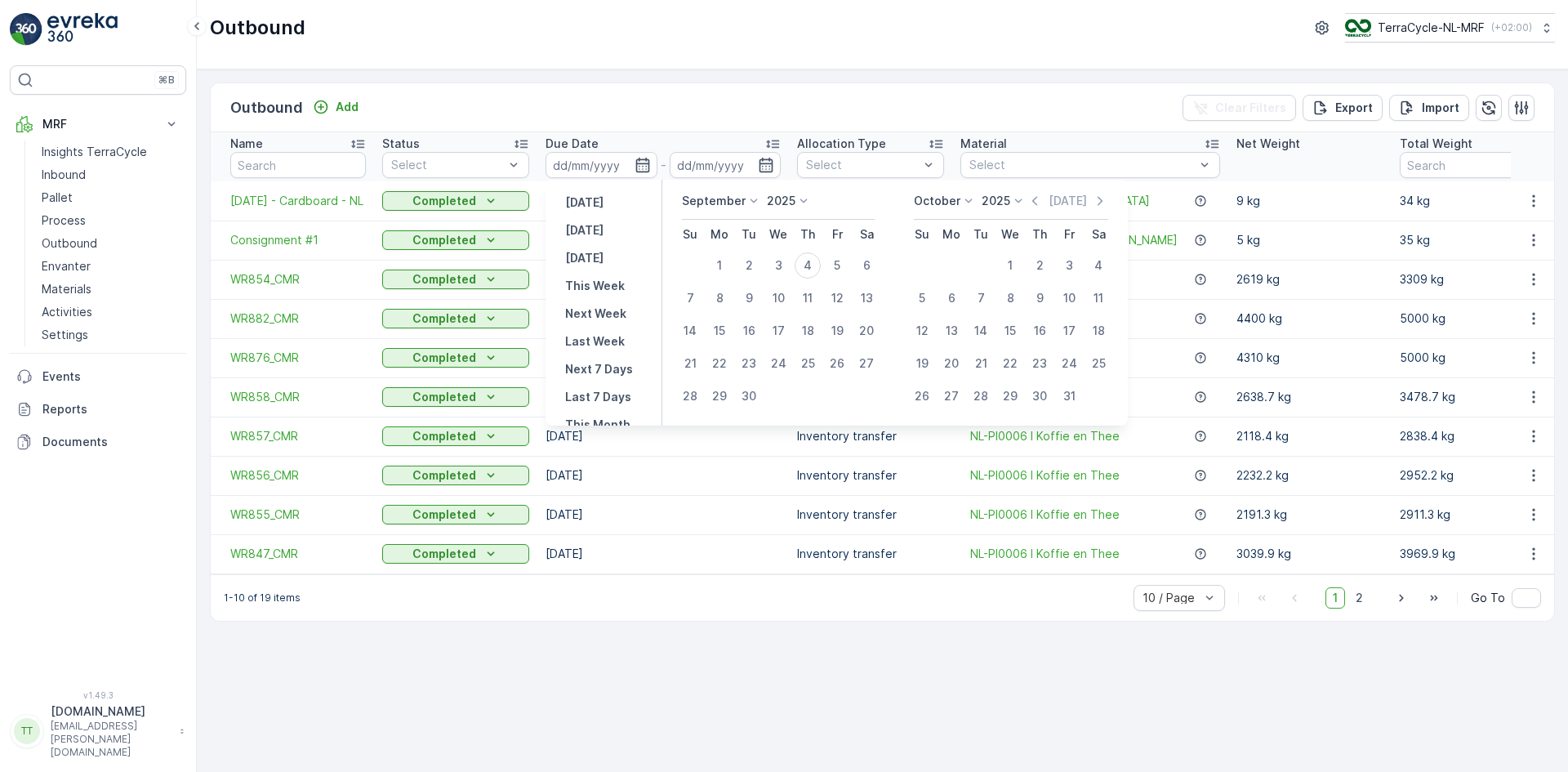
click at [735, 202] on p "September" at bounding box center [714, 201] width 64 height 16
click at [726, 307] on span "August" at bounding box center [710, 302] width 39 height 16
click at [838, 264] on div "1" at bounding box center [837, 265] width 26 height 26
type input "[DATE]"
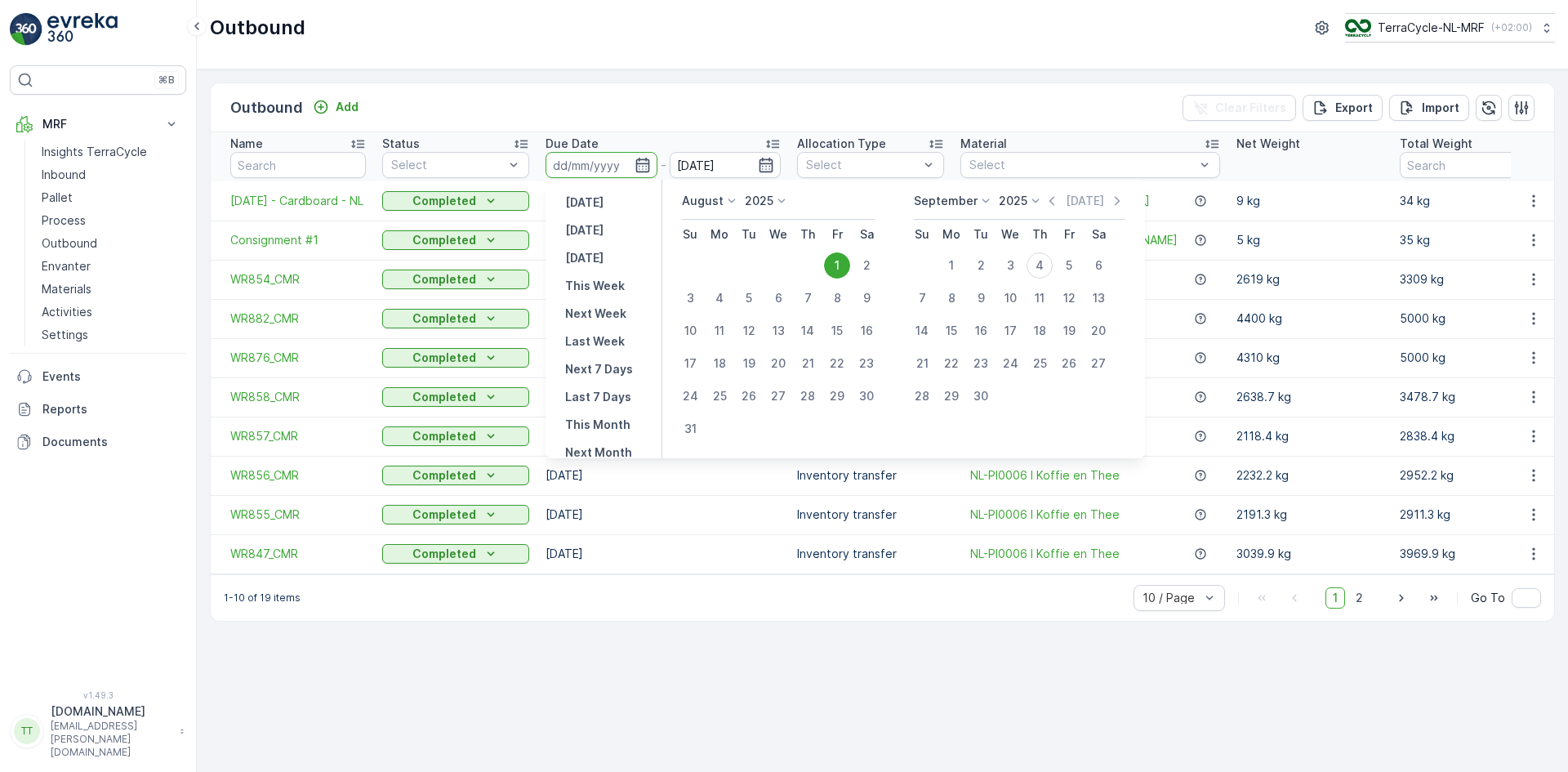
click at [838, 264] on div "1" at bounding box center [837, 265] width 26 height 26
type input "[DATE]"
click at [687, 431] on div "31" at bounding box center [690, 429] width 26 height 26
type input "[DATE]"
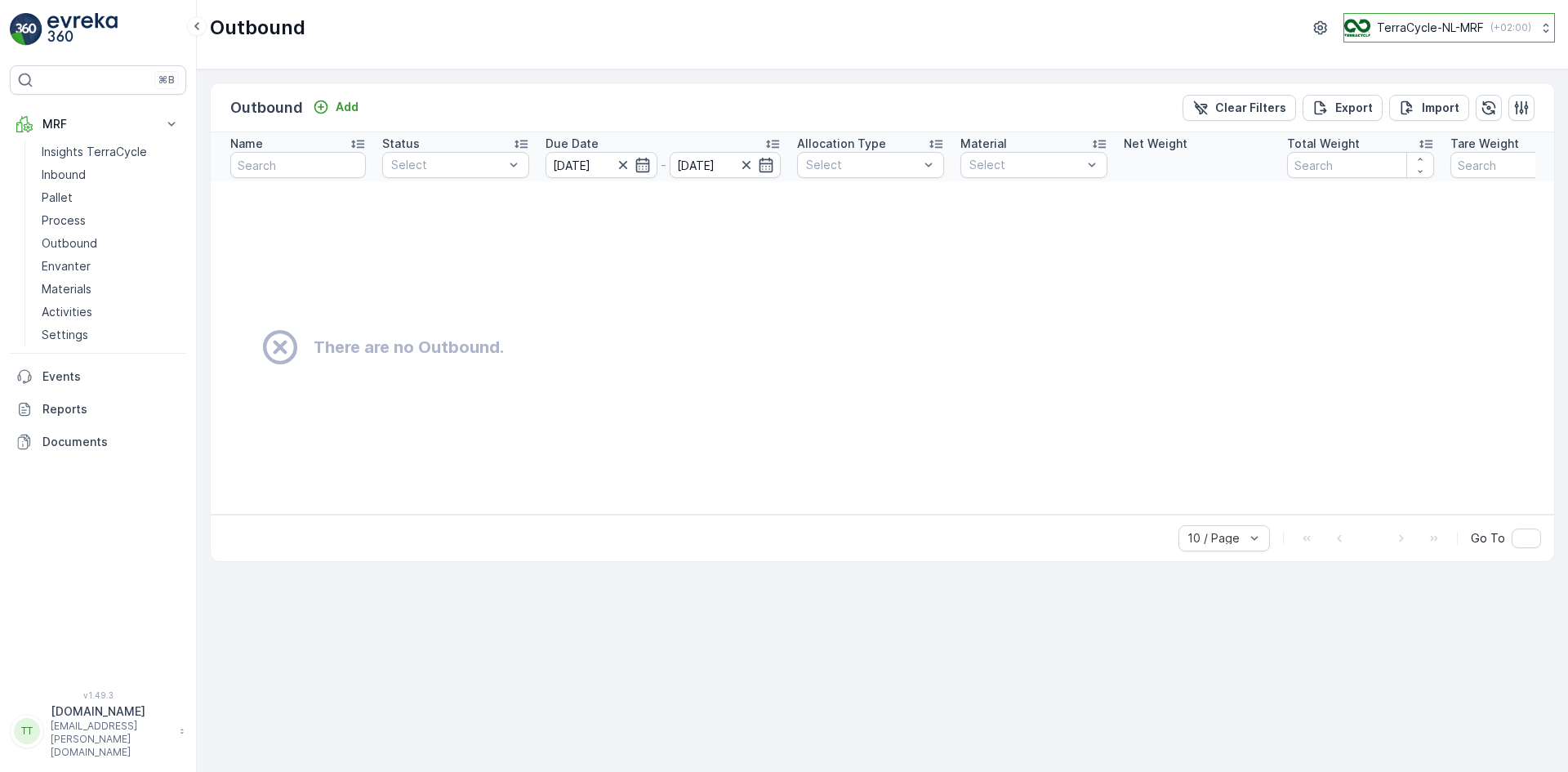
click at [1428, 27] on p "TerraCycle-NL-MRF" at bounding box center [1430, 28] width 107 height 16
type input "ie"
click at [1385, 110] on span "Europe/Dublin (+01:00)" at bounding box center [1445, 115] width 182 height 13
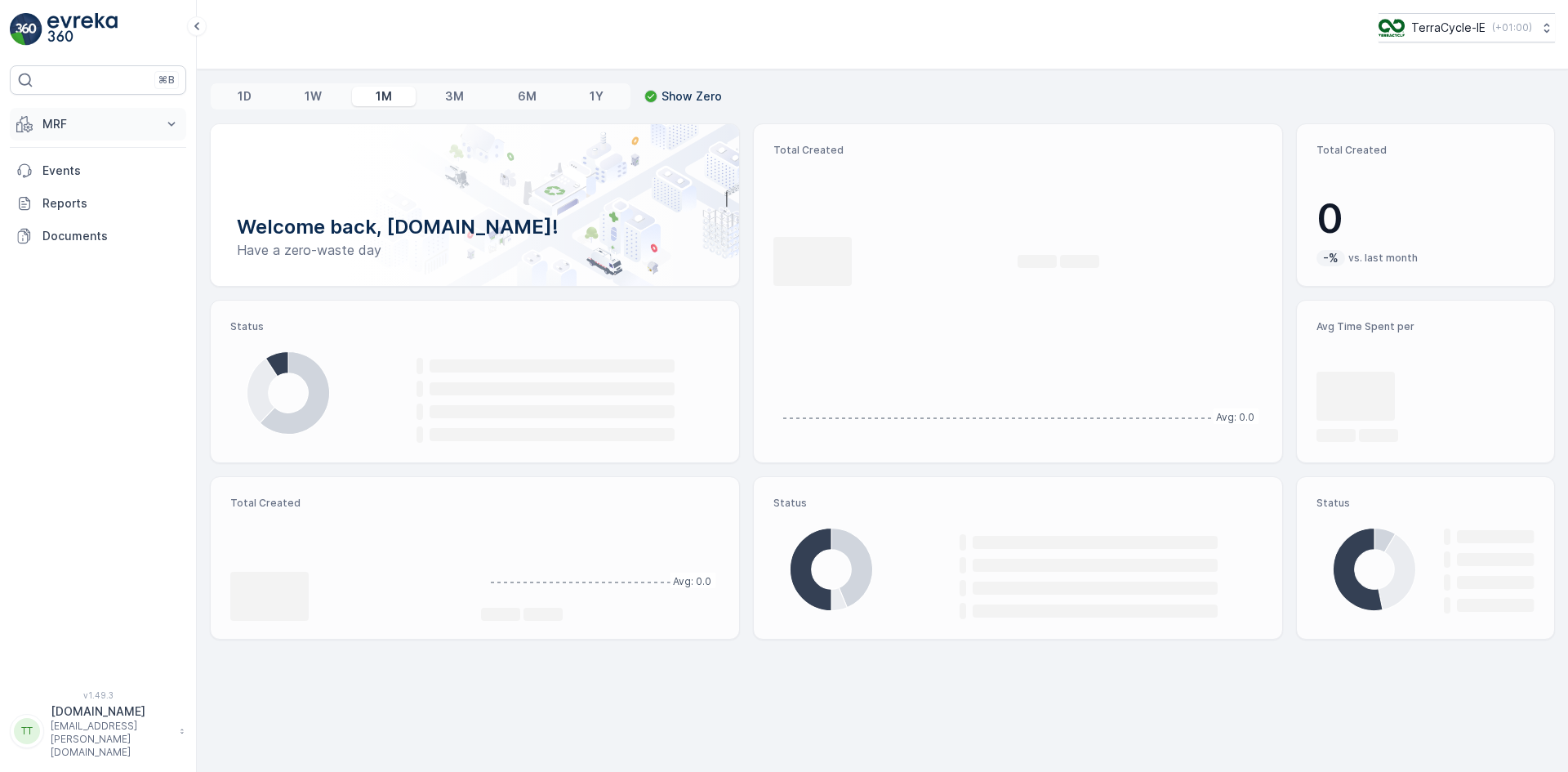
click at [71, 118] on p "MRF" at bounding box center [97, 124] width 111 height 16
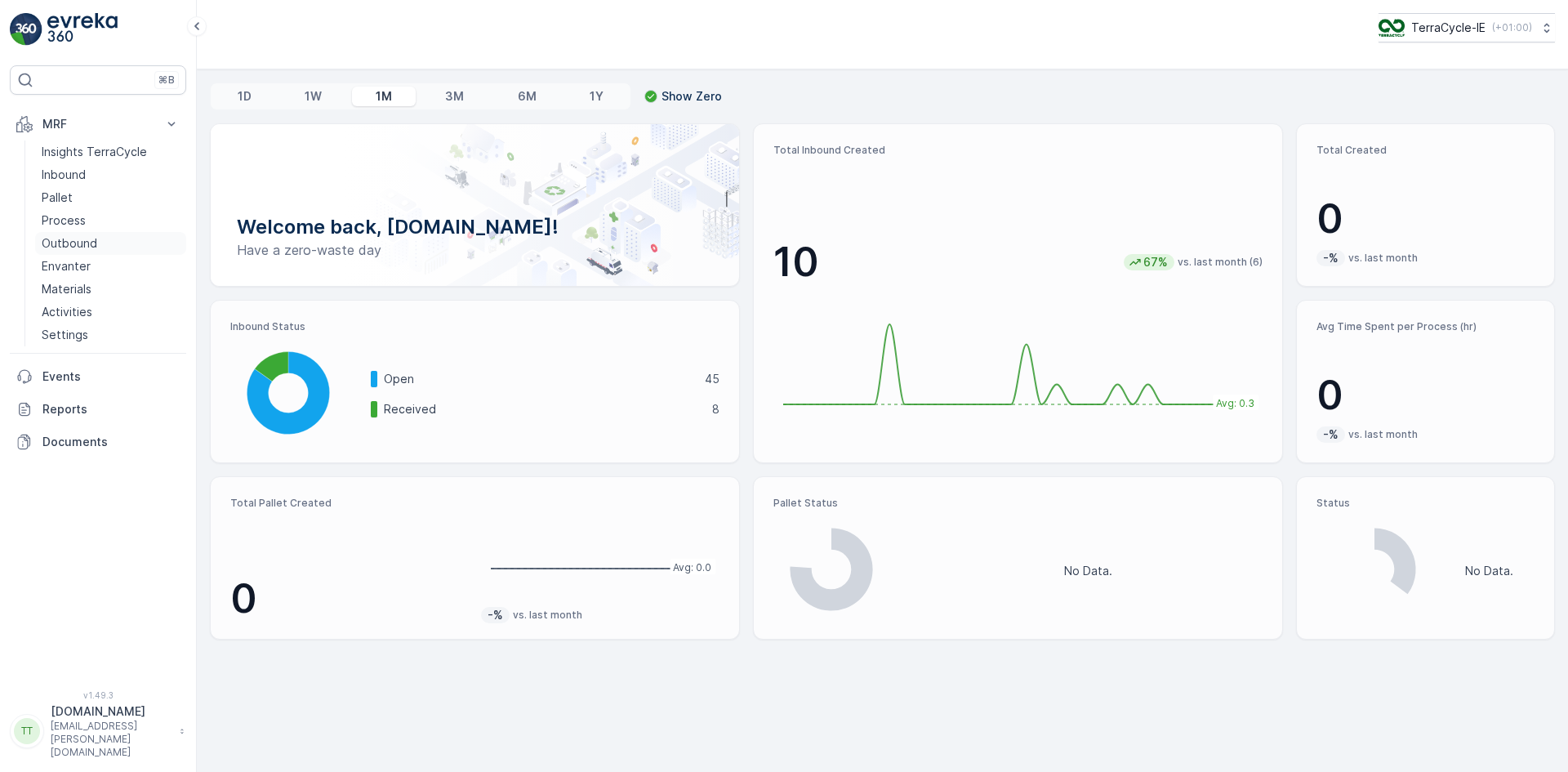
click at [84, 239] on p "Outbound" at bounding box center [69, 243] width 55 height 16
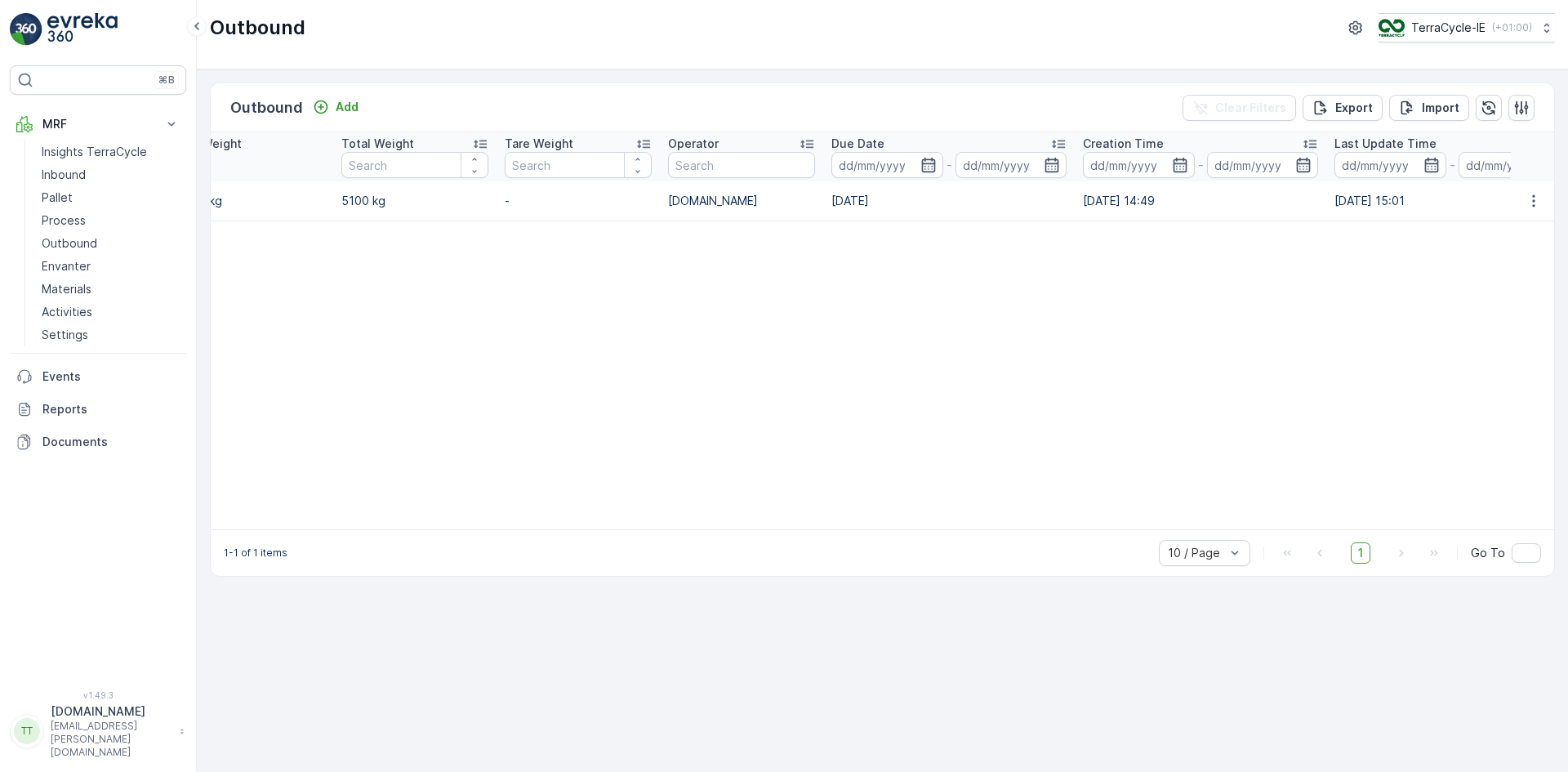
scroll to position [0, 765]
click at [1442, 23] on p "TerraCycle-IE" at bounding box center [1447, 28] width 74 height 16
type input "es"
click at [1412, 104] on span "TerraCycle-ES-MRF" at bounding box center [1472, 100] width 170 height 16
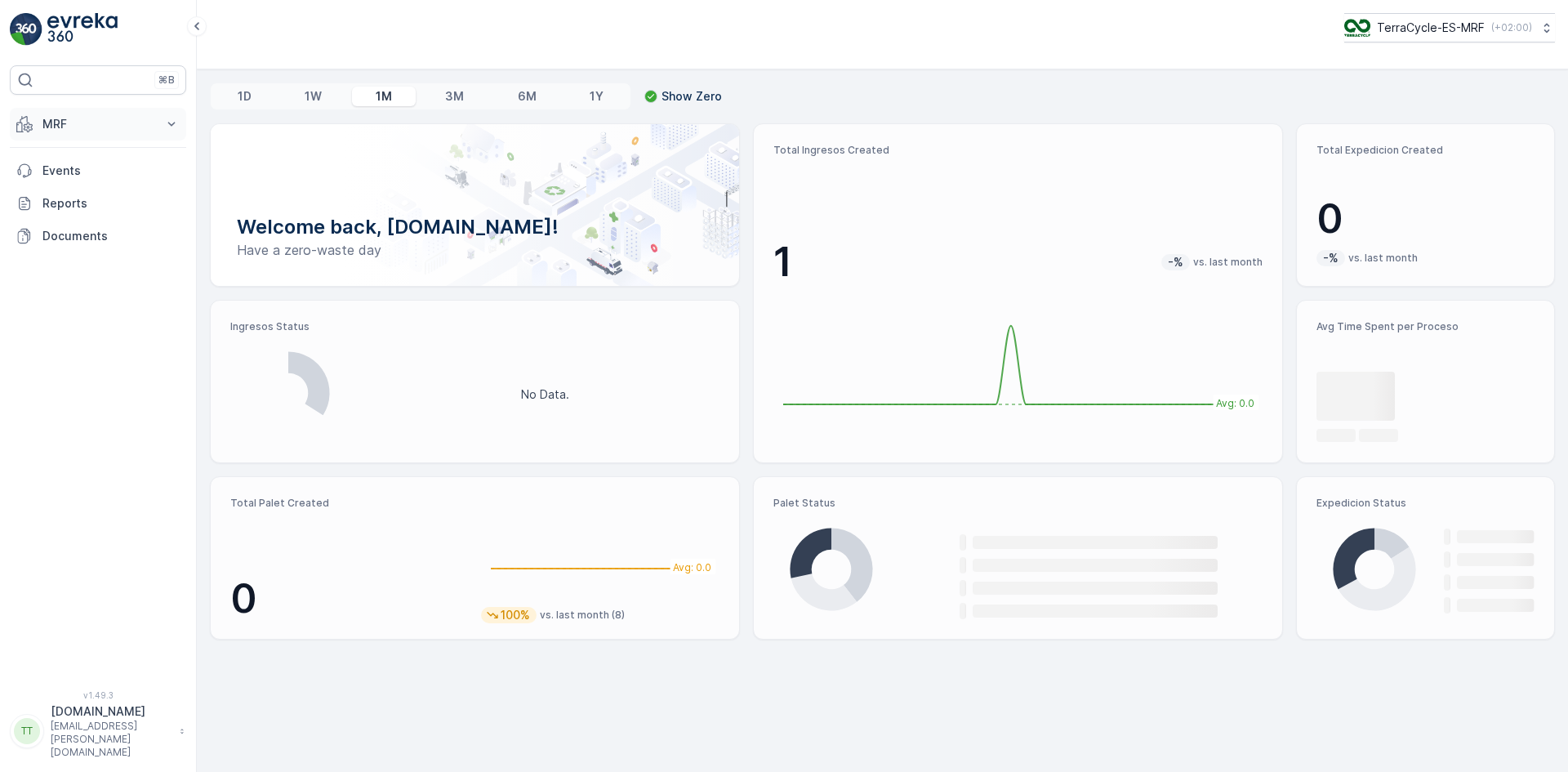
click at [71, 129] on p "MRF" at bounding box center [97, 124] width 111 height 16
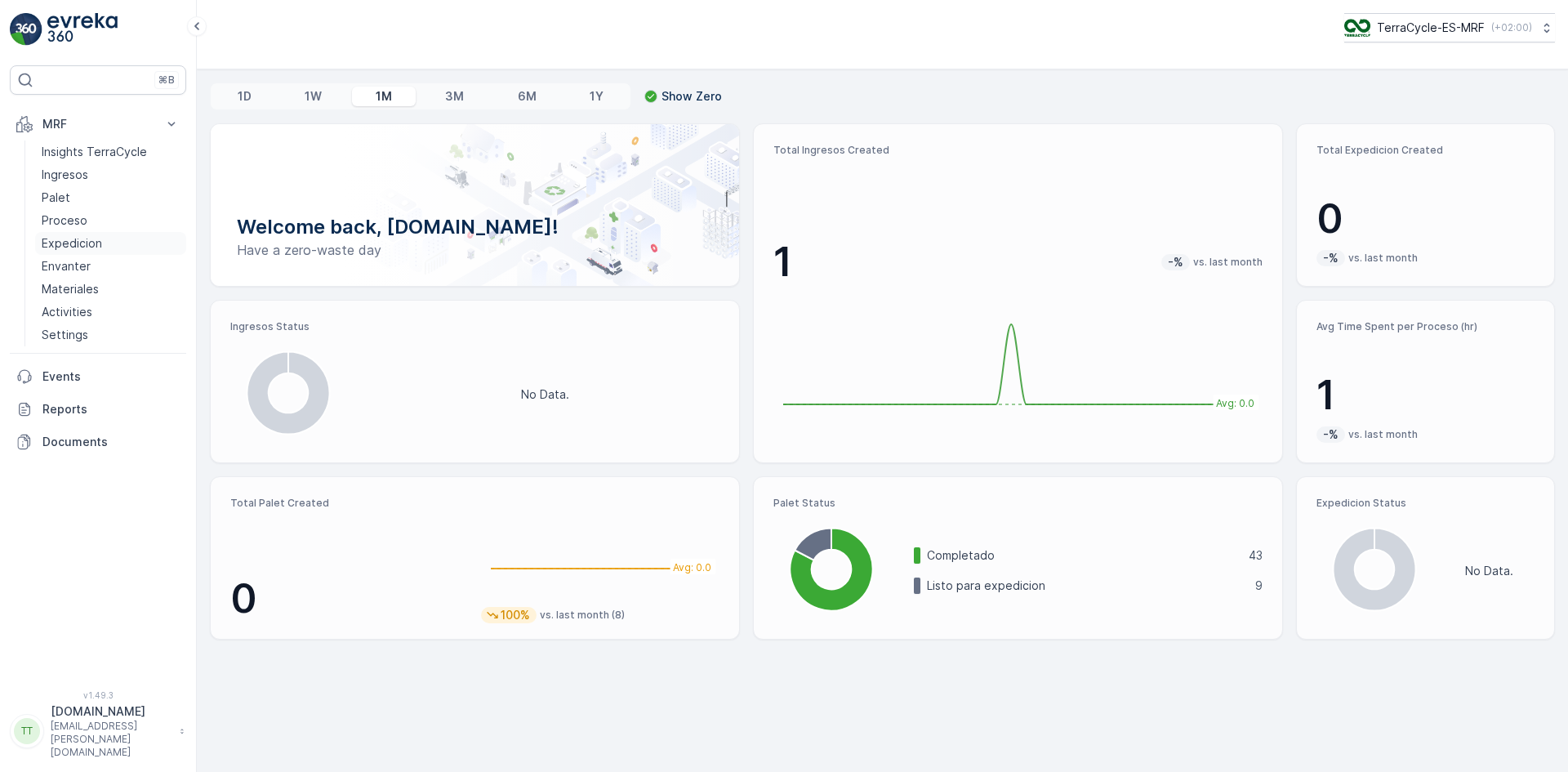
click at [89, 241] on p "Expedicion" at bounding box center [71, 243] width 60 height 16
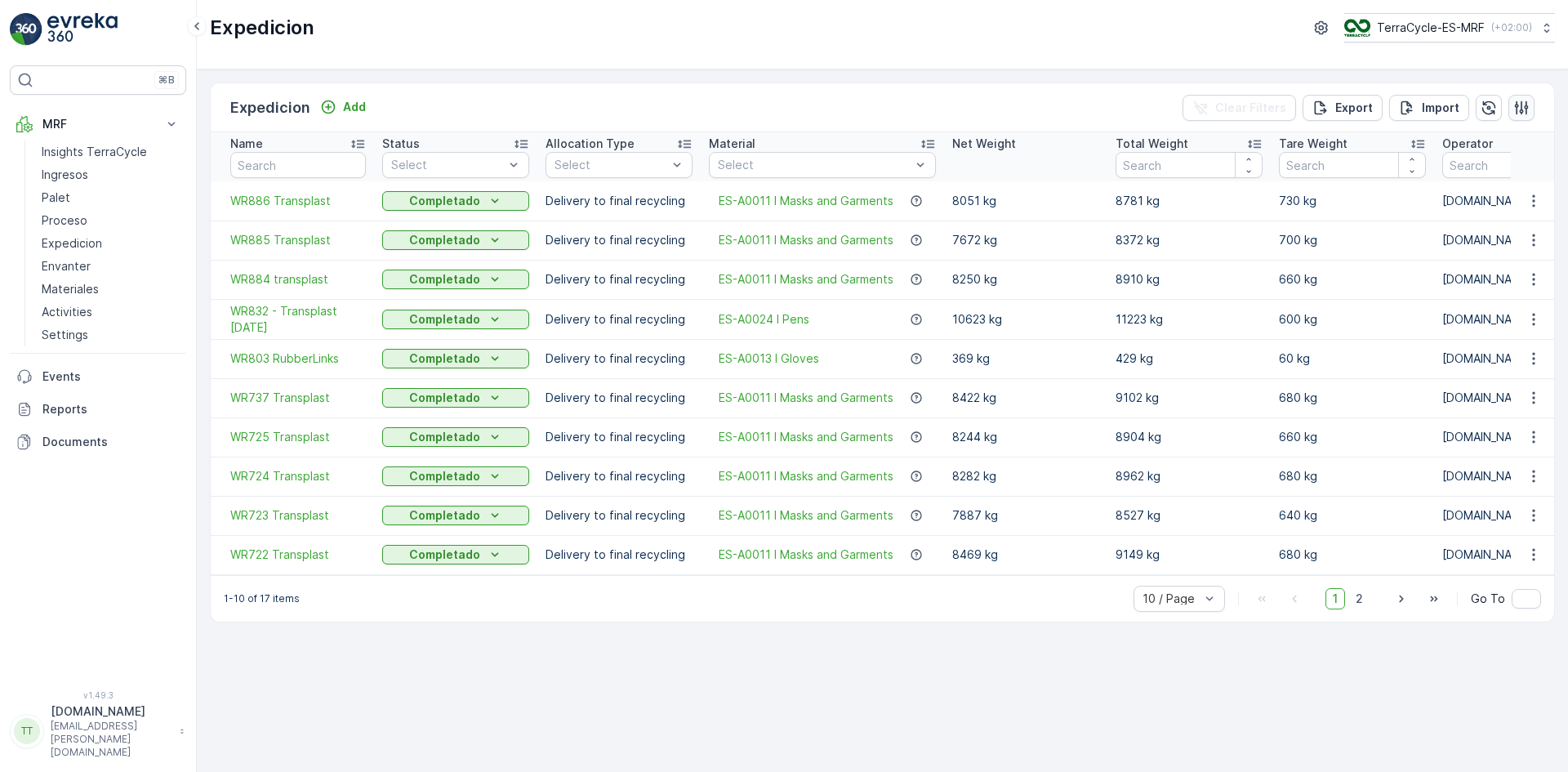
click at [1516, 106] on icon "button" at bounding box center [1522, 108] width 14 height 14
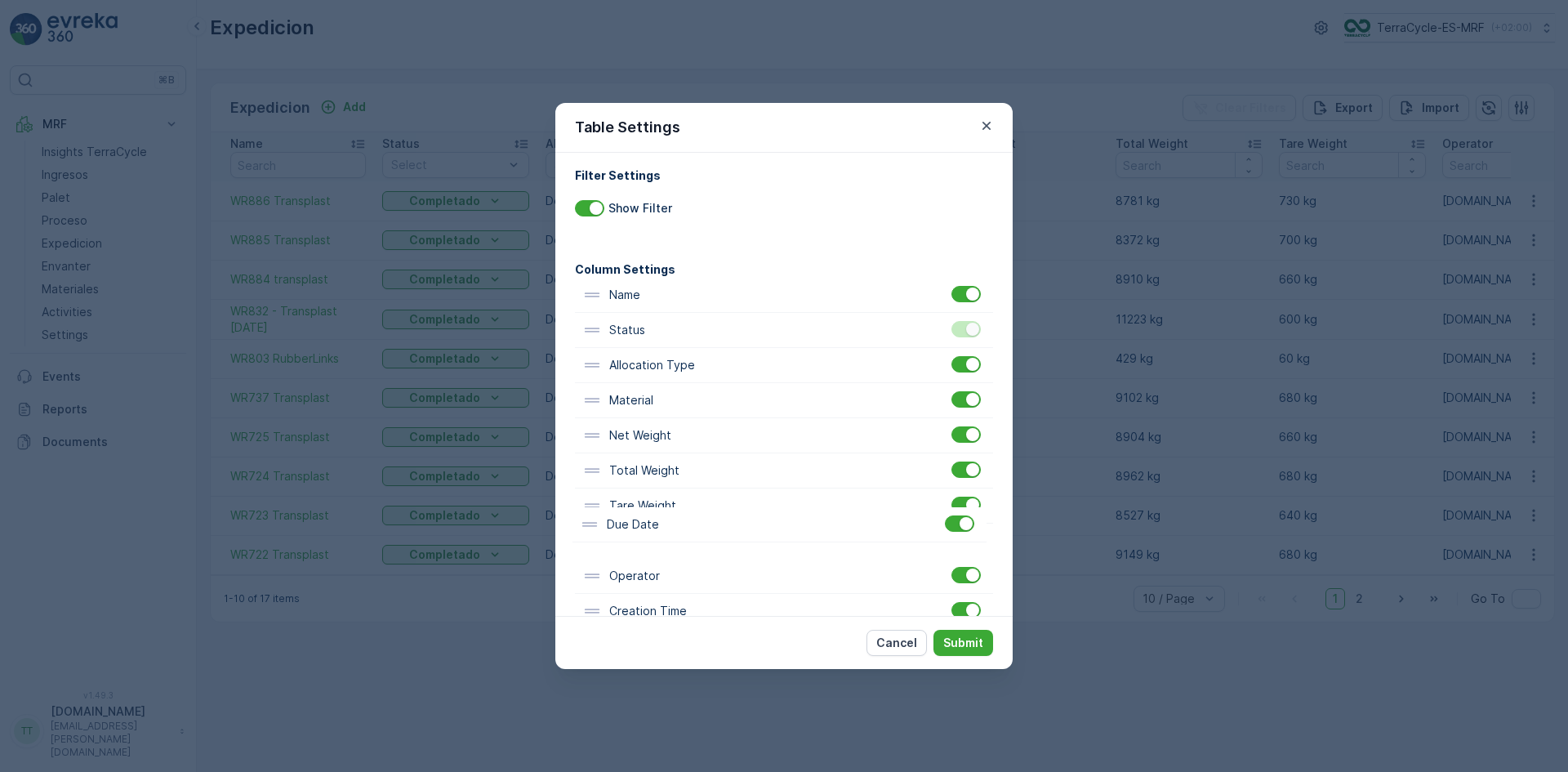
scroll to position [10, 0]
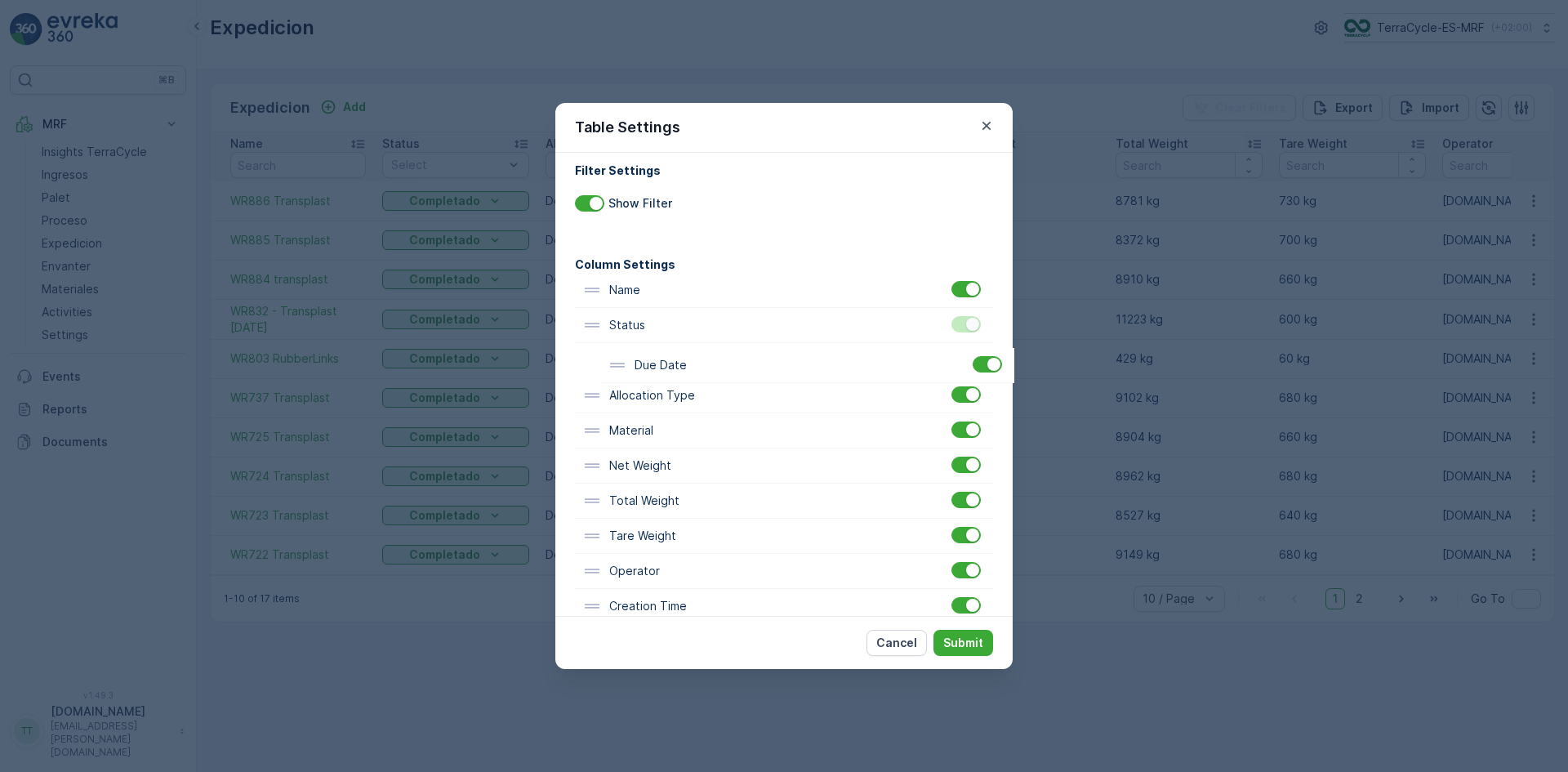
drag, startPoint x: 655, startPoint y: 584, endPoint x: 680, endPoint y: 361, distance: 224.4
click at [680, 361] on div "Name Status Allocation Type Material Net Weight Total Weight Tare Weight Operat…" at bounding box center [784, 483] width 418 height 421
click at [968, 644] on p "Submit" at bounding box center [963, 643] width 40 height 16
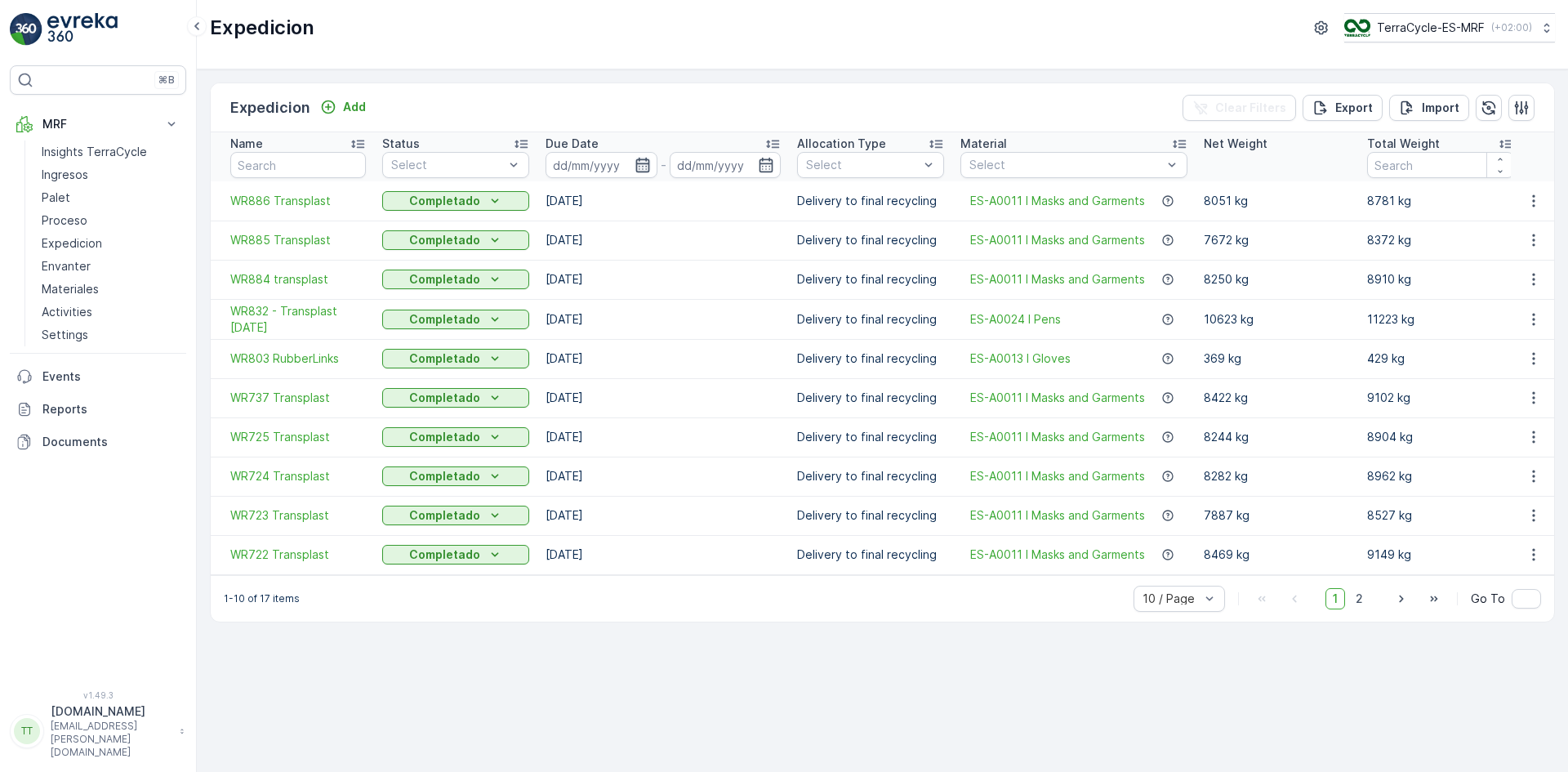
click at [642, 157] on icon "button" at bounding box center [642, 165] width 16 height 16
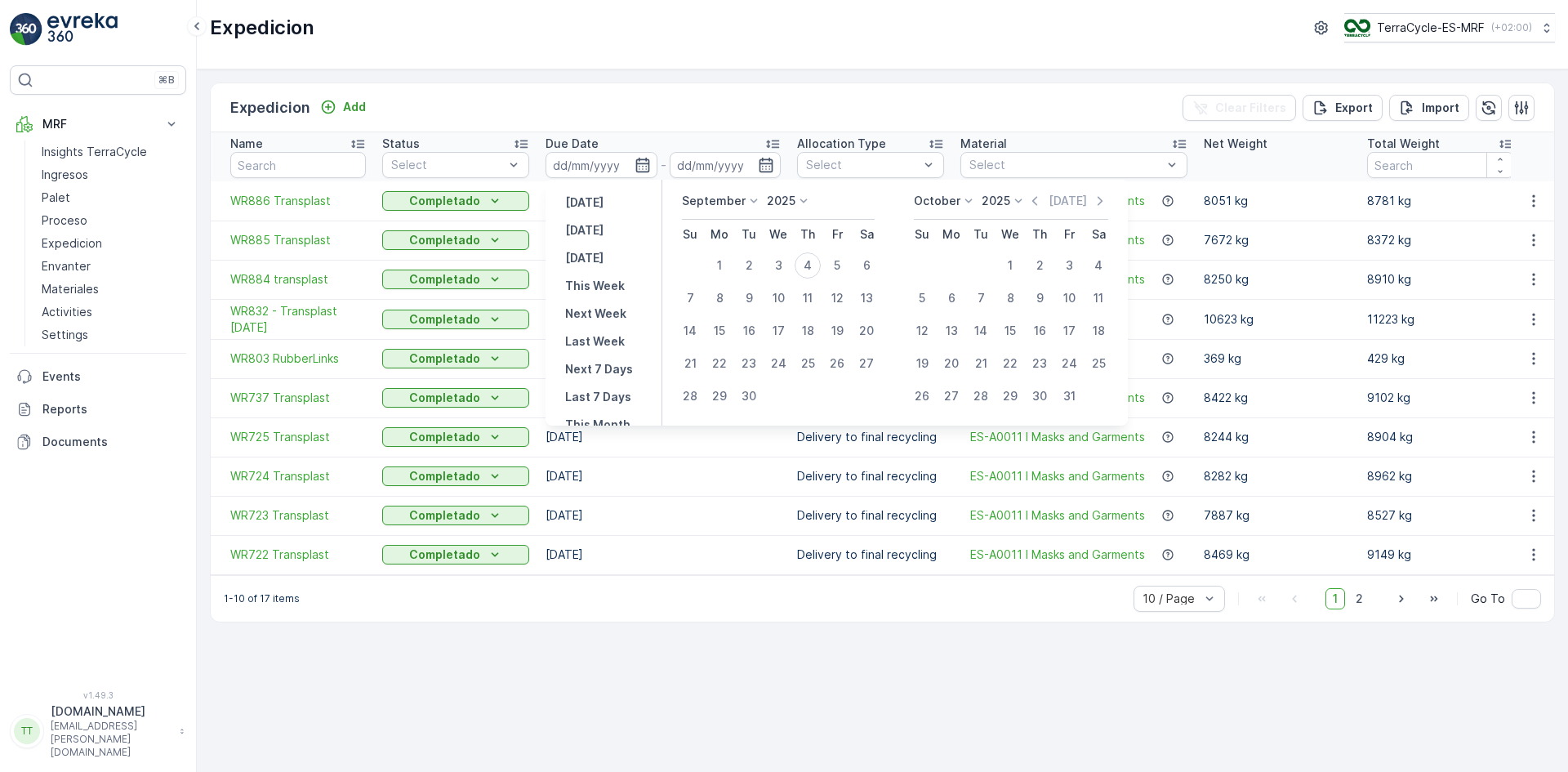
click at [730, 205] on p "September" at bounding box center [714, 201] width 64 height 16
click at [710, 303] on span "August" at bounding box center [710, 302] width 39 height 16
click at [840, 257] on div "1" at bounding box center [837, 265] width 26 height 26
type input "[DATE]"
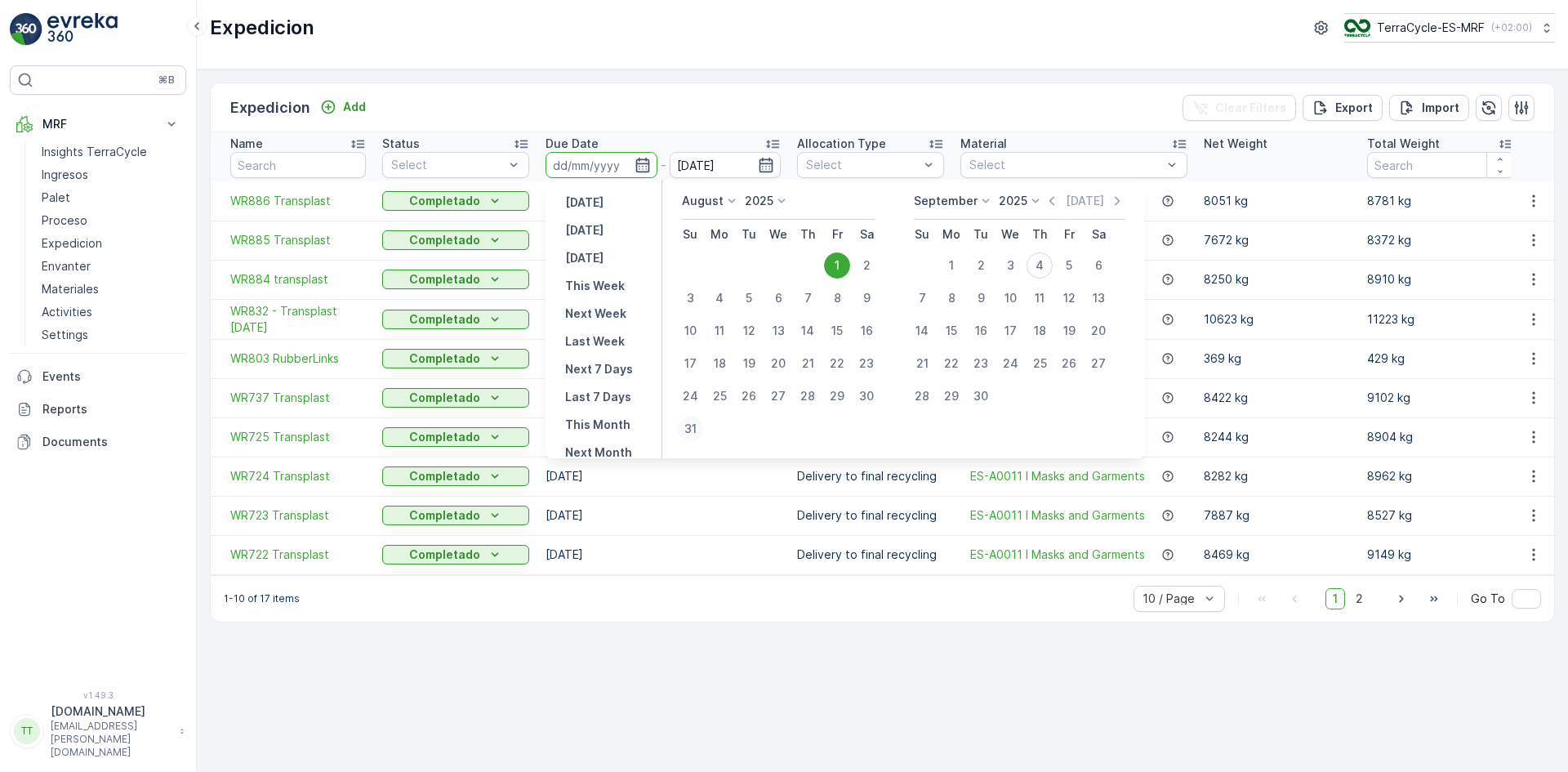
click at [695, 426] on div "31" at bounding box center [690, 429] width 26 height 26
type input "[DATE]"
click at [840, 267] on div "1" at bounding box center [837, 265] width 26 height 26
type input "[DATE]"
click at [704, 426] on button "31" at bounding box center [690, 429] width 29 height 29
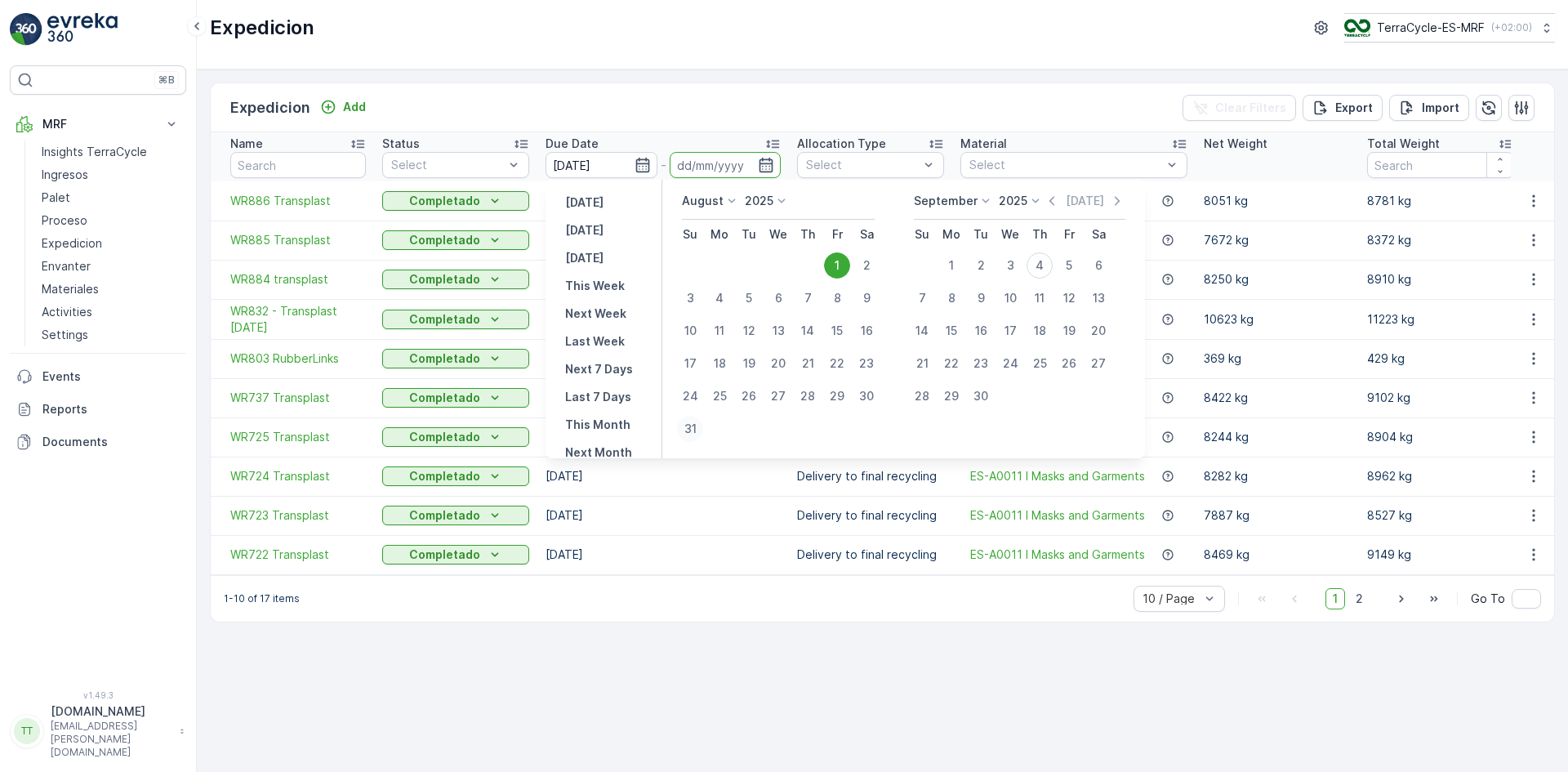
type input "[DATE]"
